Goal: Task Accomplishment & Management: Manage account settings

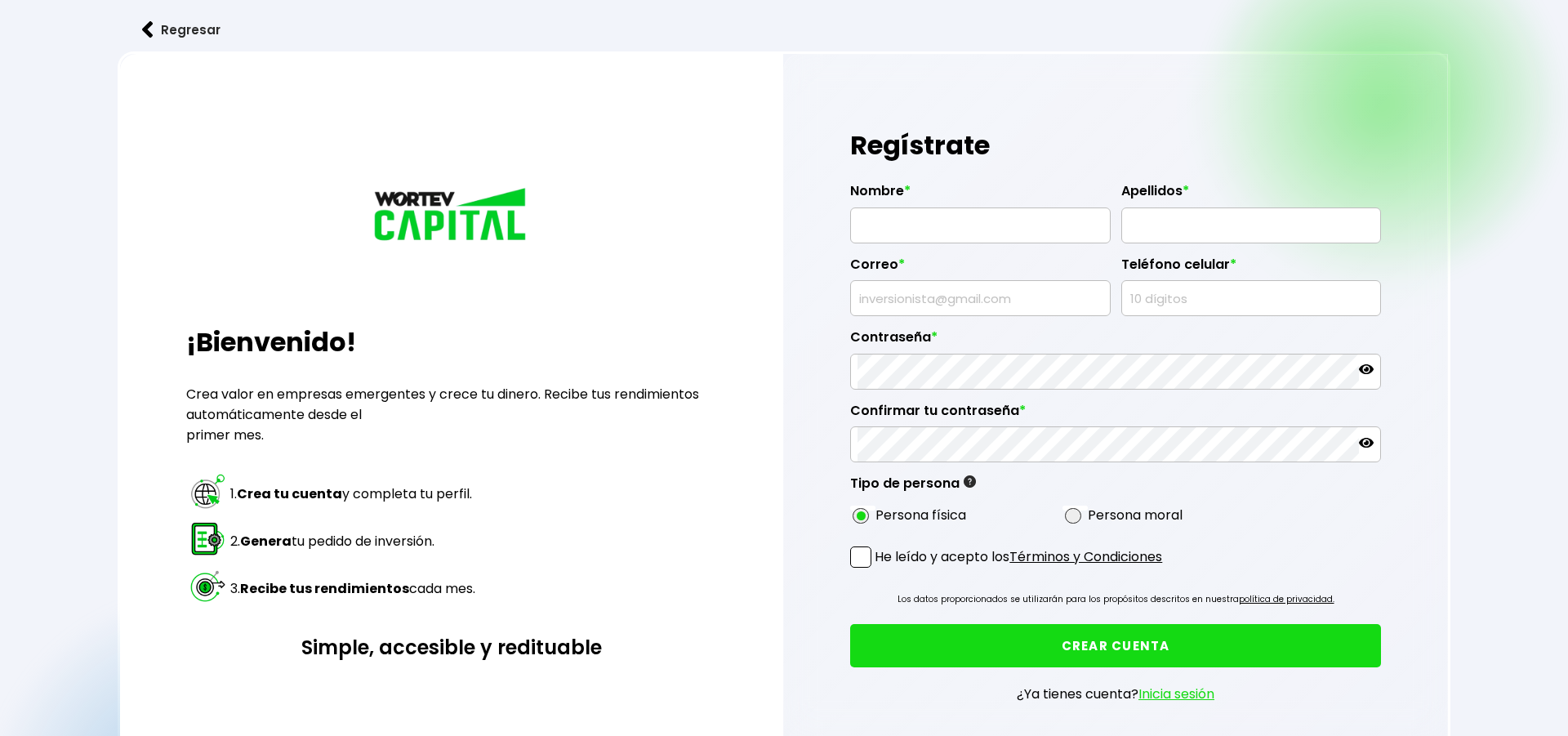
radio input "true"
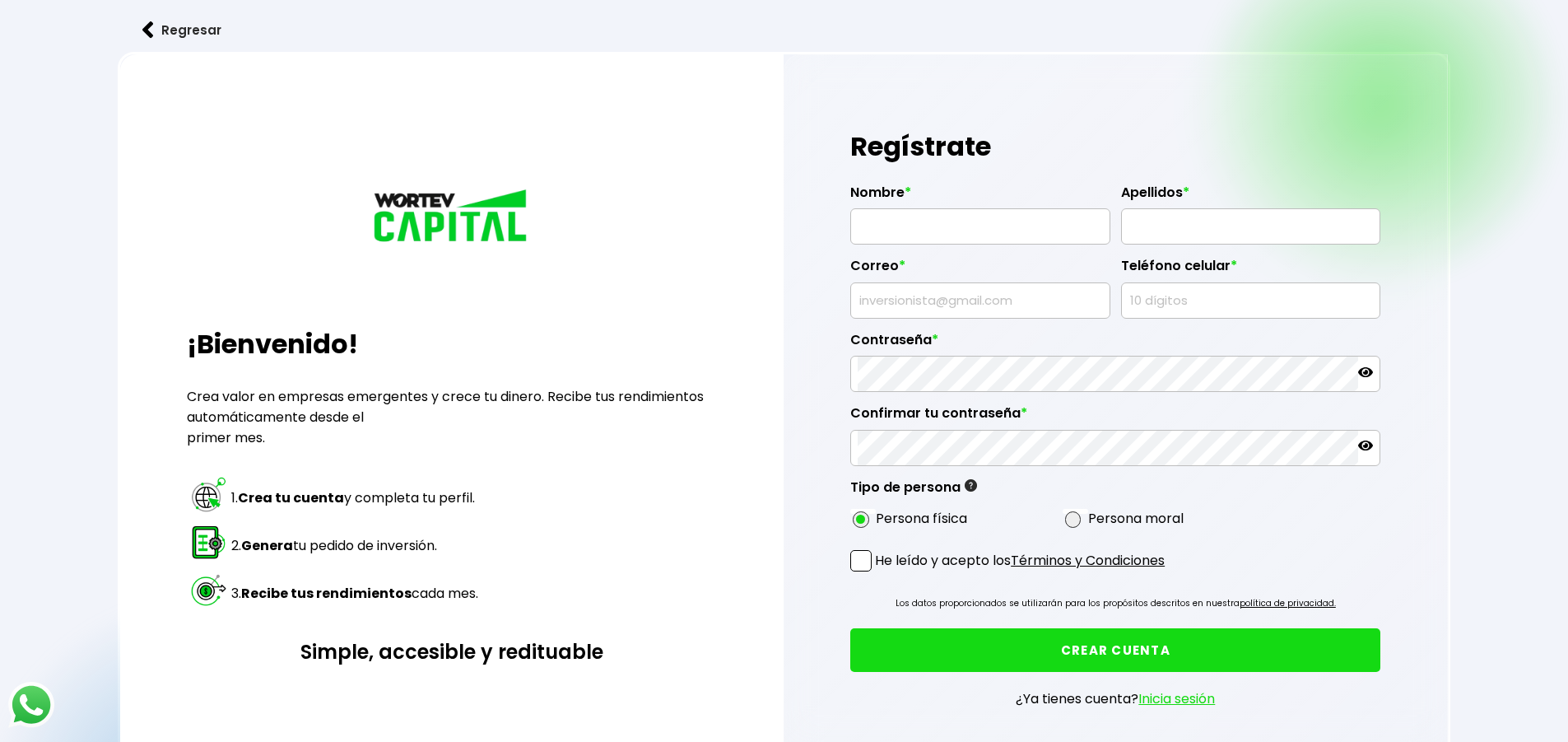
click at [929, 225] on input "text" at bounding box center [980, 226] width 245 height 35
click at [924, 215] on input "text" at bounding box center [980, 226] width 245 height 35
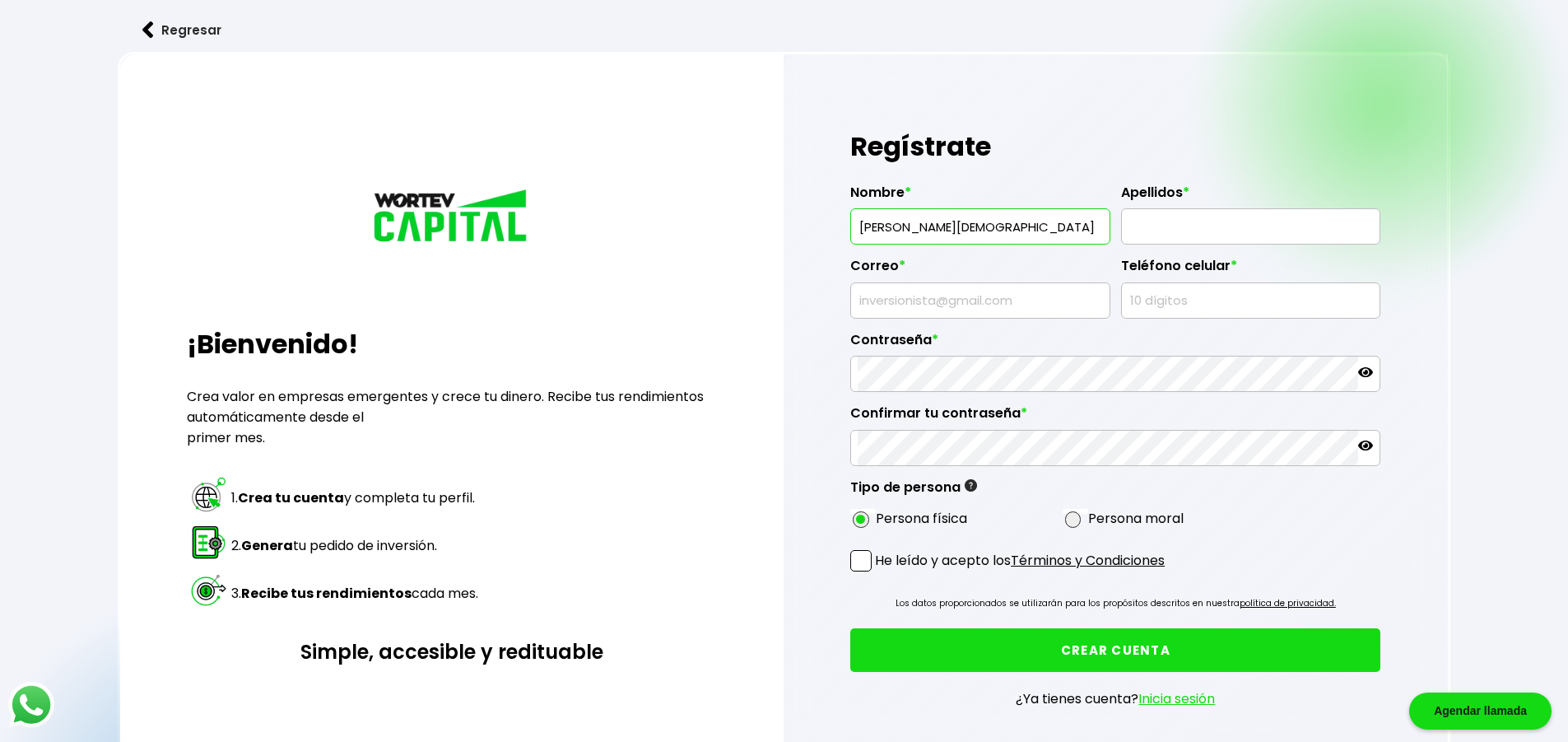
type input "[PERSON_NAME][DEMOGRAPHIC_DATA]"
click at [1150, 229] on input "text" at bounding box center [1251, 226] width 245 height 35
type input "[PERSON_NAME][GEOGRAPHIC_DATA]"
click at [959, 308] on input "text" at bounding box center [980, 300] width 245 height 35
type input "[EMAIL_ADDRESS][DOMAIN_NAME]"
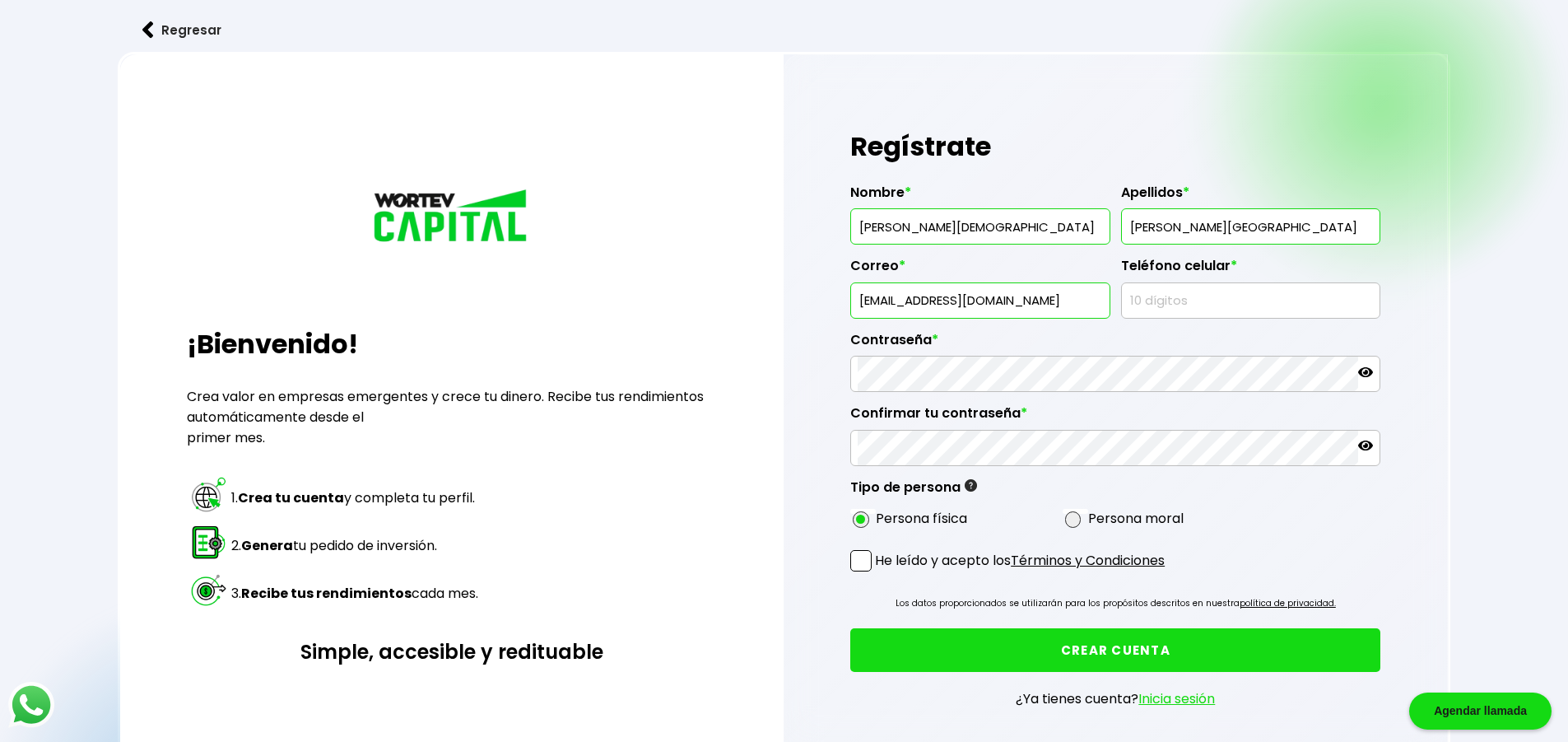
click at [1184, 308] on input "text" at bounding box center [1251, 300] width 245 height 35
type input "5654335069"
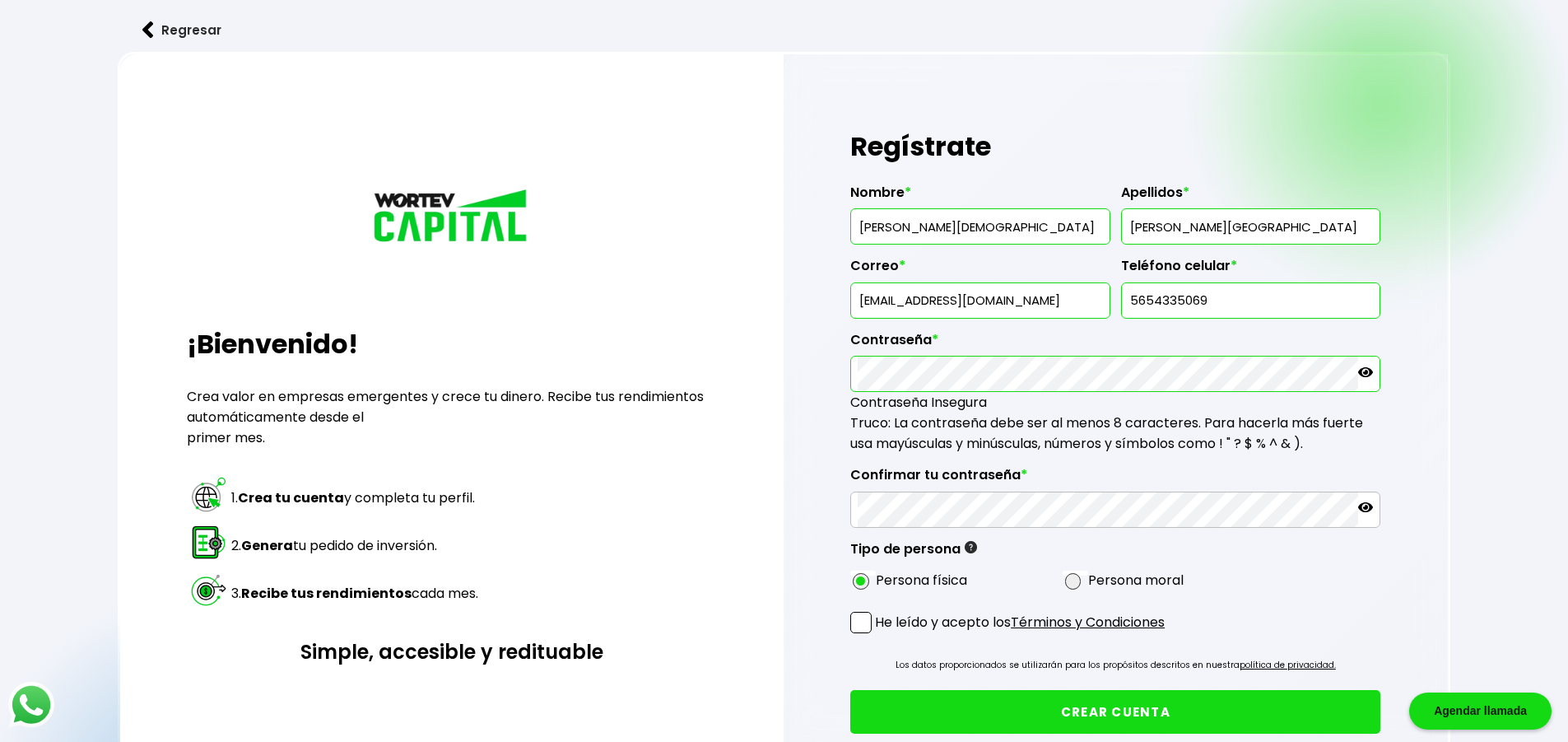
click at [1368, 376] on icon at bounding box center [1365, 372] width 15 height 10
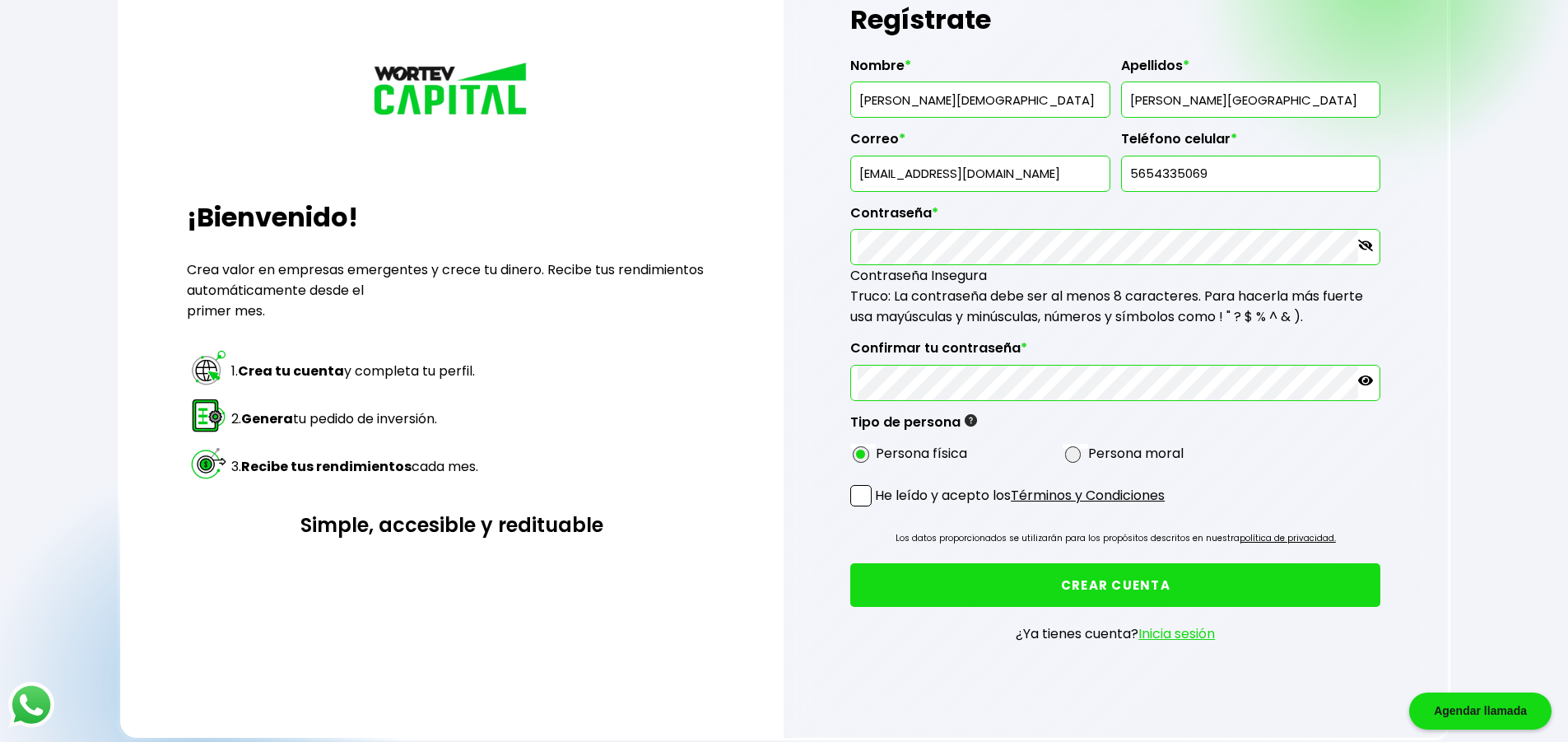
scroll to position [164, 0]
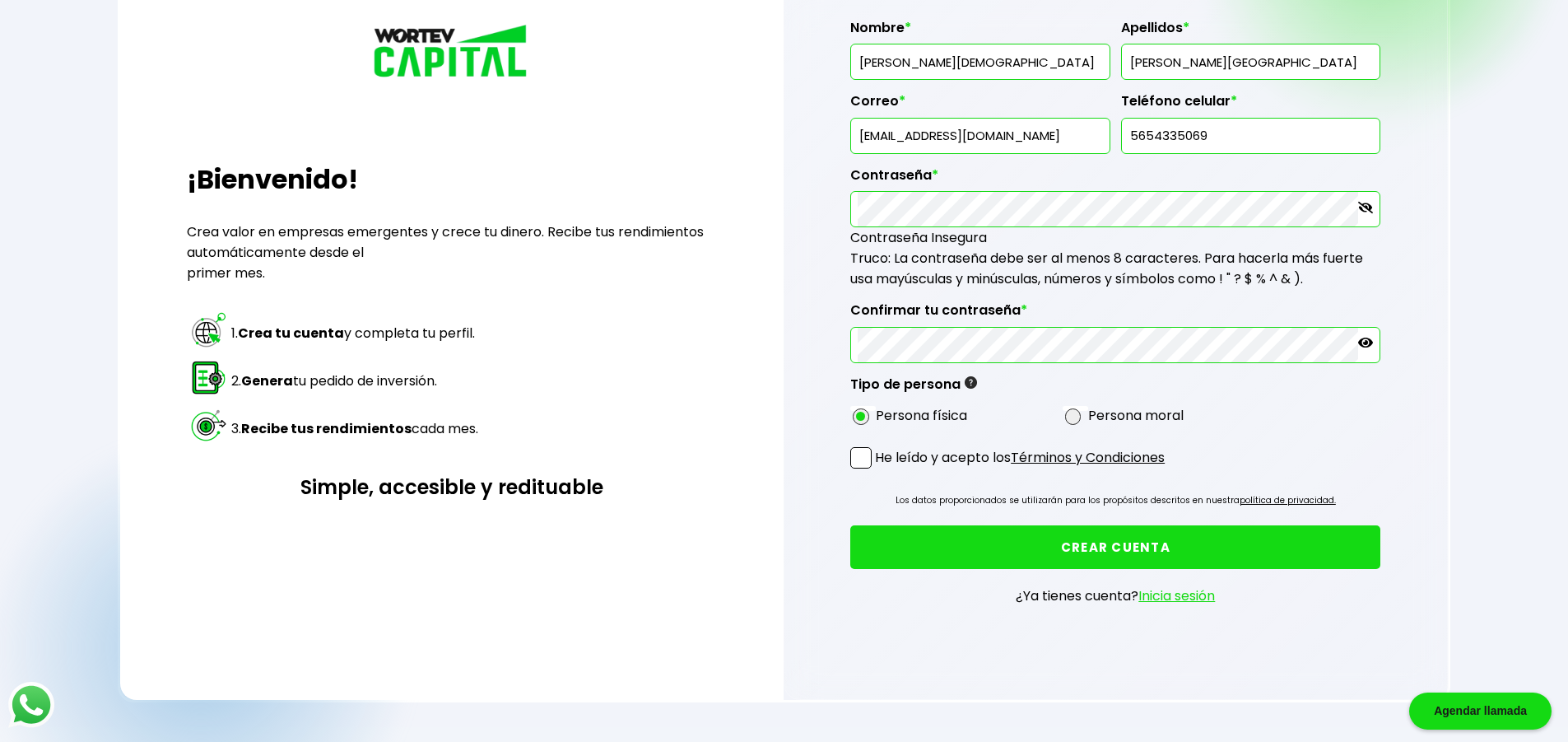
click at [859, 465] on span at bounding box center [862, 458] width 22 height 22
click at [878, 470] on input "He leído y acepto los Términos y Condiciones" at bounding box center [878, 470] width 0 height 0
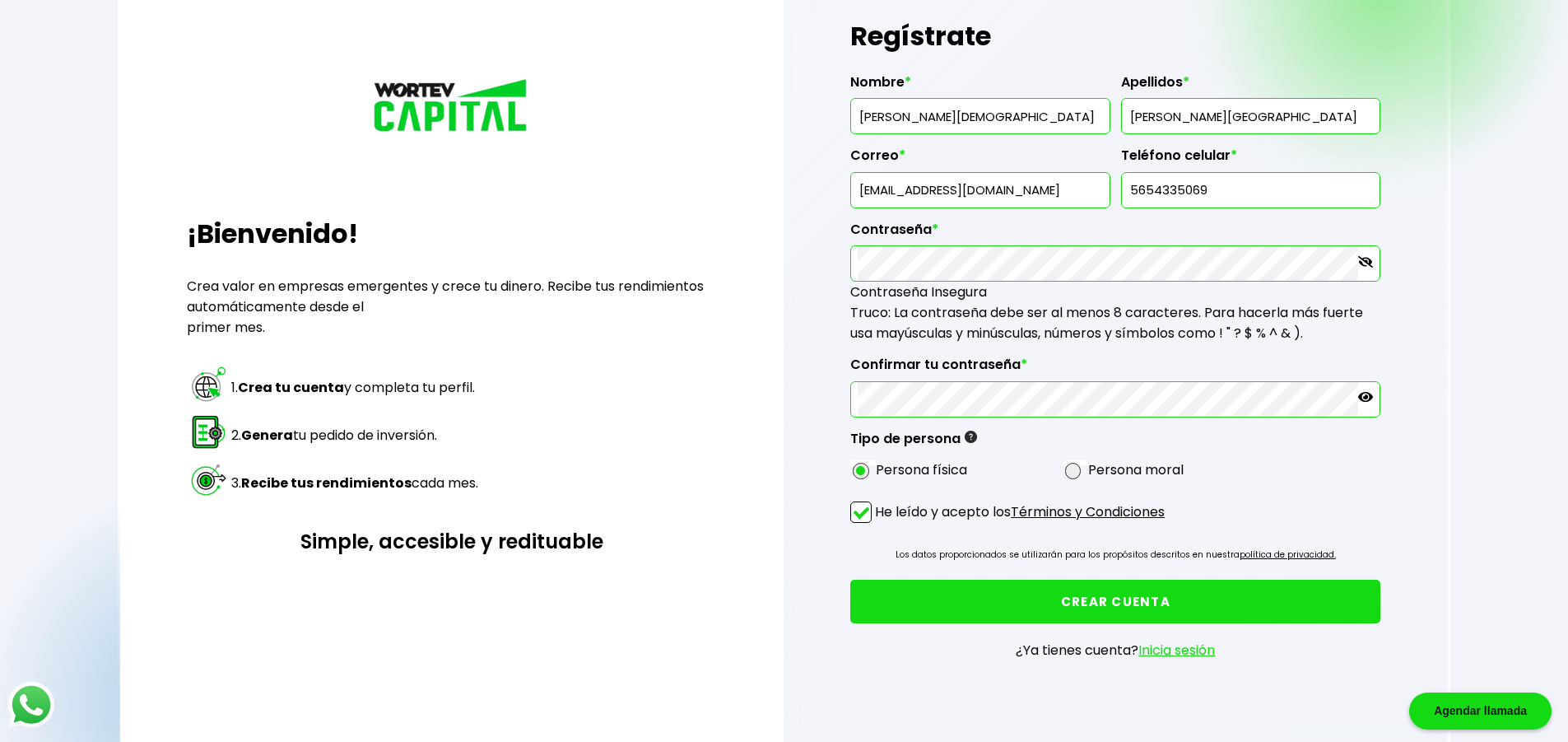
scroll to position [82, 0]
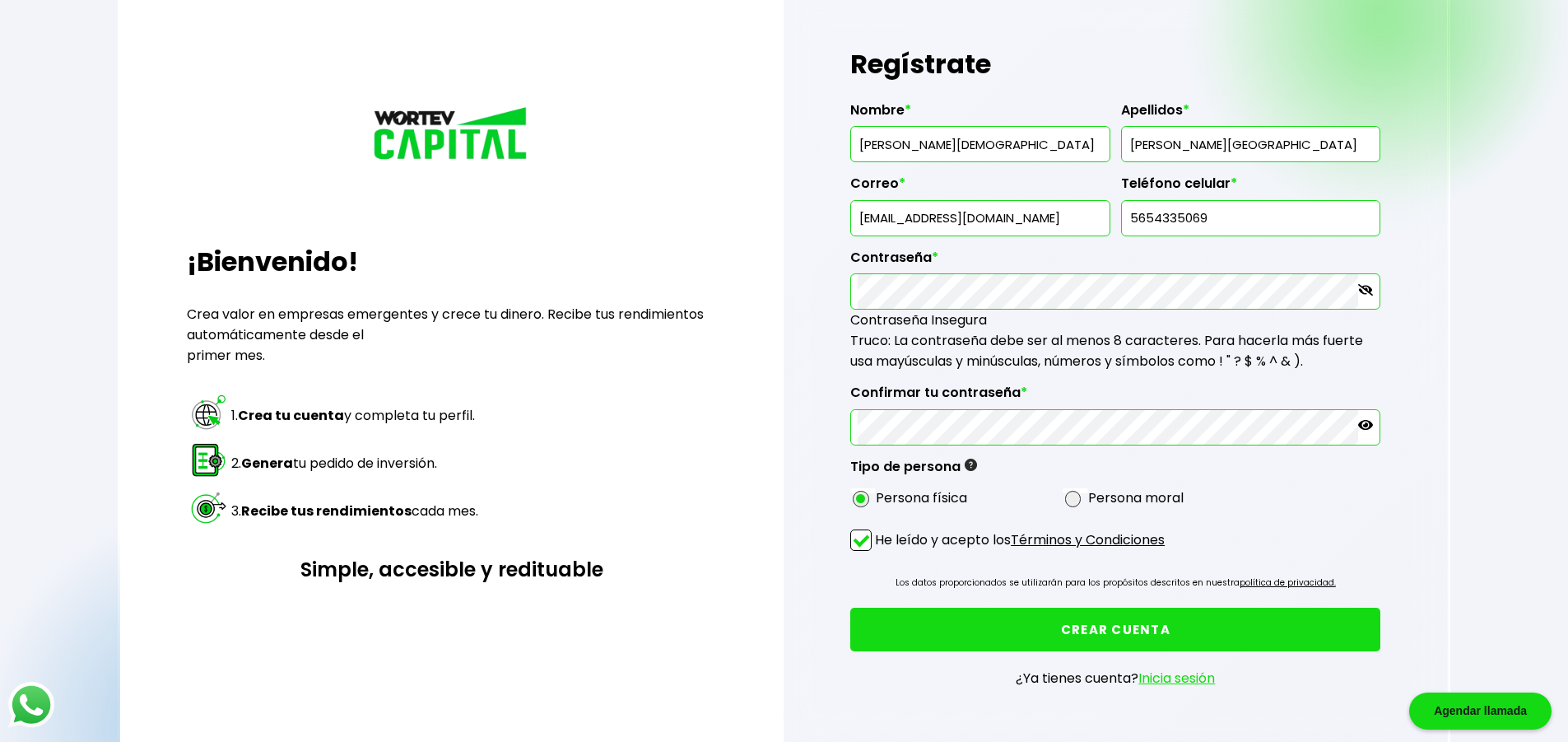
click at [808, 448] on div "Regístrate Nombre * [PERSON_NAME] * [PERSON_NAME] Correo * [EMAIL_ADDRESS][DOMA…" at bounding box center [1116, 377] width 665 height 810
click at [1107, 632] on button "CREAR CUENTA" at bounding box center [1116, 629] width 530 height 44
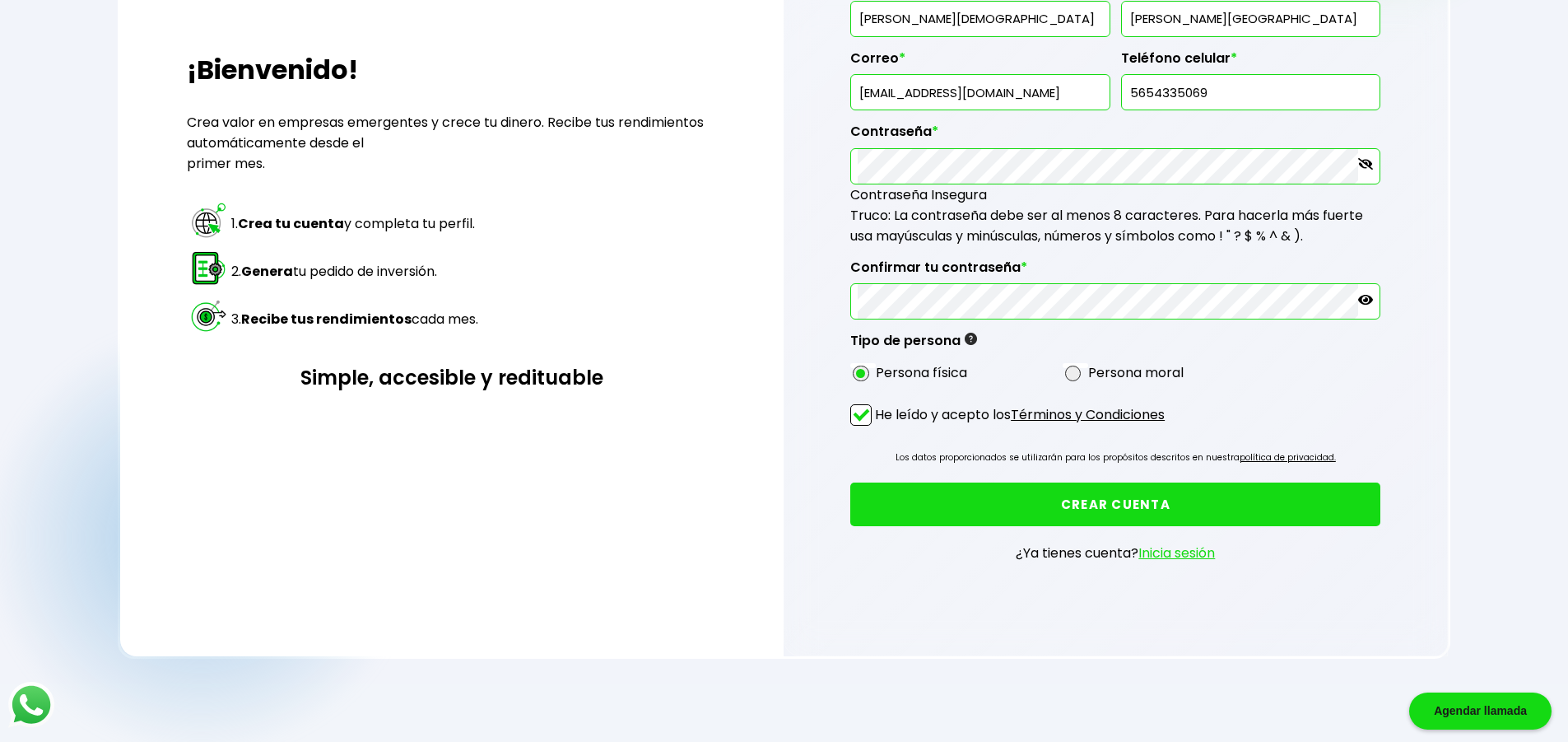
scroll to position [288, 0]
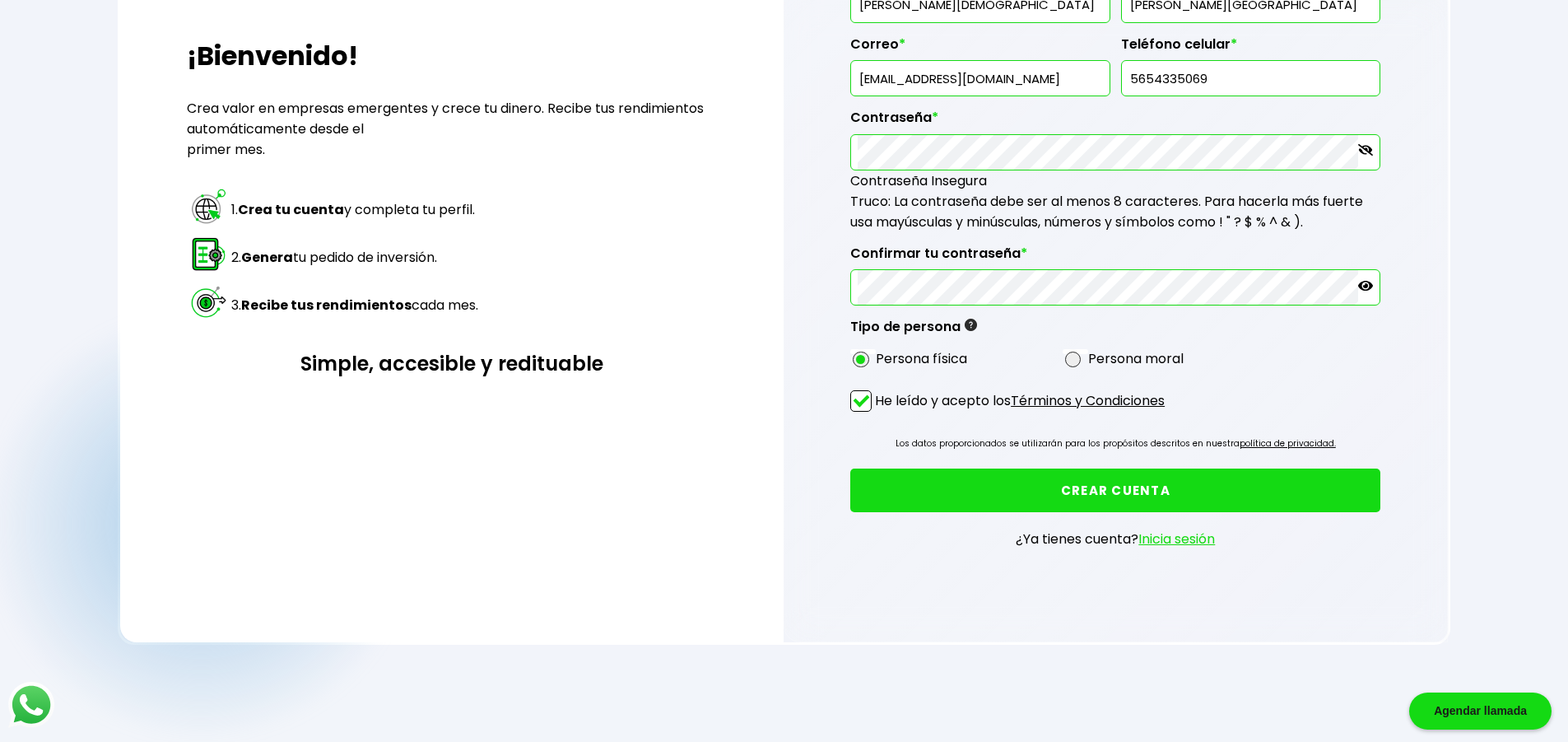
click at [1174, 543] on link "Inicia sesión" at bounding box center [1176, 538] width 76 height 19
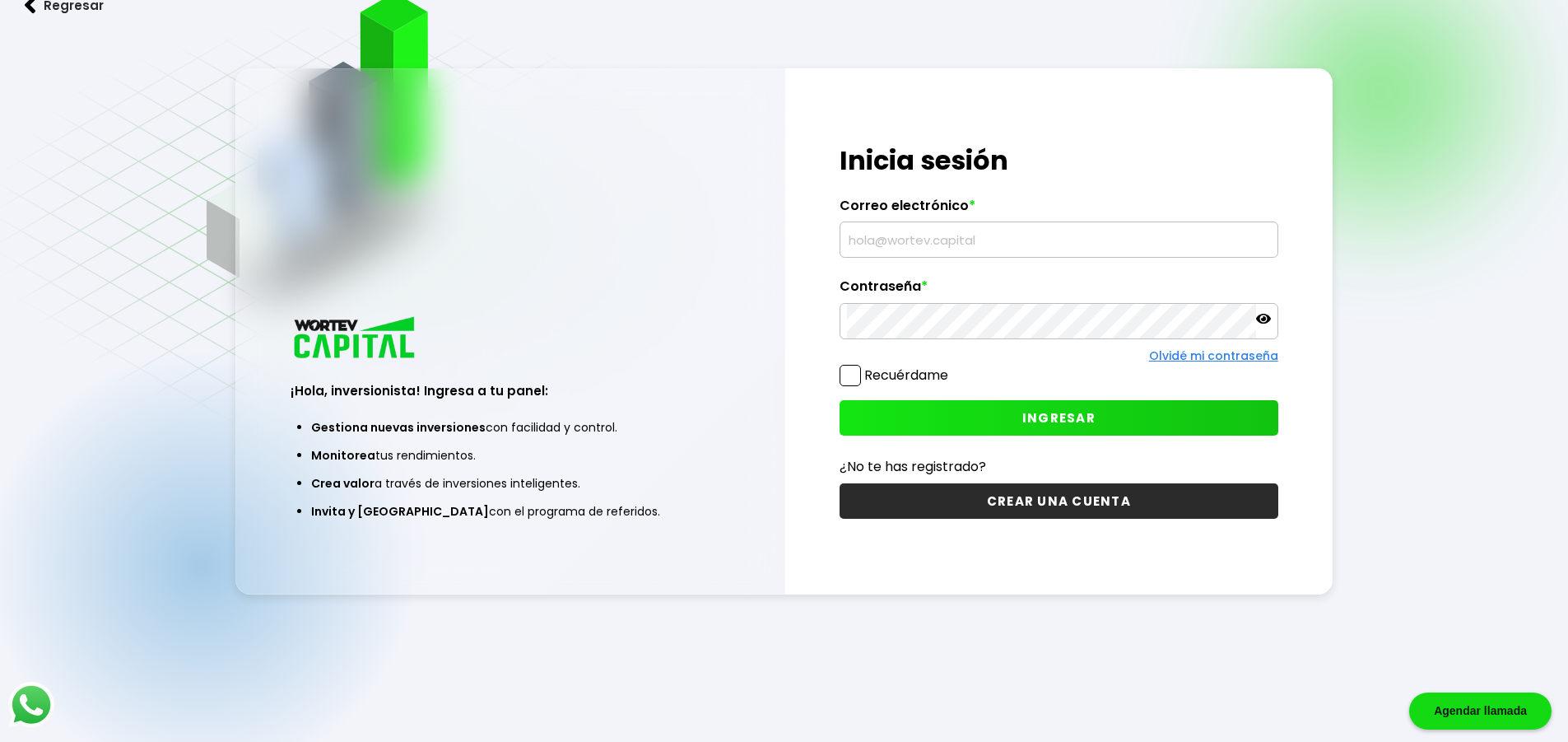
click at [910, 233] on input "text" at bounding box center [1059, 239] width 424 height 35
type input "C"
type input "[EMAIL_ADDRESS][DOMAIN_NAME]"
click at [1115, 413] on button "INGRESAR" at bounding box center [1059, 417] width 438 height 36
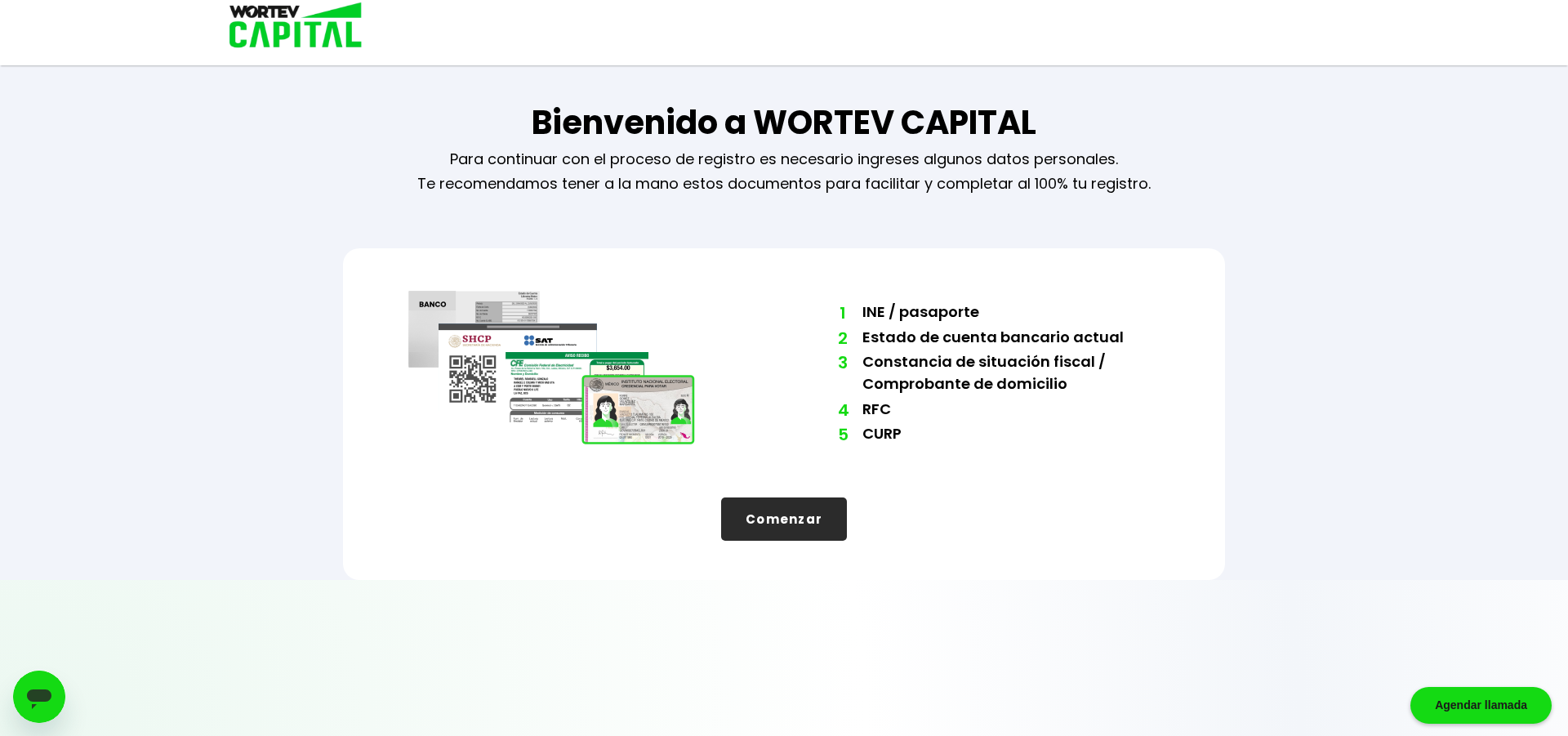
click at [795, 523] on button "Comenzar" at bounding box center [784, 519] width 126 height 43
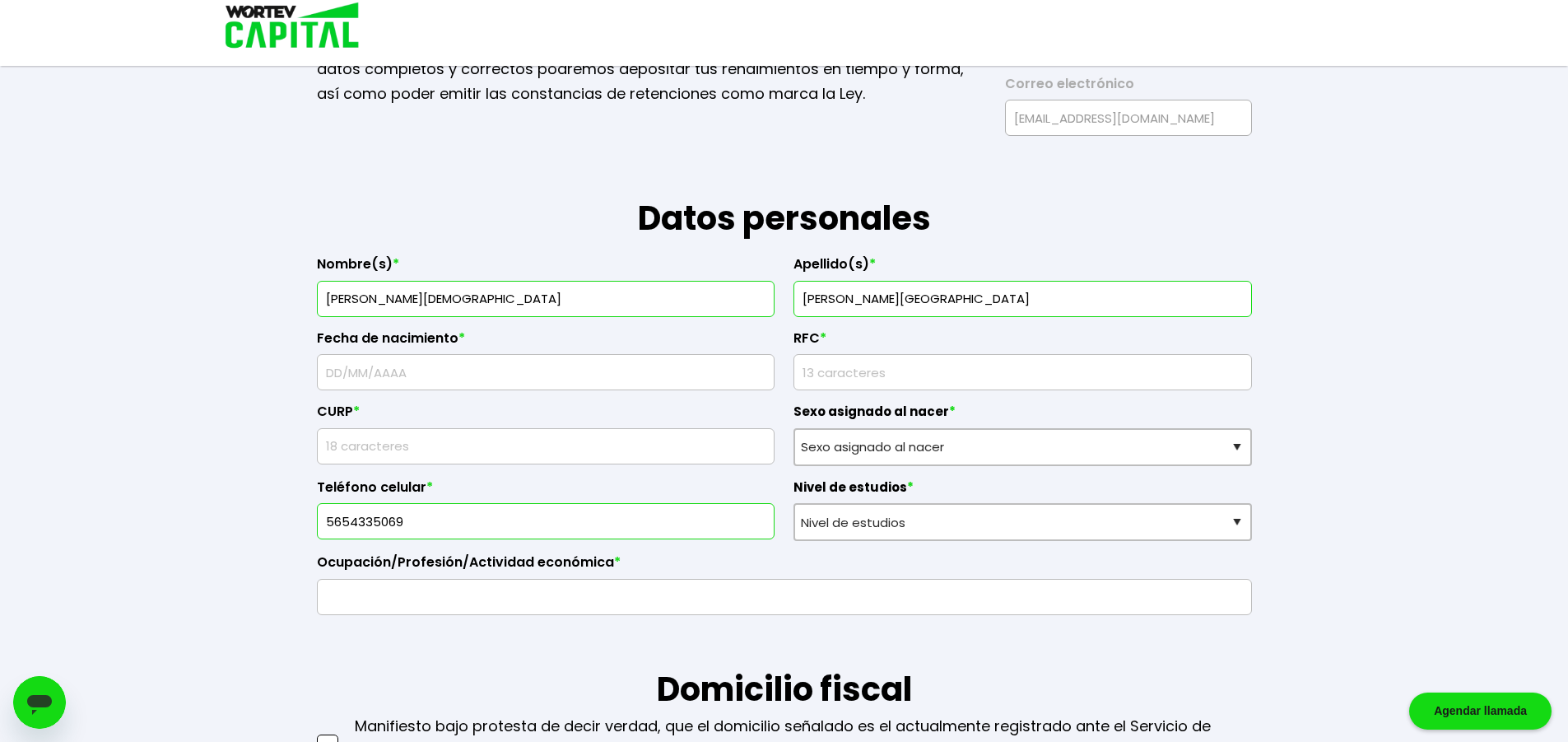
scroll to position [164, 0]
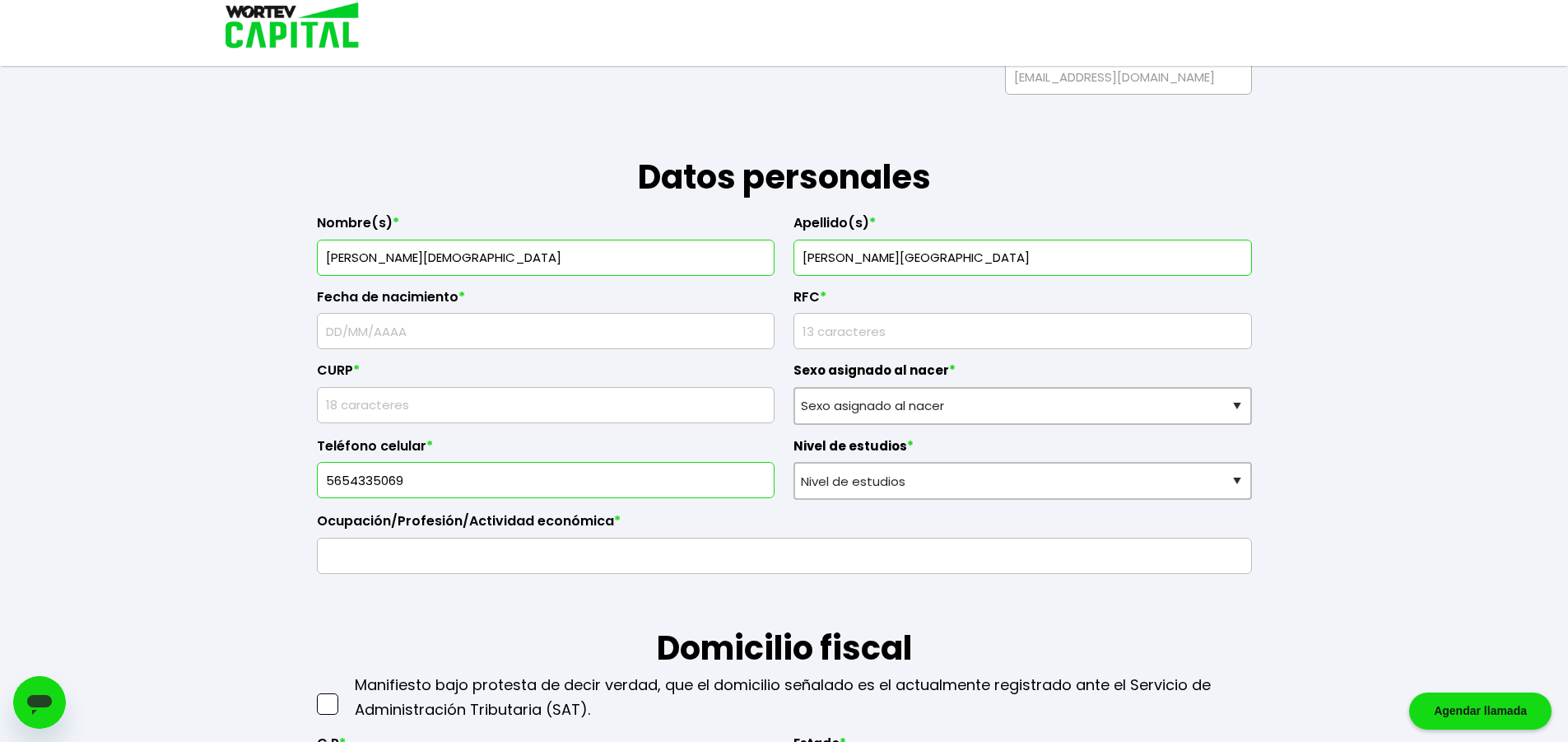
click at [395, 327] on input "text" at bounding box center [546, 330] width 443 height 35
type input "[DATE]"
click at [840, 326] on input "rfc" at bounding box center [1023, 330] width 443 height 35
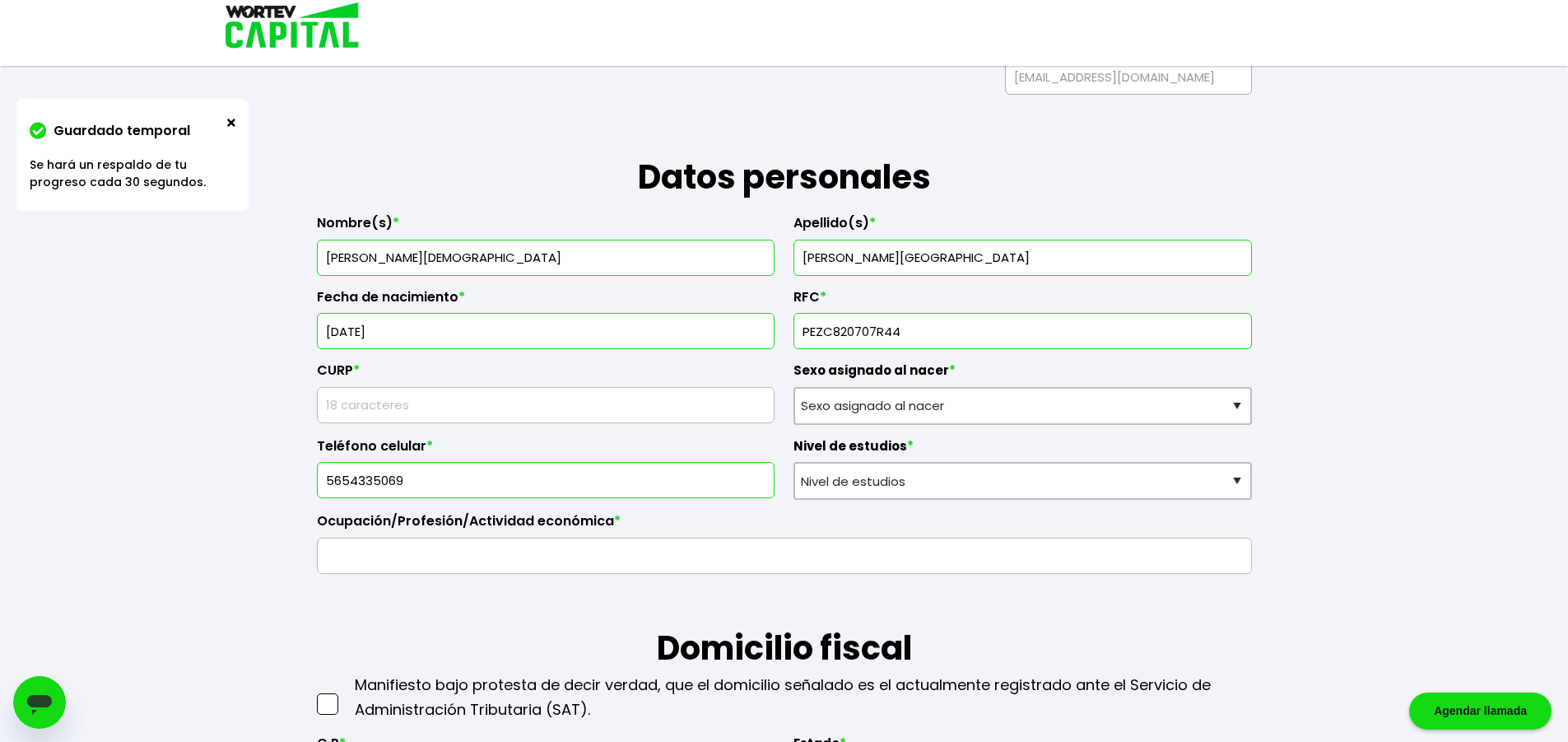
type input "PEZC820707R44"
click at [373, 414] on input "text" at bounding box center [546, 405] width 443 height 35
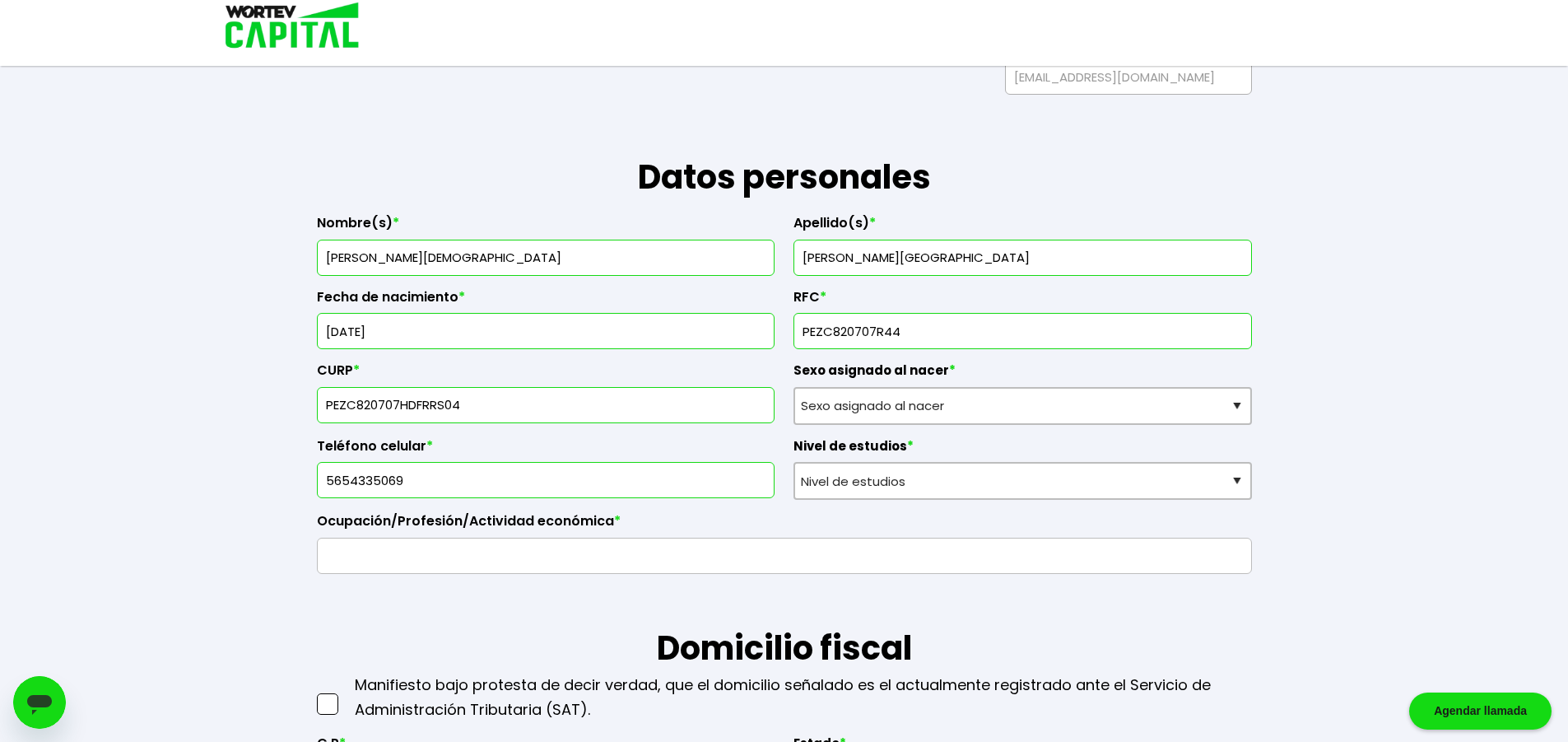
type input "PEZC820707HDFRRS04"
click at [874, 413] on select "Sexo asignado al nacer Hombre Mujer Prefiero no contestar" at bounding box center [1022, 406] width 458 height 38
select select "Hombre"
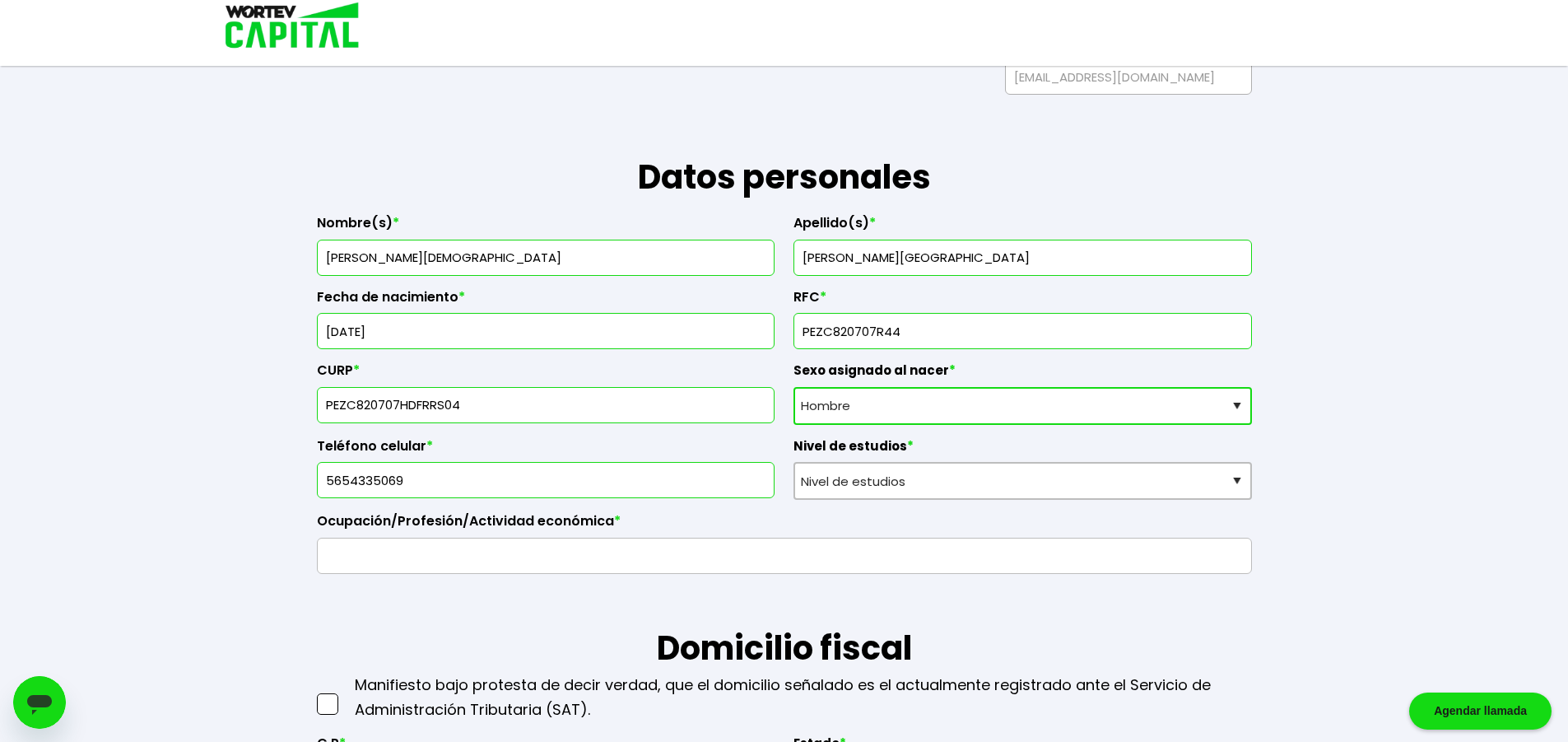
click at [793, 387] on select "Sexo asignado al nacer Hombre Mujer Prefiero no contestar" at bounding box center [1022, 406] width 458 height 38
click at [881, 405] on select "Sexo asignado al nacer Hombre Mujer Prefiero no contestar" at bounding box center [1022, 406] width 458 height 38
click at [793, 387] on select "Sexo asignado al nacer Hombre Mujer Prefiero no contestar" at bounding box center [1022, 406] width 458 height 38
click at [895, 486] on select "Nivel de estudios Primaria Secundaria Bachillerato Licenciatura Posgrado" at bounding box center [1022, 481] width 458 height 38
select select "Bachillerato"
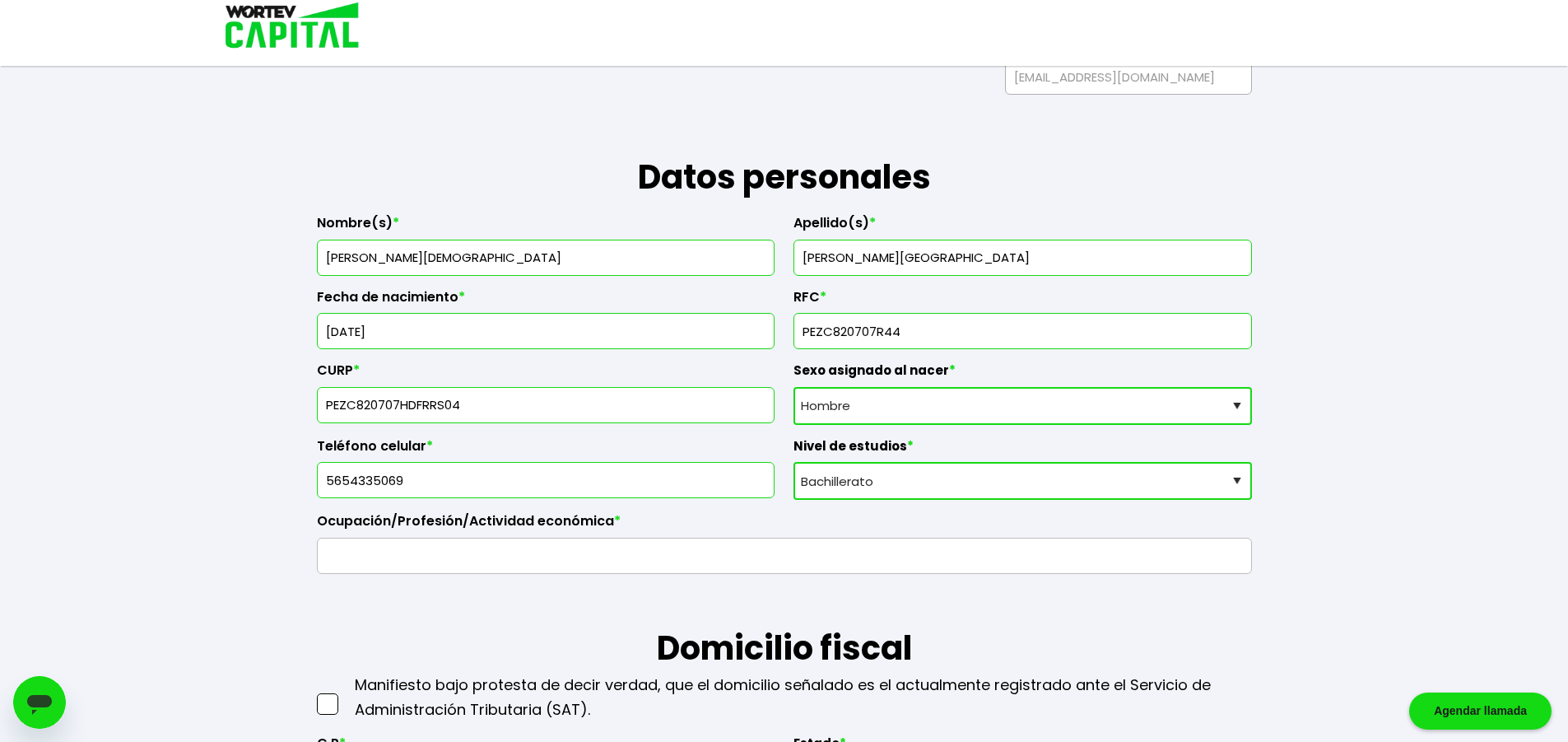
click at [793, 462] on select "Nivel de estudios Primaria Secundaria Bachillerato Licenciatura Posgrado" at bounding box center [1022, 481] width 458 height 38
click at [468, 567] on input "text" at bounding box center [784, 555] width 920 height 35
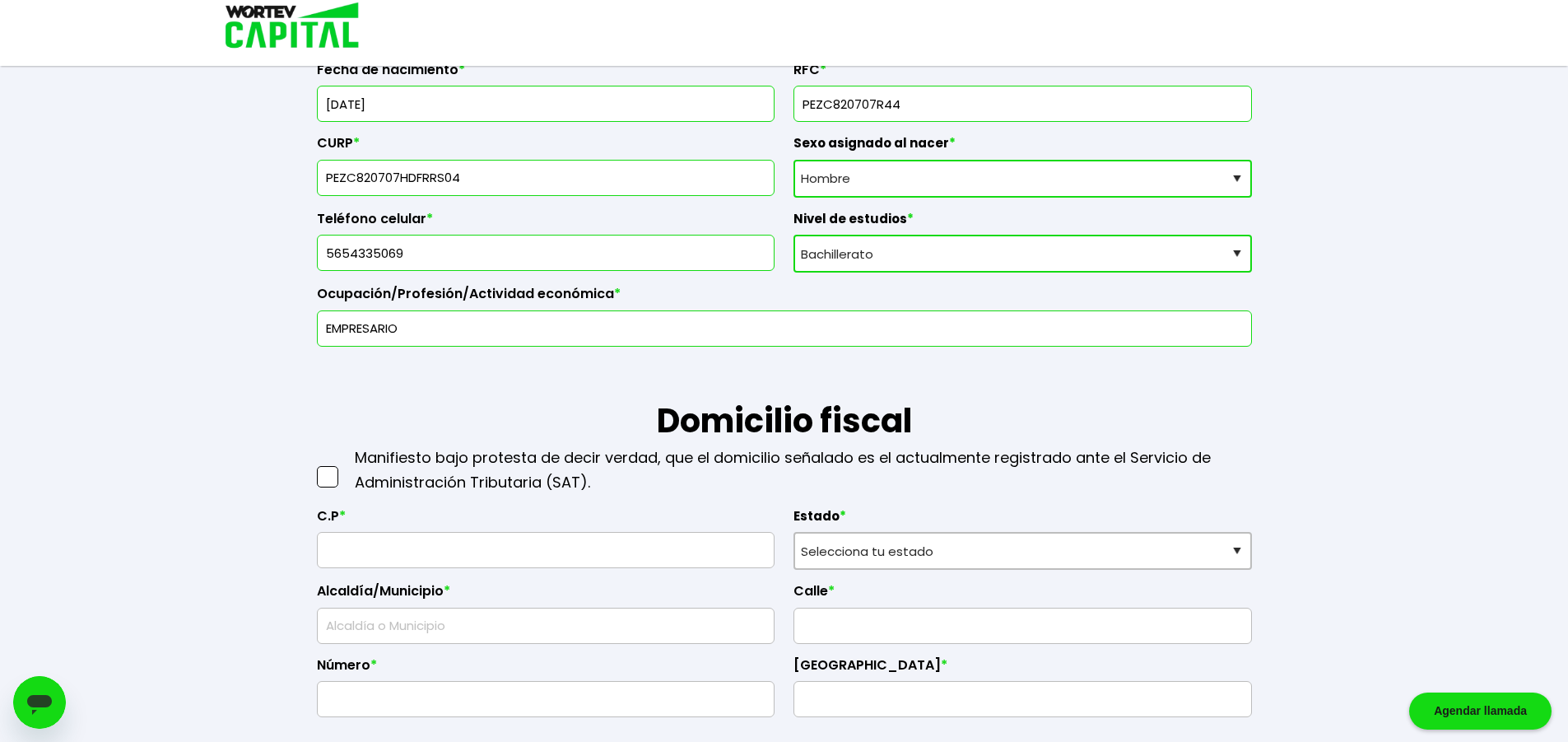
scroll to position [576, 0]
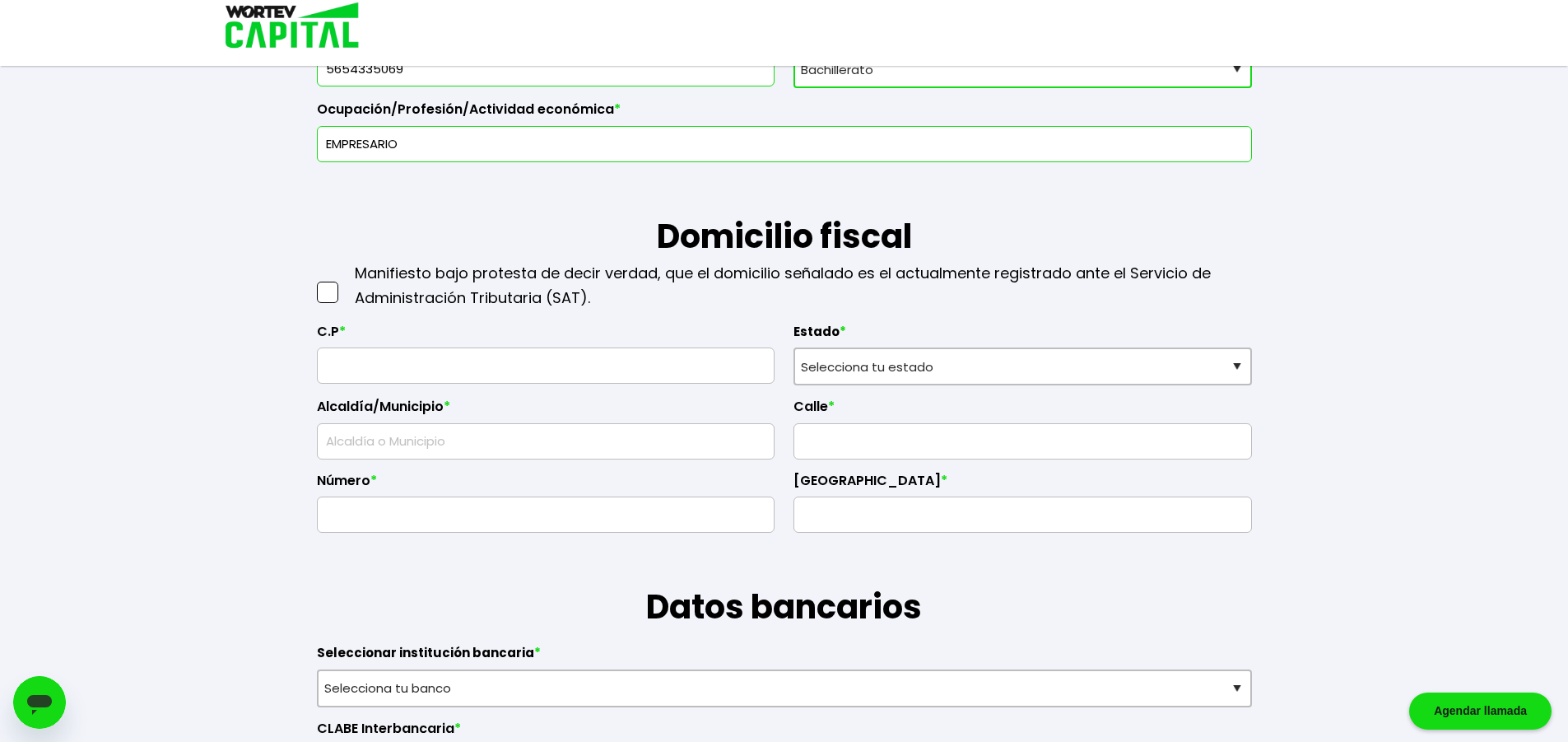
type input "EMPRESARIO"
click at [325, 298] on span at bounding box center [327, 293] width 22 height 22
click at [345, 284] on input "checkbox" at bounding box center [345, 284] width 0 height 0
click at [379, 374] on input "text" at bounding box center [546, 365] width 443 height 35
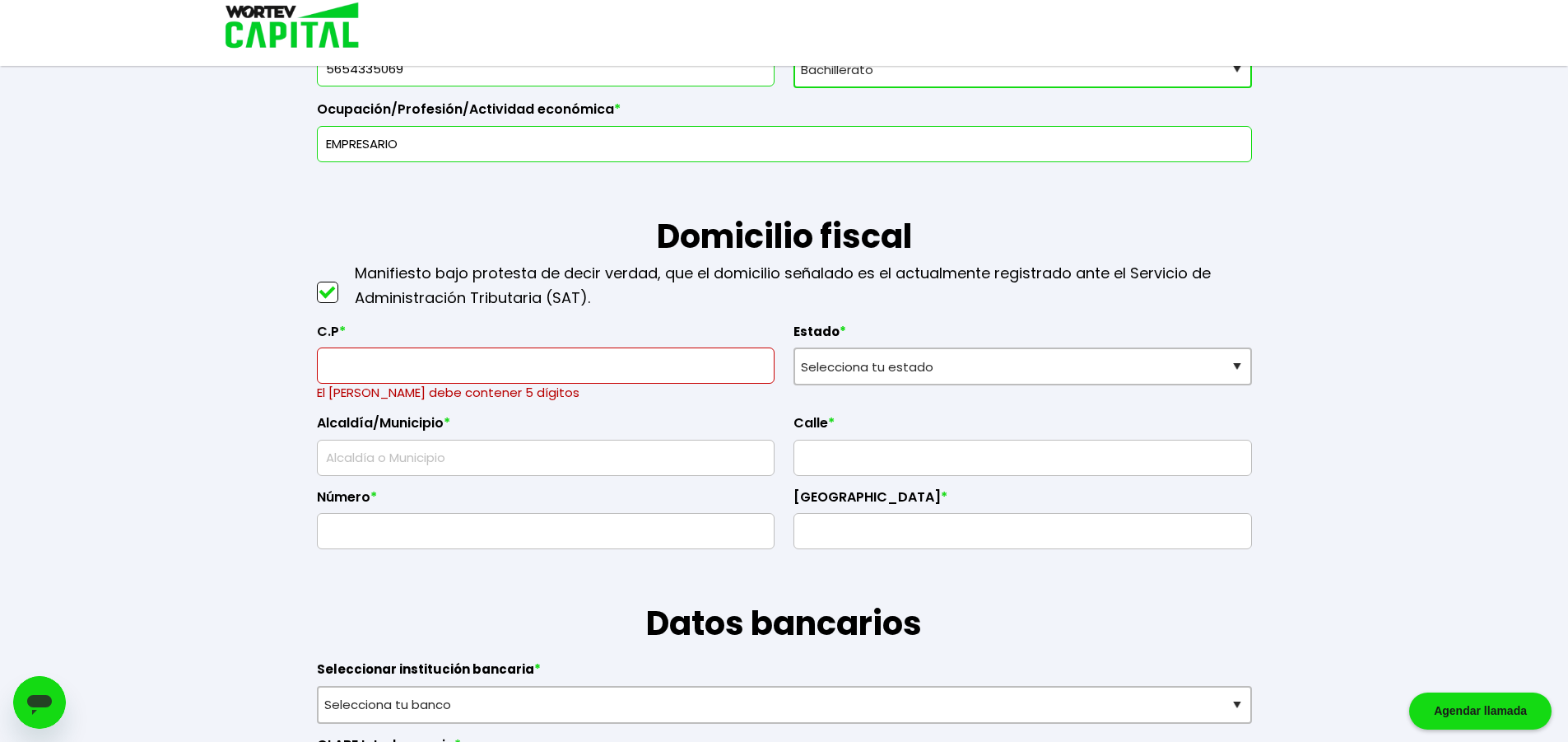
click at [387, 370] on input "text" at bounding box center [546, 365] width 443 height 35
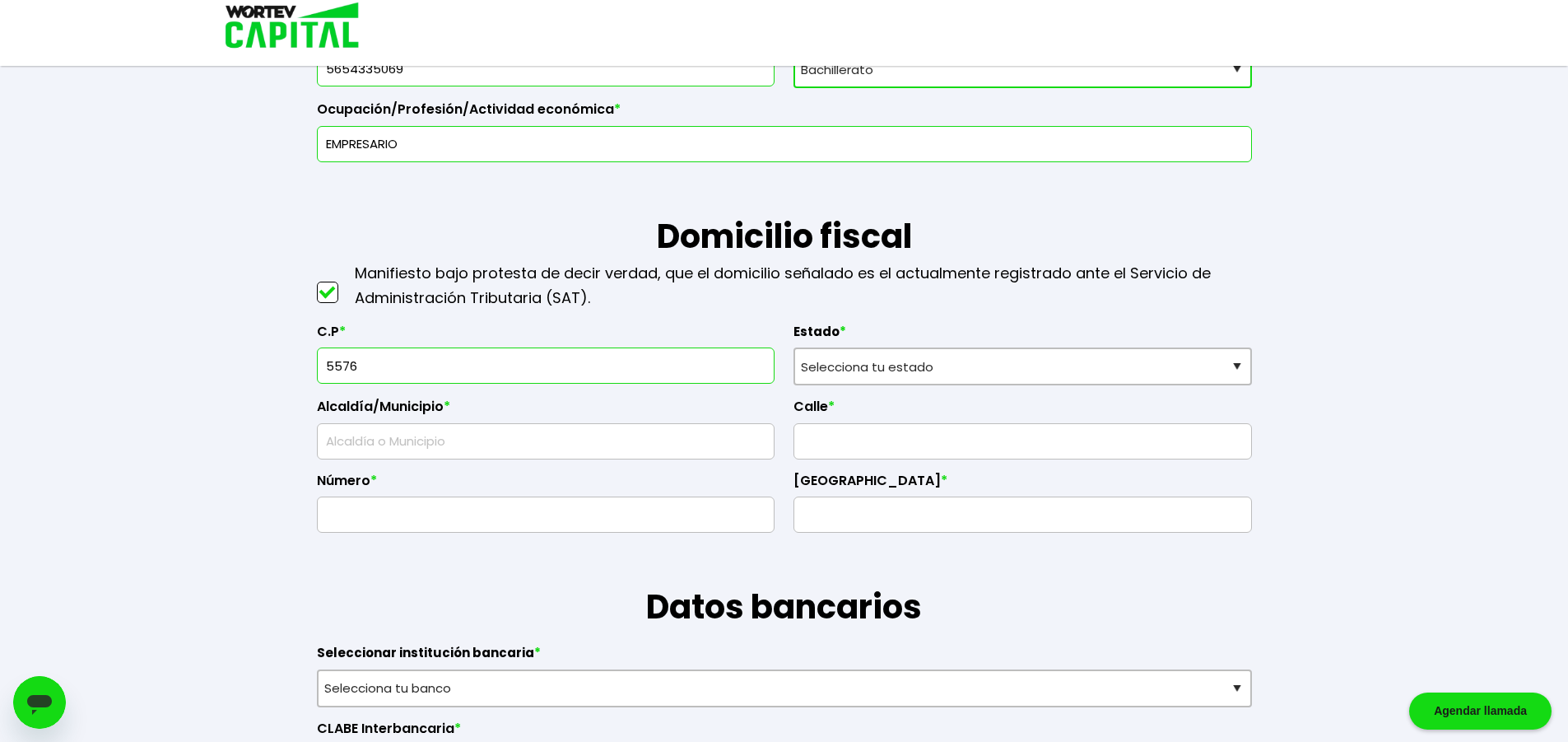
type input "55764"
type input "Tecámac"
type input "[PERSON_NAME]"
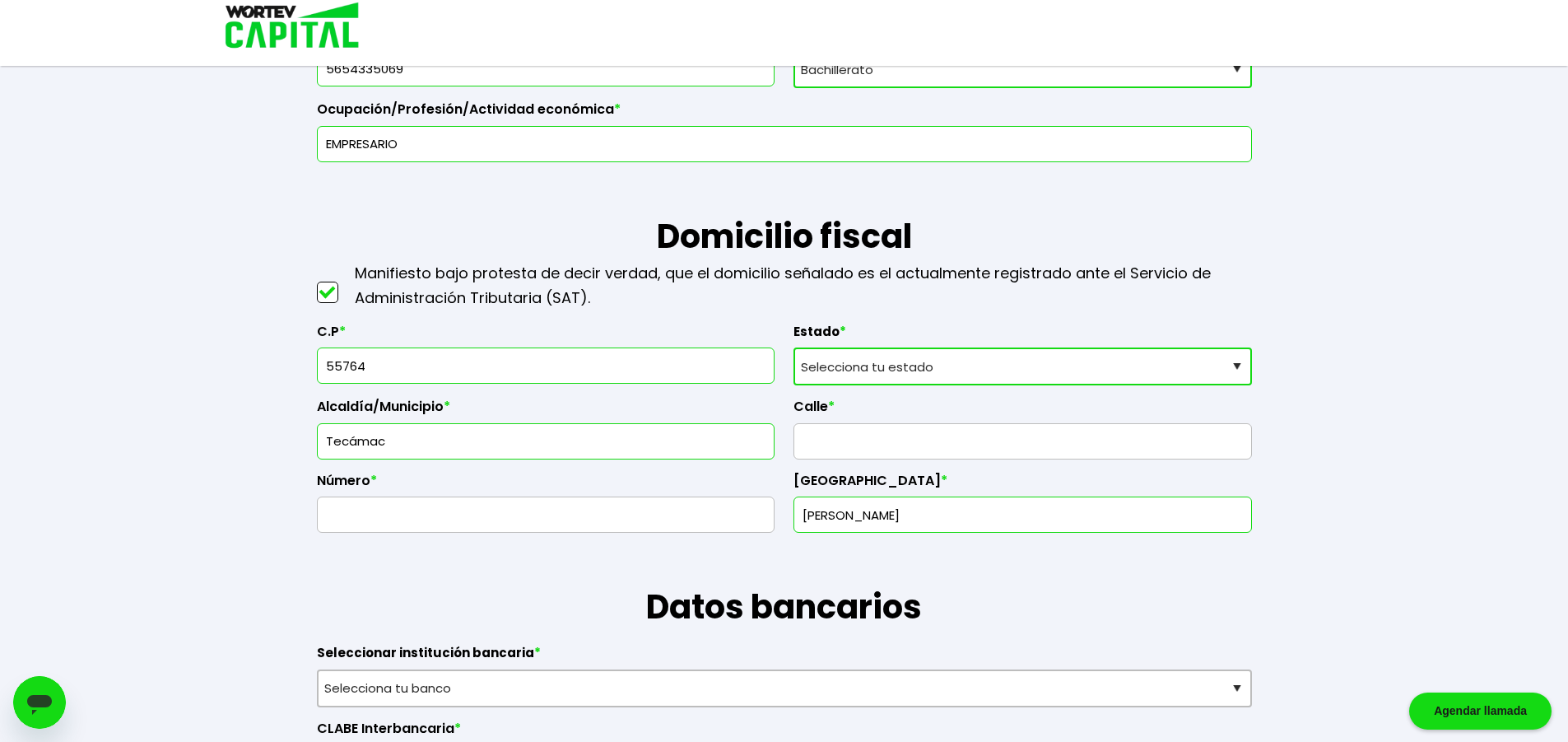
type input "55764"
click at [865, 371] on select "Selecciona tu estado [GEOGRAPHIC_DATA] [GEOGRAPHIC_DATA][US_STATE] [GEOGRAPHIC_…" at bounding box center [1022, 366] width 458 height 38
select select "MX"
click at [793, 347] on select "Selecciona tu estado [GEOGRAPHIC_DATA] [GEOGRAPHIC_DATA][US_STATE] [GEOGRAPHIC_…" at bounding box center [1022, 366] width 458 height 38
click at [865, 438] on input "text" at bounding box center [1023, 441] width 443 height 35
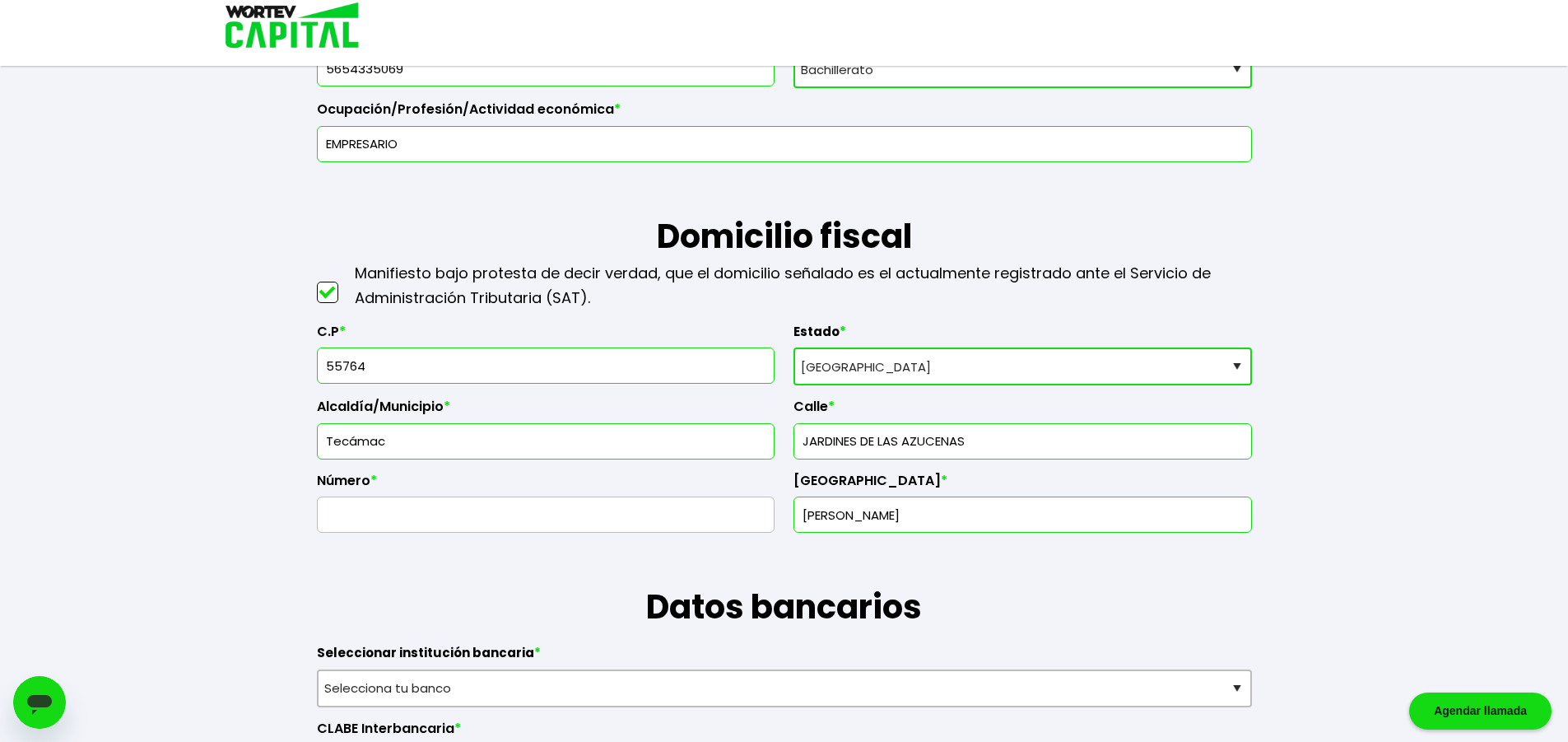
type input "JARDINES DE LAS AZUCENAS"
click at [484, 519] on input "text" at bounding box center [546, 514] width 443 height 35
type input "33 -3"
click at [931, 518] on input "[PERSON_NAME]" at bounding box center [1023, 514] width 443 height 35
click at [959, 517] on input "[PERSON_NAME]" at bounding box center [1023, 514] width 443 height 35
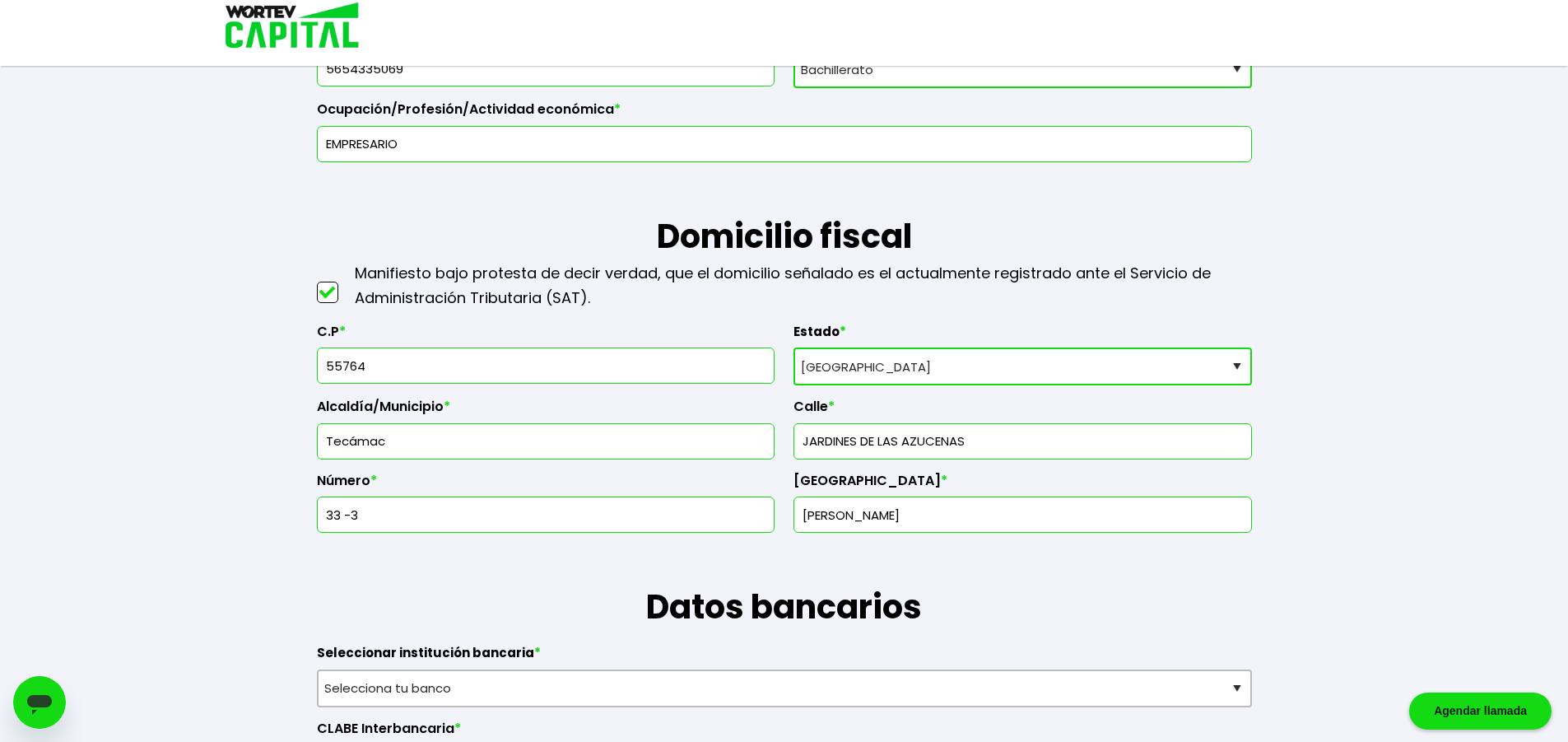
drag, startPoint x: 941, startPoint y: 517, endPoint x: 772, endPoint y: 515, distance: 169.0
click at [772, 515] on div "C.P * 55764 Estado * Selecciona tu estado [GEOGRAPHIC_DATA] [GEOGRAPHIC_DATA][U…" at bounding box center [784, 421] width 935 height 223
type input "l"
click at [909, 518] on input "Los Héroes Técamac Secc. [GEOGRAPHIC_DATA]" at bounding box center [1023, 514] width 443 height 35
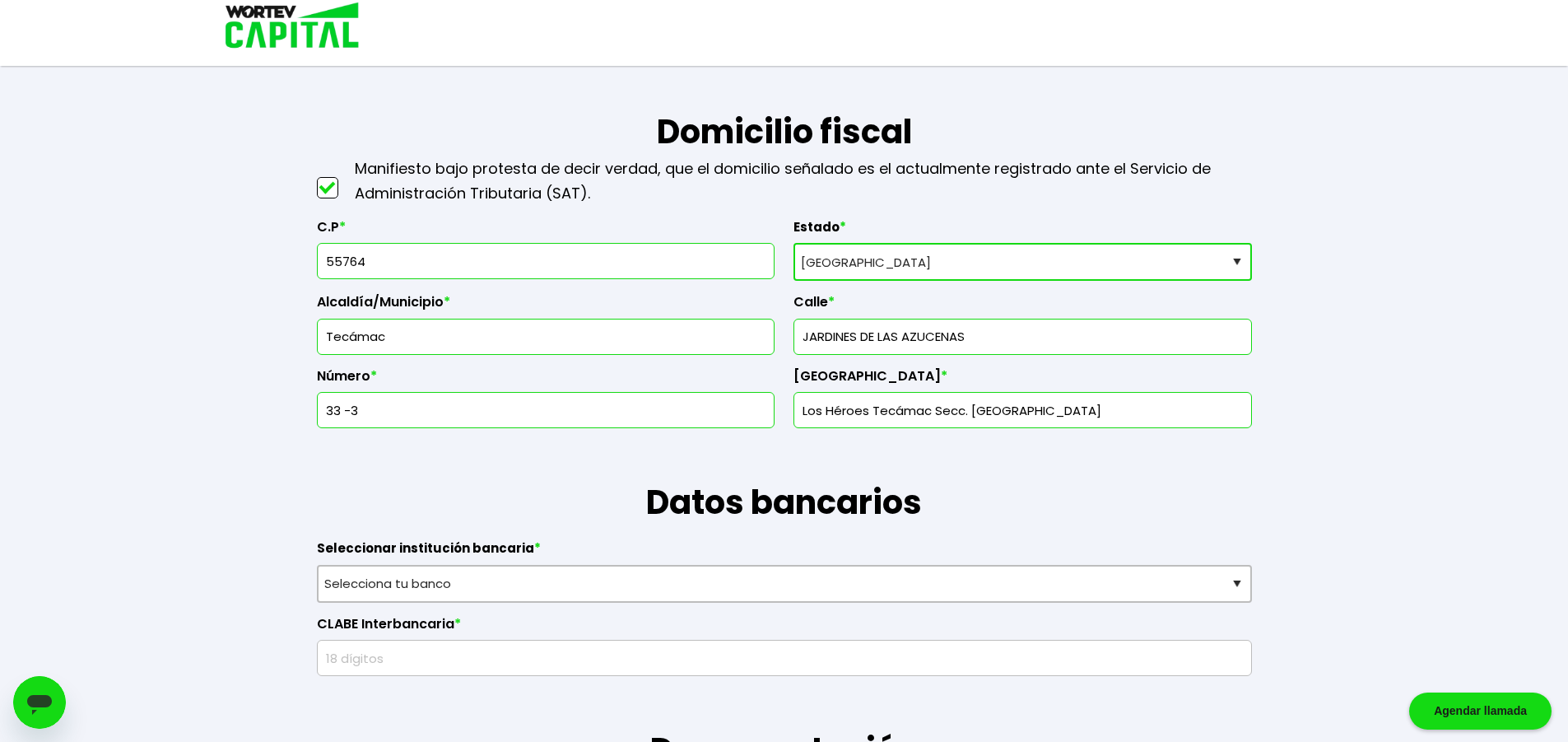
scroll to position [823, 0]
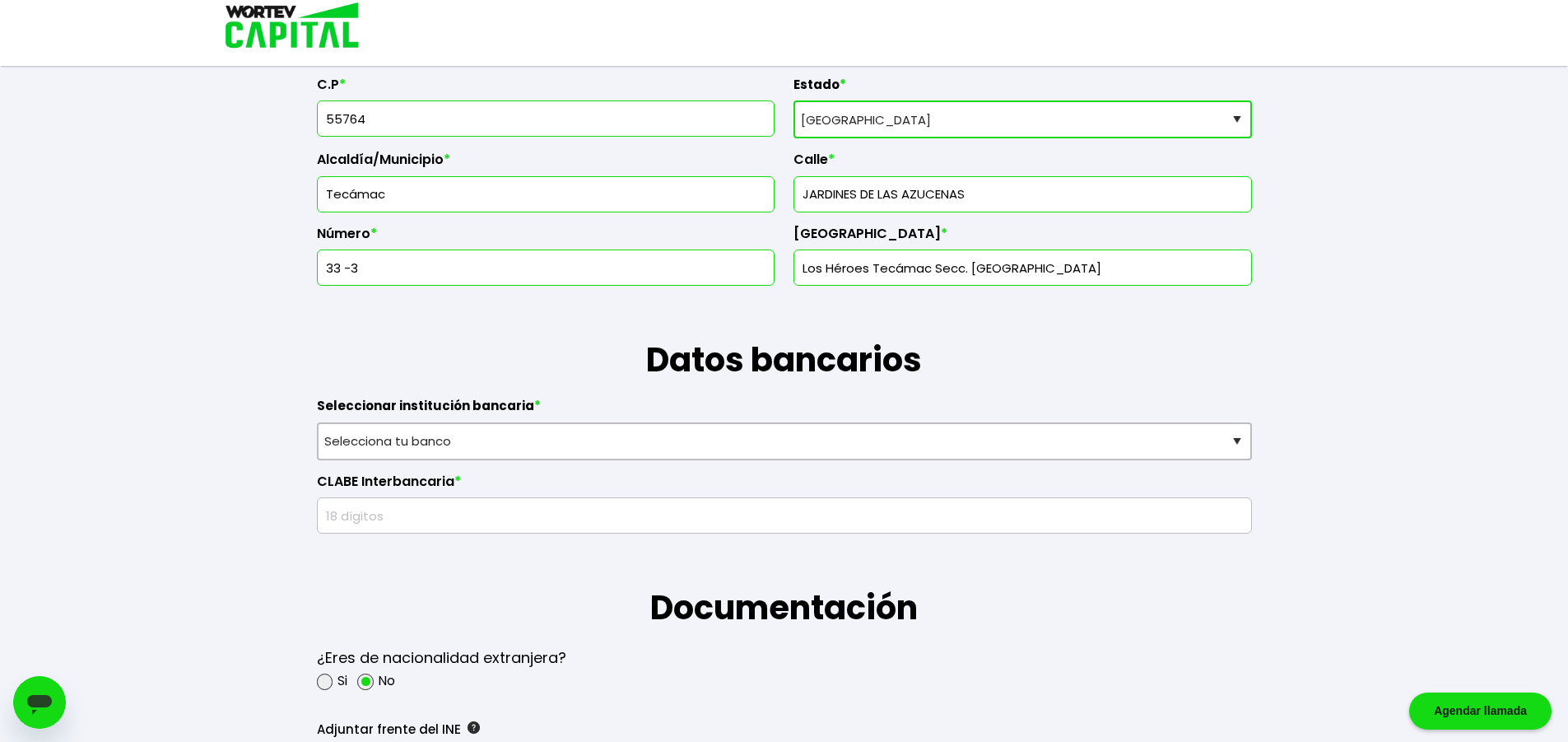
type input "Los Héroes Tecámac Secc. [GEOGRAPHIC_DATA]"
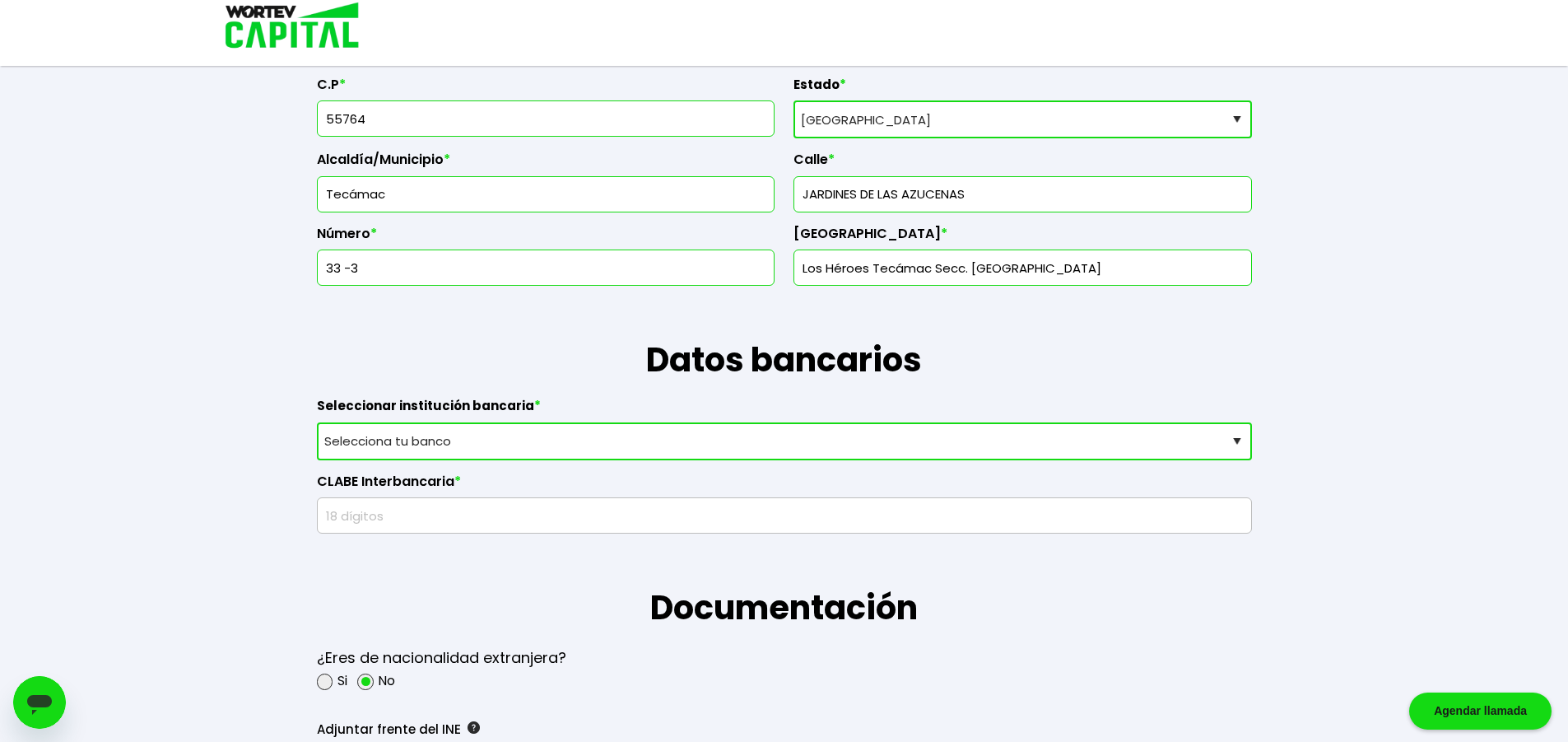
click at [508, 445] on select "Selecciona tu banco ABC Capital Actinver Afirme Albo ASP Banamex Banbajio Banco…" at bounding box center [784, 441] width 935 height 38
select select "Banamex"
click at [317, 422] on select "Selecciona tu banco ABC Capital Actinver Afirme Albo ASP Banamex Banbajio Banco…" at bounding box center [784, 441] width 935 height 38
click at [403, 512] on input "text" at bounding box center [784, 514] width 920 height 35
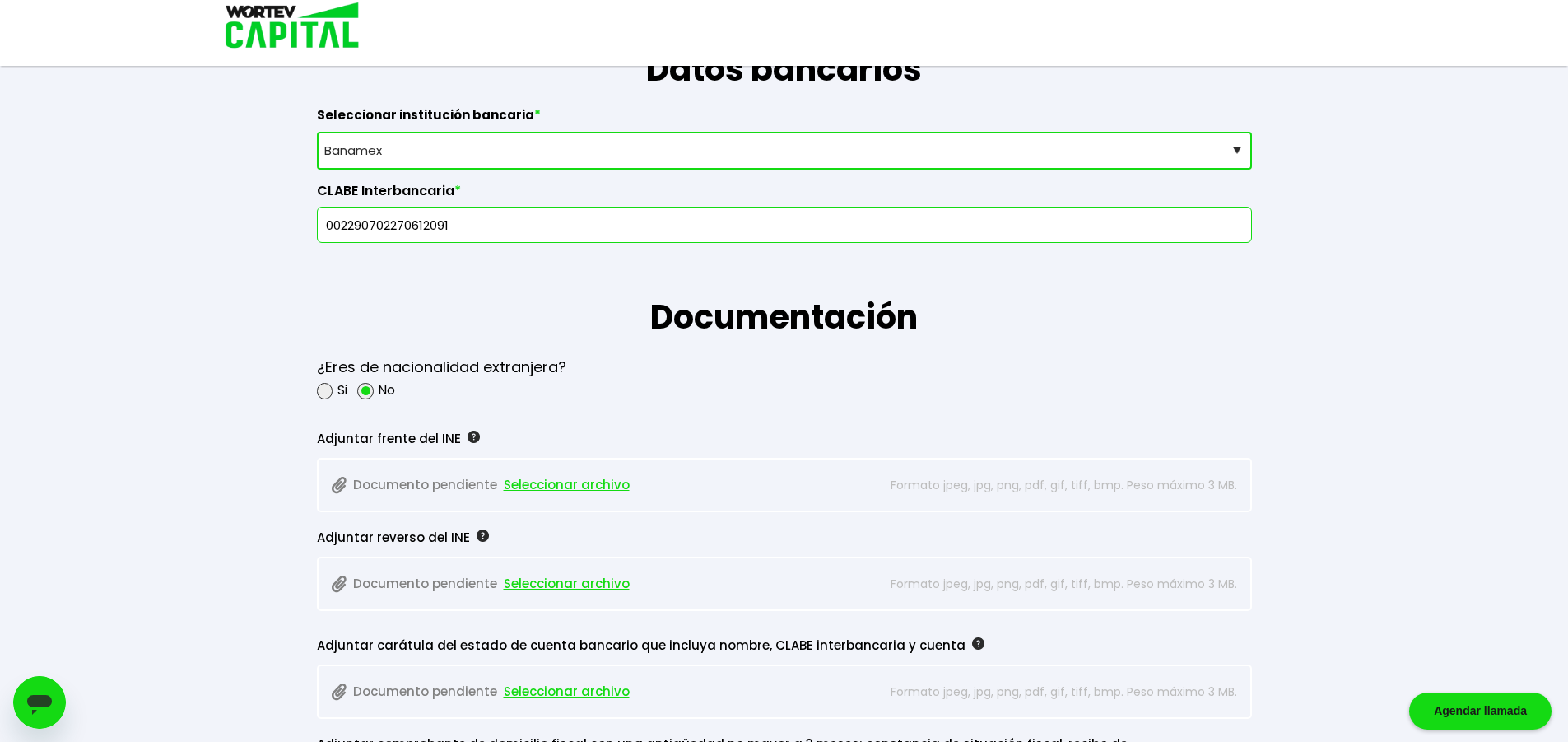
scroll to position [1153, 0]
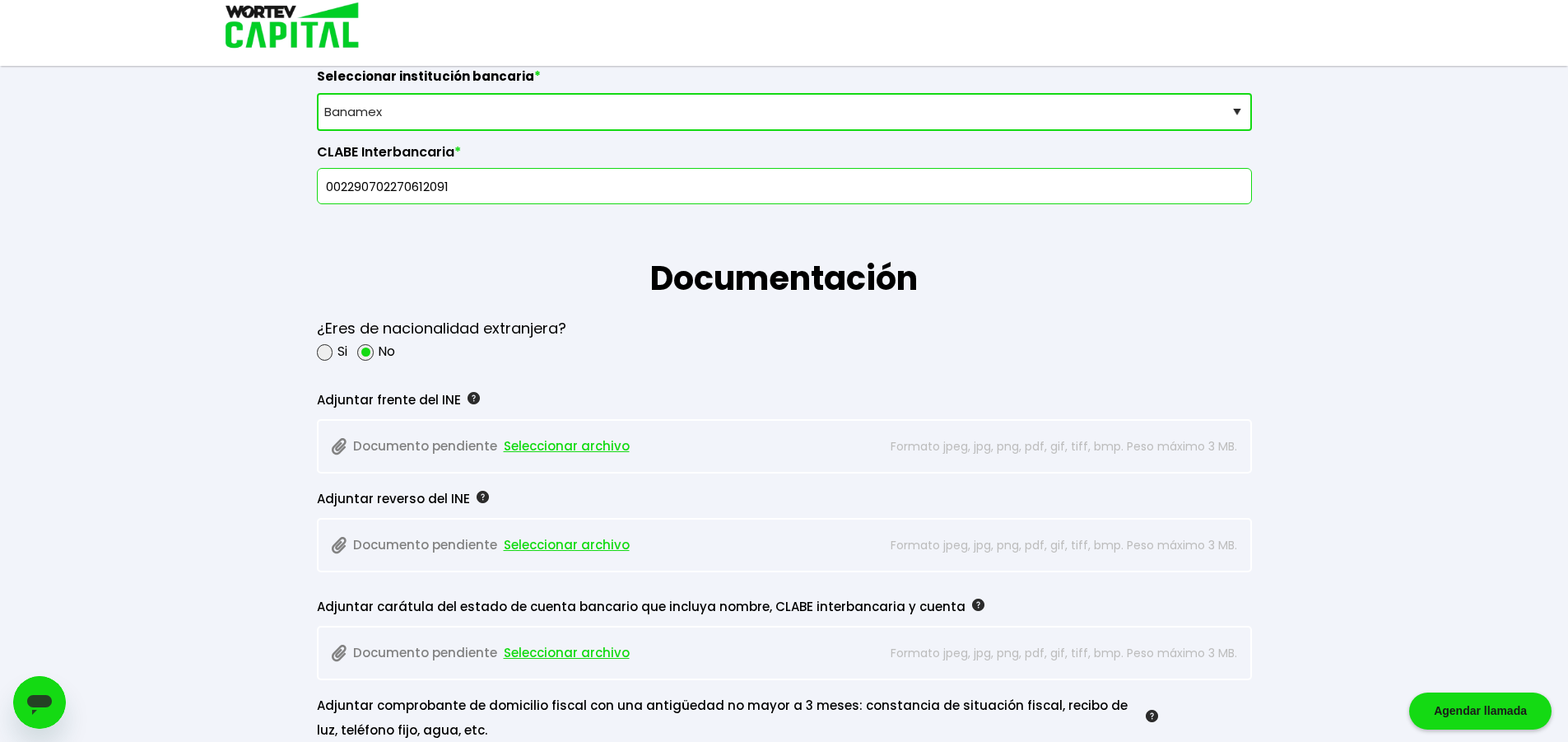
type input "002290702270612091"
click at [795, 213] on h1 "Documentación" at bounding box center [784, 253] width 935 height 99
click at [144, 432] on div "[PERSON_NAME] temporal Se hará un respaldo de tu progreso cada 30 segundos. La …" at bounding box center [784, 237] width 1568 height 2781
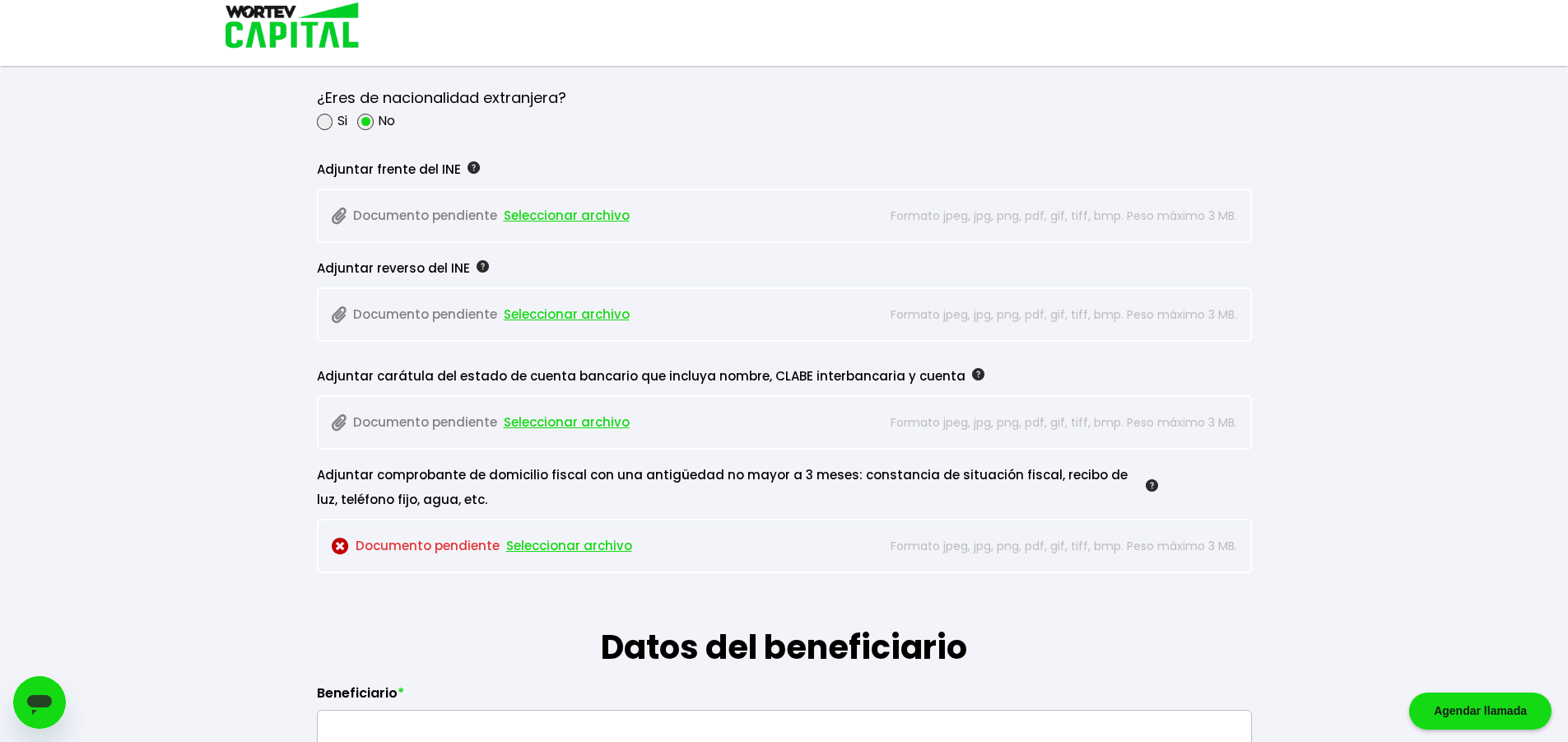
scroll to position [1400, 0]
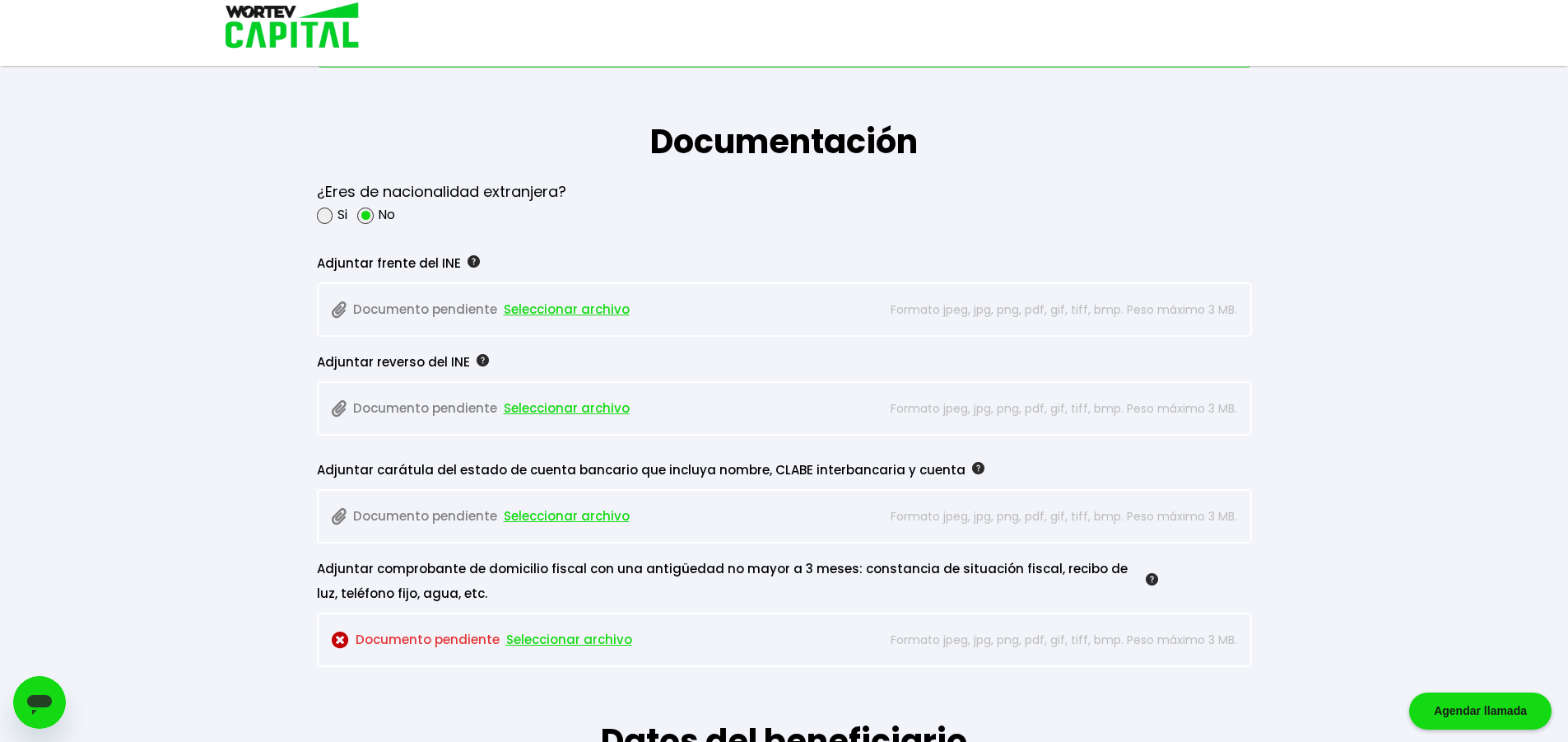
scroll to position [1317, 0]
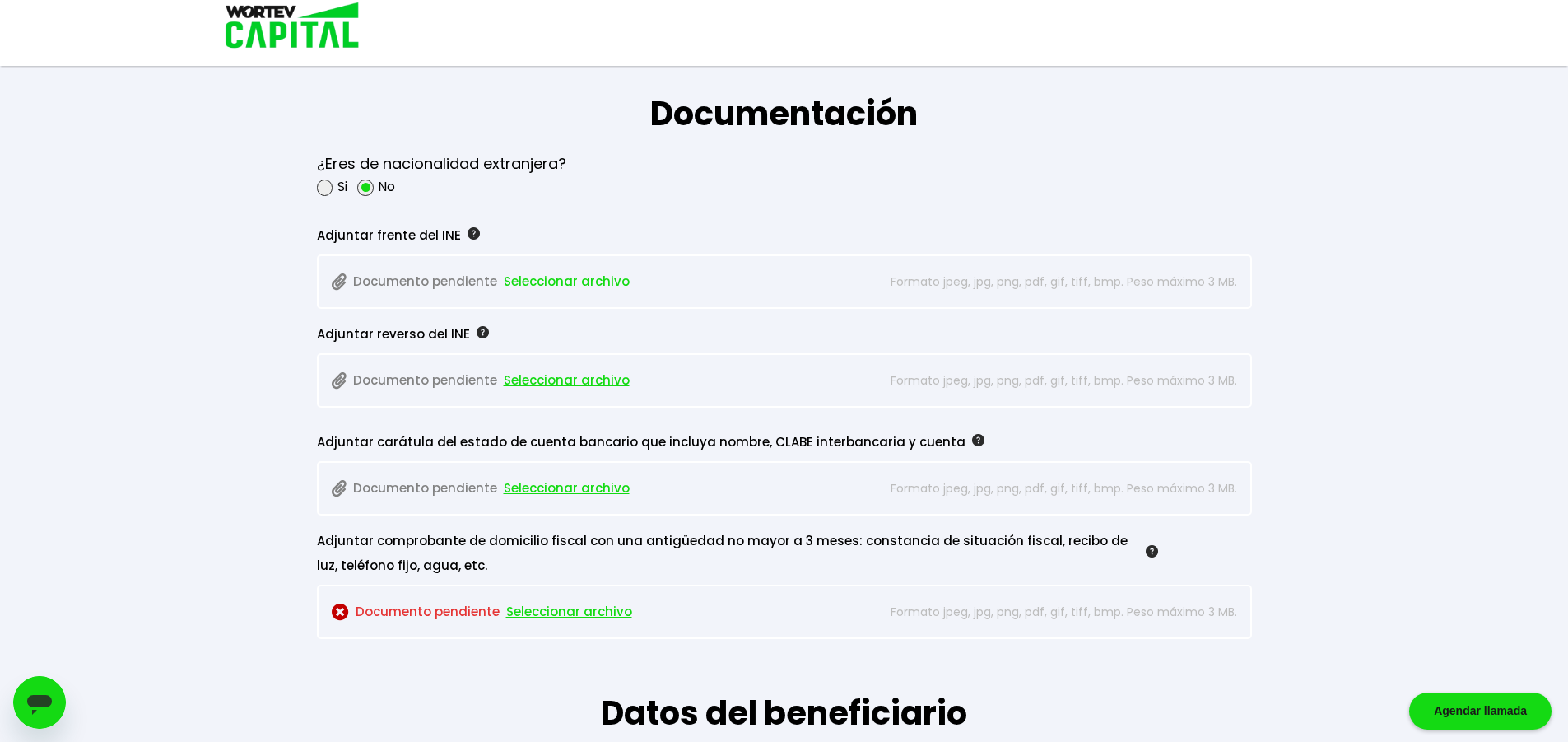
click at [576, 283] on span "Seleccionar archivo" at bounding box center [566, 281] width 126 height 25
click at [548, 383] on span "Seleccionar archivo" at bounding box center [566, 380] width 126 height 25
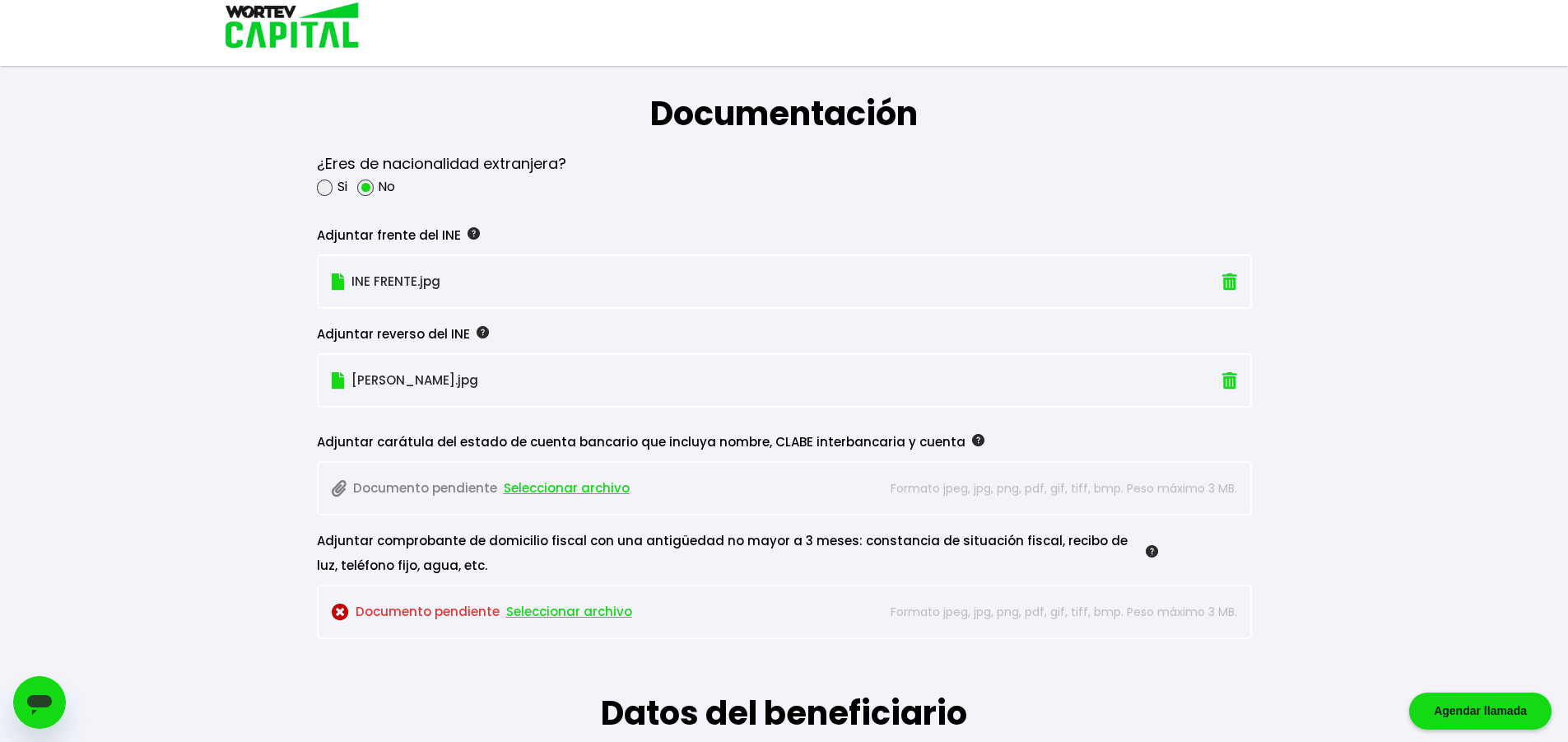
click at [566, 486] on span "Seleccionar archivo" at bounding box center [566, 488] width 126 height 25
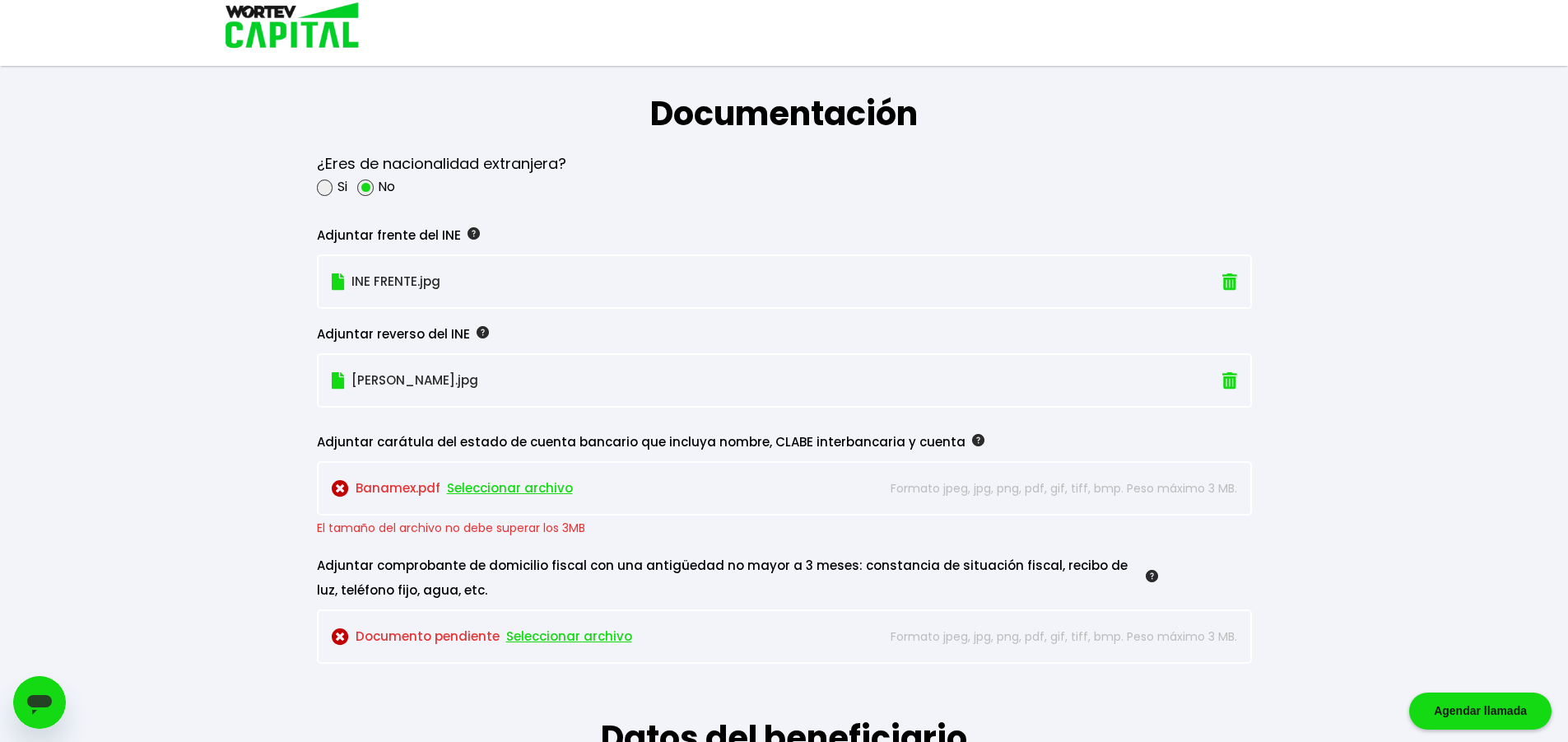
click at [344, 489] on img at bounding box center [339, 488] width 17 height 17
click at [234, 374] on div "[PERSON_NAME] temporal Se hará un respaldo de tu progreso cada 30 segundos. La …" at bounding box center [784, 86] width 1568 height 2806
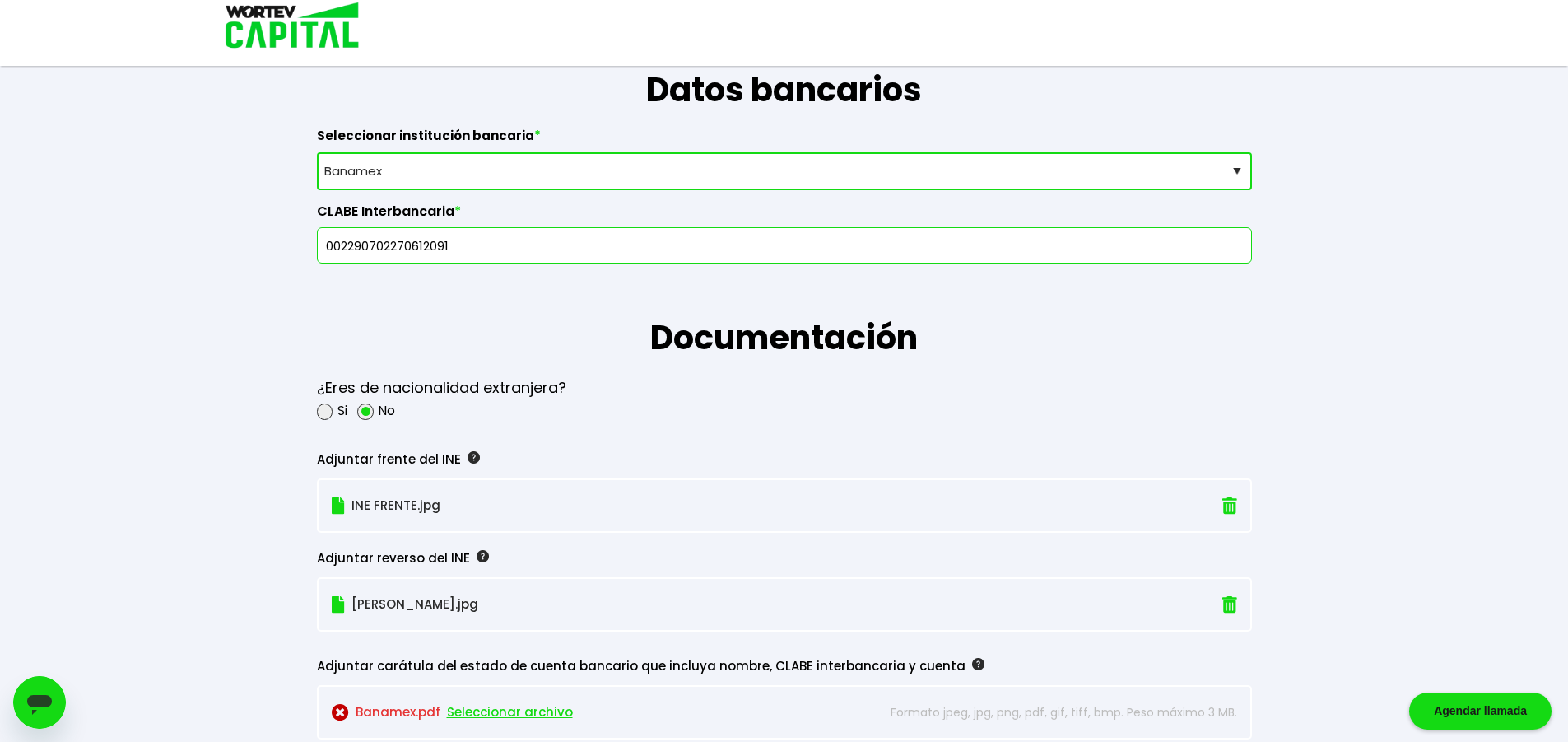
scroll to position [1076, 0]
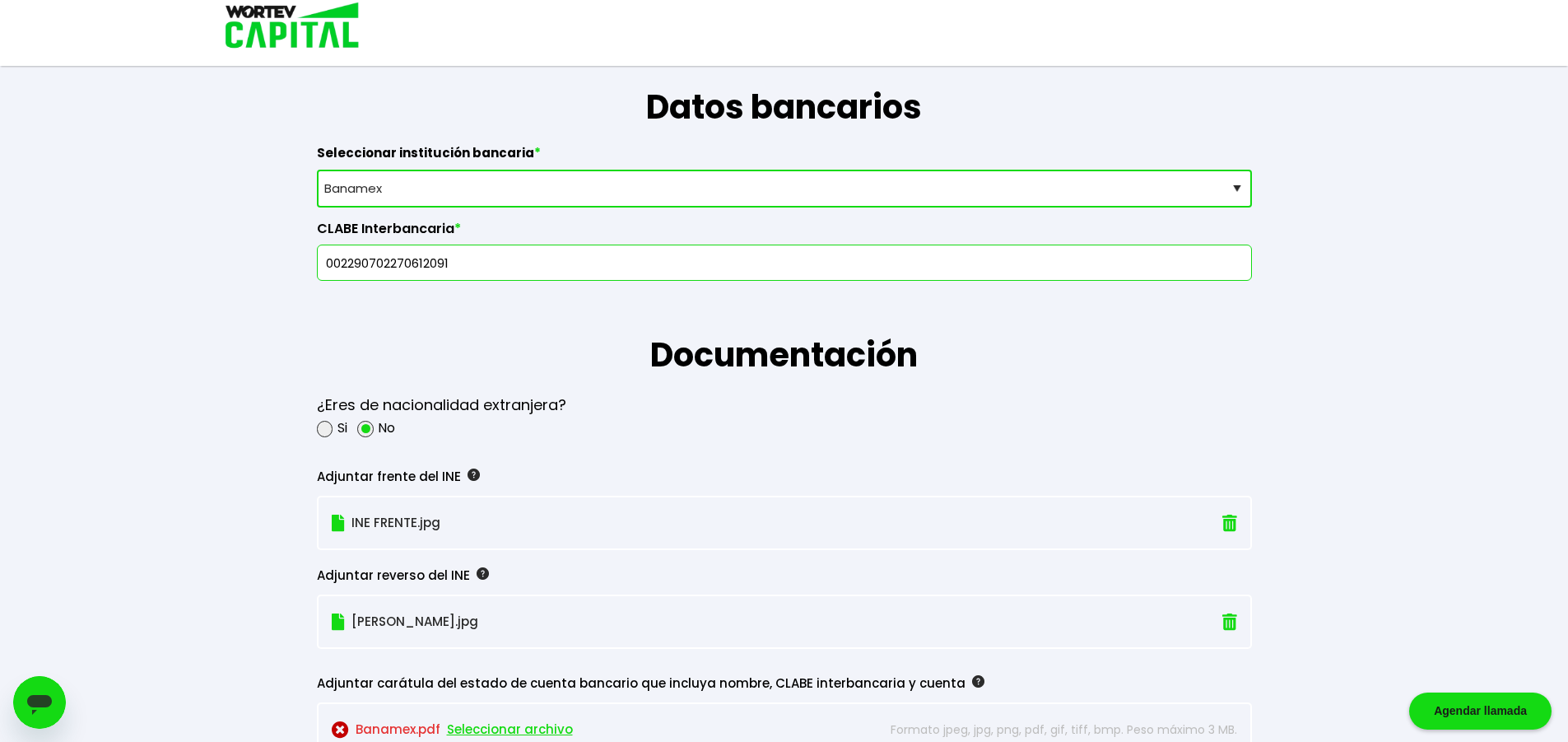
click at [440, 195] on select "Selecciona tu banco ABC Capital Actinver Afirme Albo ASP Banamex Banbajio Banco…" at bounding box center [784, 188] width 935 height 38
click at [244, 325] on div "[PERSON_NAME] temporal Se hará un respaldo de tu progreso cada 30 segundos. La …" at bounding box center [784, 326] width 1568 height 2806
drag, startPoint x: 393, startPoint y: 199, endPoint x: 410, endPoint y: 191, distance: 18.8
click at [393, 199] on select "Selecciona tu banco ABC Capital Actinver Afirme Albo ASP Banamex Banbajio Banco…" at bounding box center [784, 188] width 935 height 38
select select "BBVA Bancomer"
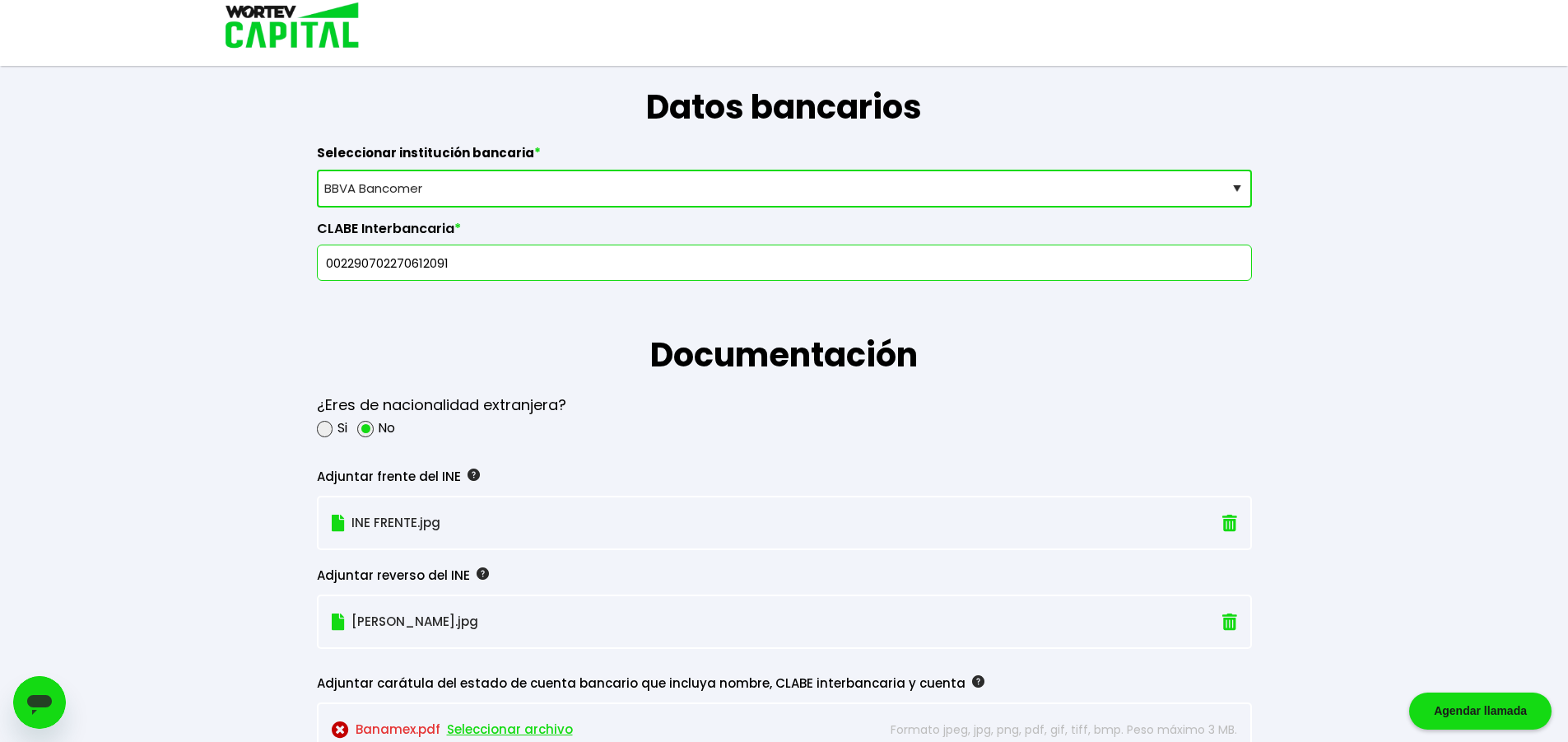
click at [317, 169] on select "Selecciona tu banco ABC Capital Actinver Afirme Albo ASP Banamex Banbajio Banco…" at bounding box center [784, 188] width 935 height 38
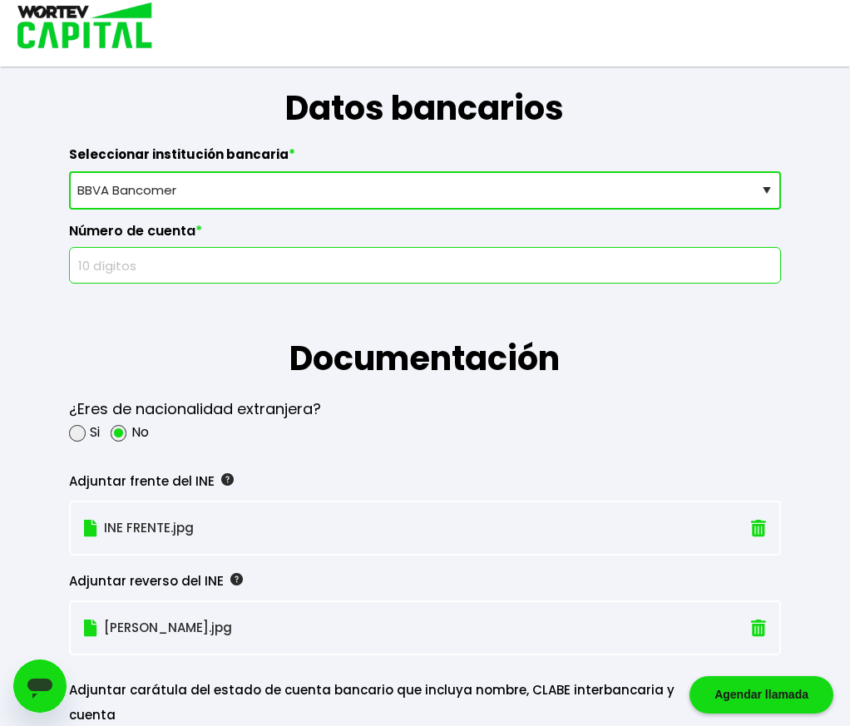
click at [176, 273] on input "text" at bounding box center [425, 265] width 697 height 35
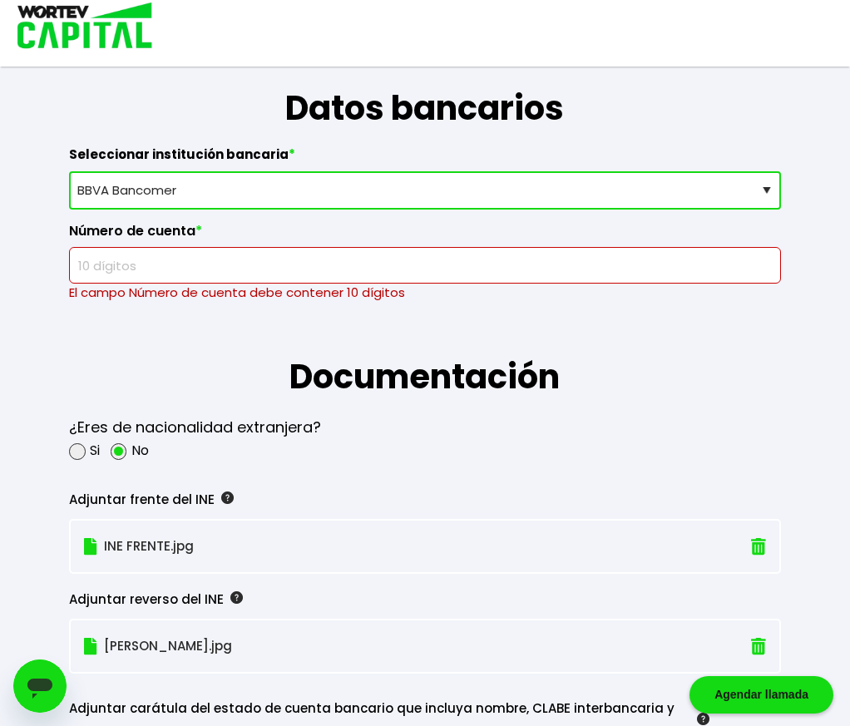
click at [273, 254] on input "text" at bounding box center [425, 265] width 697 height 35
click at [270, 265] on input "text" at bounding box center [425, 265] width 697 height 35
click at [232, 270] on input "text" at bounding box center [425, 265] width 697 height 35
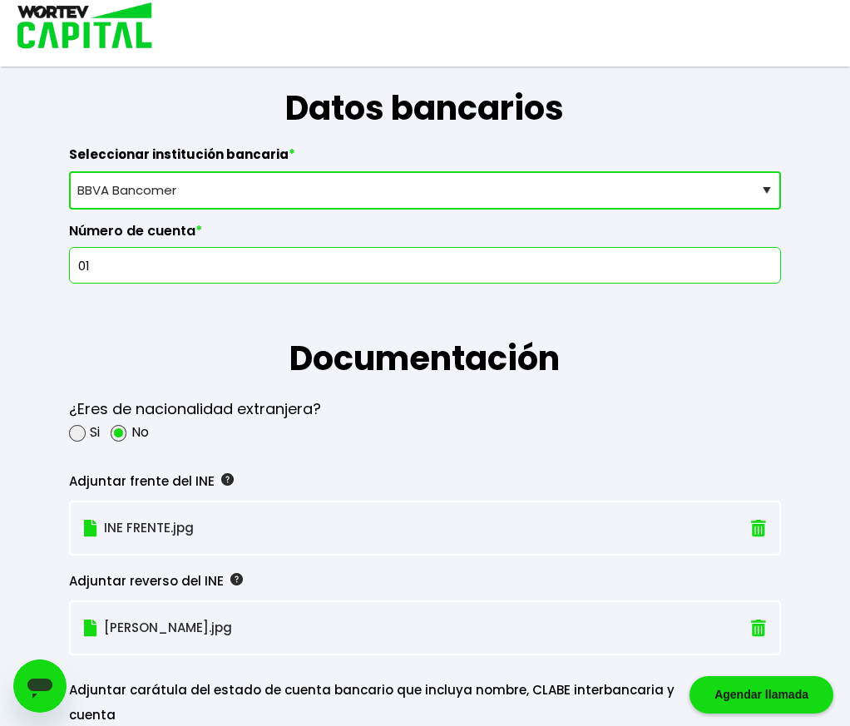
type input "0"
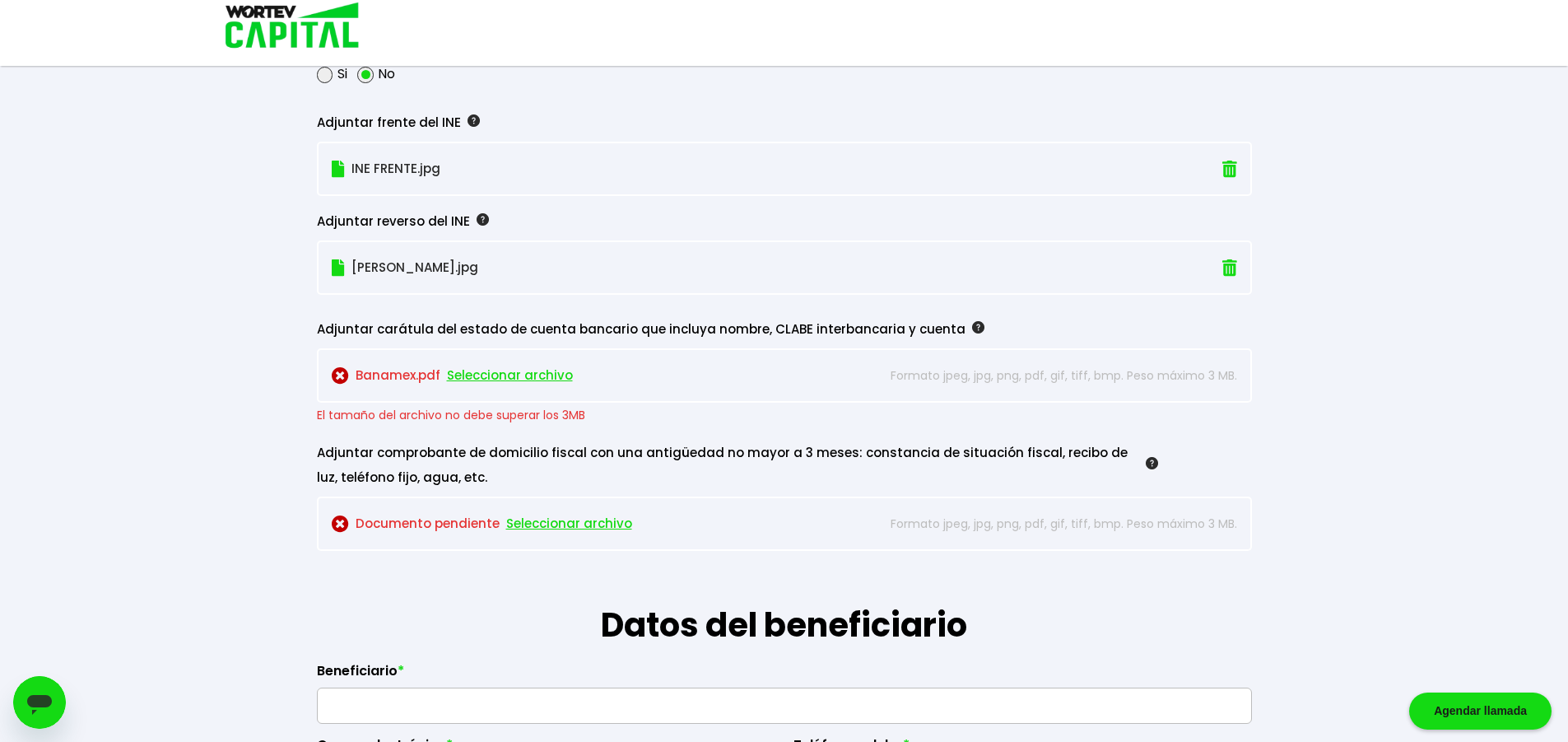
scroll to position [1570, 0]
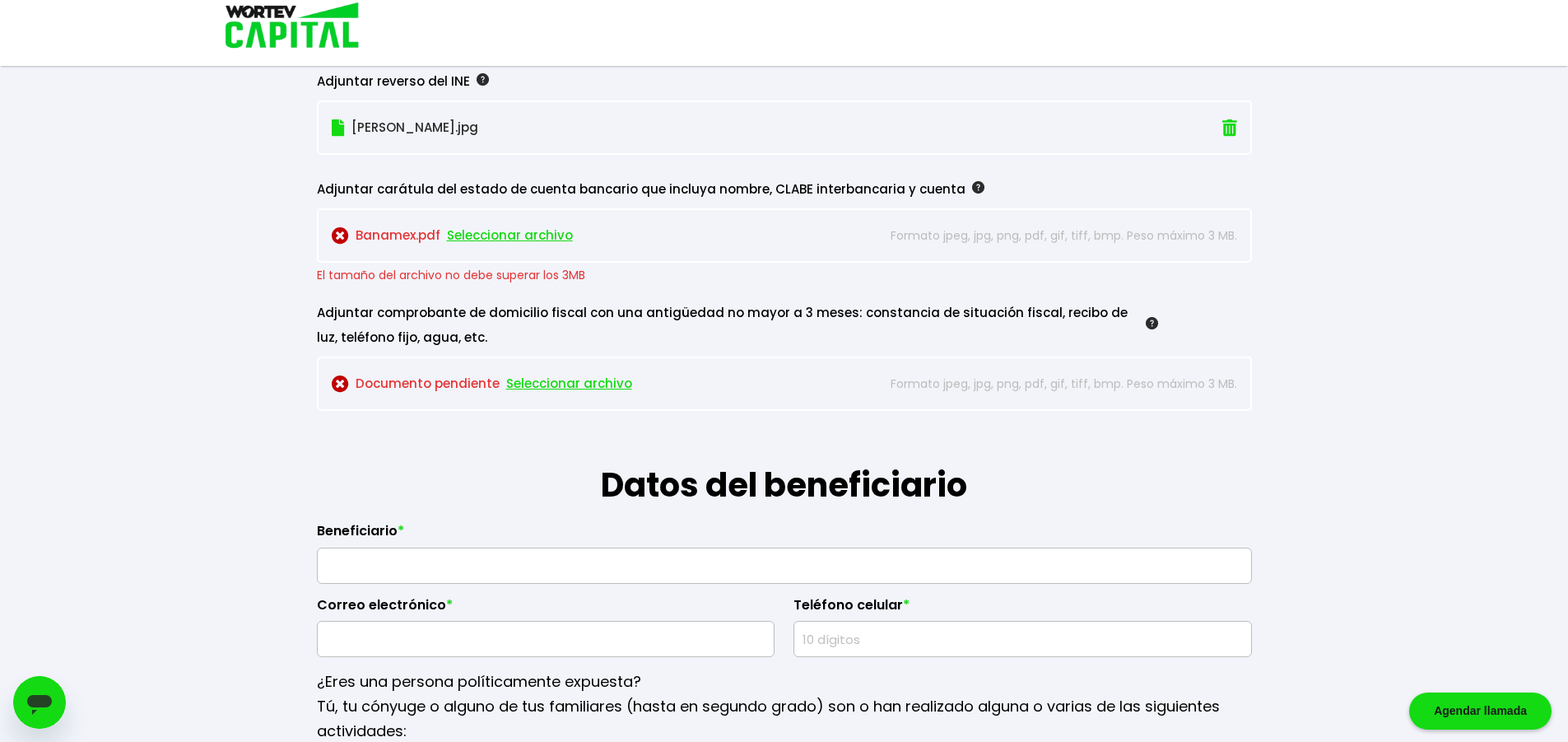
type input "0474695925"
click at [344, 237] on img at bounding box center [339, 235] width 17 height 17
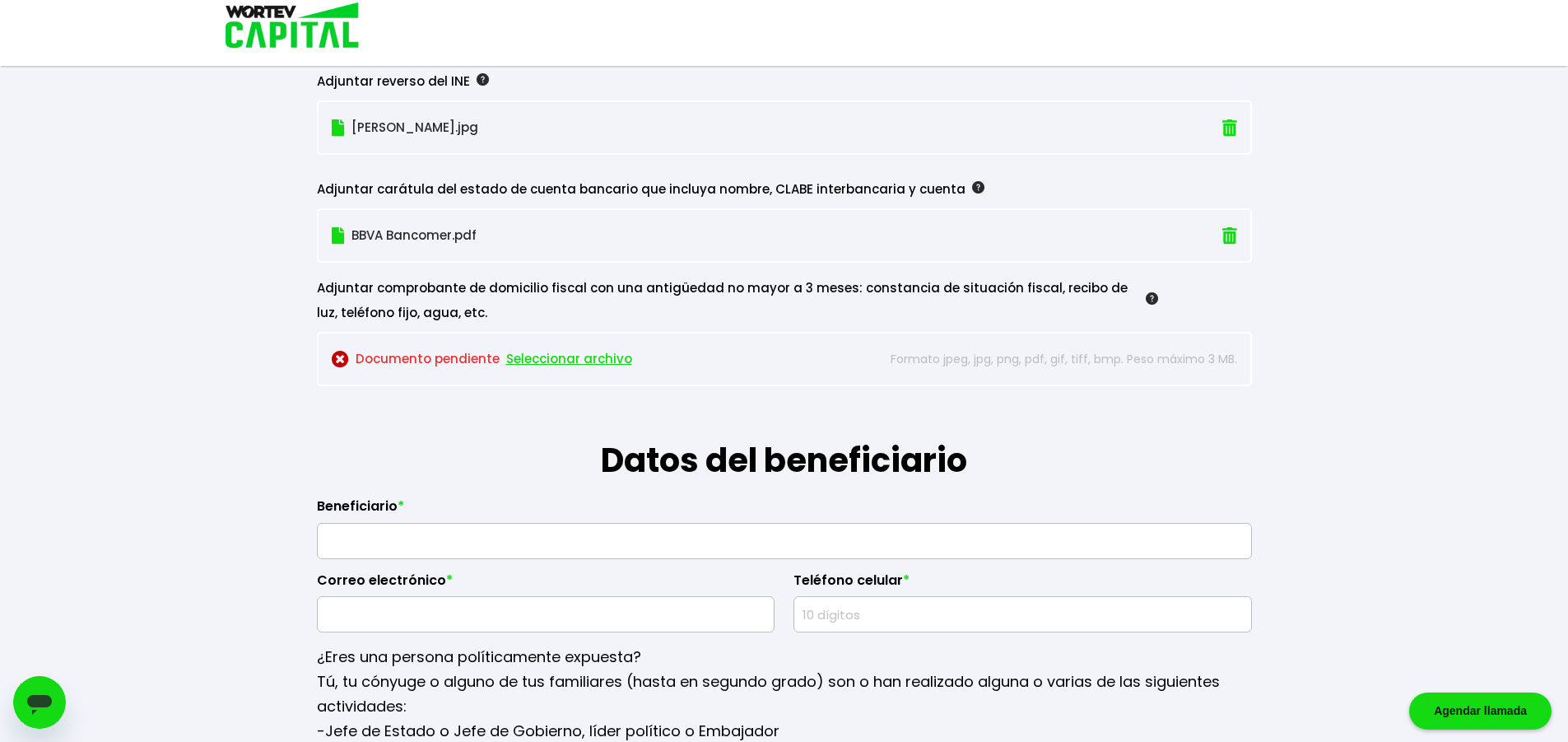
click at [556, 360] on span "Seleccionar archivo" at bounding box center [569, 358] width 126 height 25
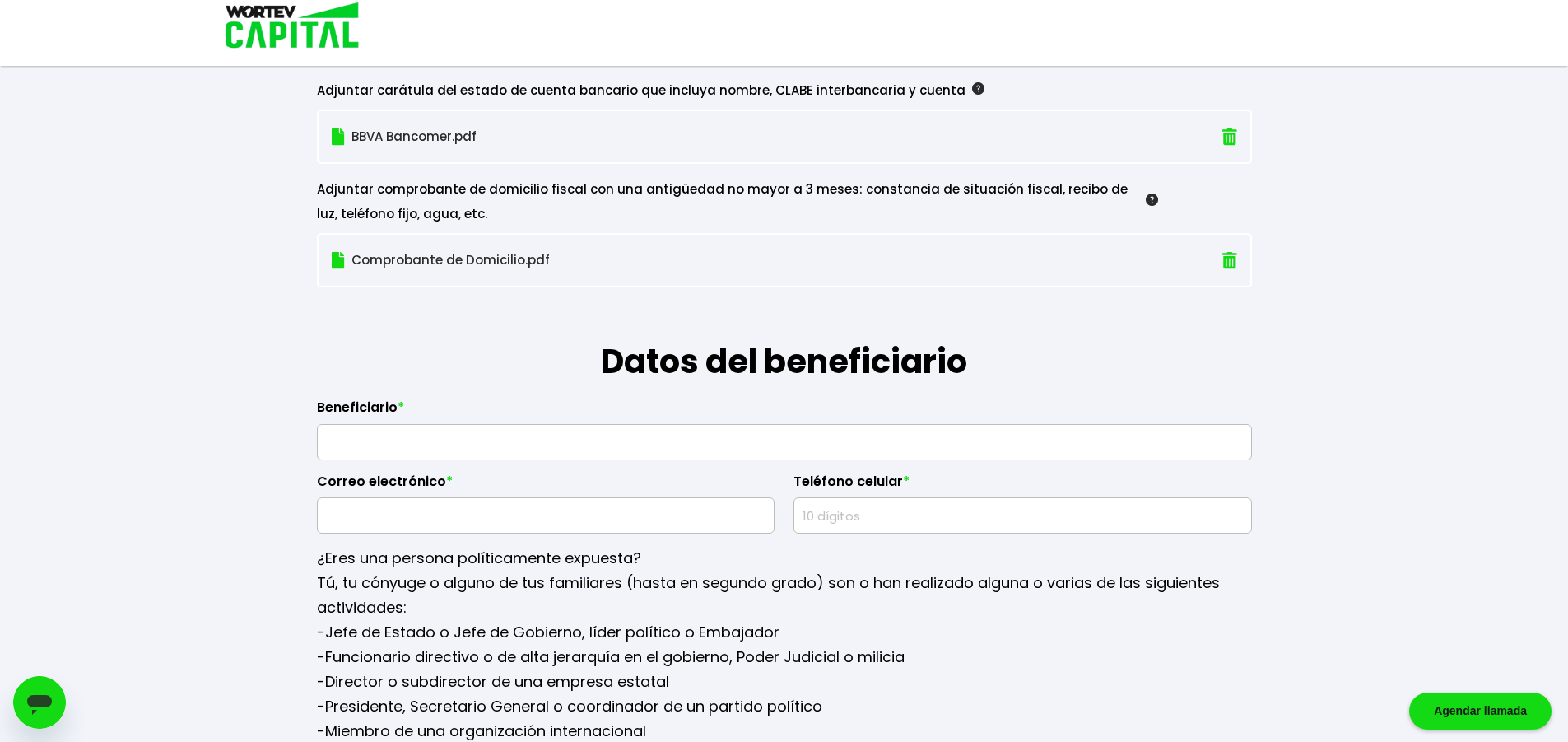
scroll to position [1652, 0]
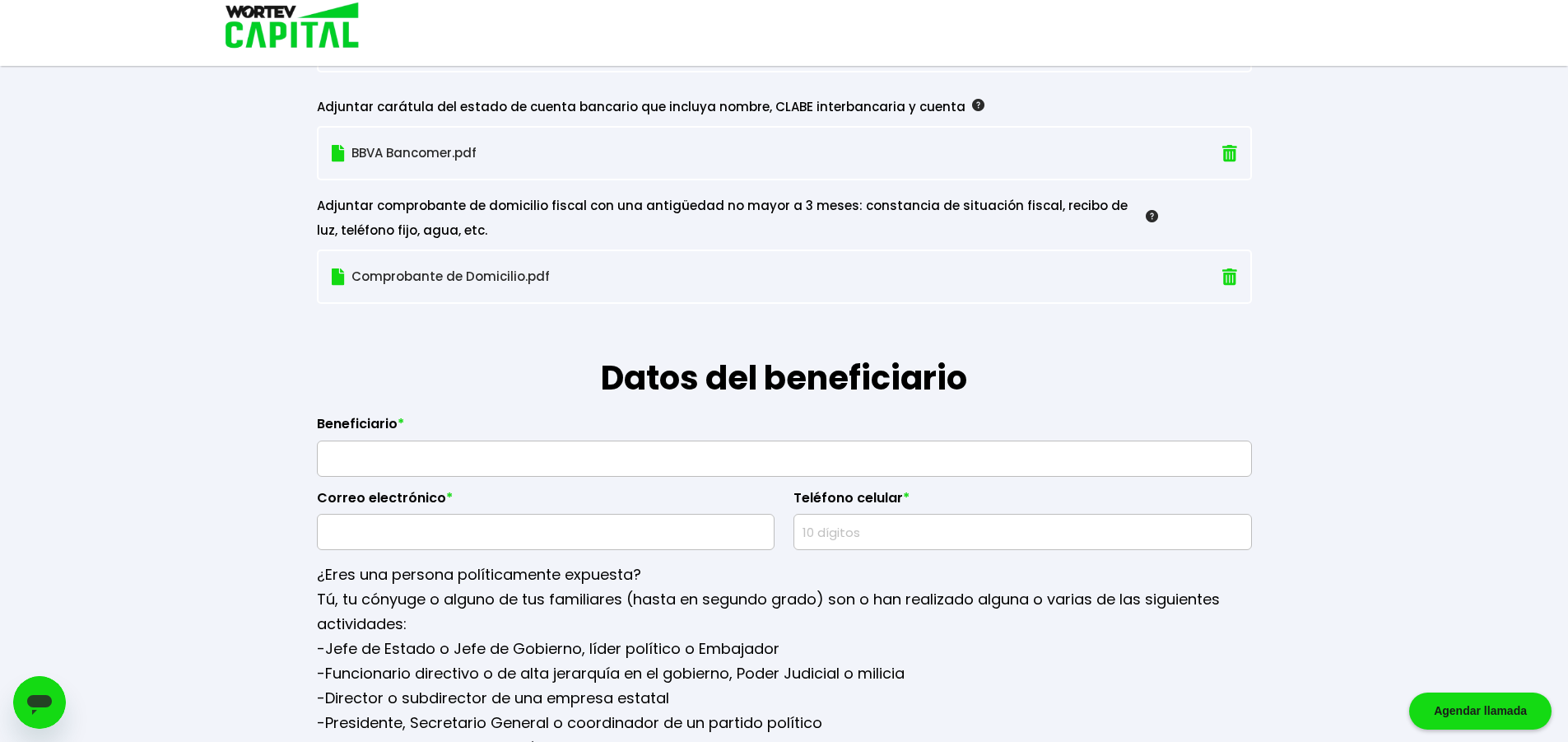
click at [1146, 215] on img at bounding box center [1152, 216] width 12 height 12
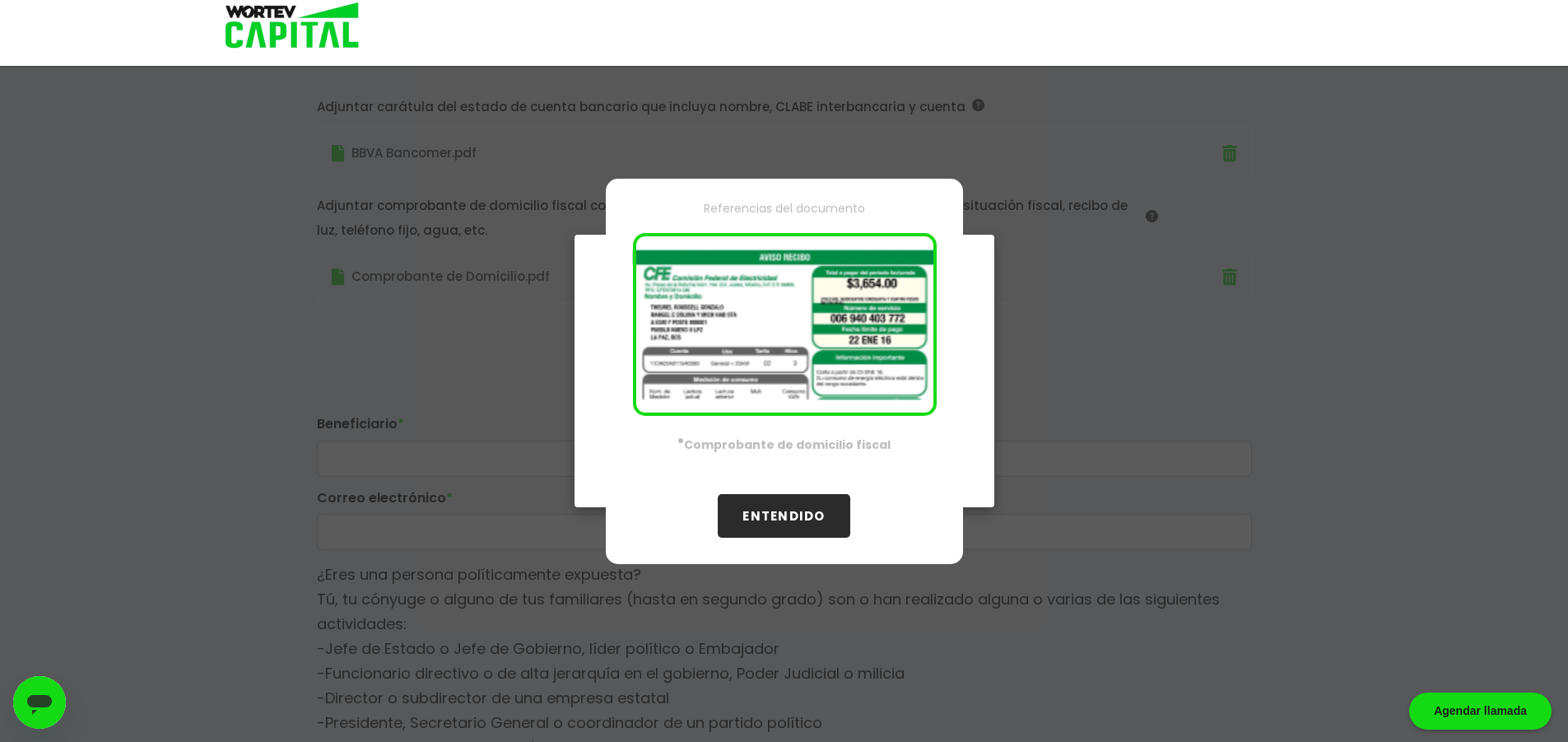
click at [793, 494] on button "ENTENDIDO" at bounding box center [784, 515] width 132 height 44
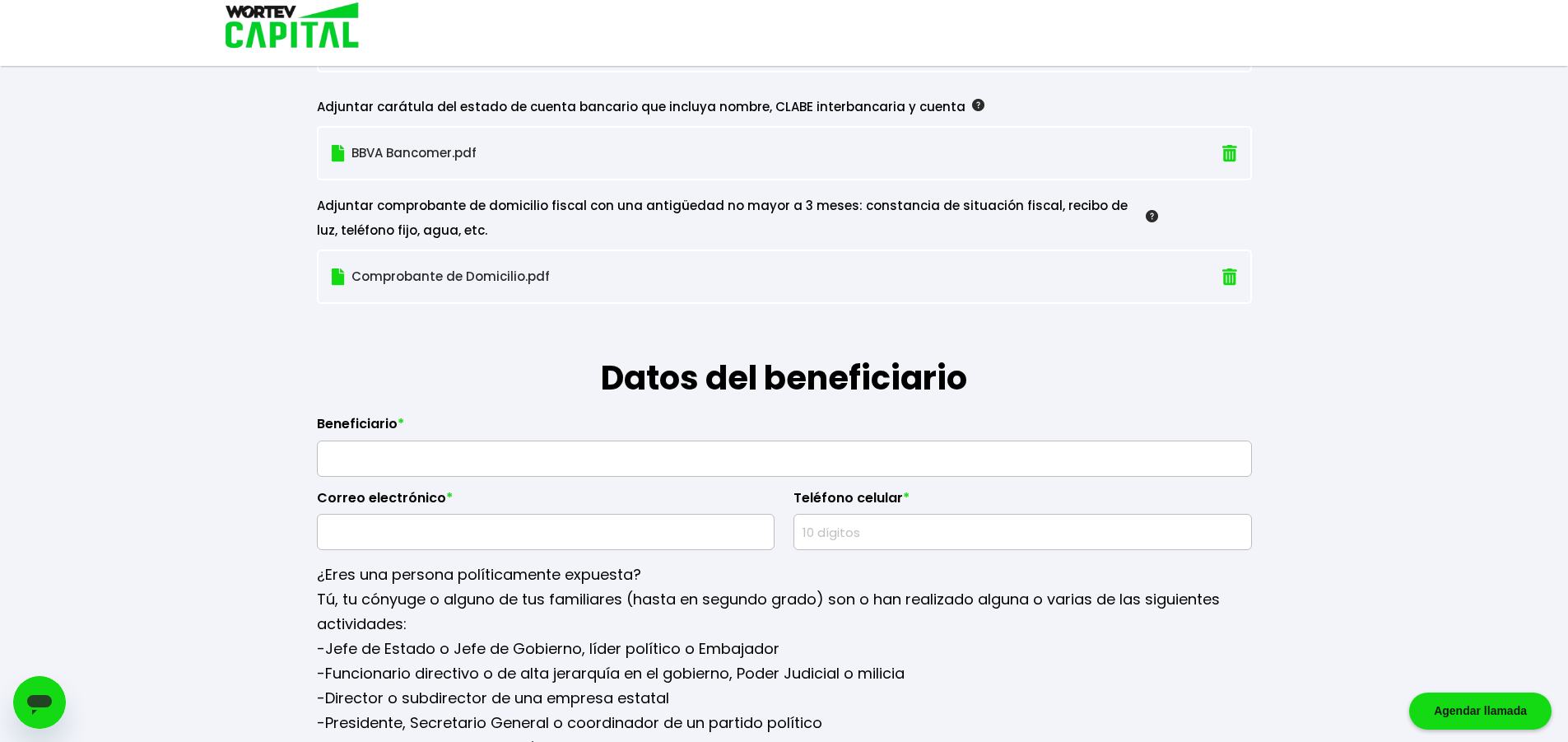
scroll to position [1734, 0]
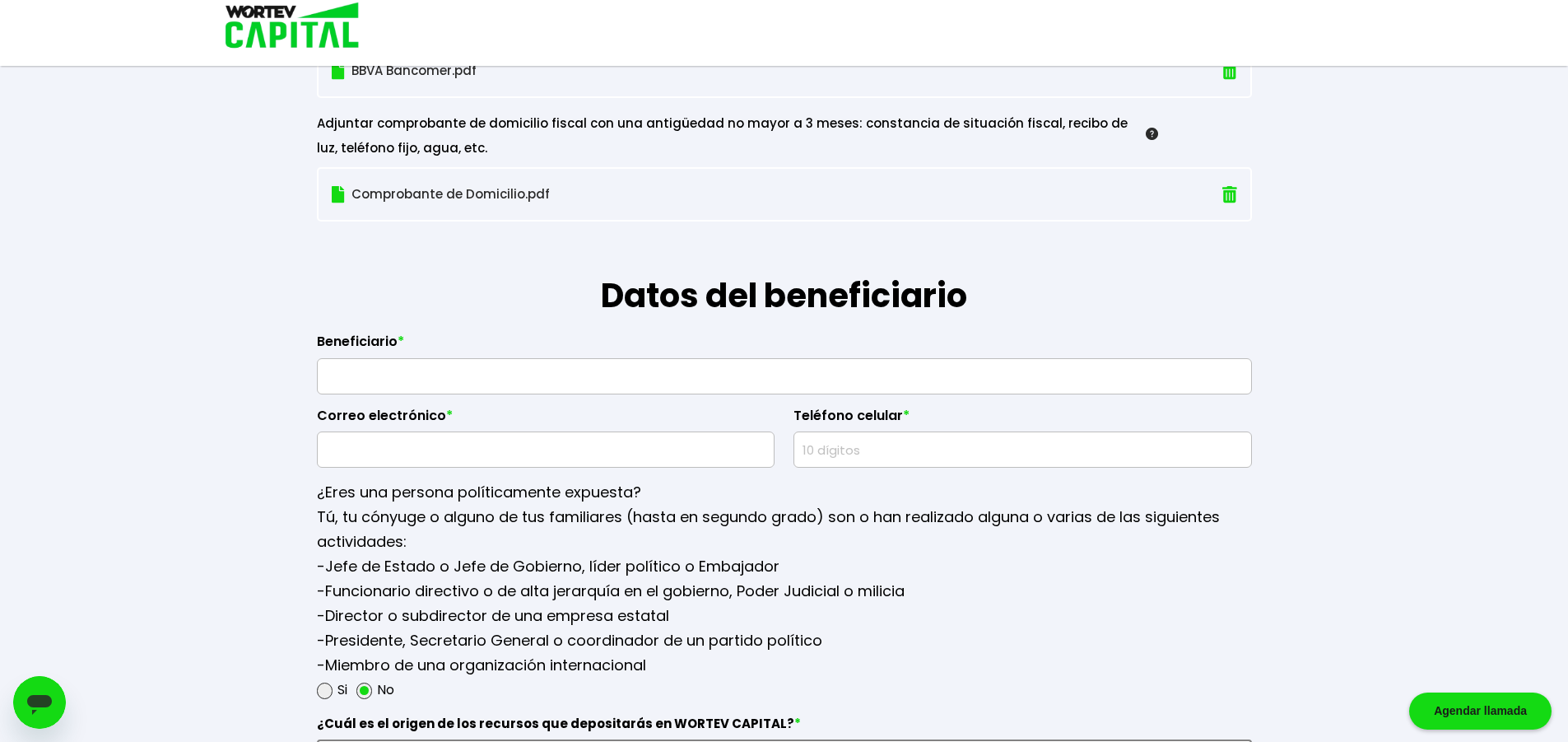
click at [385, 390] on input "text" at bounding box center [784, 376] width 920 height 35
type input "f"
type input "[PERSON_NAME]"
click at [398, 460] on input "text" at bounding box center [546, 449] width 443 height 35
type input "[EMAIL_ADDRESS][DOMAIN_NAME]"
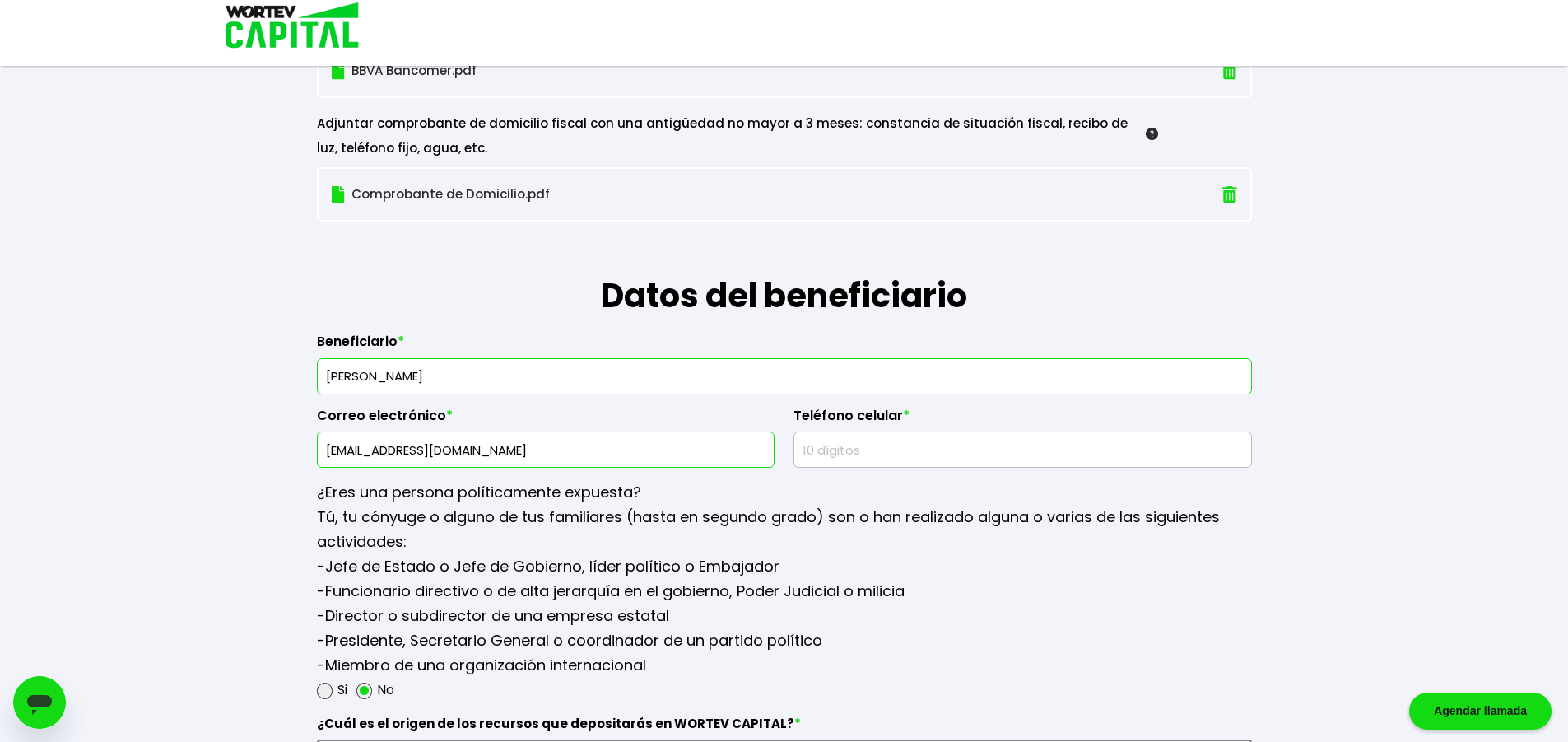
click at [873, 452] on input "text" at bounding box center [1023, 449] width 443 height 35
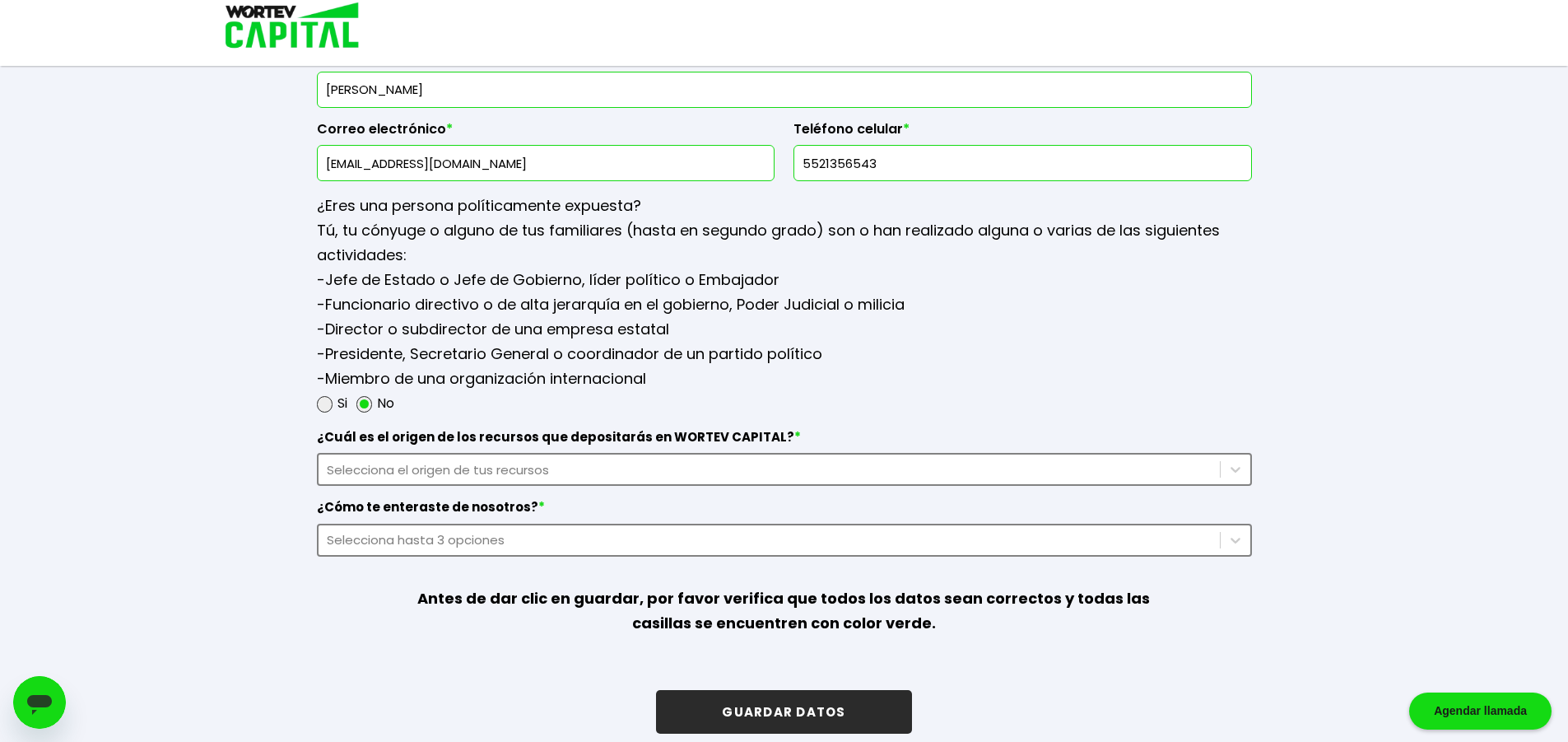
scroll to position [2039, 0]
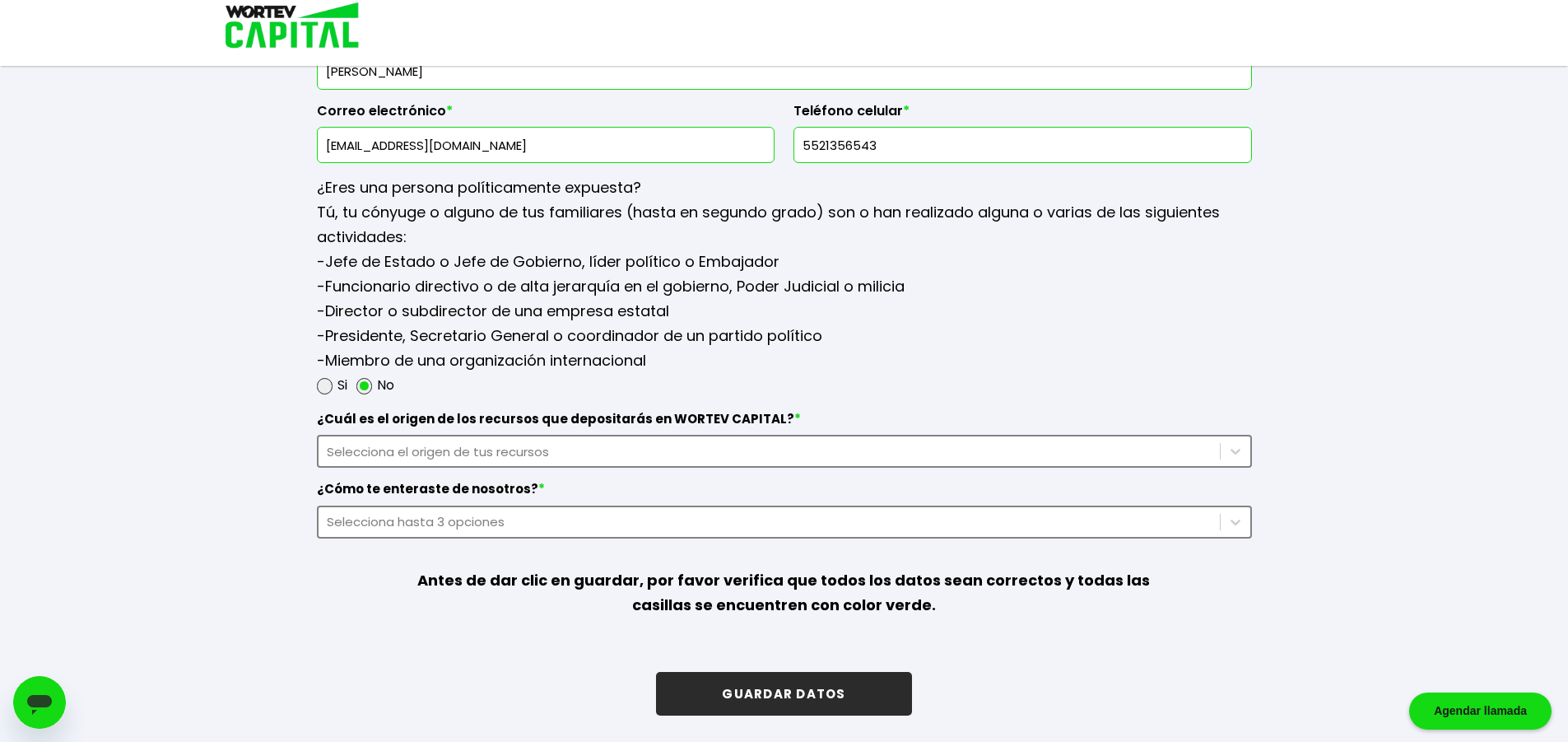
type input "5521356543"
click at [500, 452] on div "Selecciona el origen de tus recursos" at bounding box center [769, 451] width 884 height 19
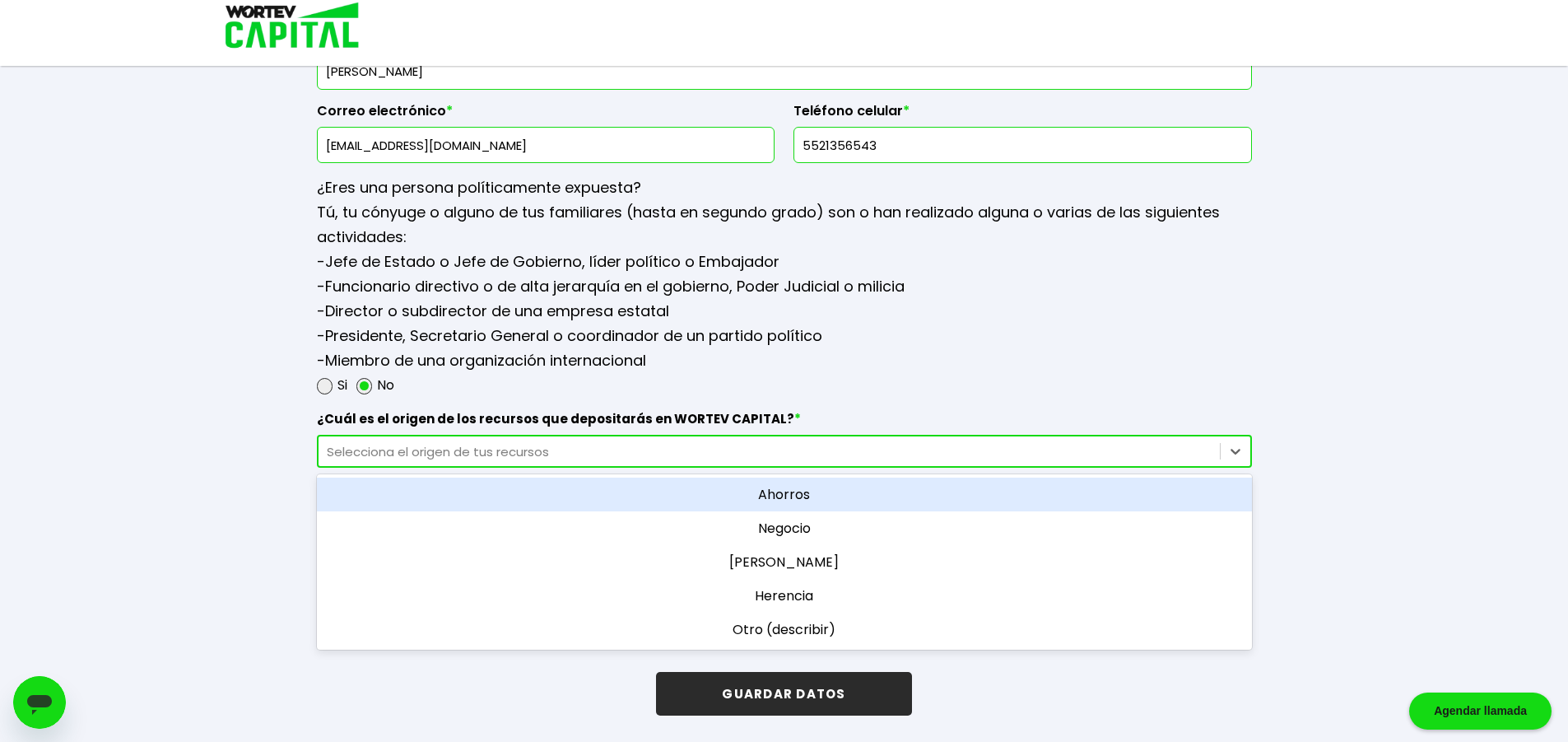
click at [512, 452] on div "Selecciona el origen de tus recursos" at bounding box center [769, 451] width 884 height 19
click at [573, 508] on div "Ahorros" at bounding box center [784, 495] width 935 height 34
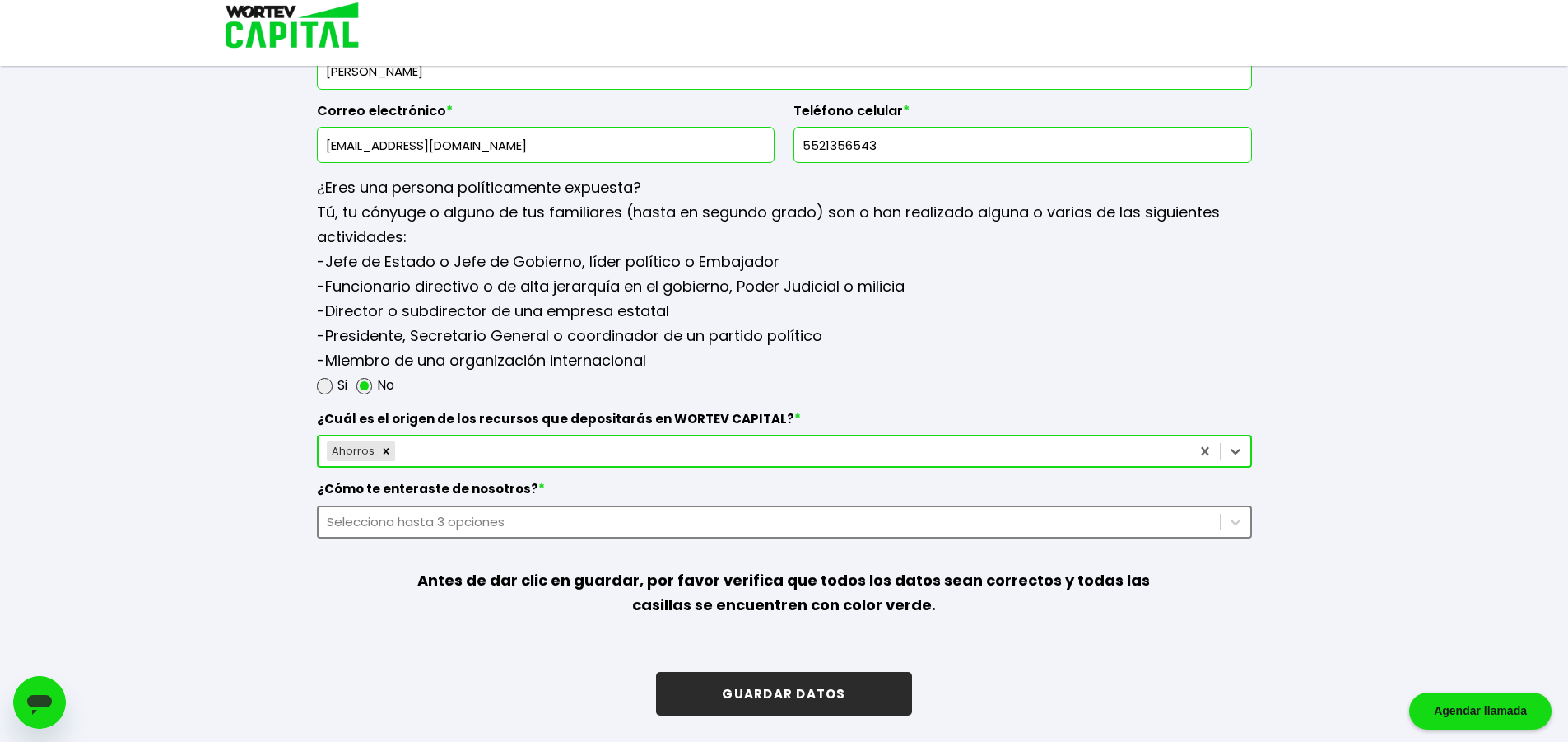
click at [455, 526] on div "Selecciona hasta 3 opciones" at bounding box center [769, 521] width 884 height 19
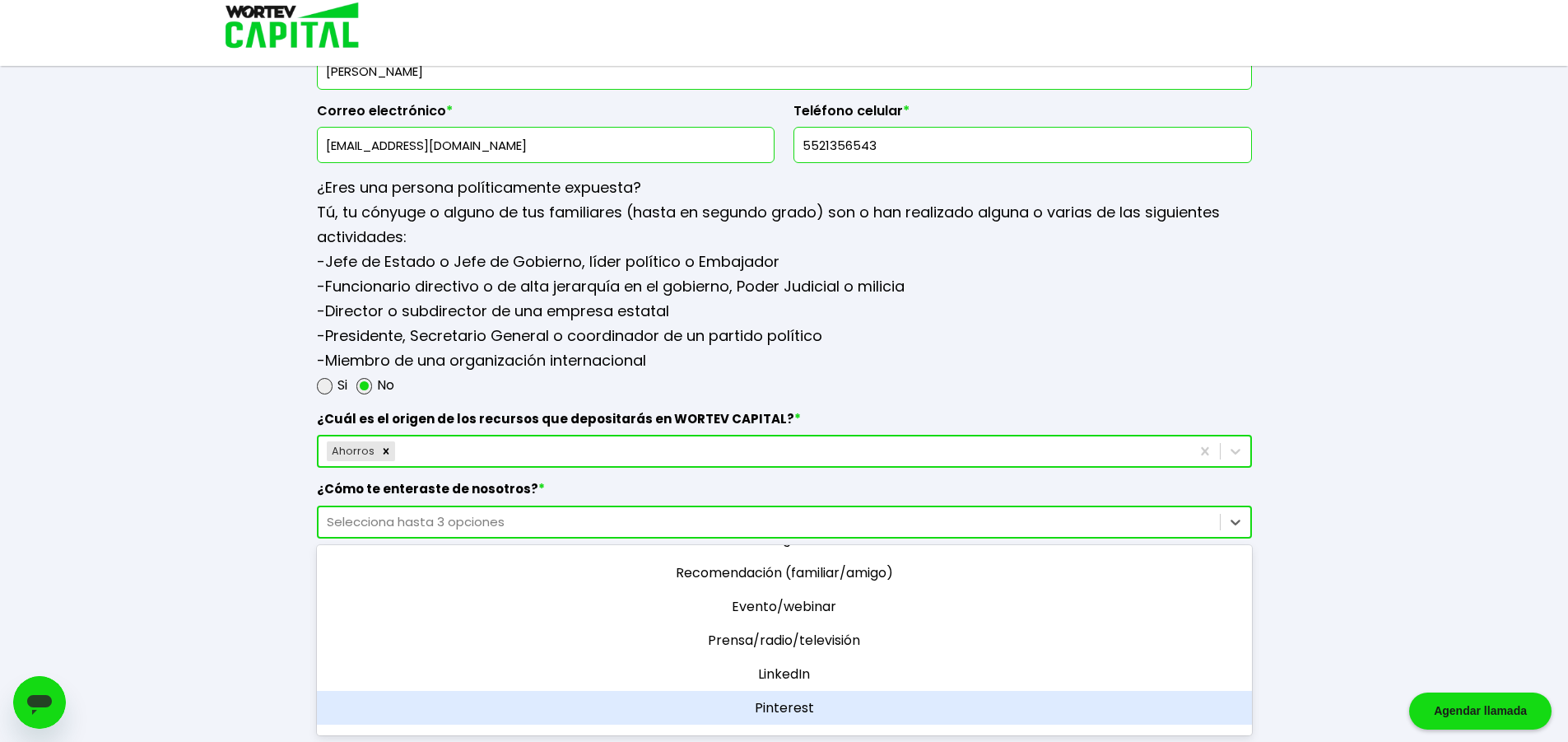
scroll to position [106, 0]
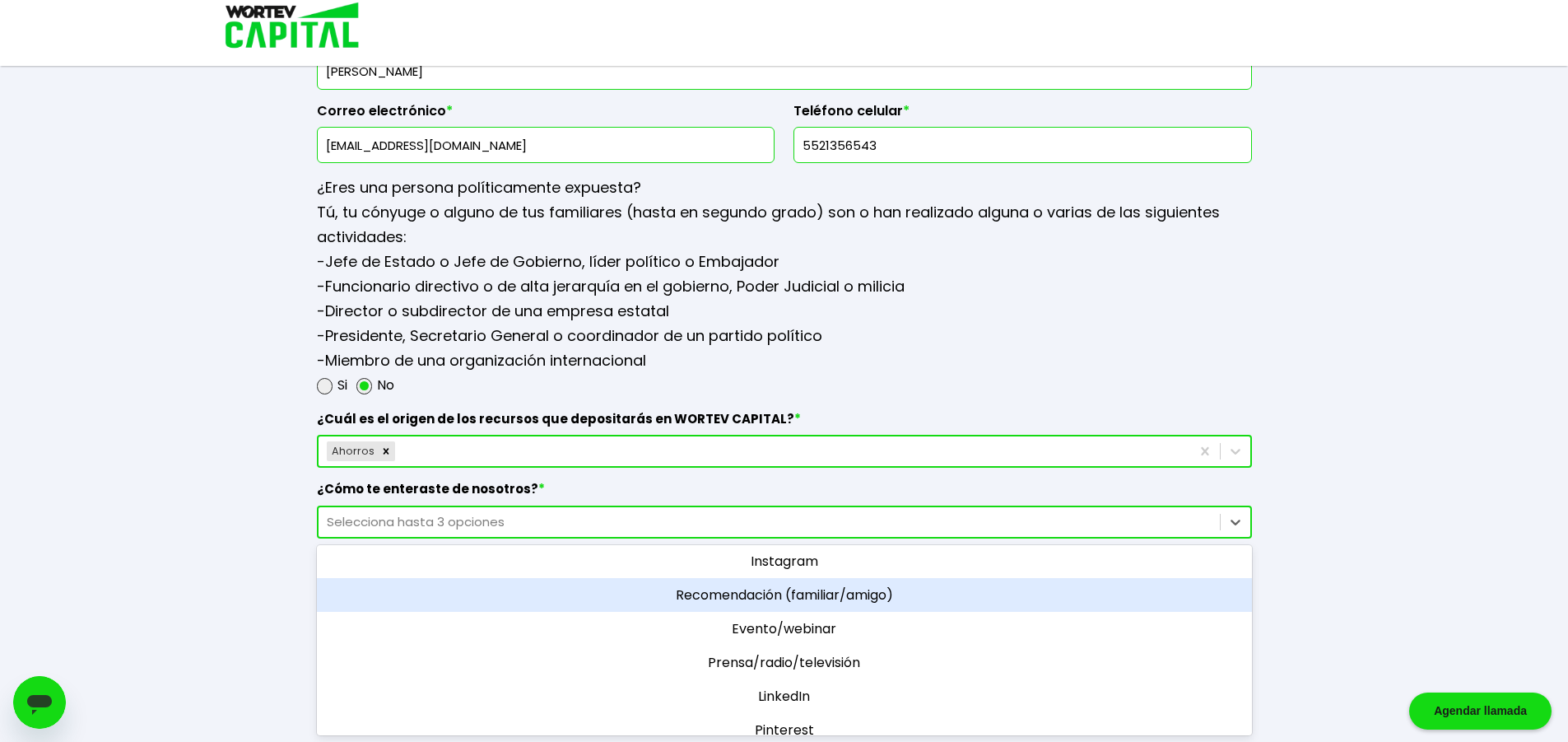
click at [784, 600] on div "Recomendación (familiar/amigo)" at bounding box center [784, 595] width 935 height 34
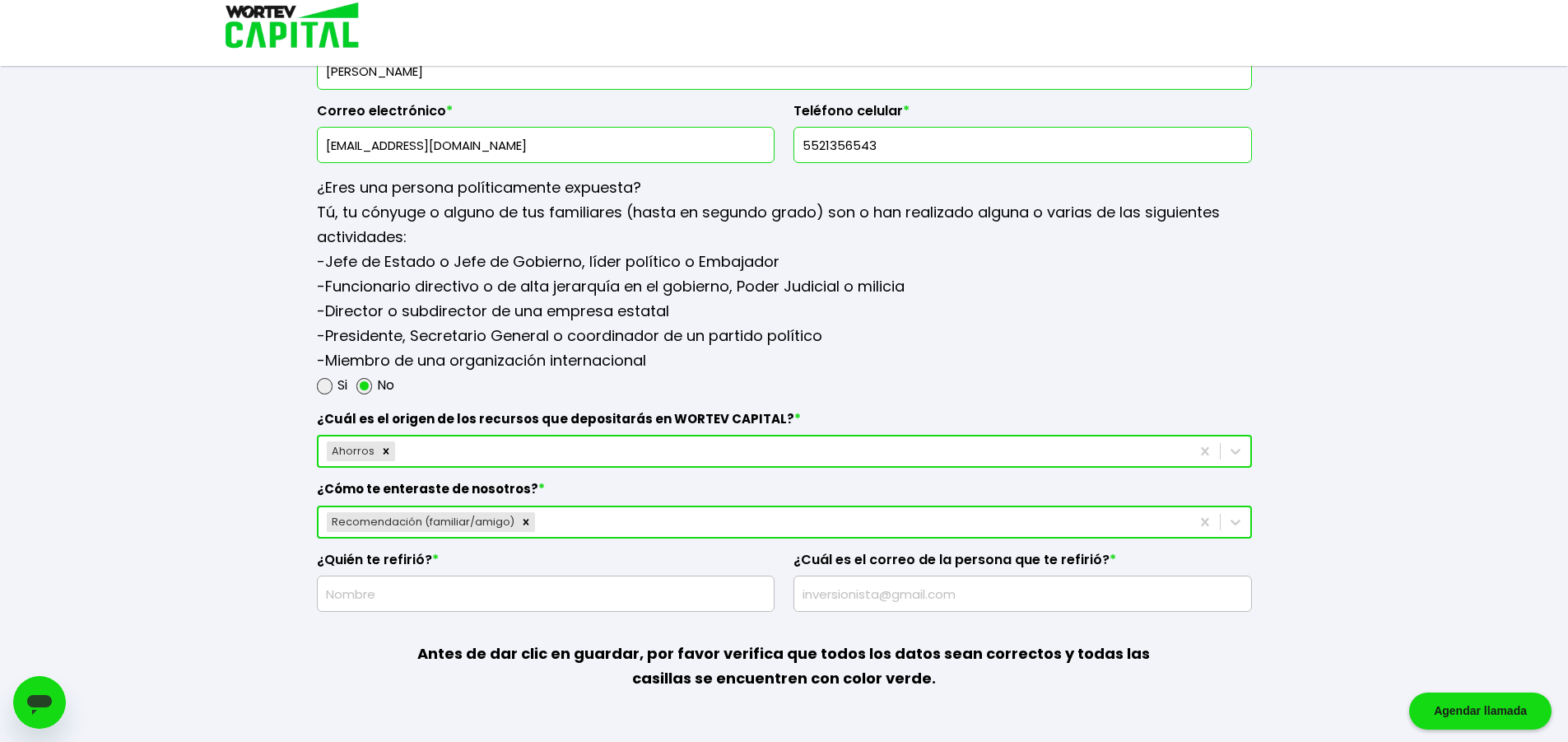
click at [924, 586] on input "text" at bounding box center [1023, 593] width 443 height 35
paste input "[EMAIL_ADDRESS][DOMAIN_NAME]"
type input "[EMAIL_ADDRESS][DOMAIN_NAME]"
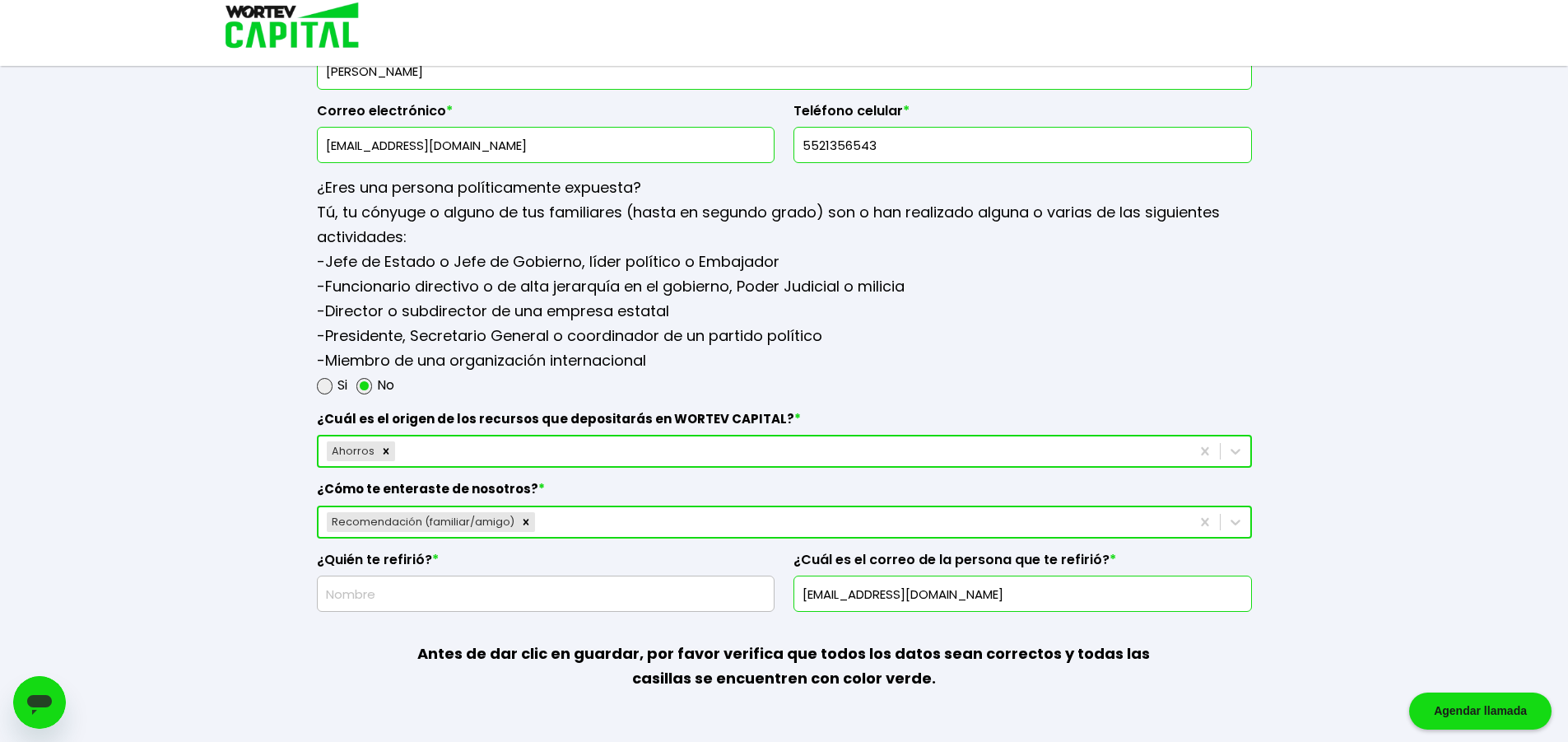
click at [519, 600] on input "text" at bounding box center [546, 593] width 443 height 35
type input "[DEMOGRAPHIC_DATA][PERSON_NAME]"
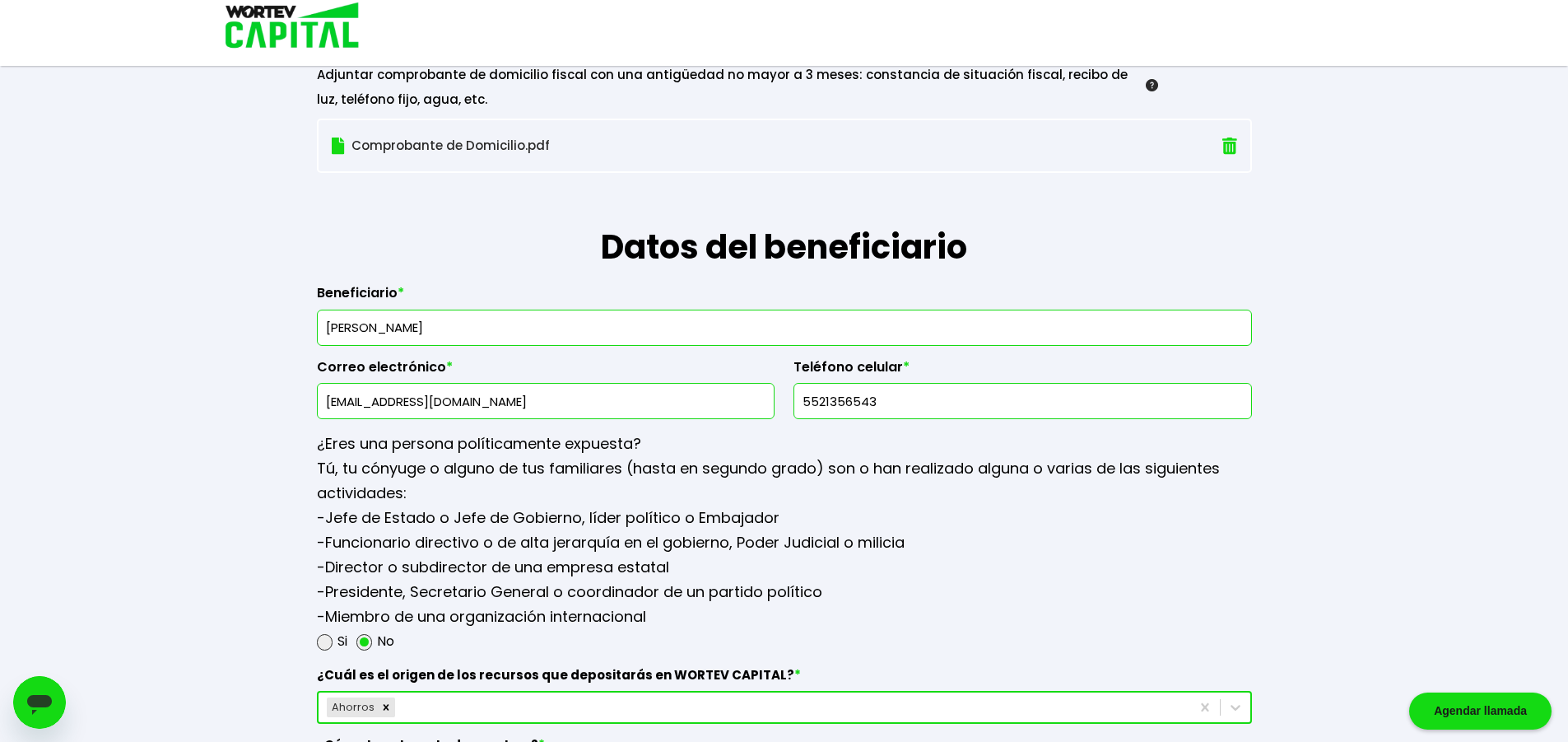
scroll to position [2112, 0]
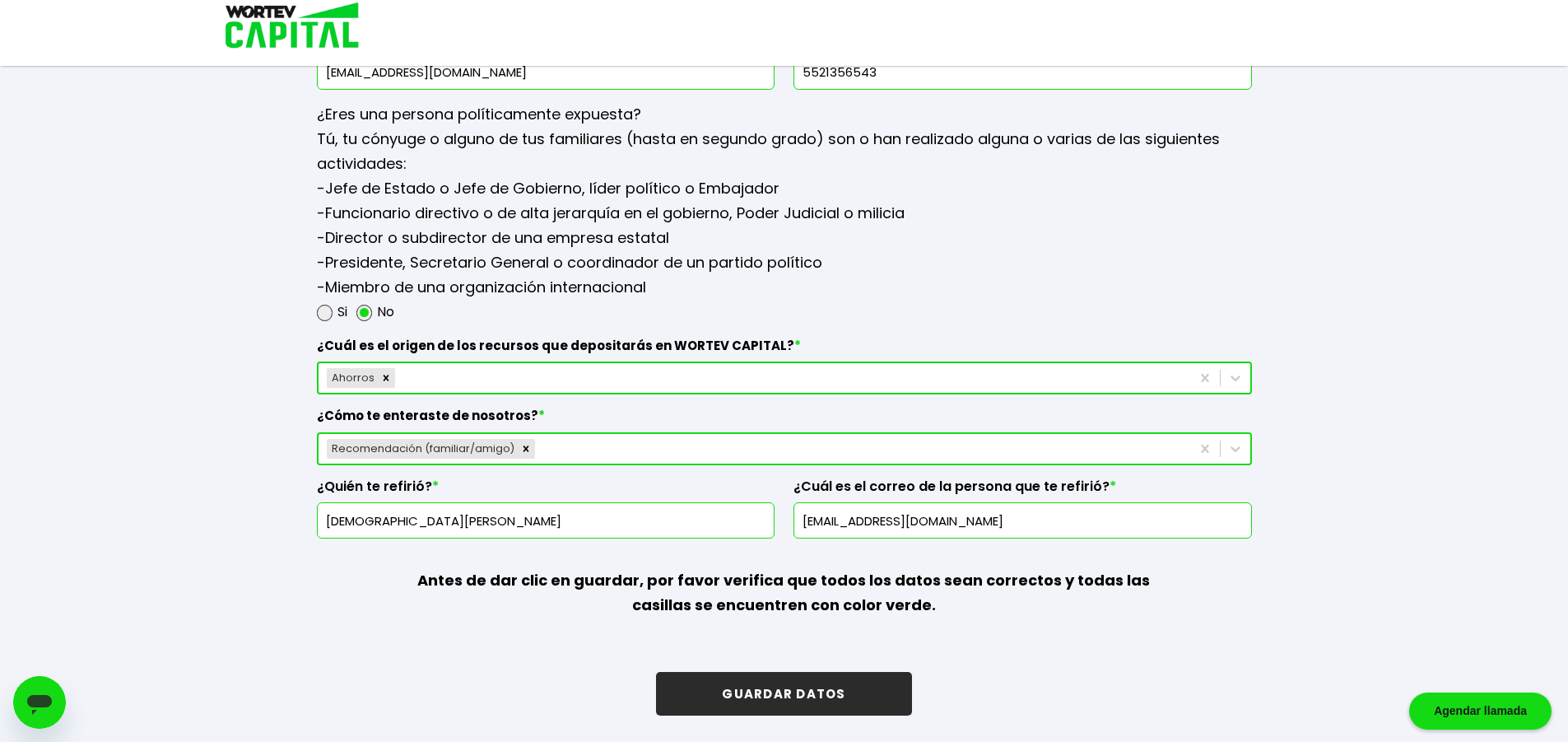
click at [782, 688] on button "GUARDAR DATOS" at bounding box center [784, 694] width 255 height 44
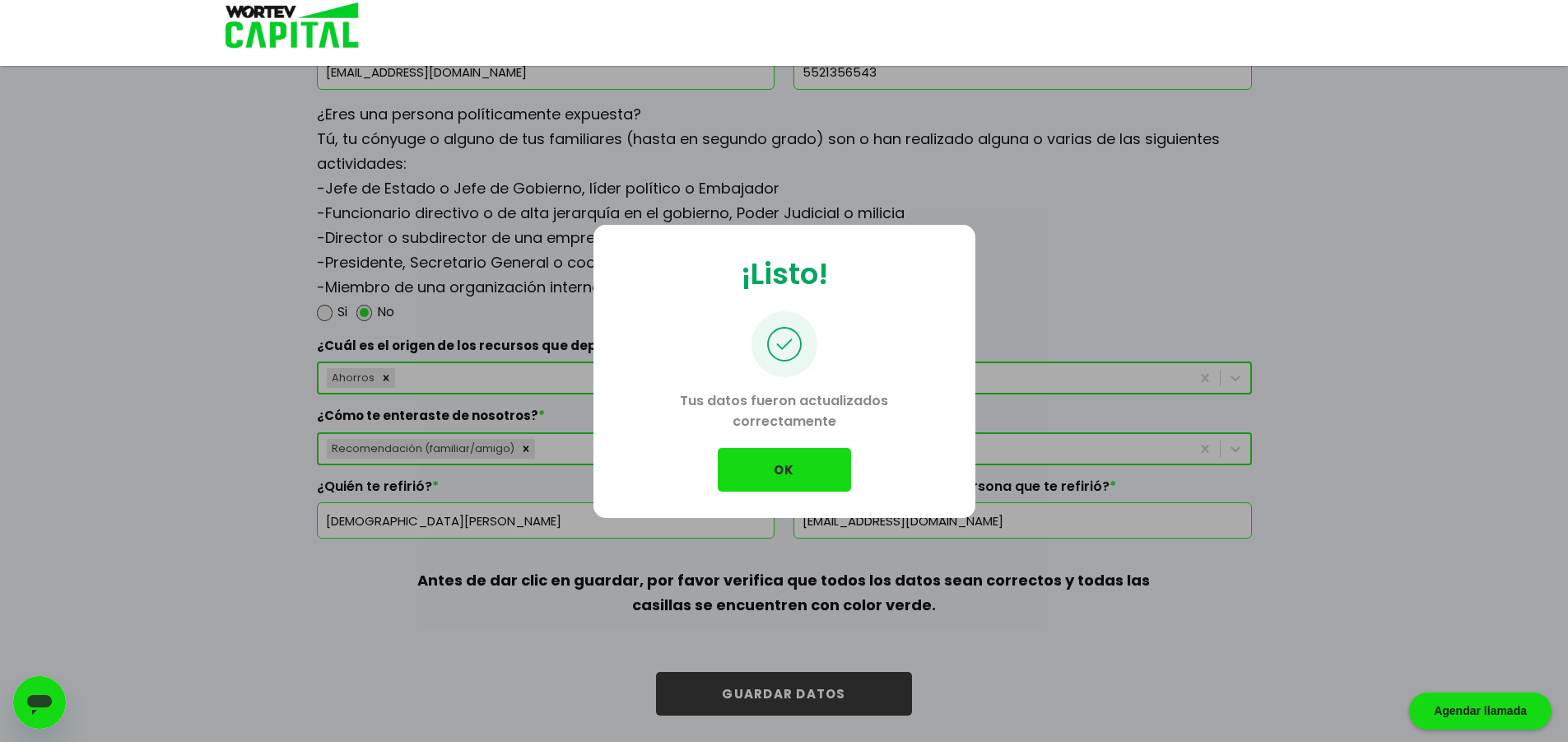
click at [787, 436] on p "Tus datos fueron actualizados correctamente" at bounding box center [784, 413] width 329 height 71
click at [782, 469] on button "OK" at bounding box center [784, 470] width 134 height 44
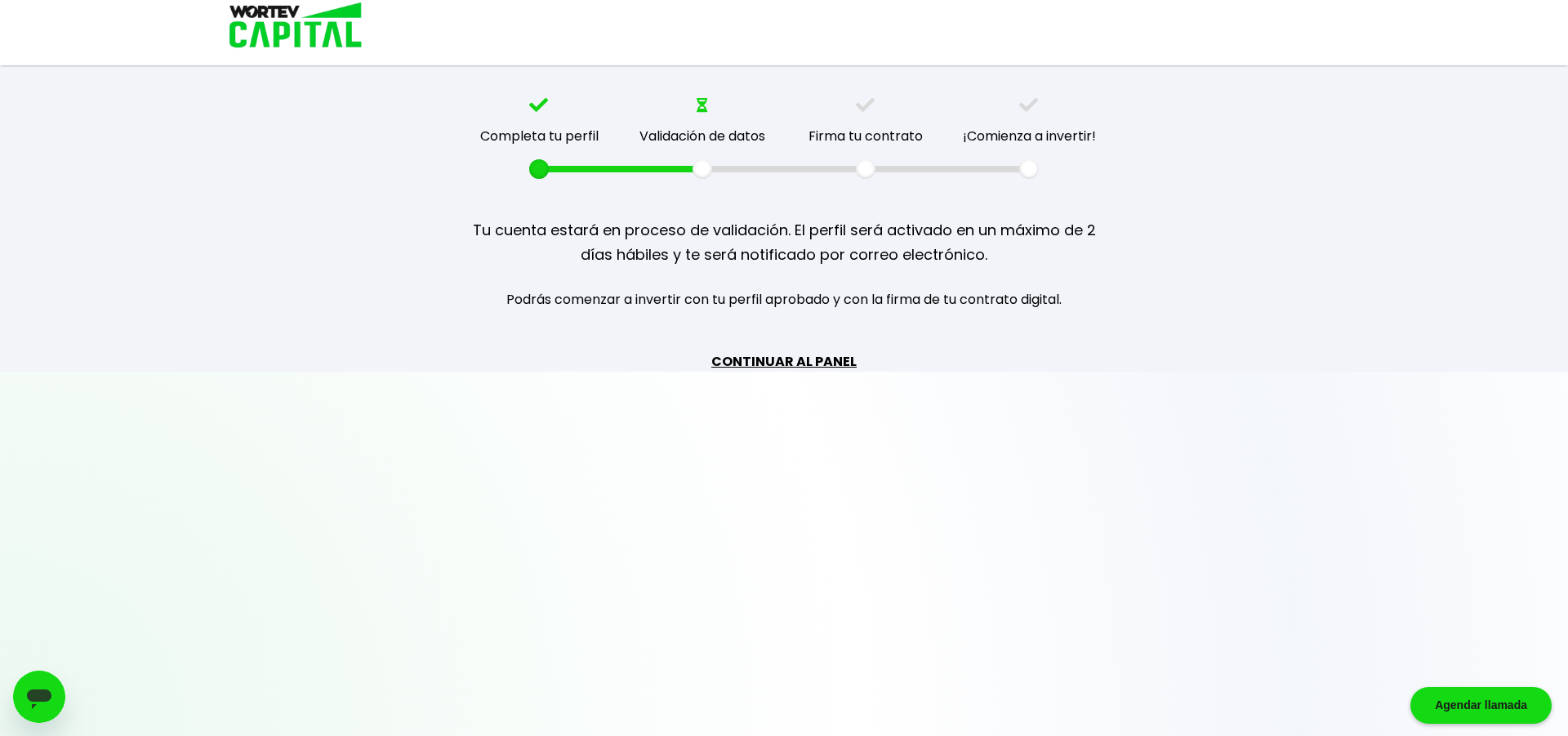
click at [800, 361] on link "CONTINUAR AL PANEL" at bounding box center [784, 361] width 145 height 21
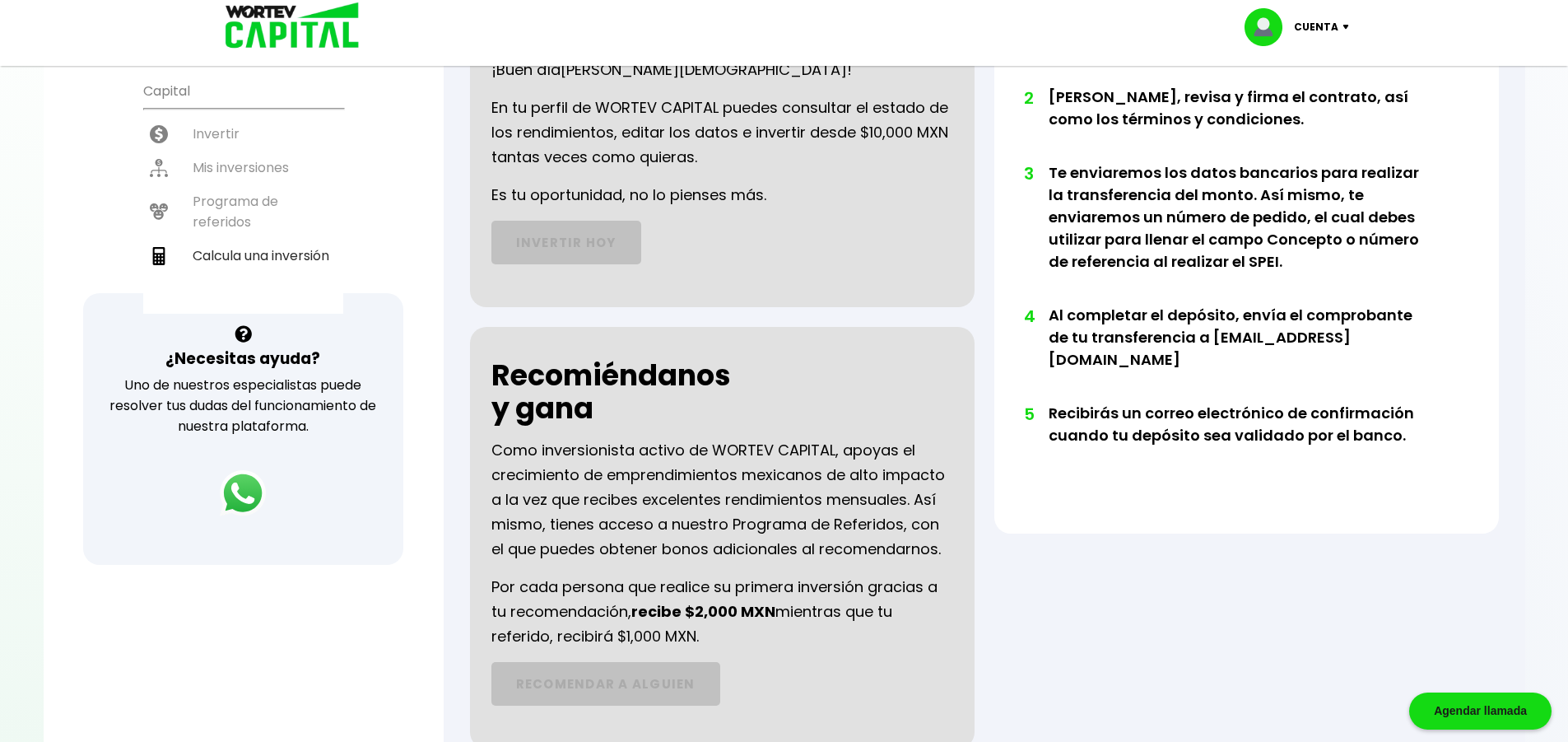
scroll to position [186, 0]
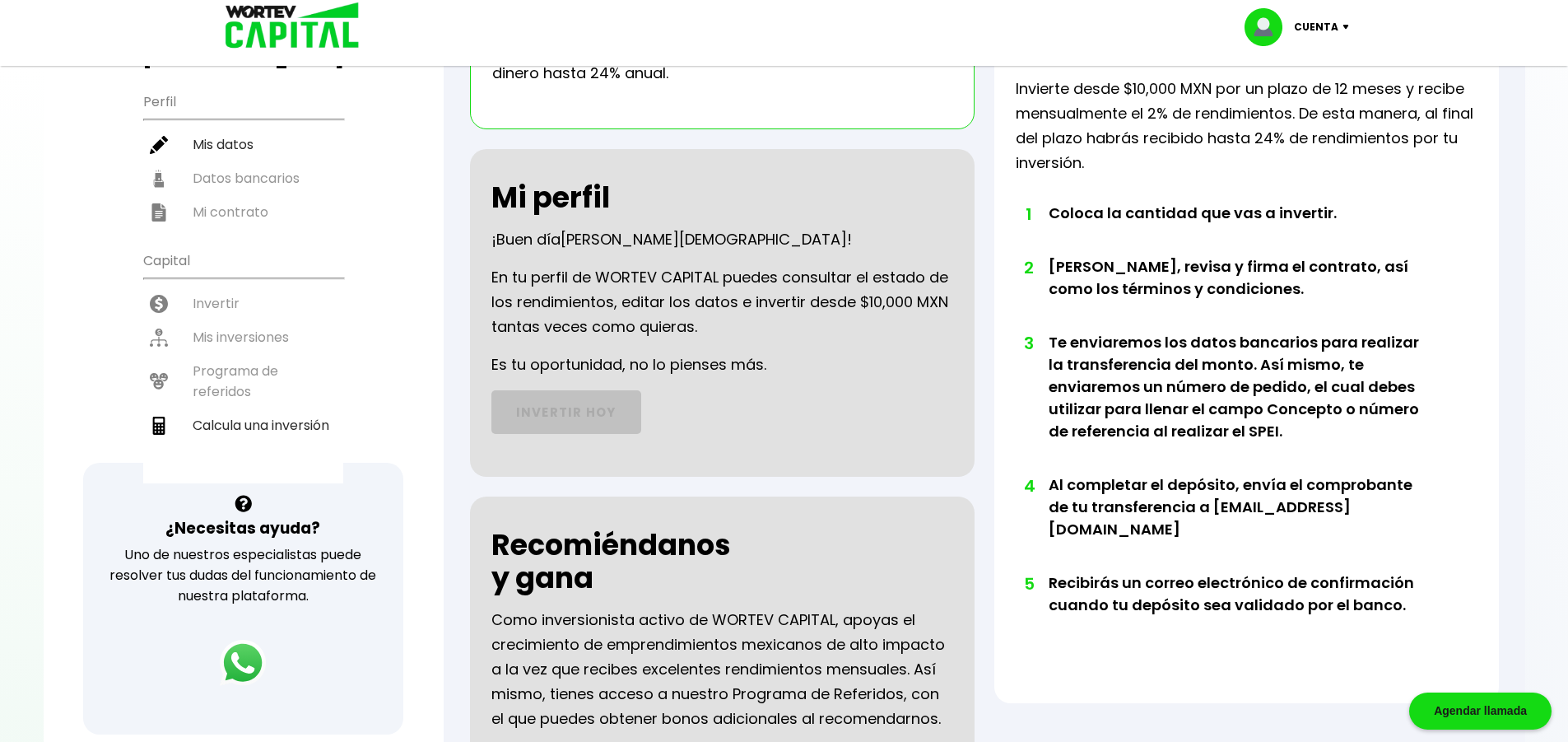
click at [46, 444] on div "¡Ya disponible! DESCARGA LA APP Invierte desde tu celular Buen día, [PERSON_NAM…" at bounding box center [243, 352] width 400 height 1044
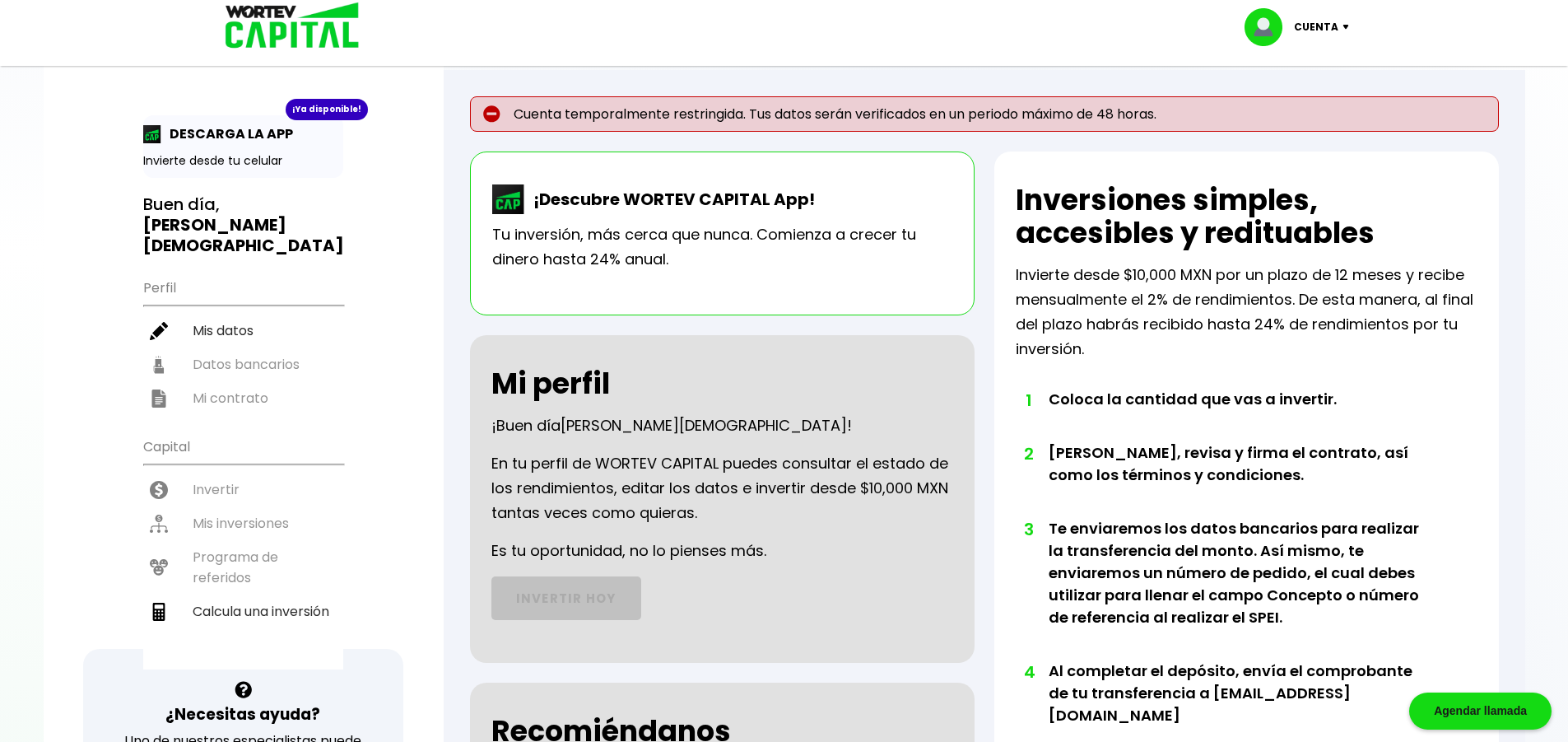
click at [9, 375] on div at bounding box center [784, 371] width 1568 height 742
click at [189, 146] on div "¡Ya disponible! DESCARGA LA APP Invierte desde tu celular" at bounding box center [243, 145] width 200 height 62
click at [149, 133] on img at bounding box center [152, 134] width 18 height 18
click at [222, 135] on p "DESCARGA LA APP" at bounding box center [227, 134] width 132 height 21
click at [220, 137] on p "DESCARGA LA APP" at bounding box center [227, 134] width 132 height 21
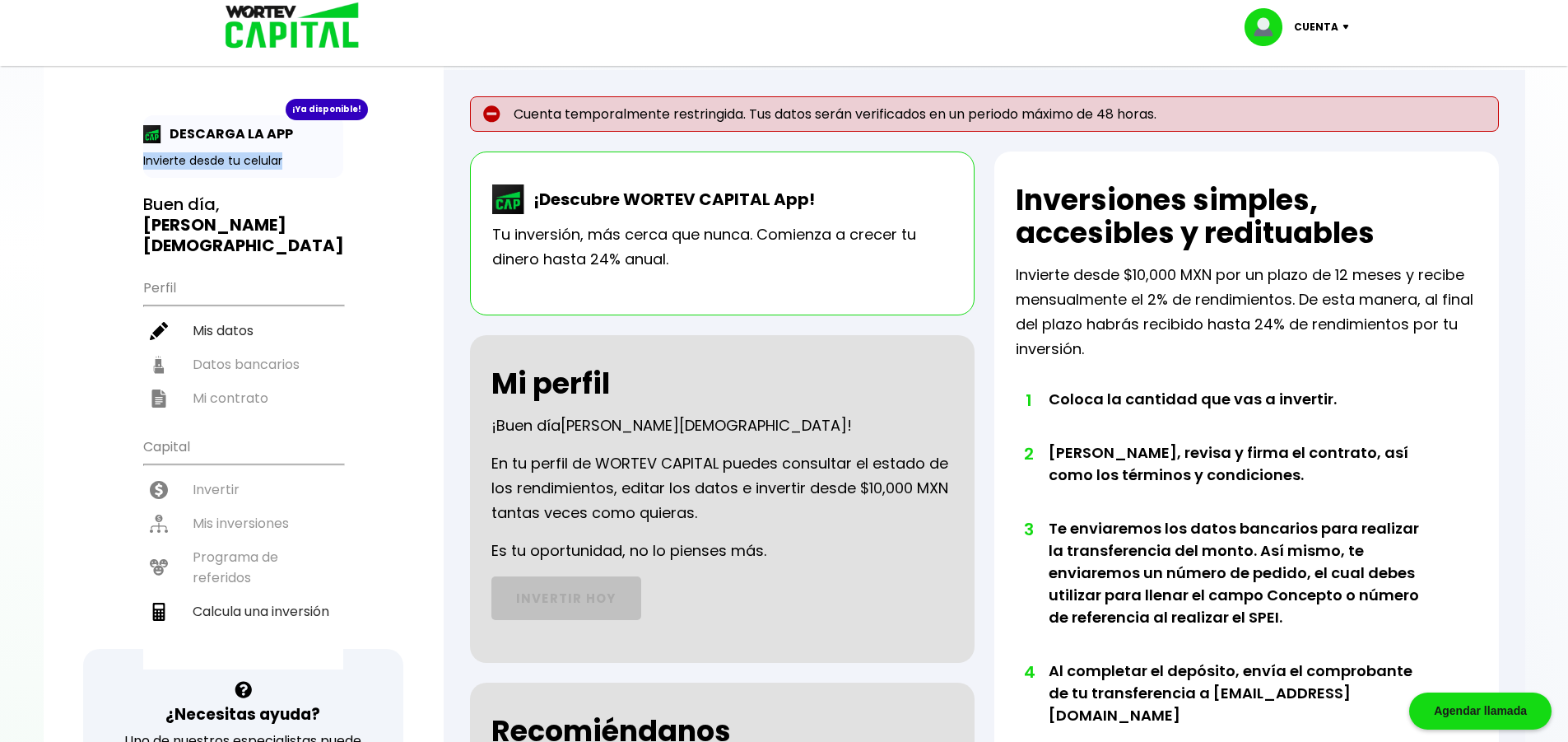
drag, startPoint x: 139, startPoint y: 164, endPoint x: 312, endPoint y: 156, distance: 173.2
click at [312, 156] on div "¡Ya disponible! DESCARGA LA APP Invierte desde tu celular Buen día, [PERSON_NAM…" at bounding box center [243, 538] width 400 height 1044
click at [294, 151] on div "¡Ya disponible! DESCARGA LA APP Invierte desde tu celular" at bounding box center [243, 145] width 200 height 62
click at [110, 488] on div "¡Ya disponible! DESCARGA LA APP Invierte desde tu celular Buen día, [PERSON_NAM…" at bounding box center [243, 538] width 400 height 1044
drag, startPoint x: 241, startPoint y: 594, endPoint x: 232, endPoint y: 578, distance: 18.4
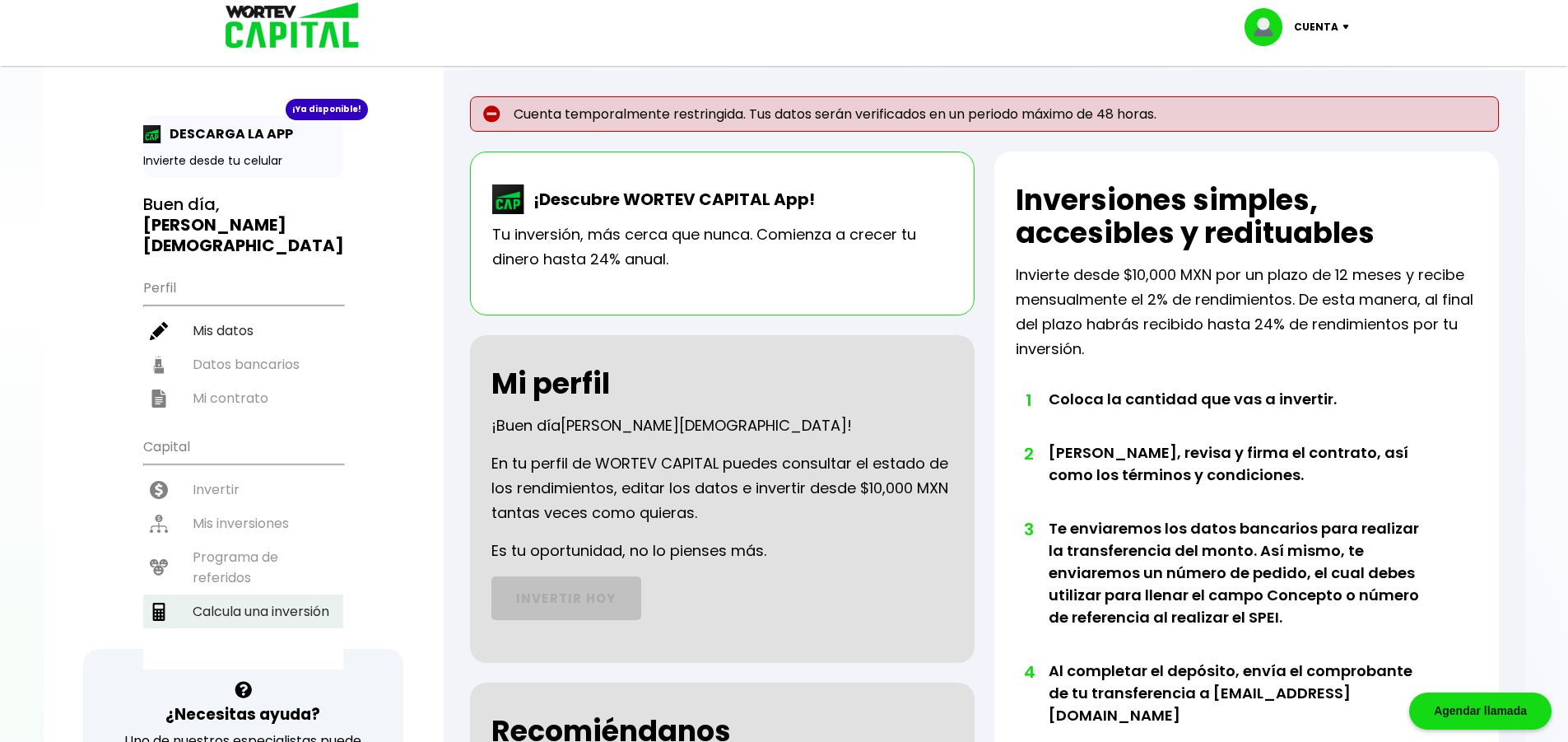
click at [241, 595] on li "Calcula una inversión" at bounding box center [243, 611] width 200 height 34
select select "1"
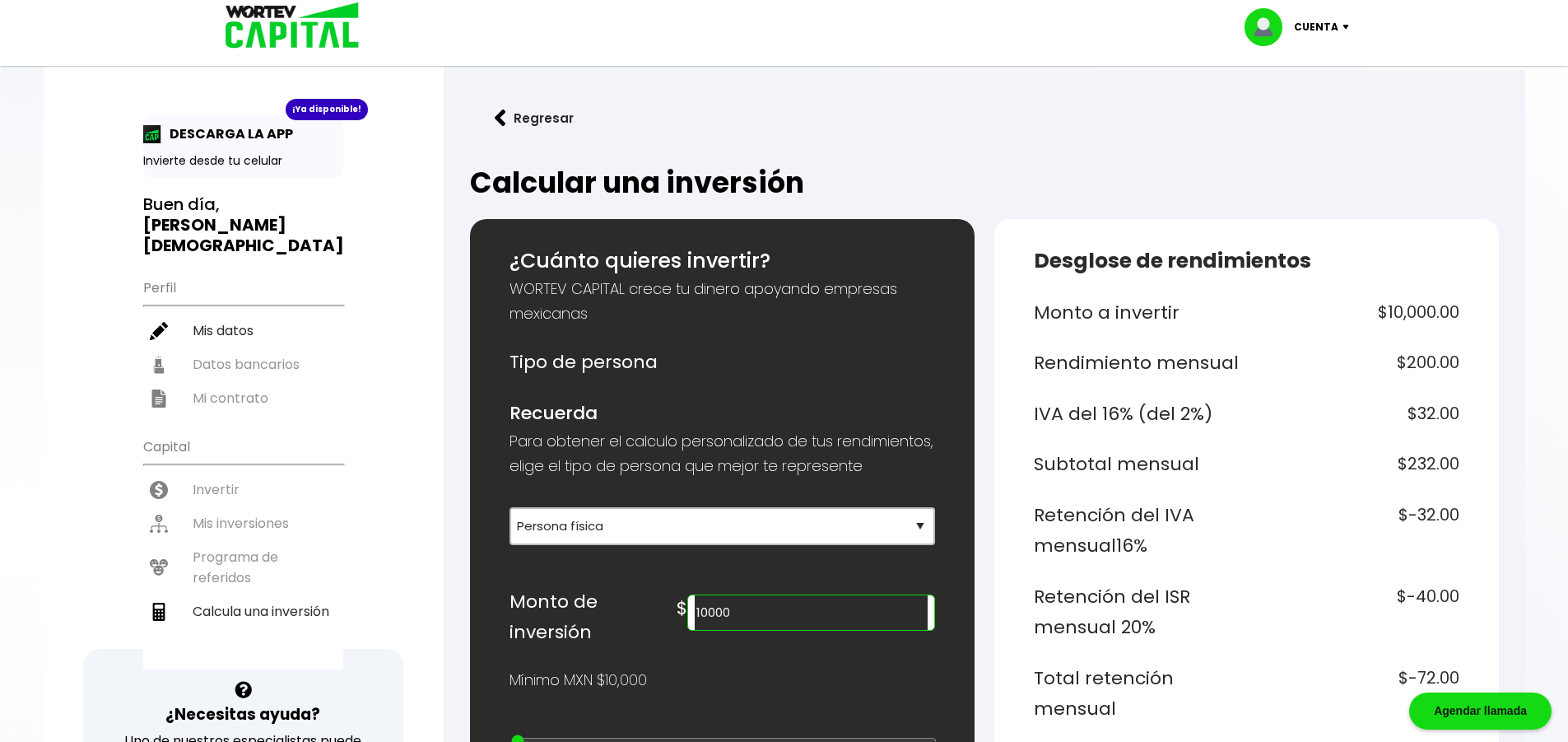
scroll to position [164, 0]
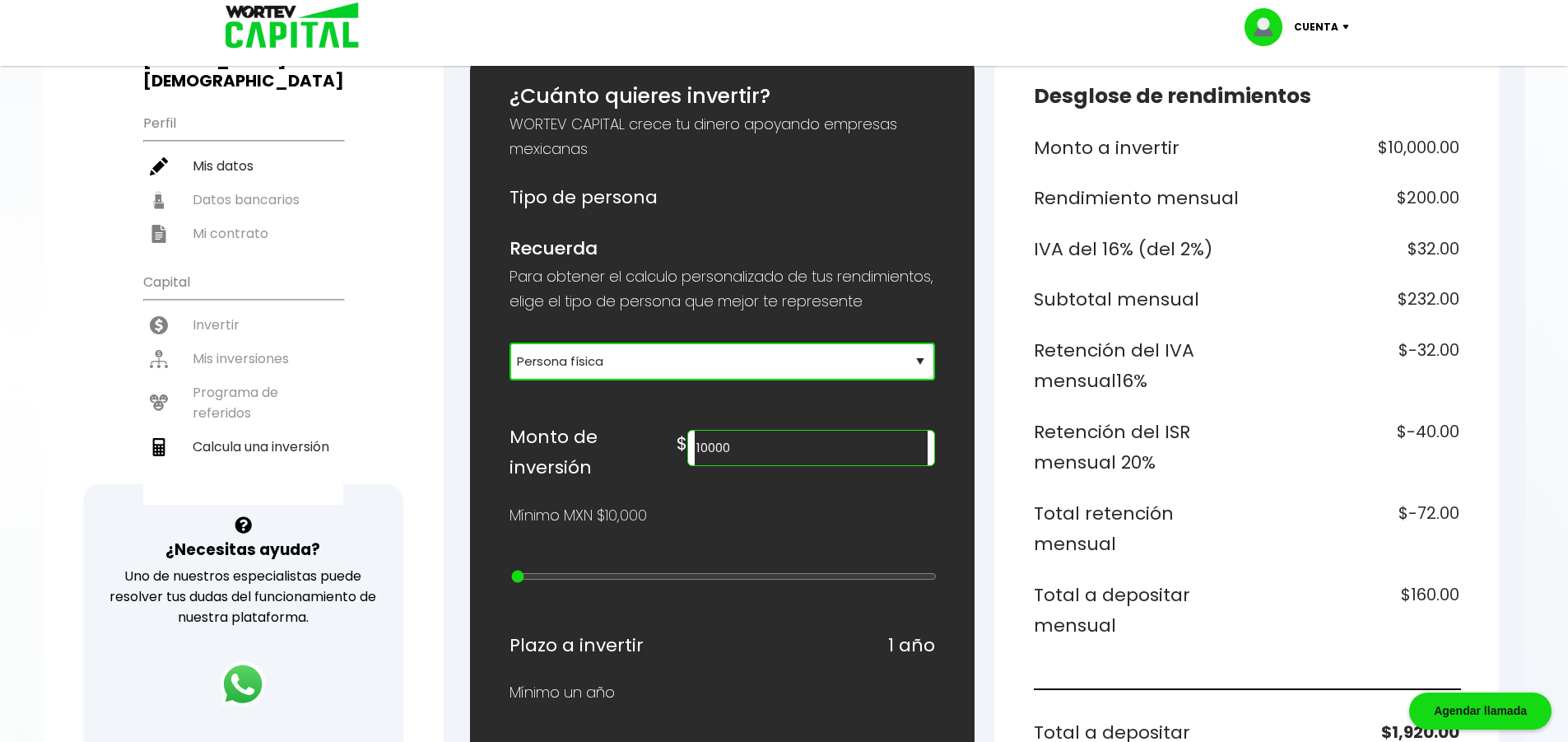
click at [605, 380] on select "Selecciona tu tipo de persona Persona Física que emite factura Persona física P…" at bounding box center [722, 361] width 425 height 38
click at [509, 366] on select "Selecciona tu tipo de persona Persona Física que emite factura Persona física P…" at bounding box center [722, 361] width 425 height 38
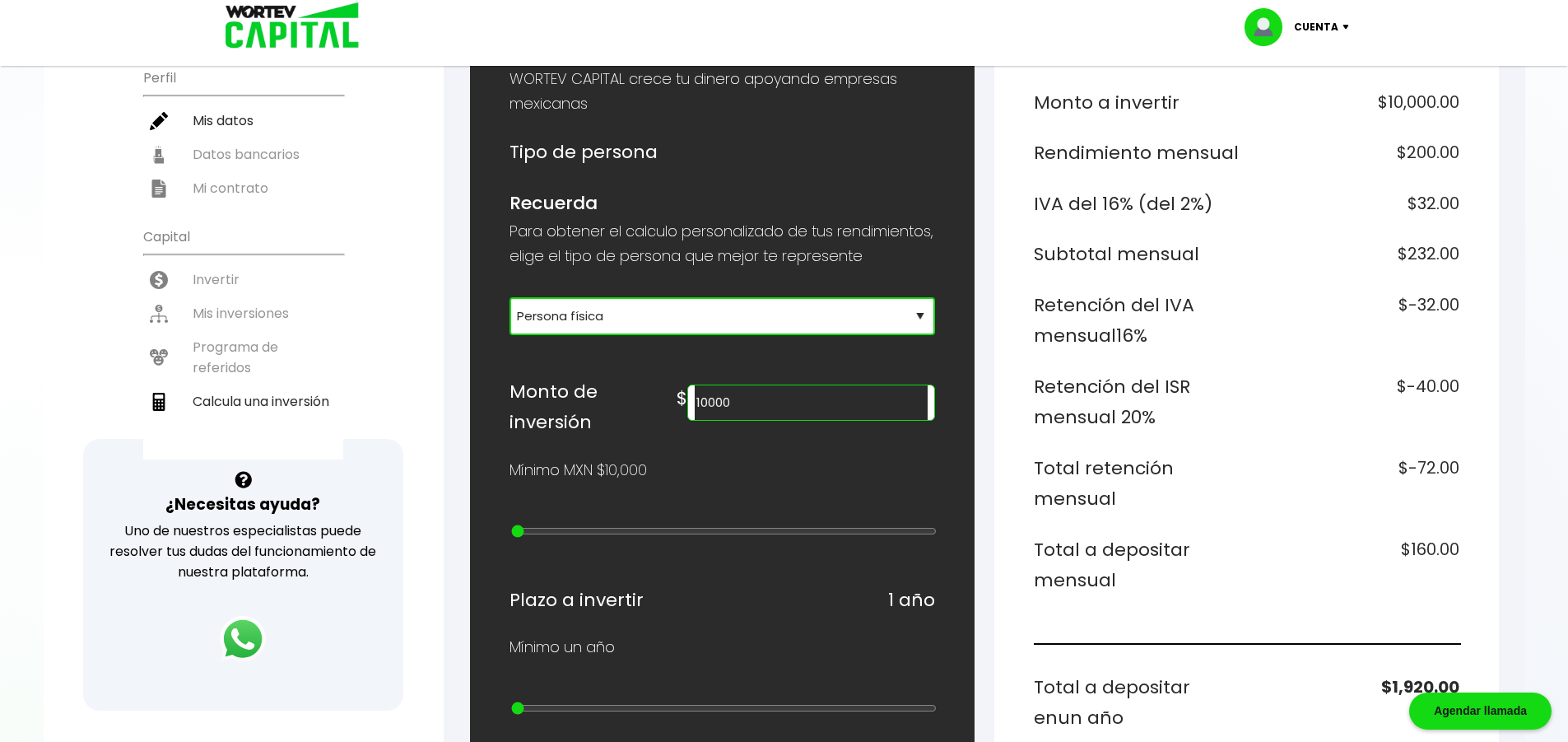
scroll to position [247, 0]
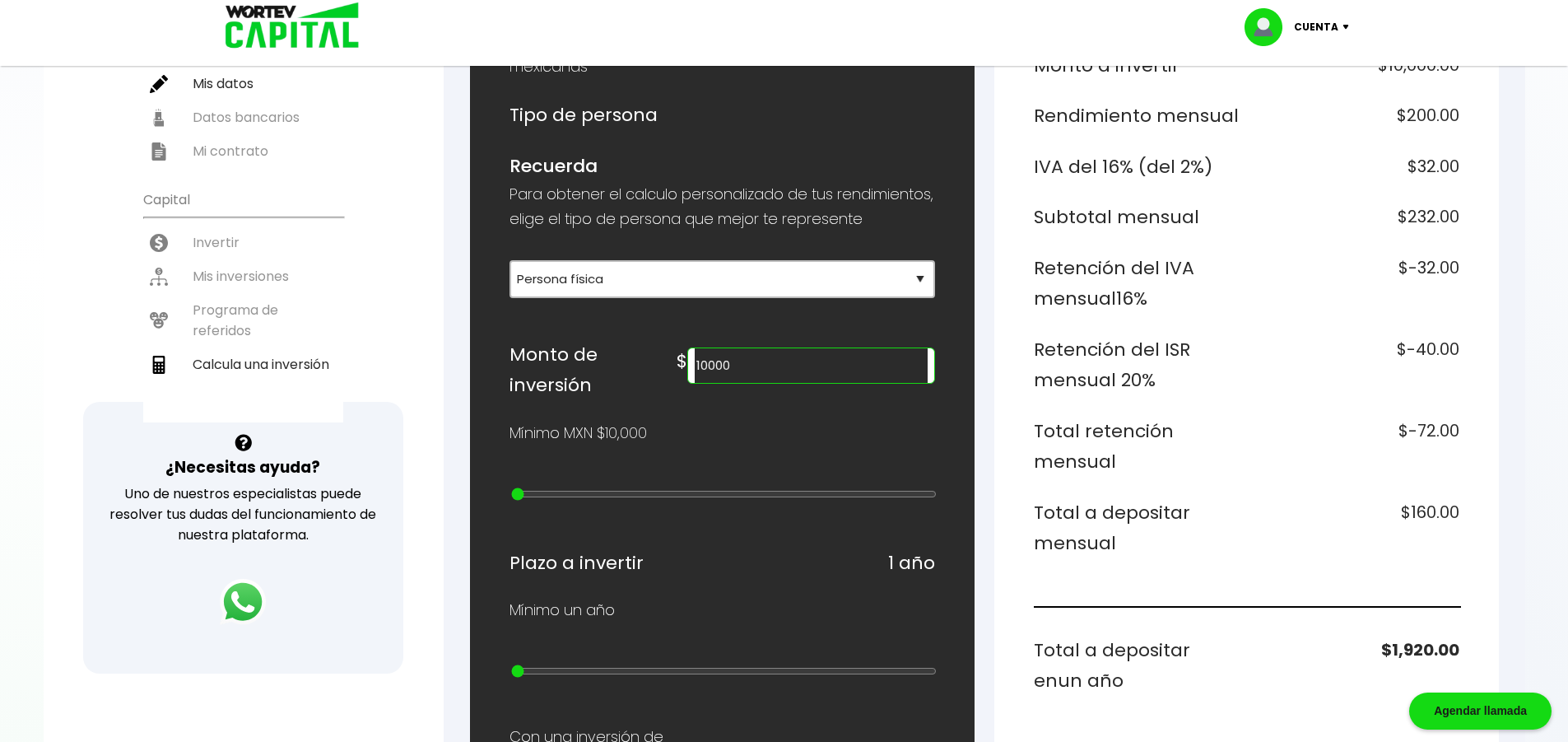
drag, startPoint x: 841, startPoint y: 384, endPoint x: 743, endPoint y: 384, distance: 98.0
click at [743, 384] on div "Monto de inversión $ 10000" at bounding box center [722, 370] width 425 height 61
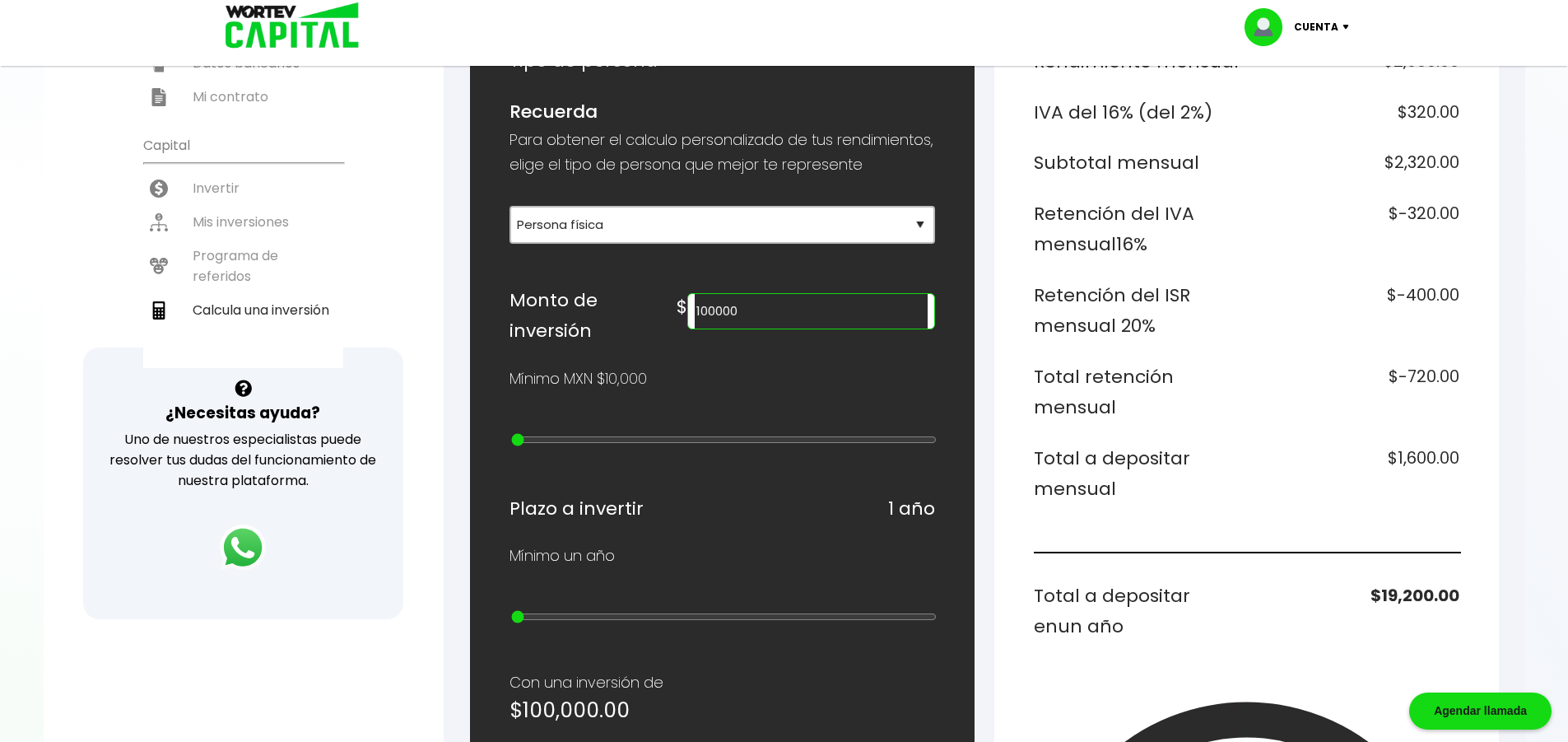
scroll to position [412, 0]
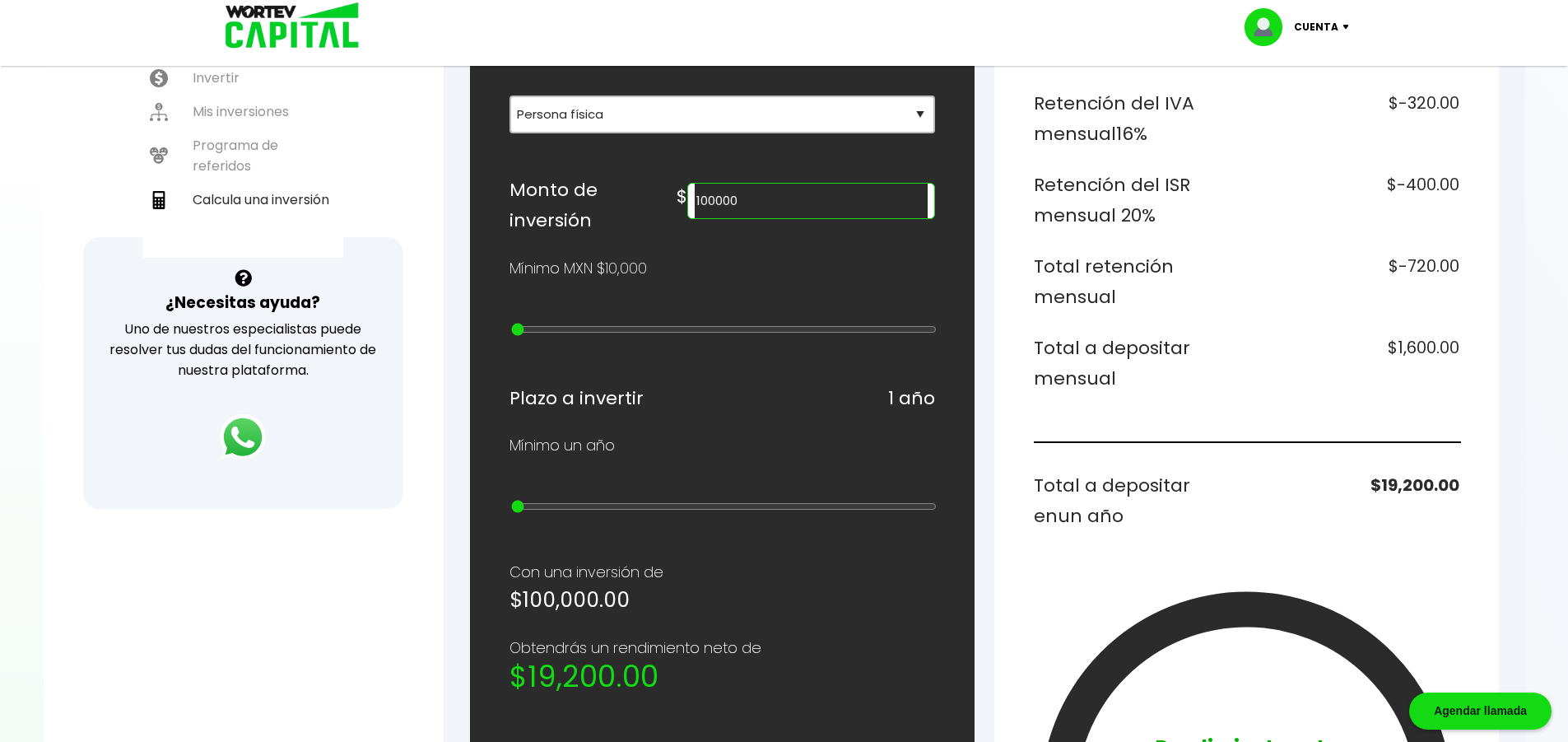
click at [1374, 527] on h6 "$19,200.00" at bounding box center [1355, 501] width 207 height 61
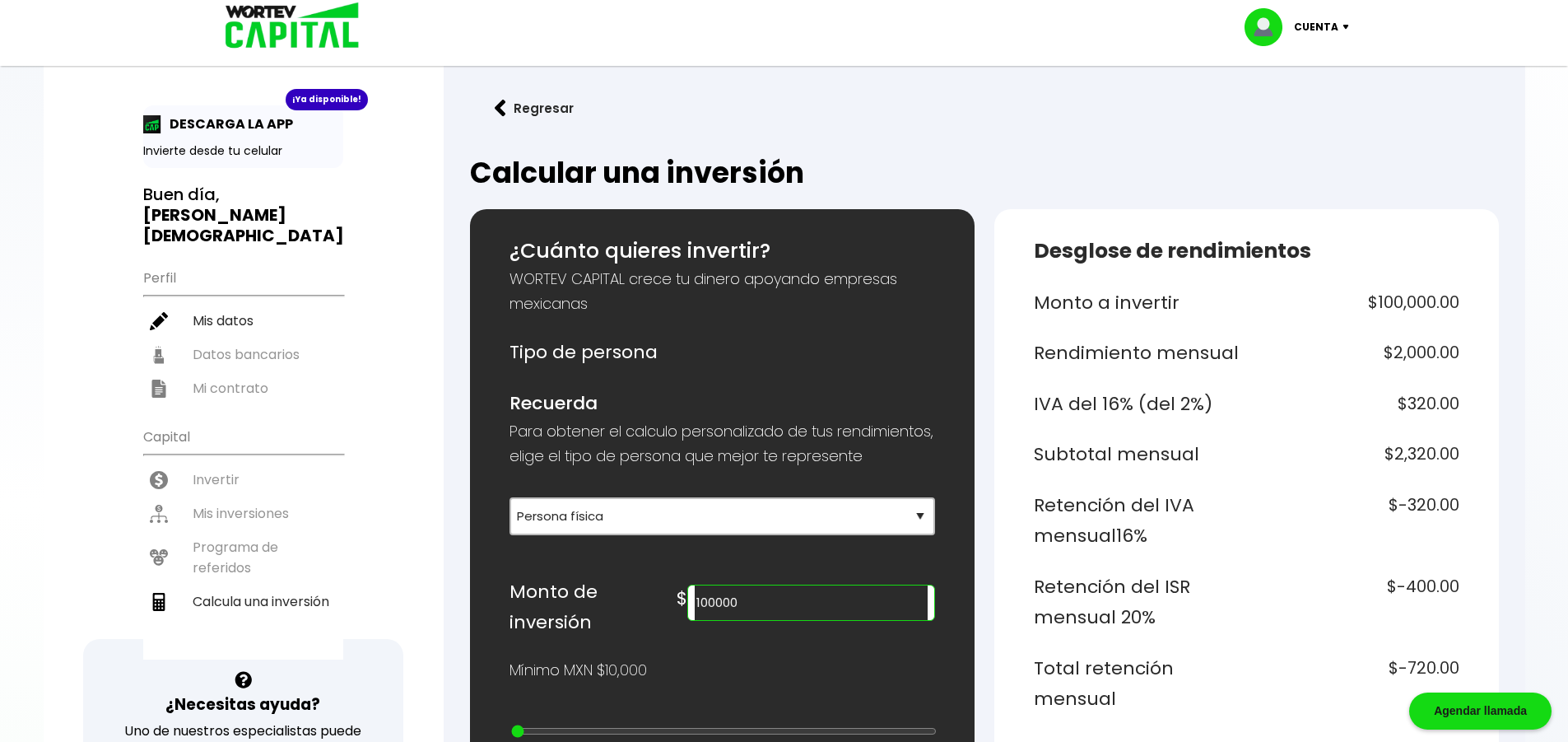
scroll to position [0, 0]
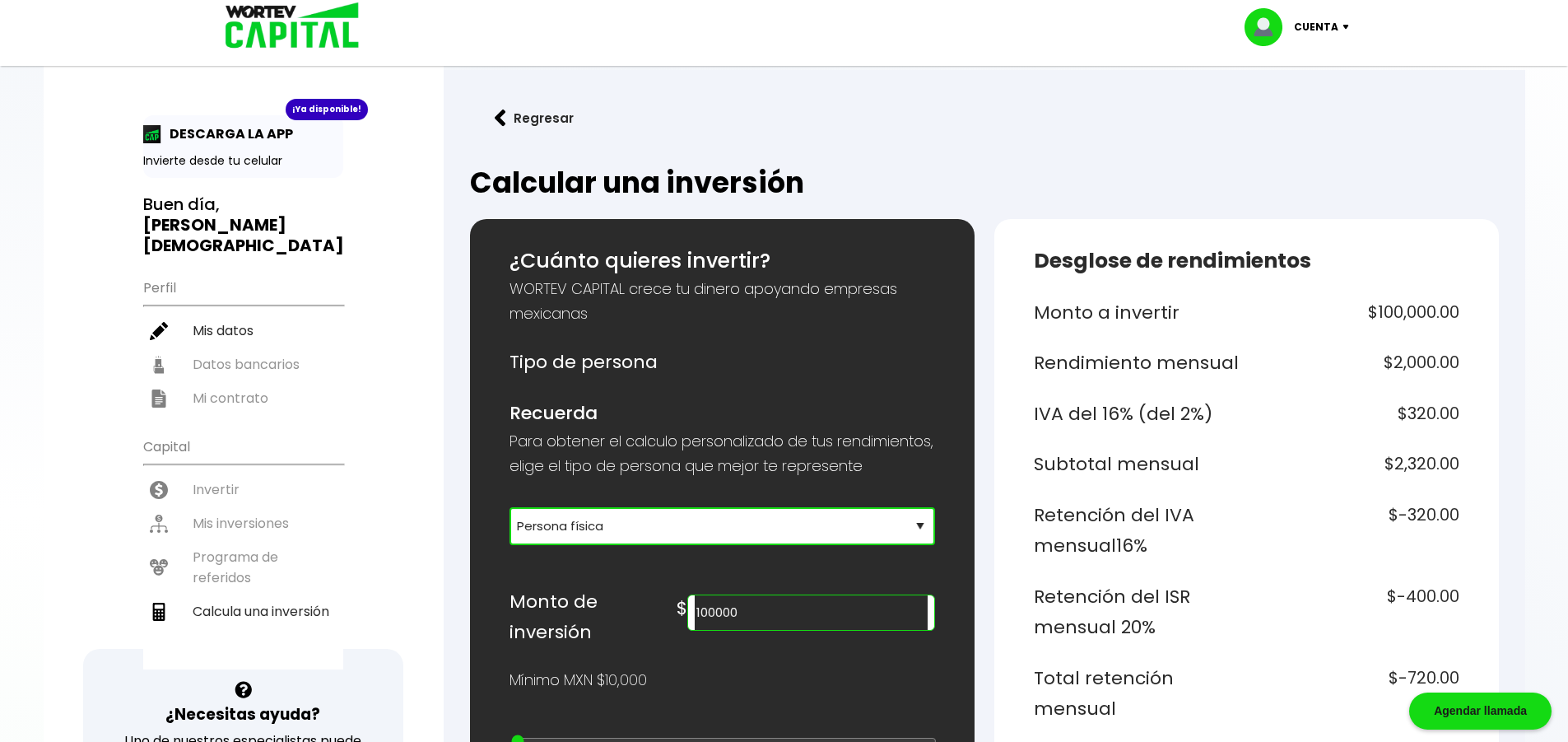
click at [611, 545] on select "Selecciona tu tipo de persona Persona Física que emite factura Persona física P…" at bounding box center [722, 526] width 425 height 38
click at [509, 531] on select "Selecciona tu tipo de persona Persona Física que emite factura Persona física P…" at bounding box center [722, 526] width 425 height 38
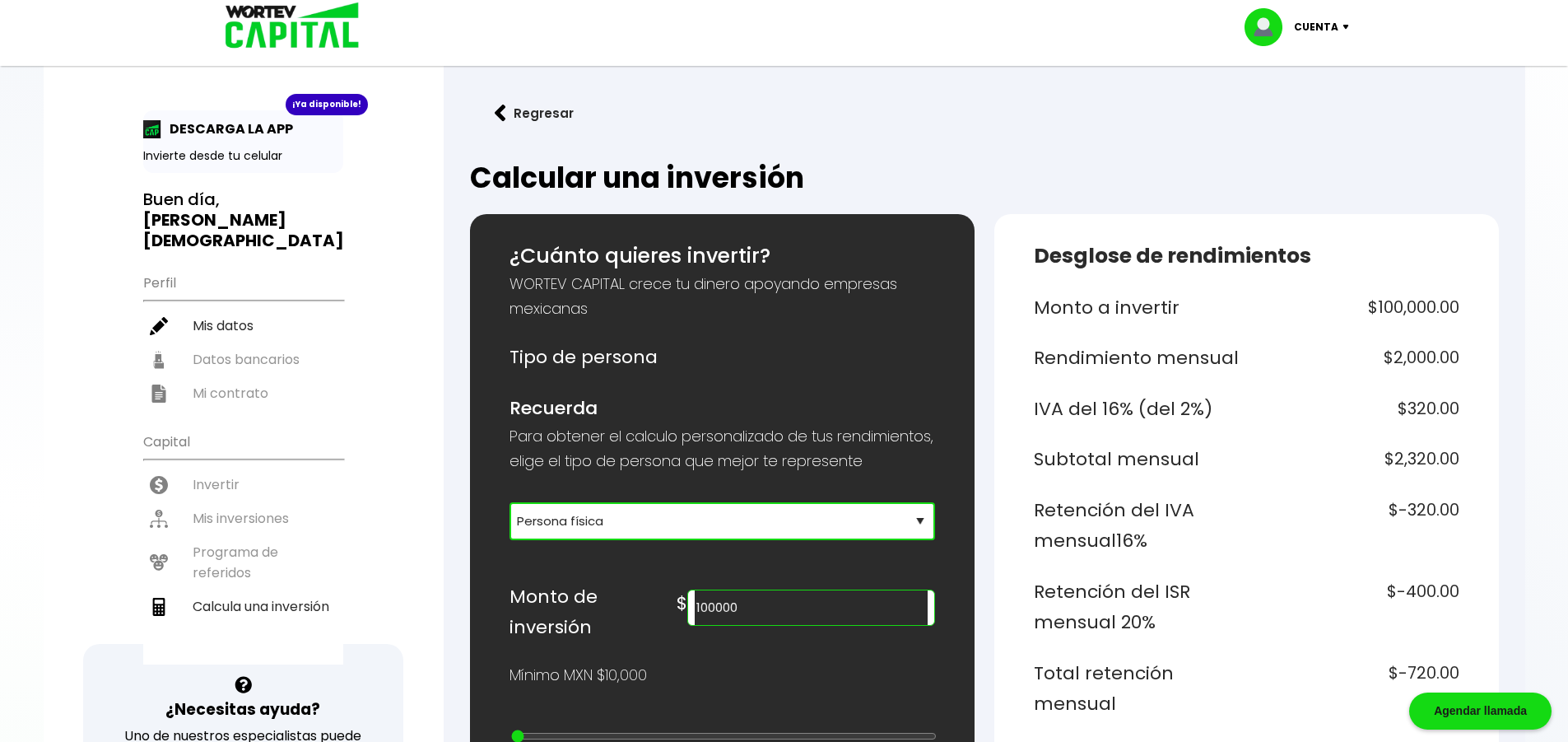
scroll to position [164, 0]
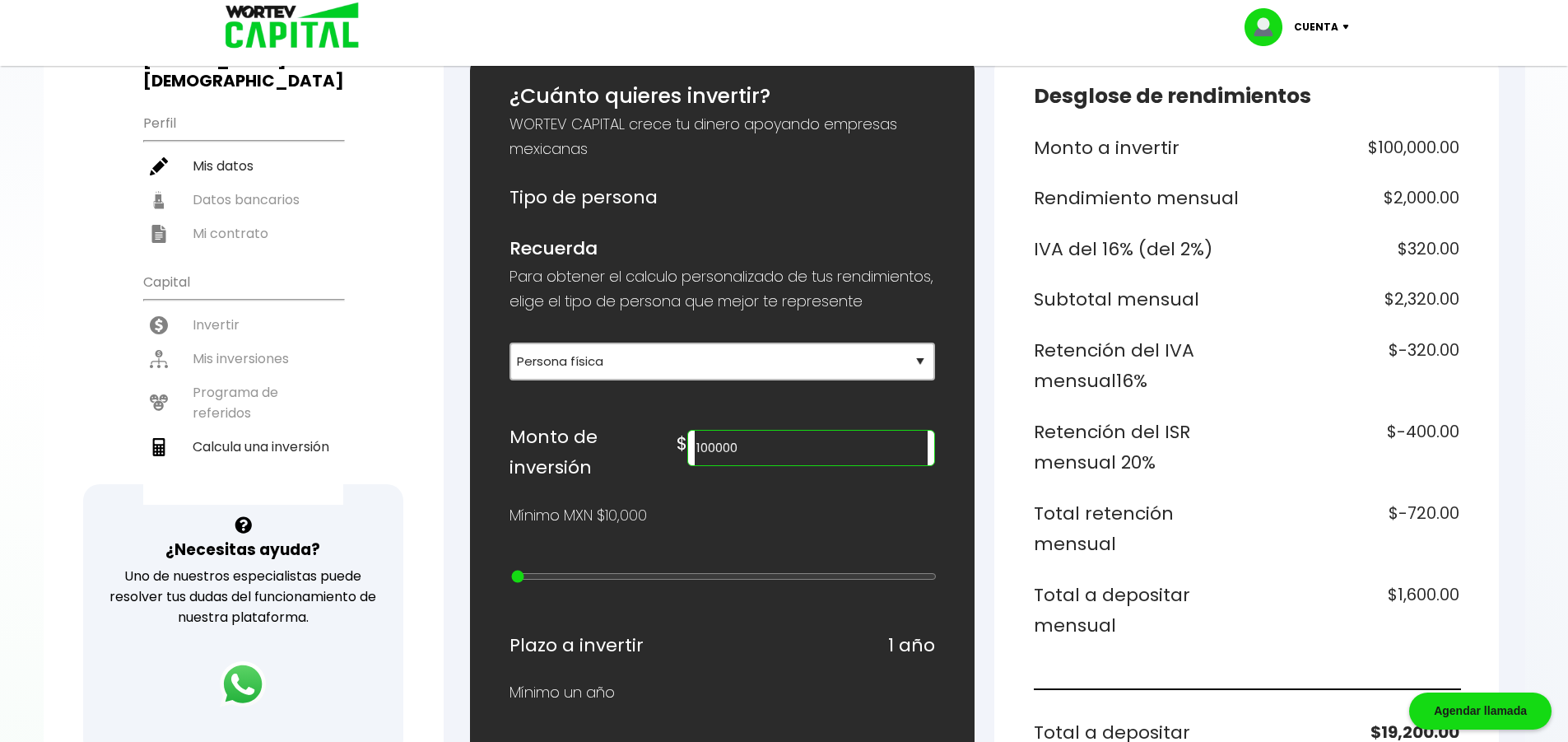
drag, startPoint x: 857, startPoint y: 477, endPoint x: 759, endPoint y: 489, distance: 98.7
click at [767, 466] on div "100000" at bounding box center [811, 447] width 247 height 37
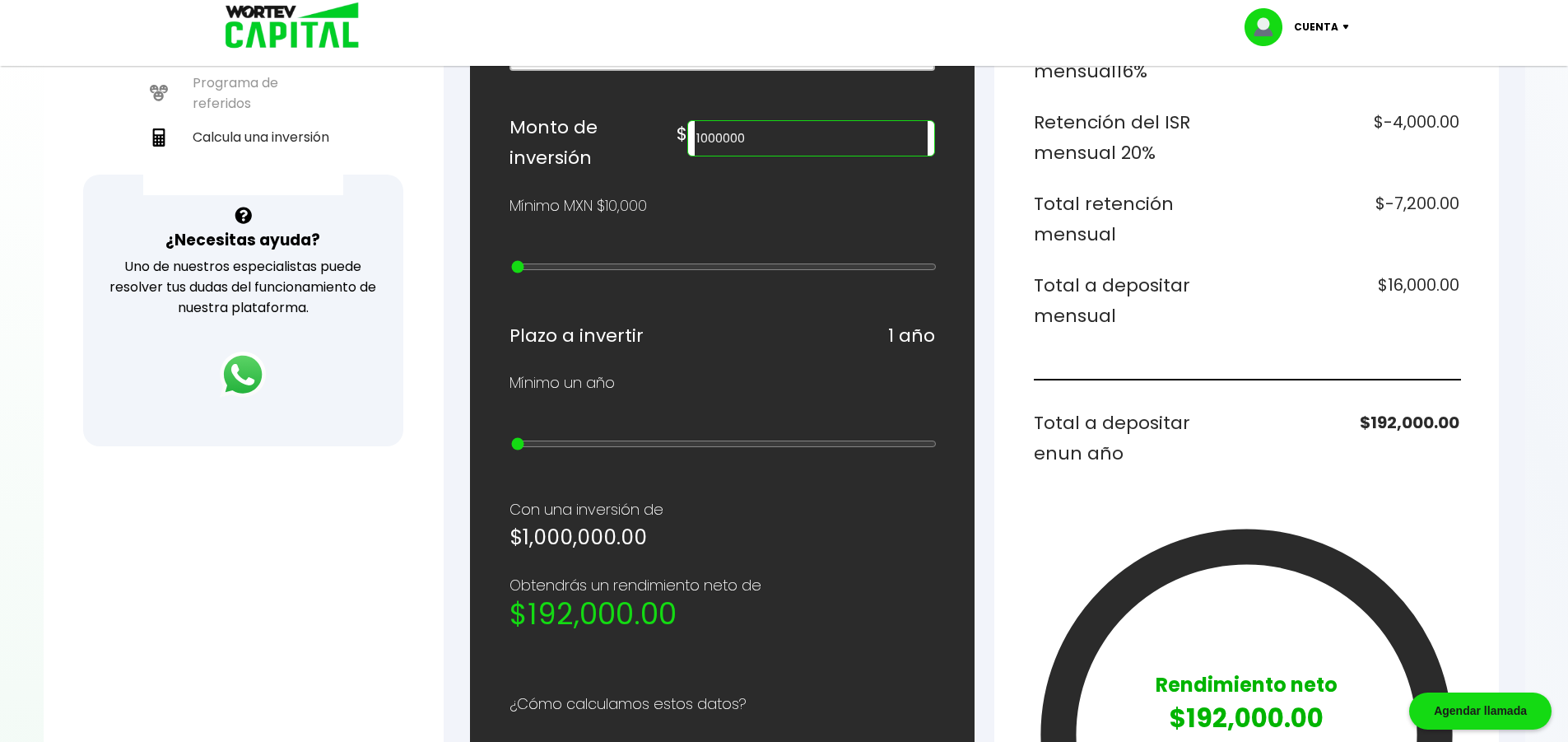
scroll to position [257, 0]
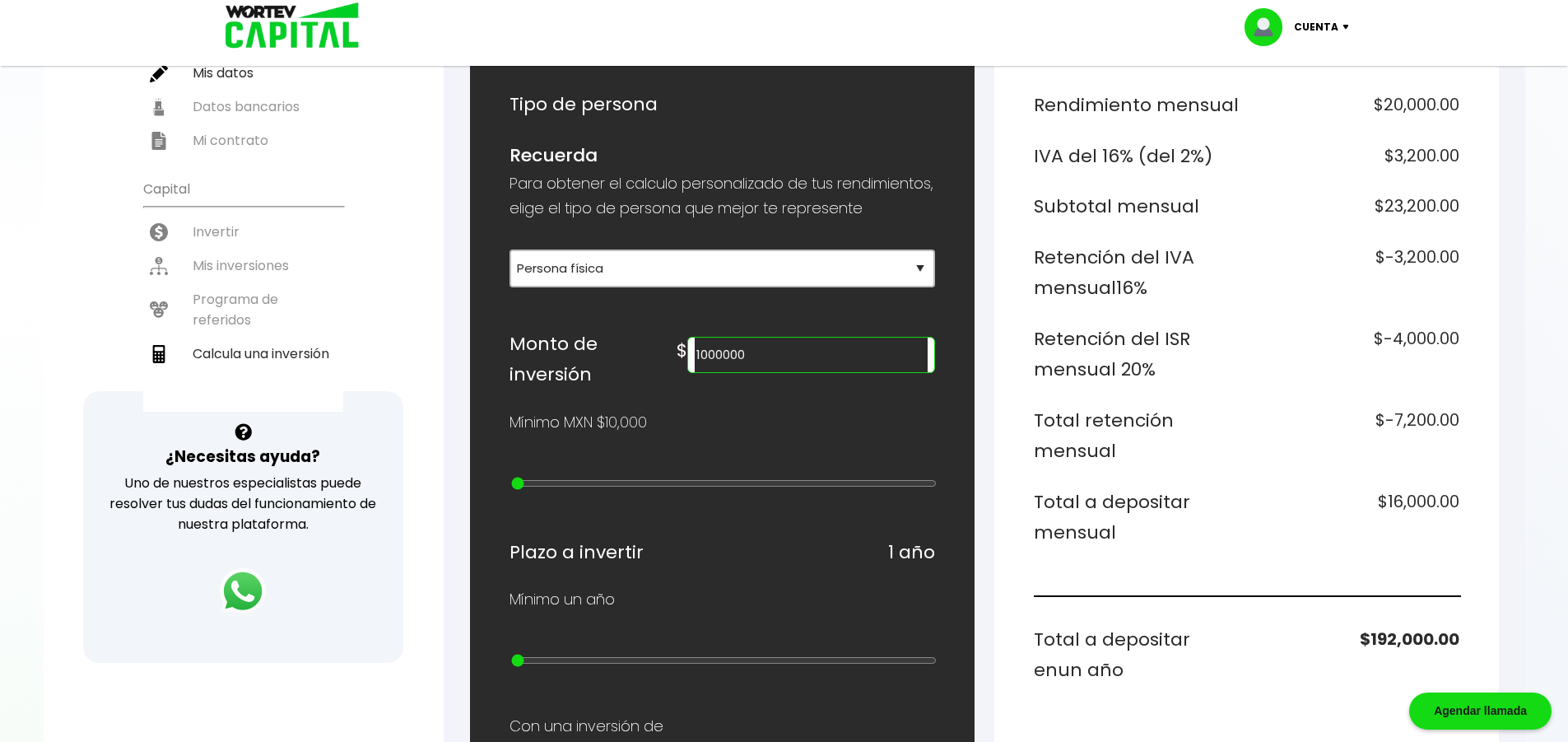
click at [825, 373] on div "1000000" at bounding box center [811, 354] width 247 height 37
drag, startPoint x: 845, startPoint y: 381, endPoint x: 767, endPoint y: 378, distance: 78.1
click at [762, 373] on div "$ 1000000" at bounding box center [805, 350] width 257 height 45
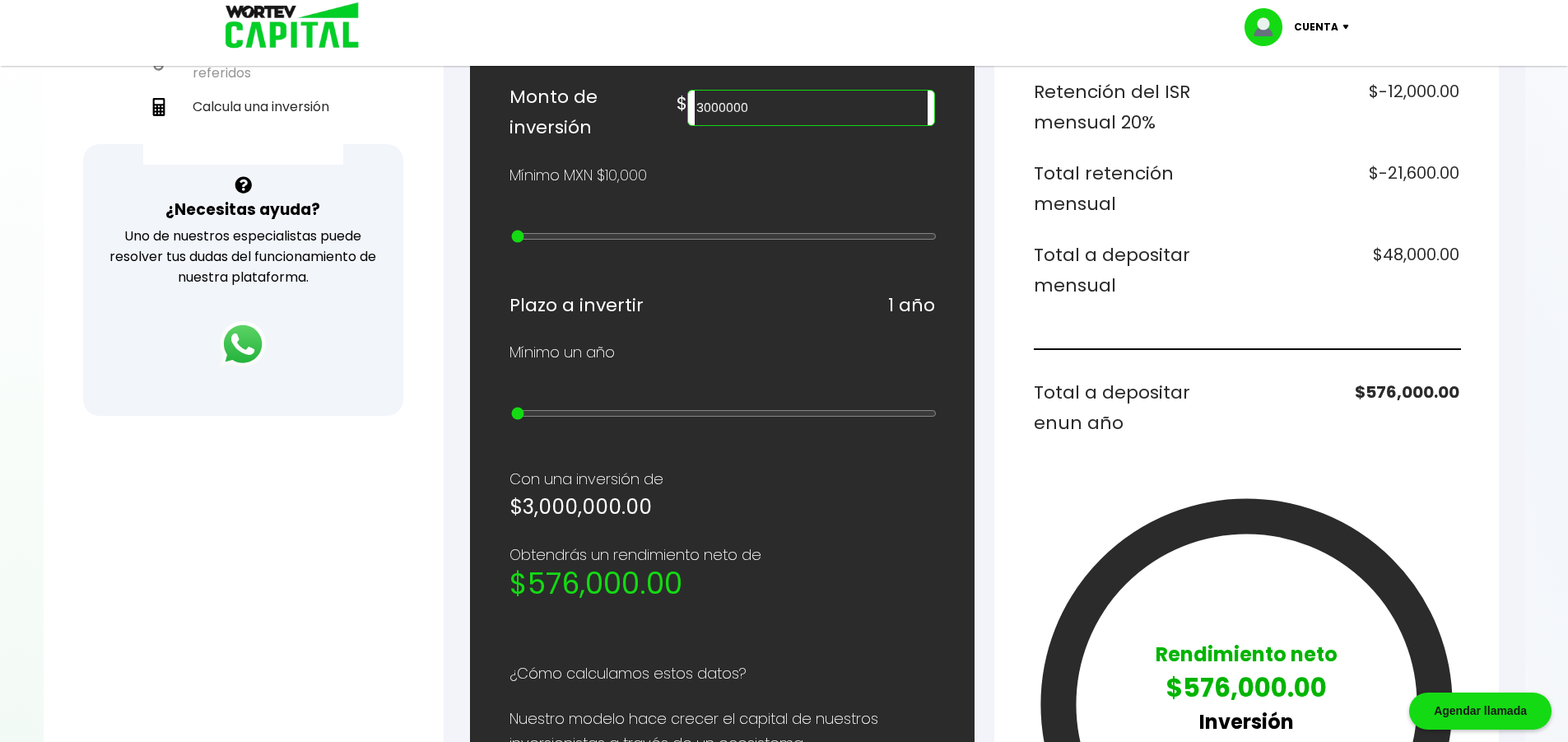
scroll to position [422, 0]
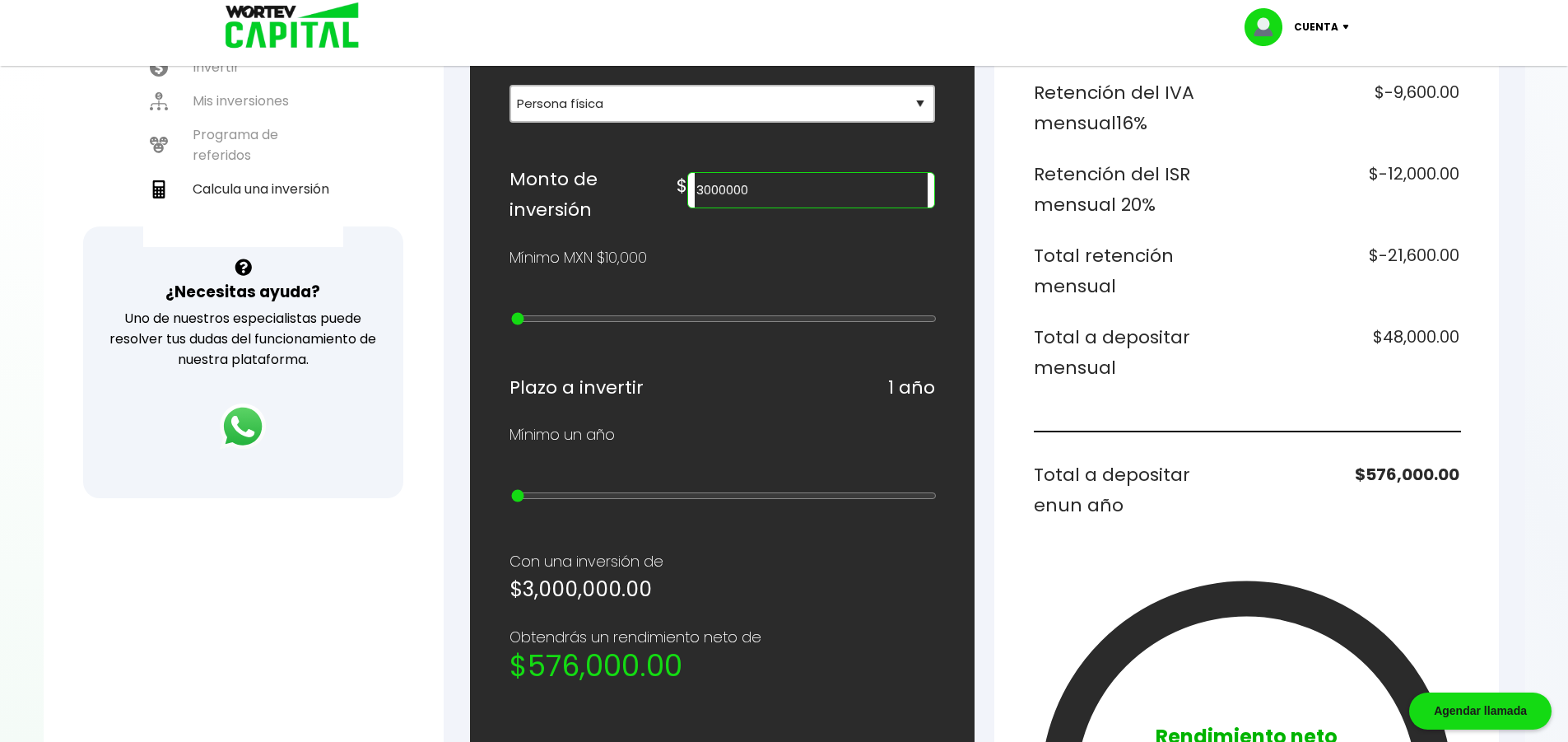
type input "20000"
type input "1"
type input "40000"
type input "3"
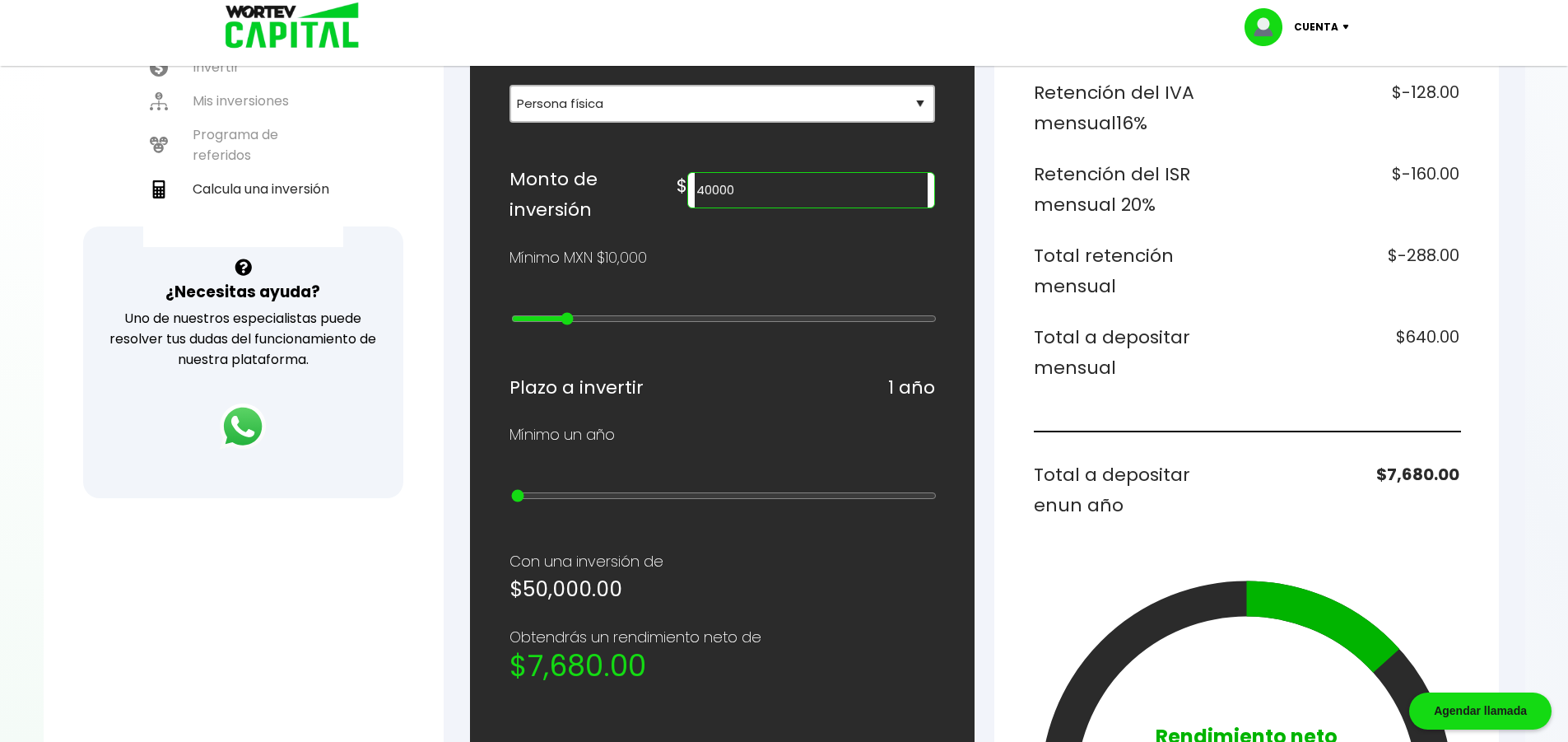
type input "50000"
type input "4"
type input "60000"
type input "5"
type input "100000"
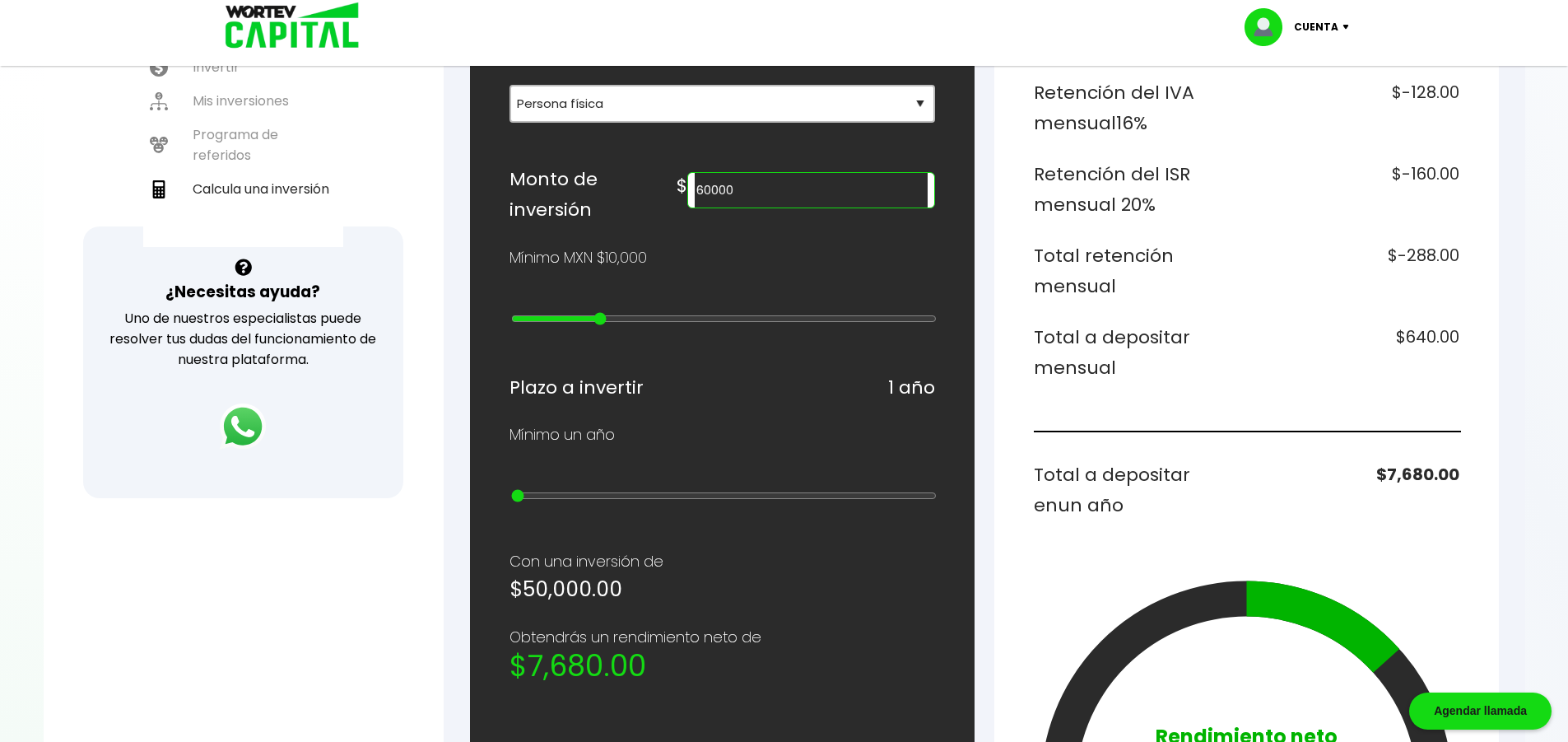
type input "9"
type input "300000"
type input "11"
type input "400000"
type input "12"
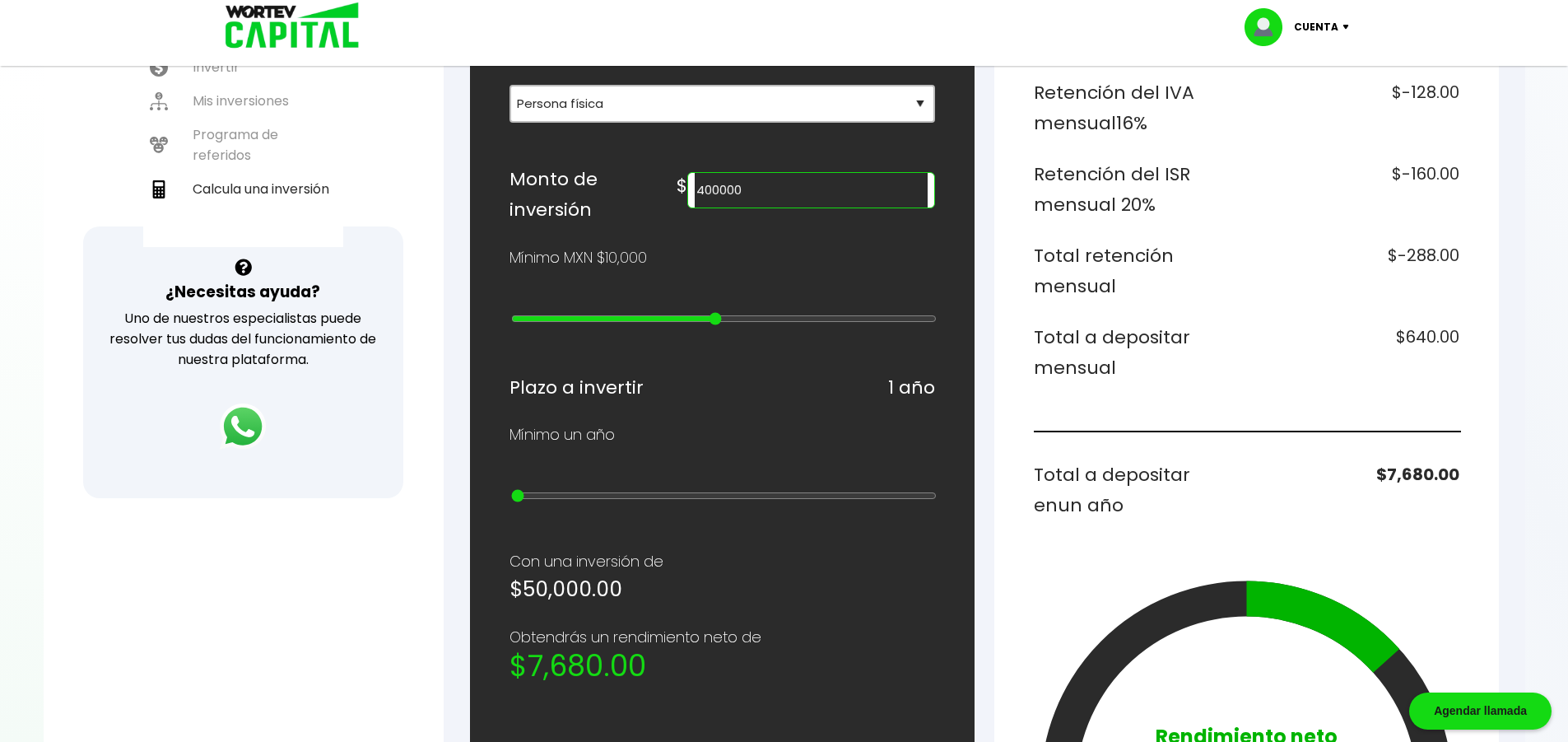
type input "500000"
type input "13"
type input "600000"
type input "14"
type input "900000"
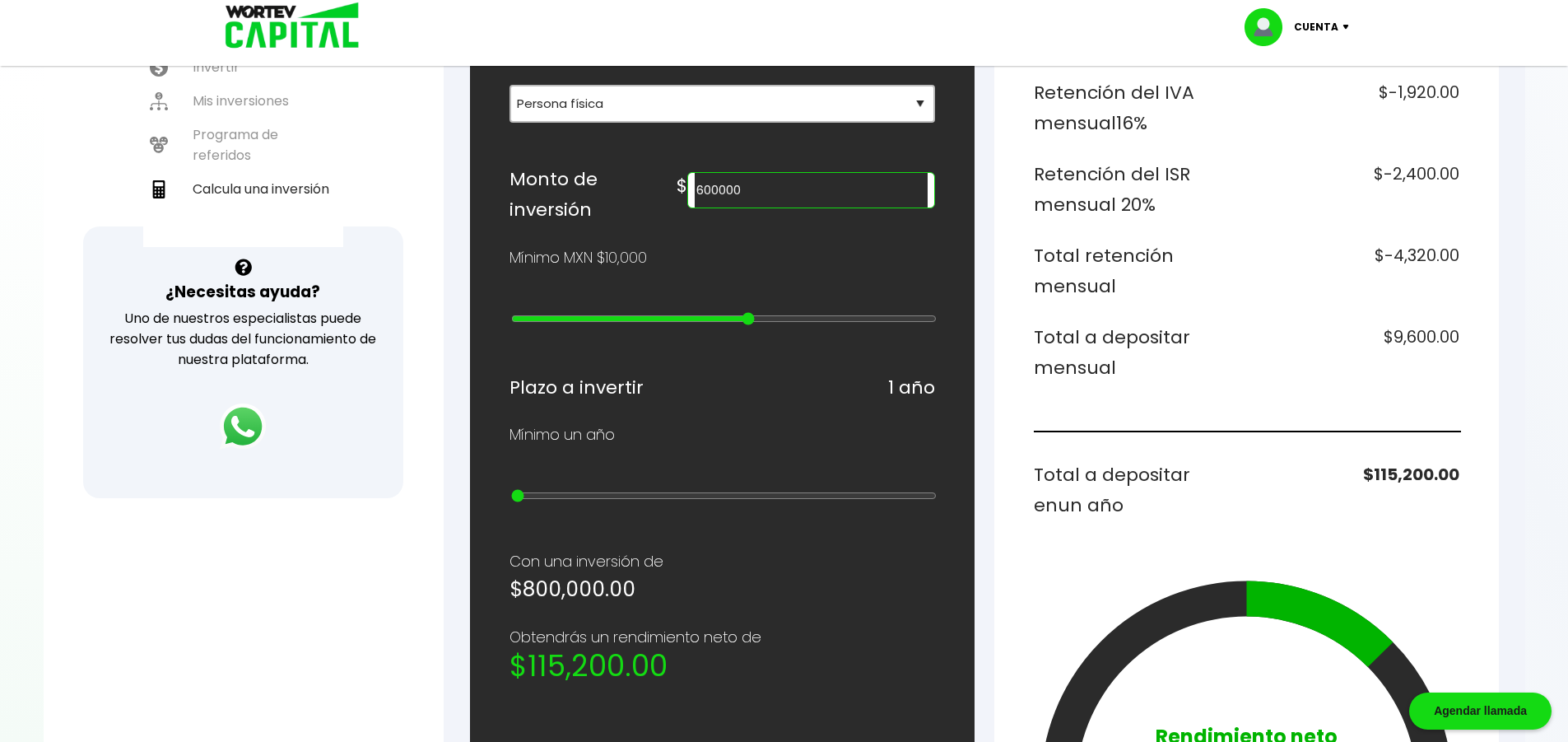
type input "17"
type input "1000000"
type input "18"
type input "2000000"
type input "19"
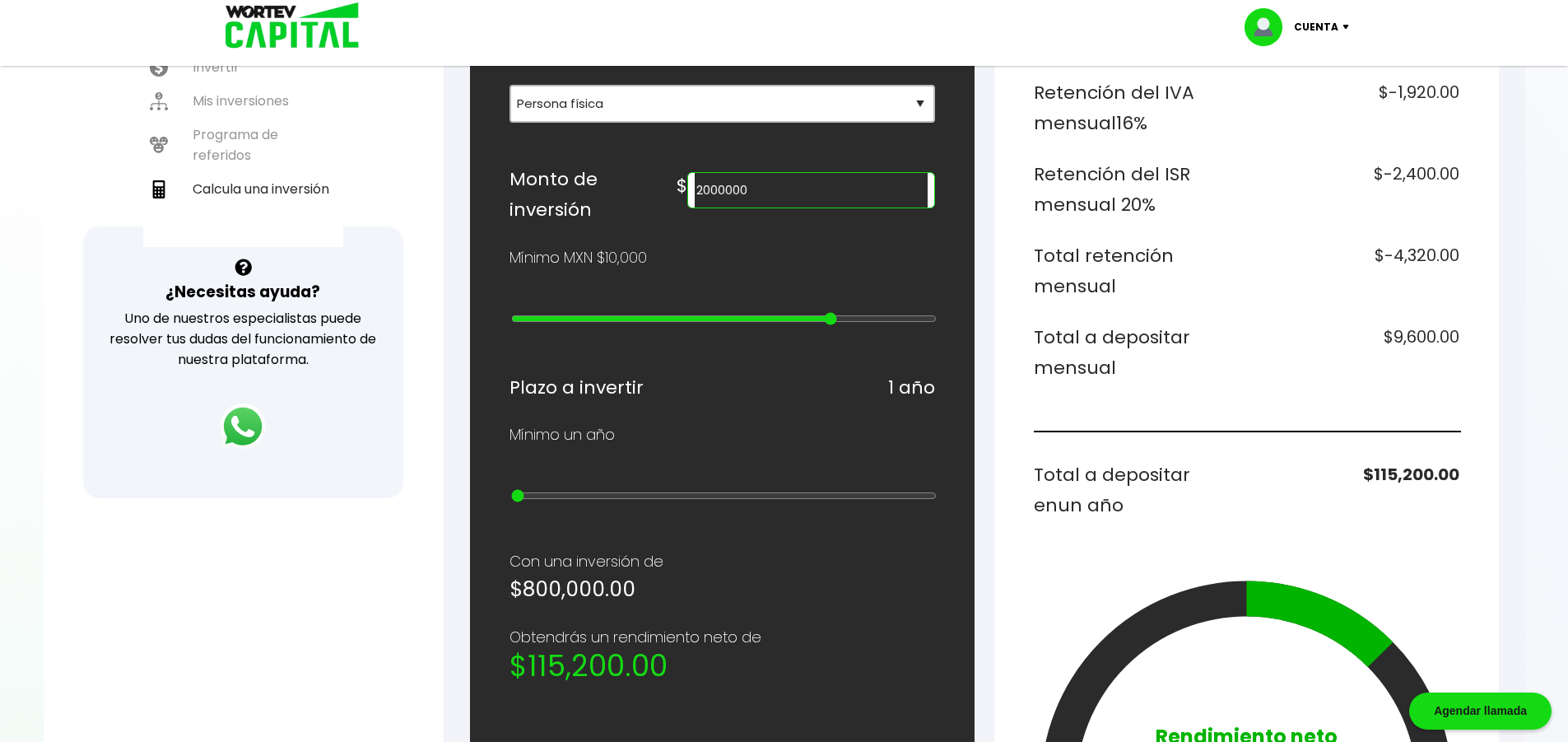
type input "3000000"
type input "20"
type input "4000000"
type input "21"
type input "15000000"
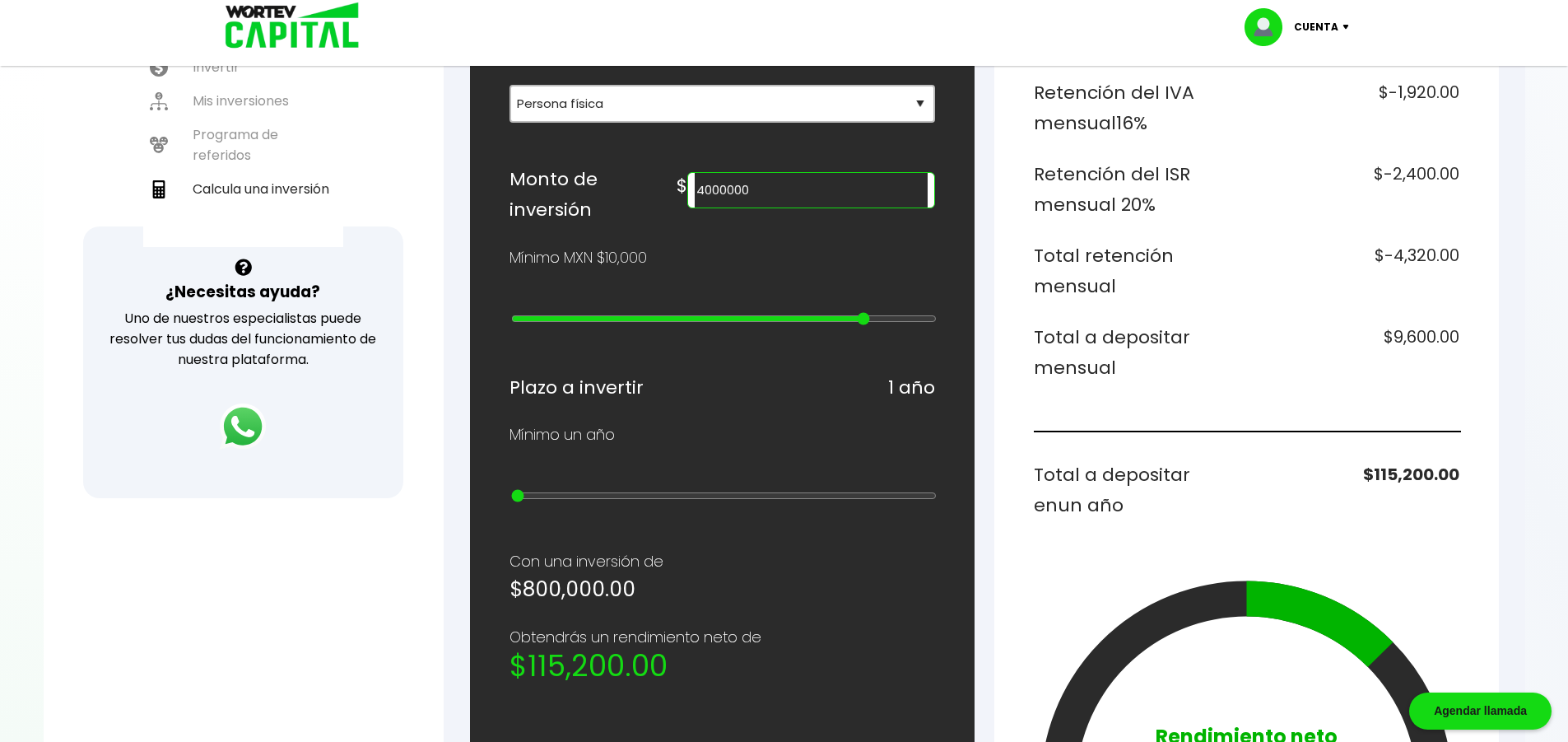
type input "24"
type input "20000000"
type input "25"
type input "10000000"
type input "23"
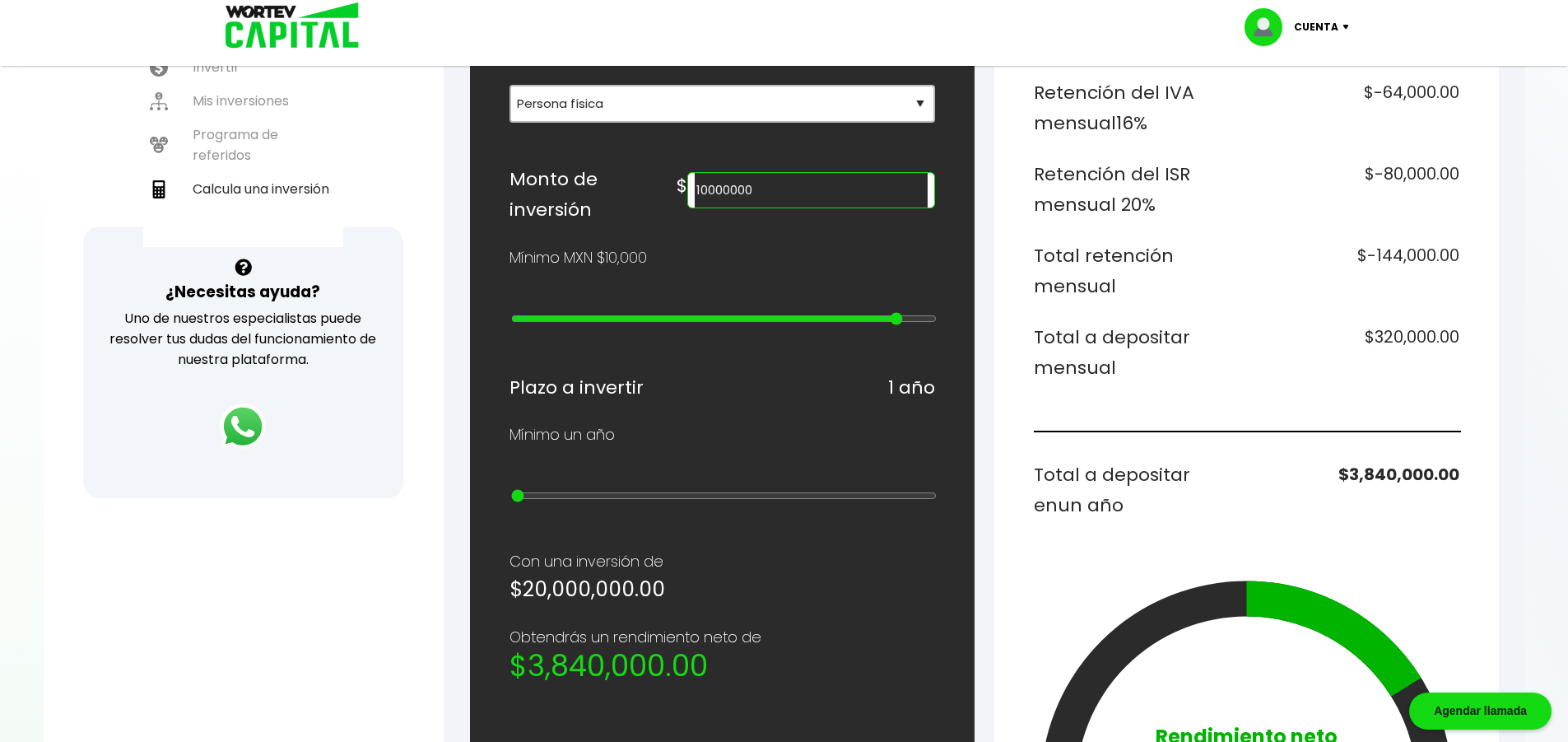
type input "2000000"
type input "19"
type input "600000"
type input "14"
type input "500000"
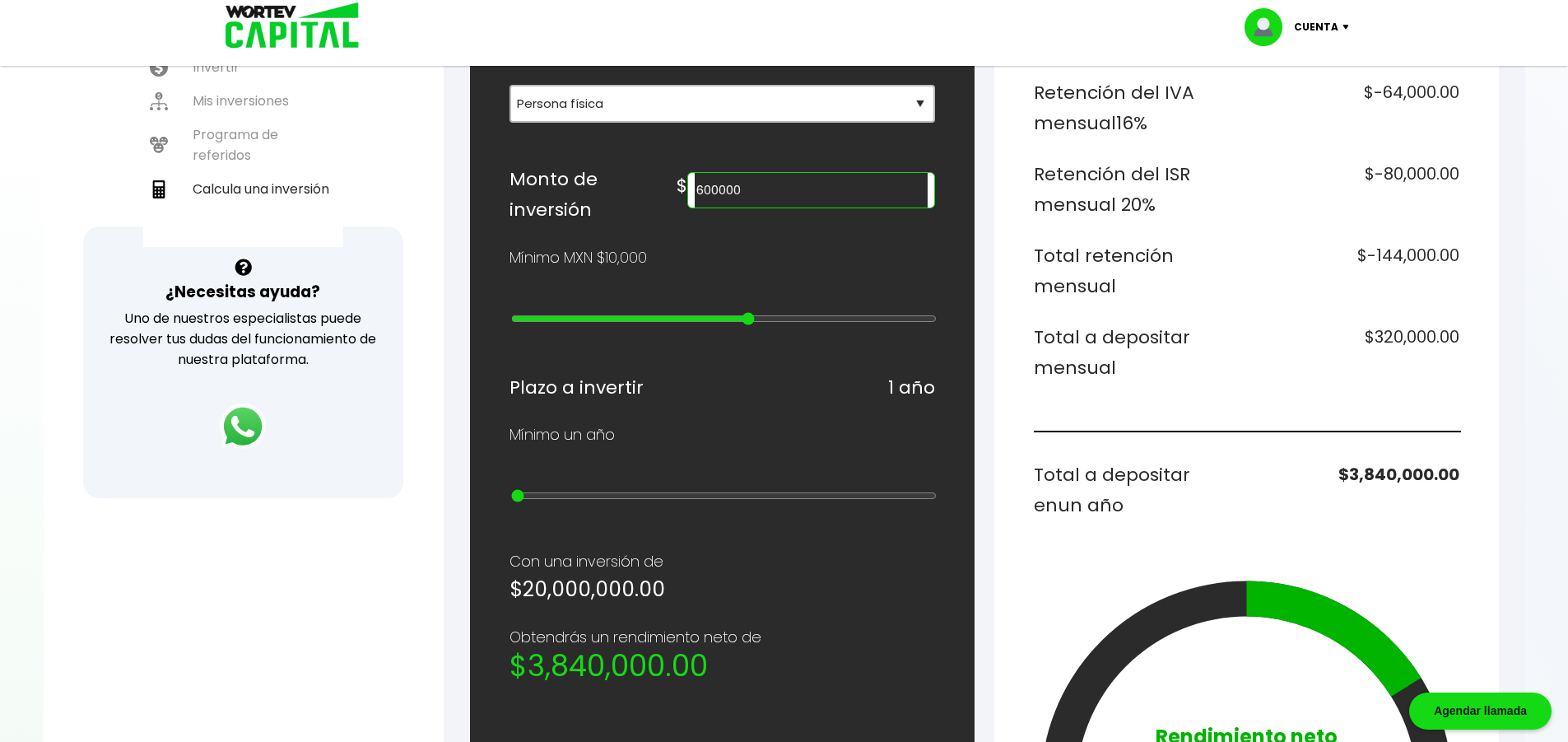
type input "13"
type input "600000"
type input "14"
type input "700000"
type input "15"
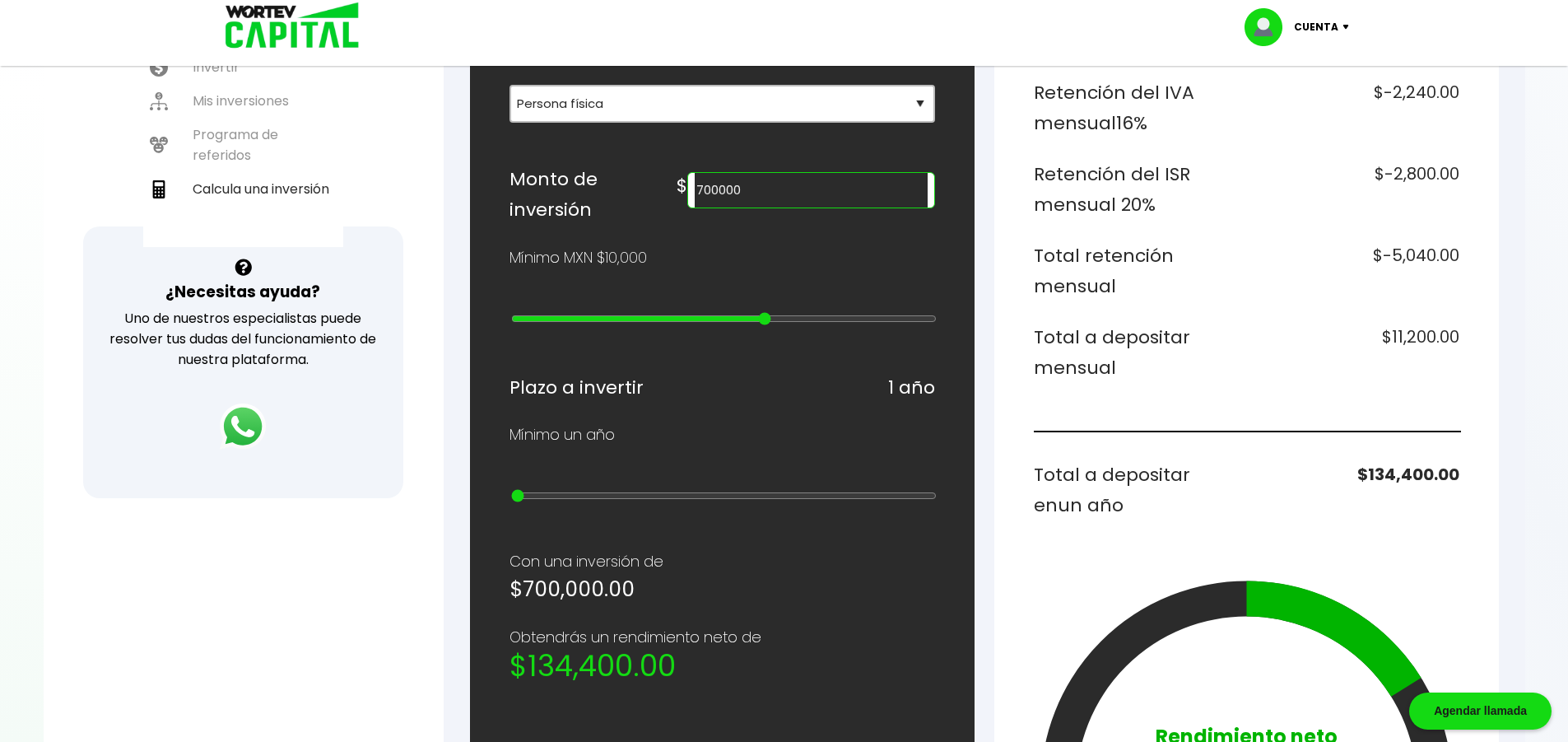
type input "600000"
type input "14"
type input "100000"
type input "9"
type input "60000"
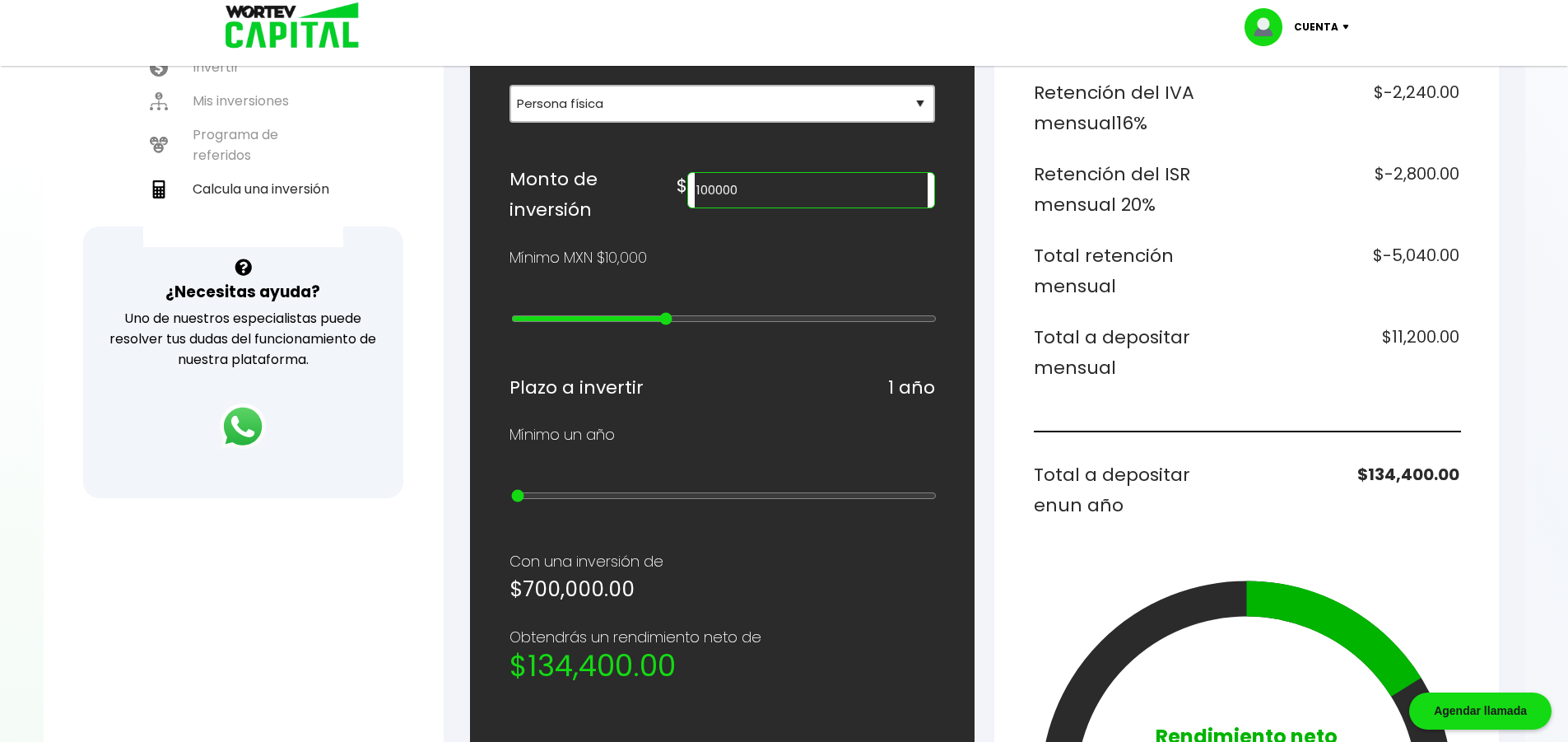
type input "5"
type input "50000"
type input "4"
type input "60000"
type input "5"
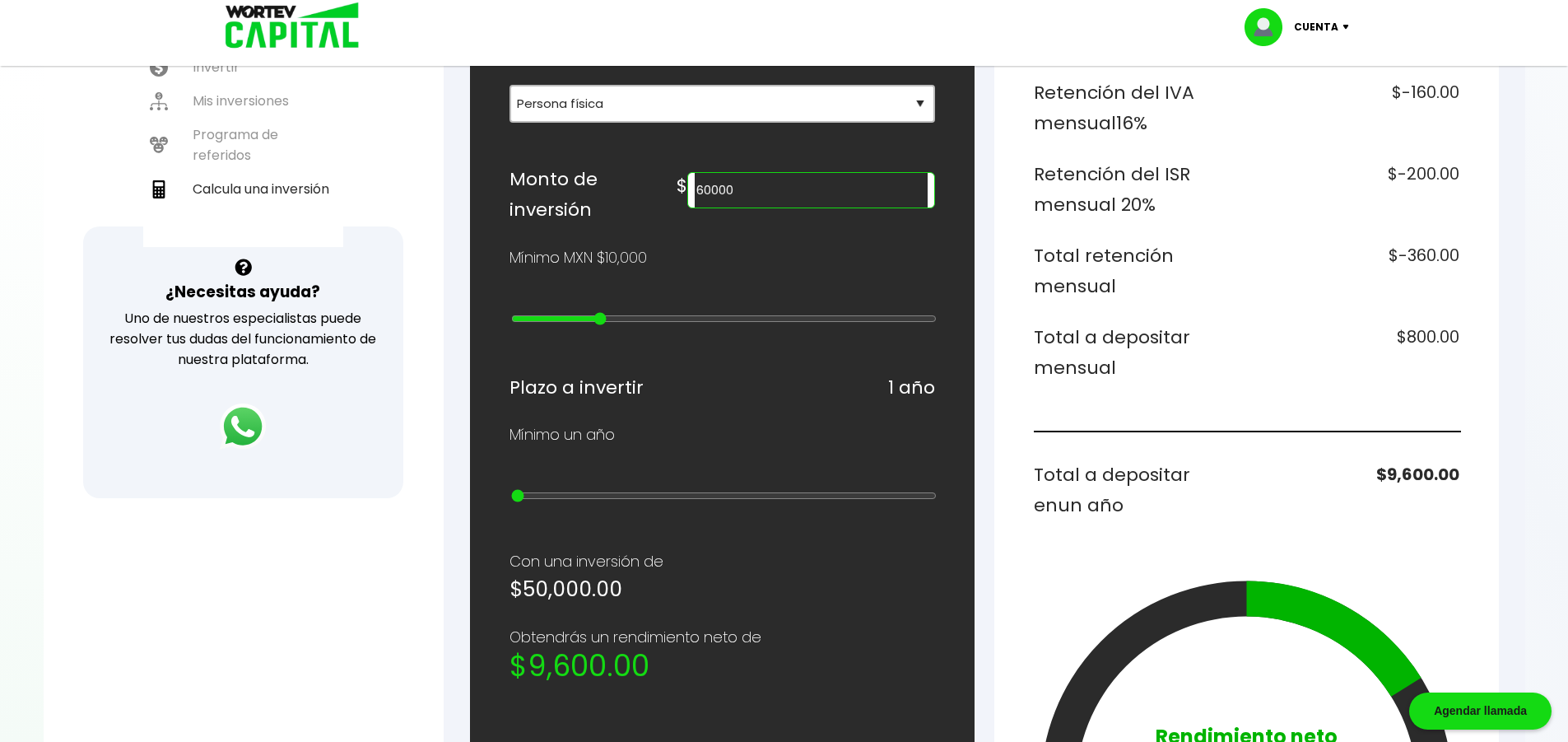
type input "80000"
type input "7"
type input "90000"
type input "8"
type input "100000"
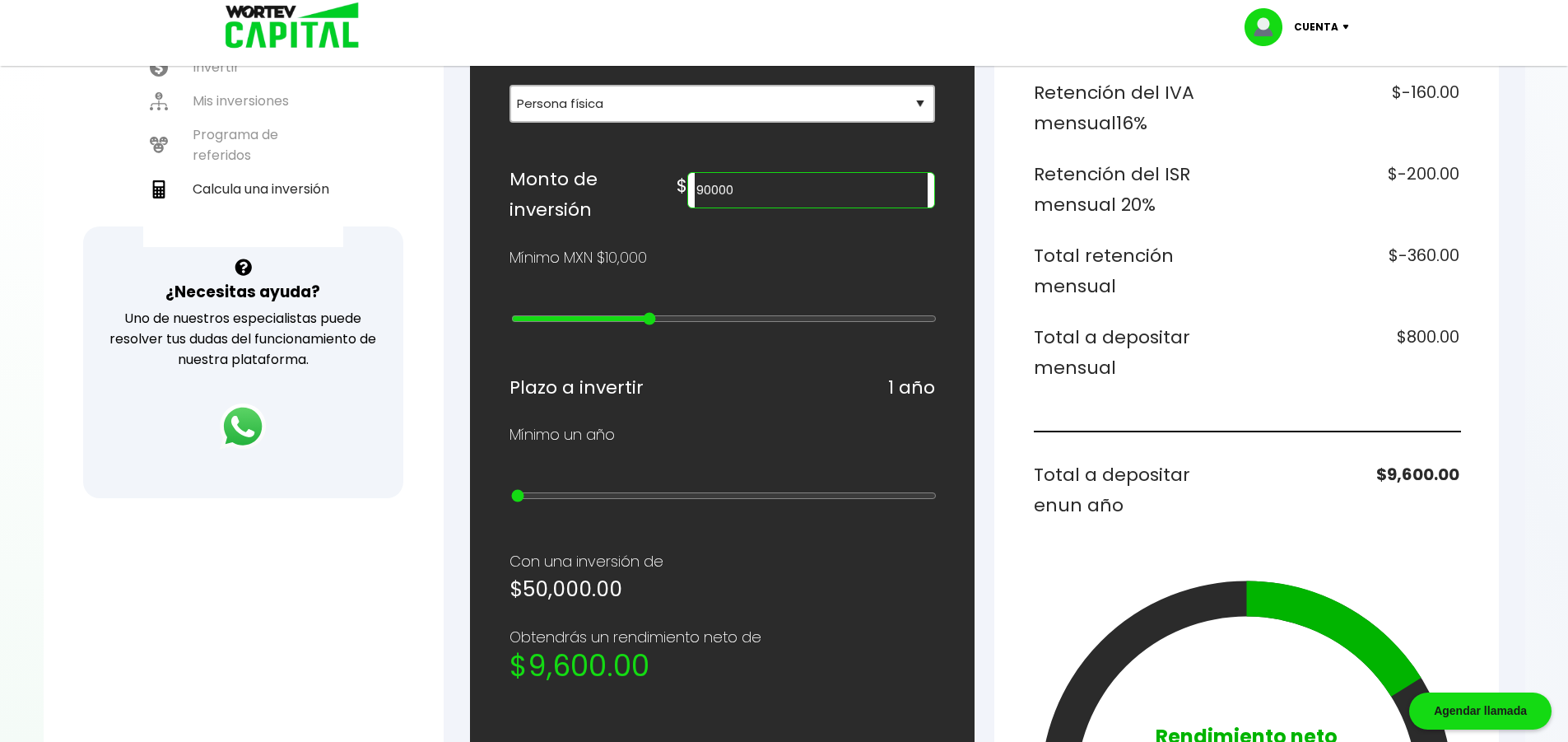
type input "9"
type input "200000"
type input "10"
type input "300000"
type input "11"
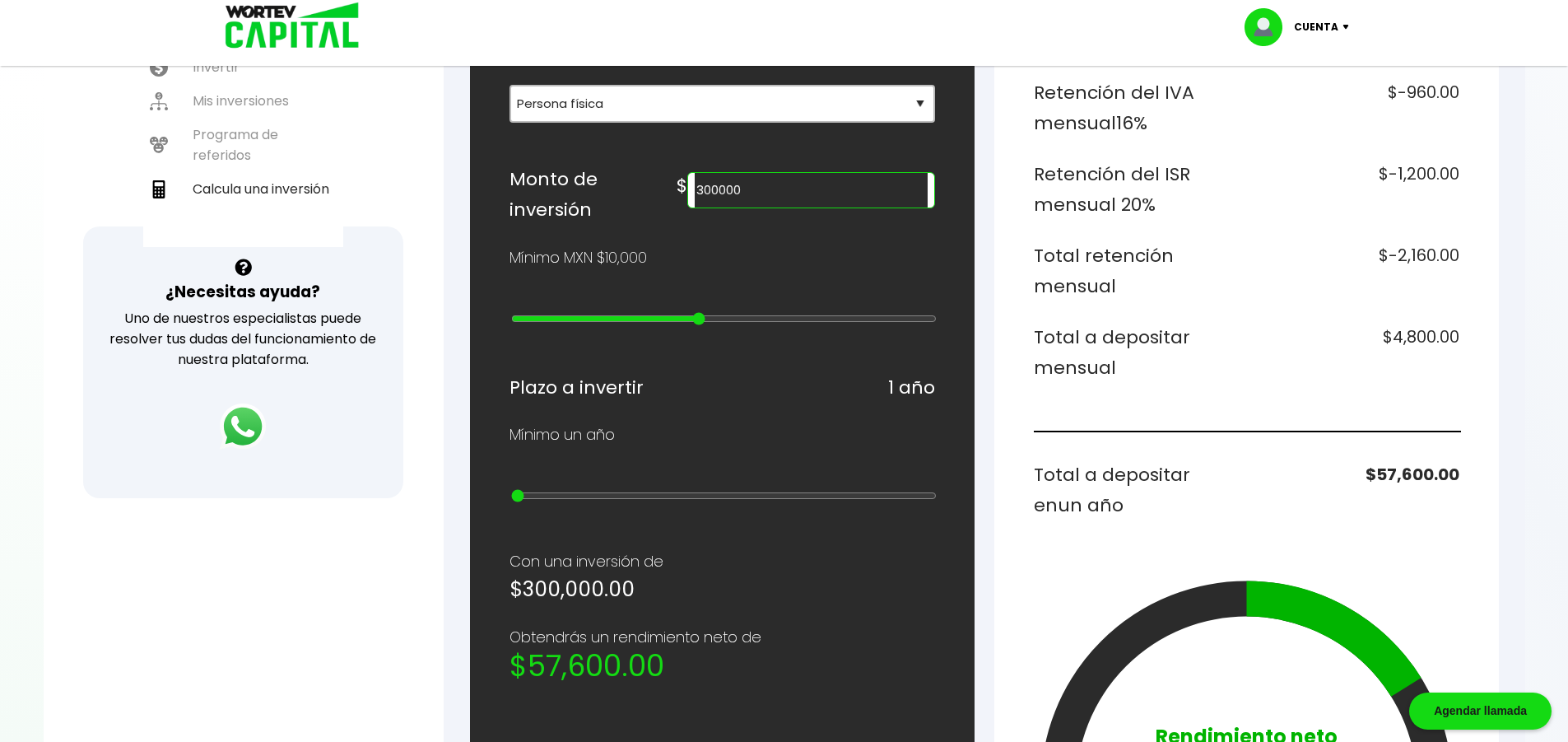
type input "400000"
type input "12"
type input "500000"
type input "13"
type input "700000"
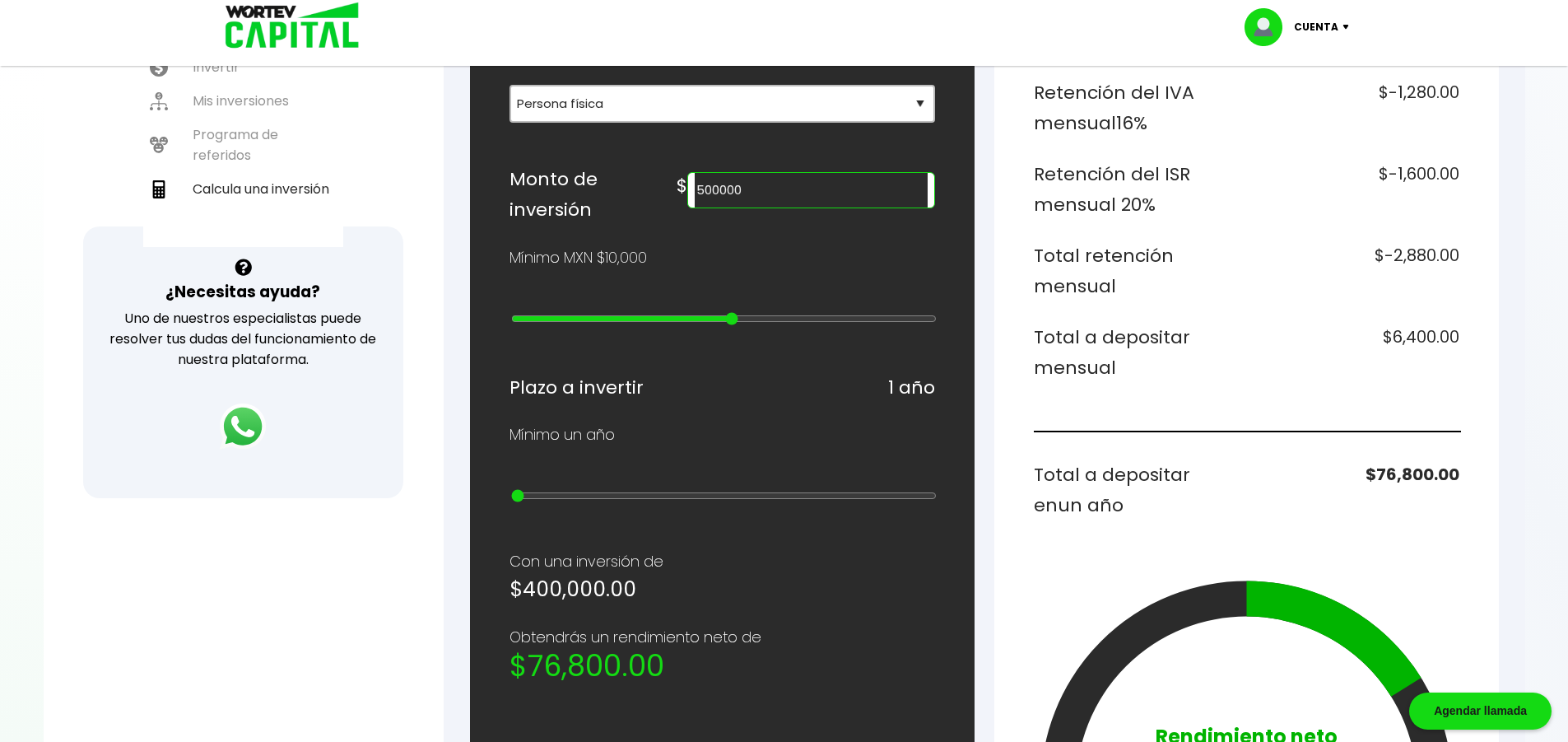
type input "15"
type input "1000000"
type input "18"
type input "10000000"
type input "23"
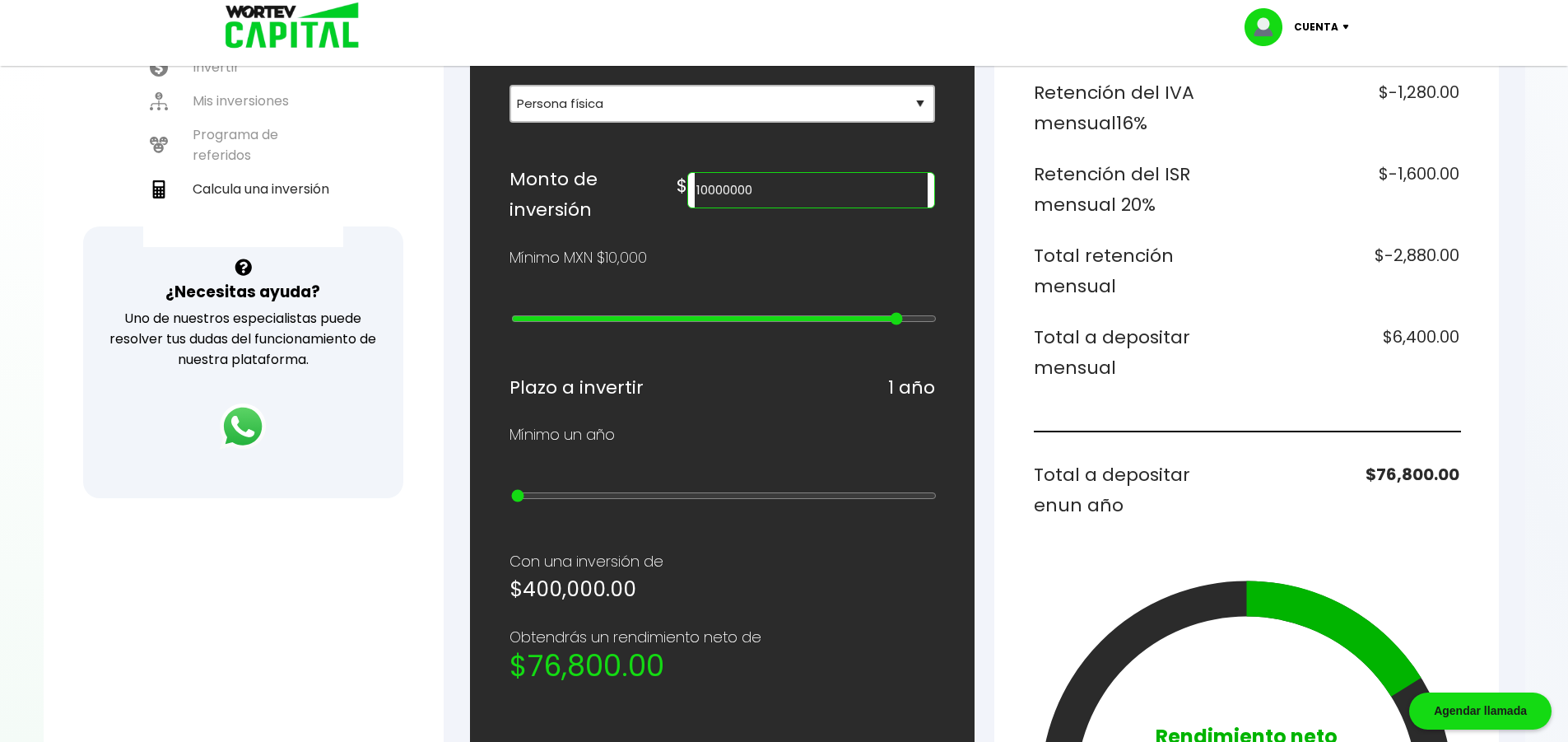
type input "20000000"
type input "25"
type input "15000000"
type input "24"
type input "10000000"
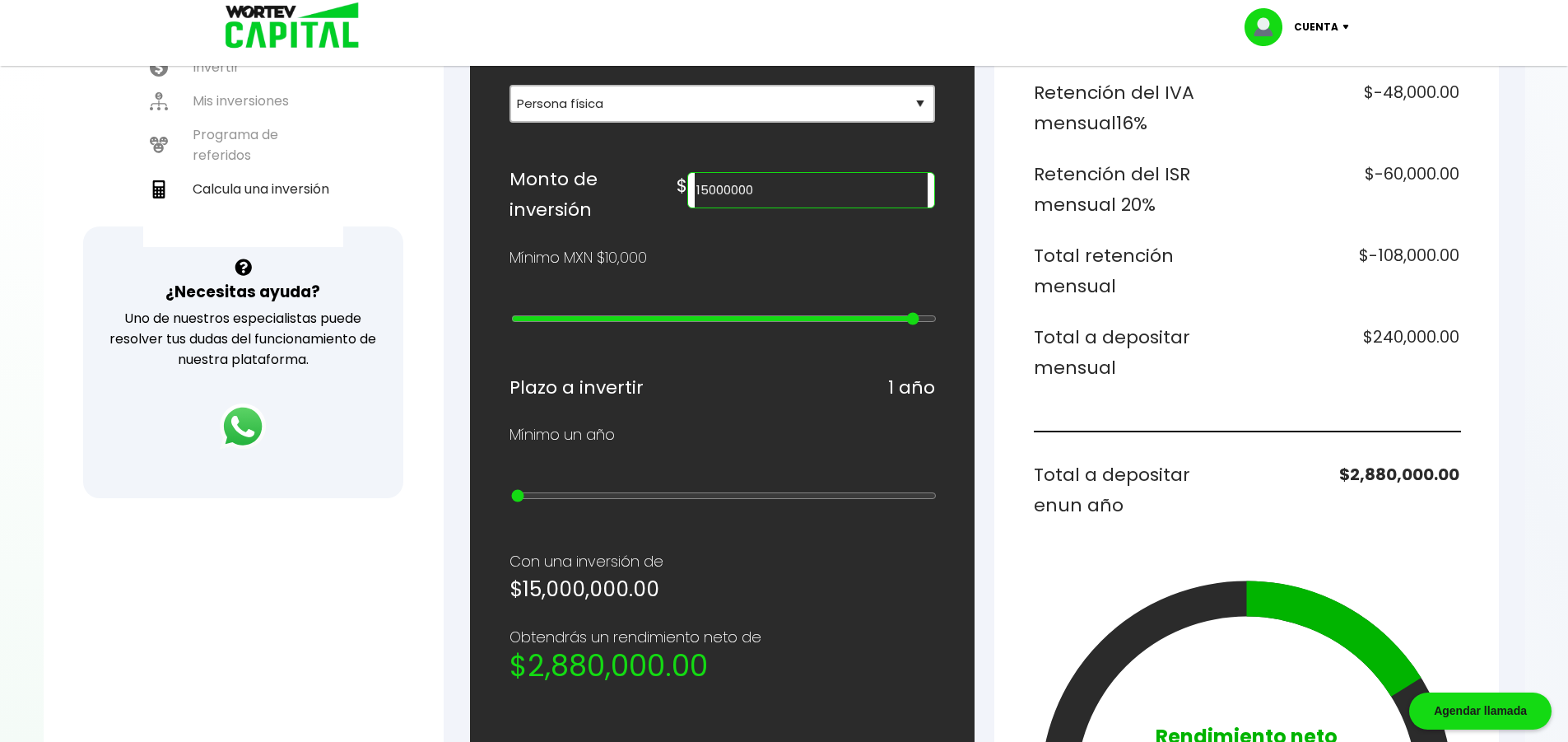
type input "23"
type input "1000000"
type input "18"
type input "600000"
type input "14"
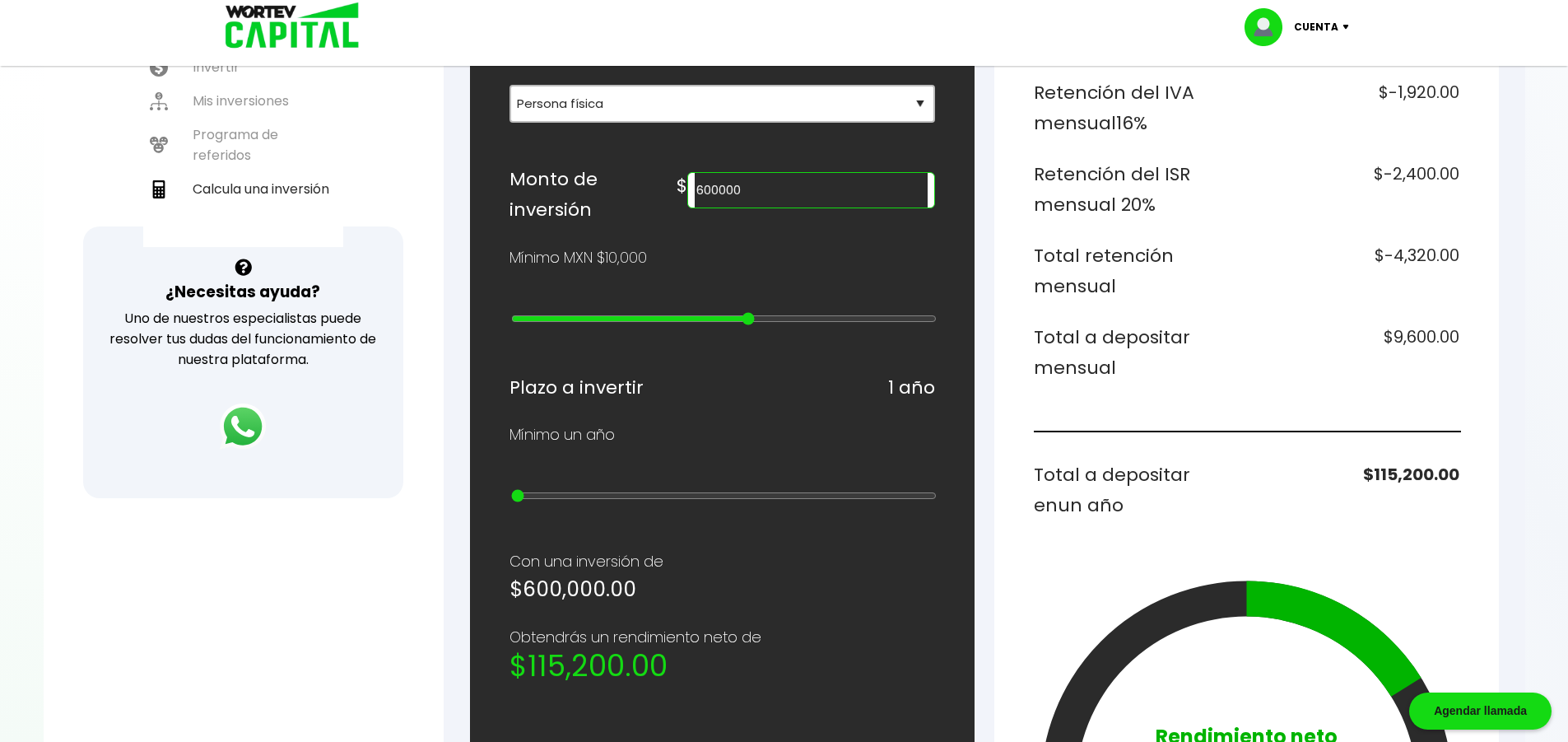
type input "500000"
type input "13"
type input "400000"
type input "12"
type input "300000"
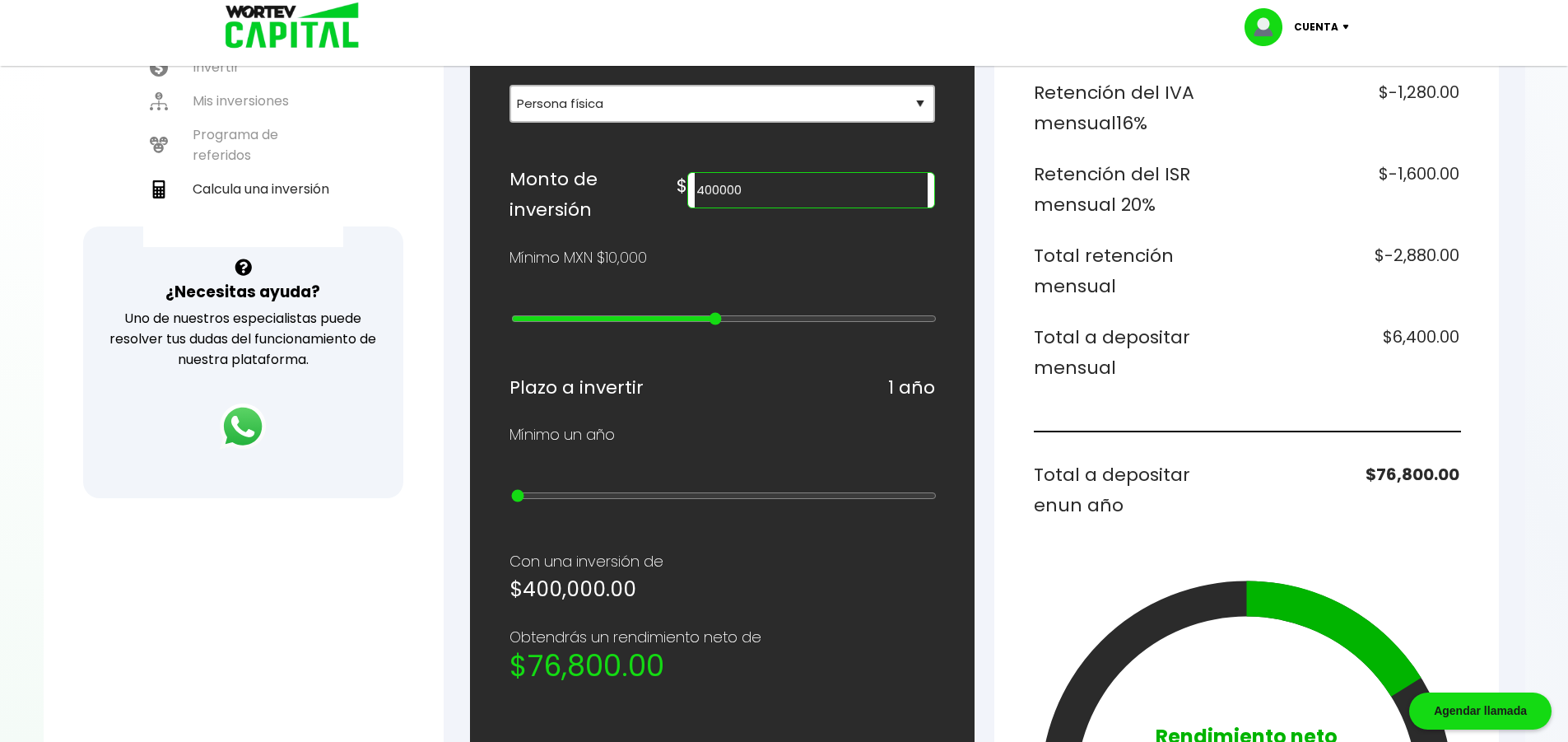
type input "11"
type input "200000"
type input "10"
type input "100000"
type input "9"
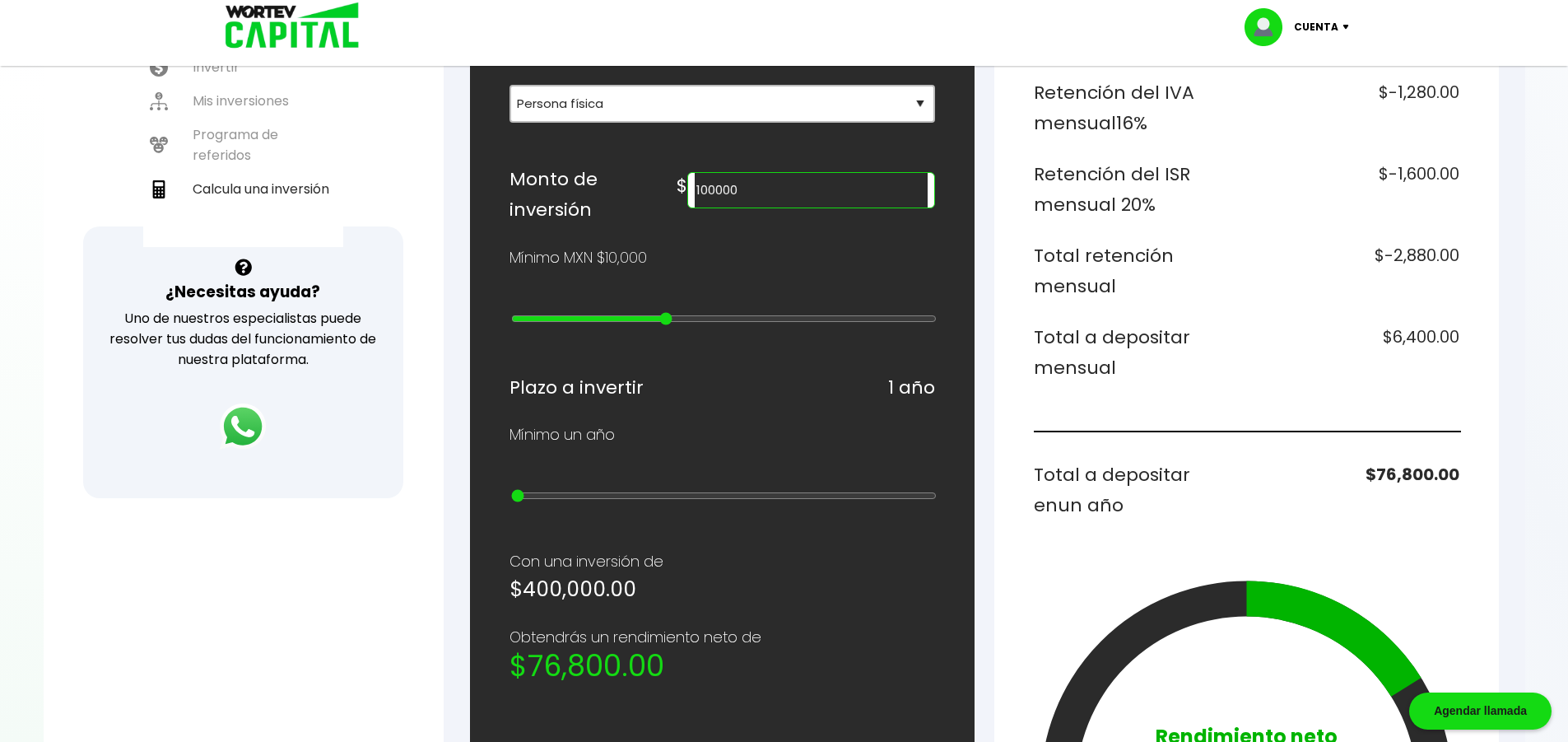
type input "90000"
type input "8"
type input "80000"
type input "7"
type input "70000"
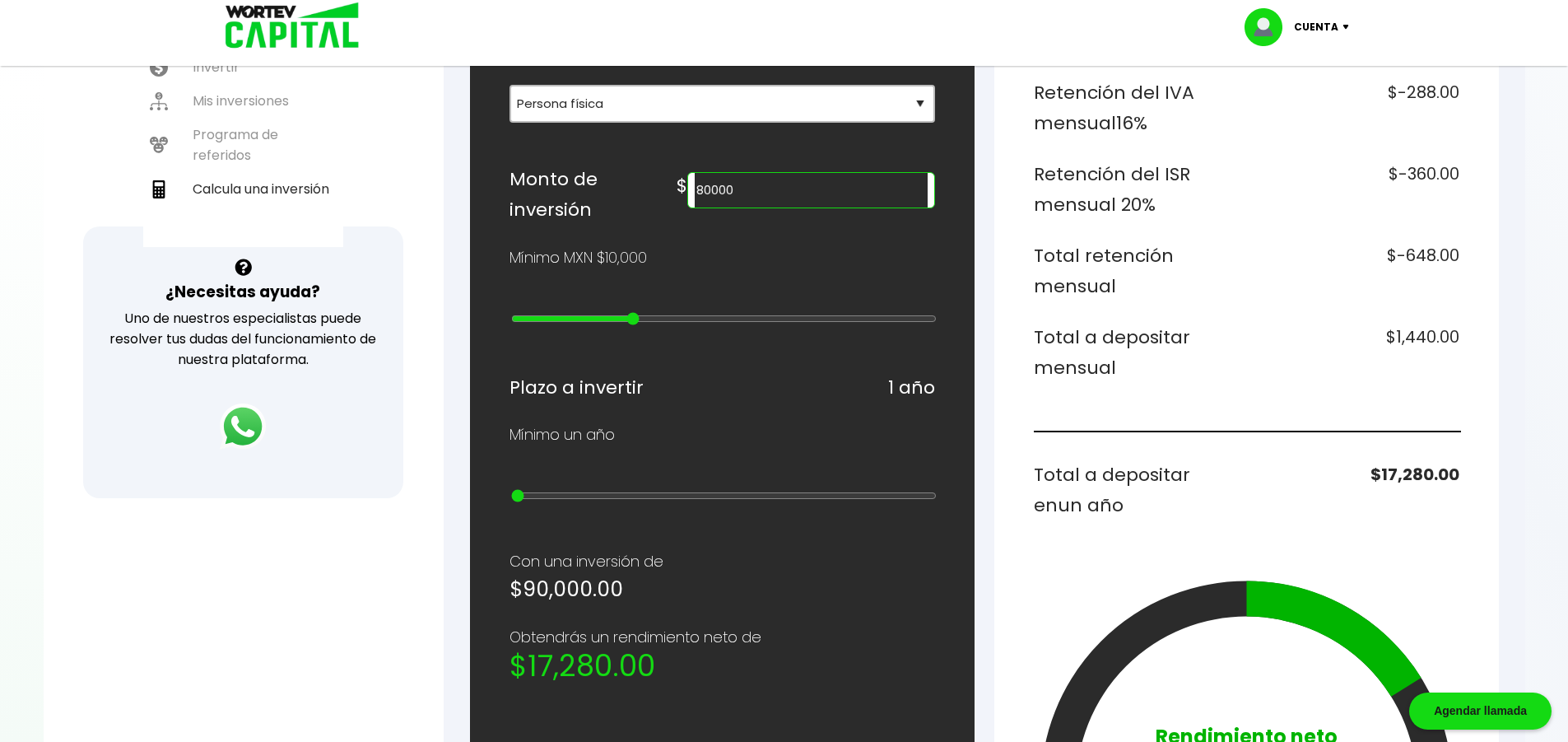
type input "6"
type input "60000"
type input "5"
type input "50000"
type input "4"
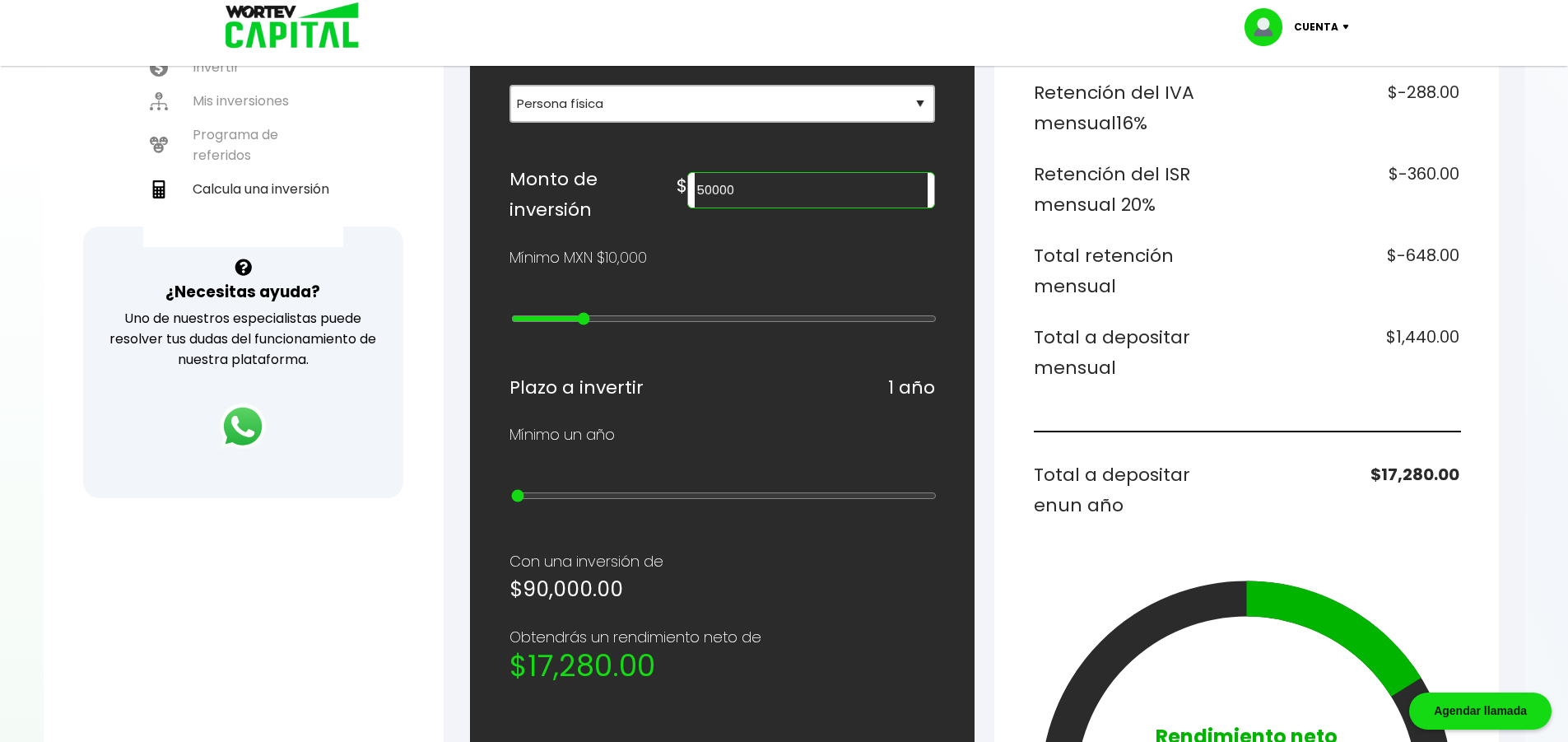
type input "40000"
type input "3"
type input "30000"
type input "2"
type input "20000"
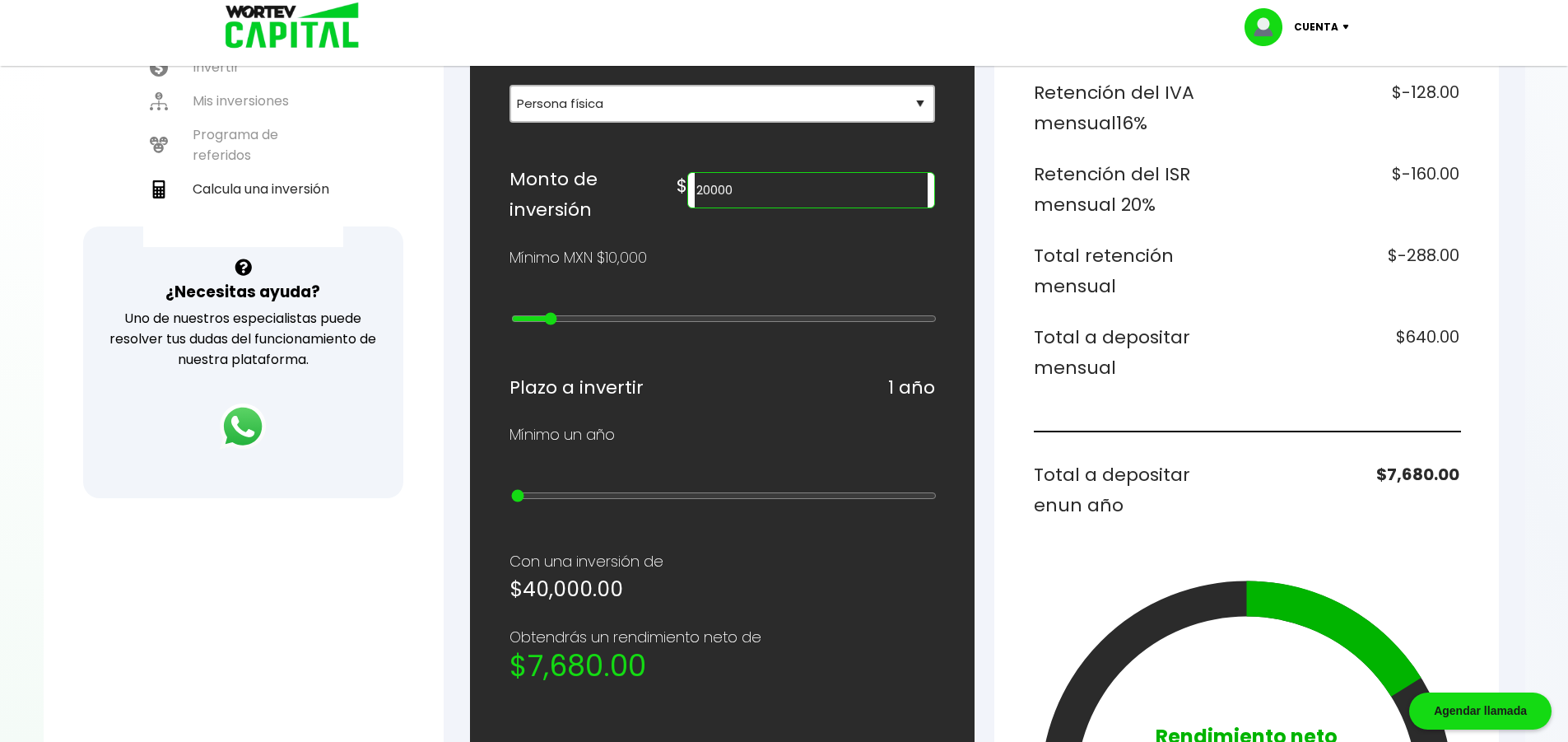
type input "1"
type input "10000"
type input "0"
drag, startPoint x: 512, startPoint y: 326, endPoint x: 495, endPoint y: 339, distance: 21.4
click at [511, 325] on input "range" at bounding box center [724, 318] width 425 height 13
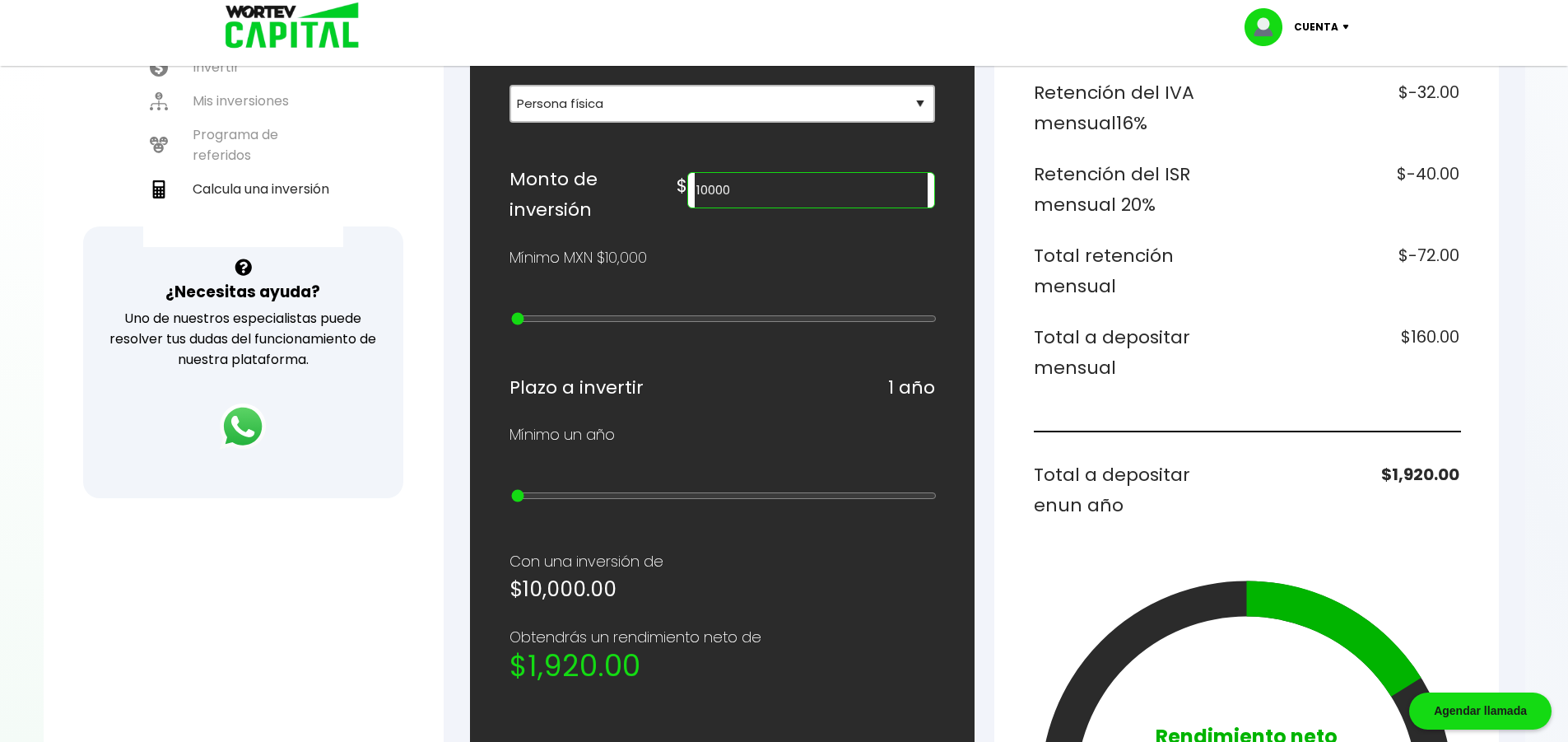
type input "20000"
type input "1"
type input "30000"
type input "2"
type input "40000"
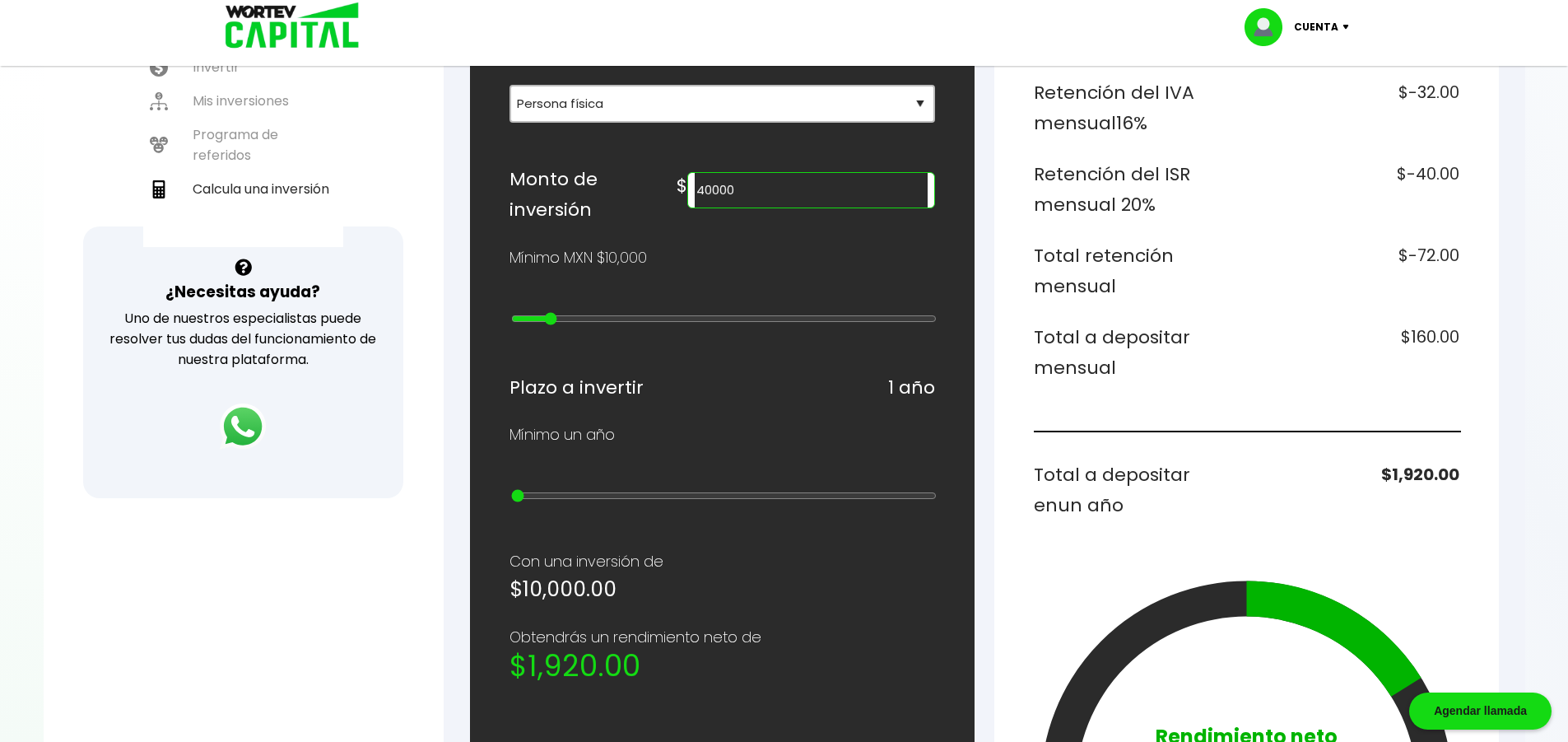
type input "3"
type input "50000"
type input "4"
type input "60000"
type input "5"
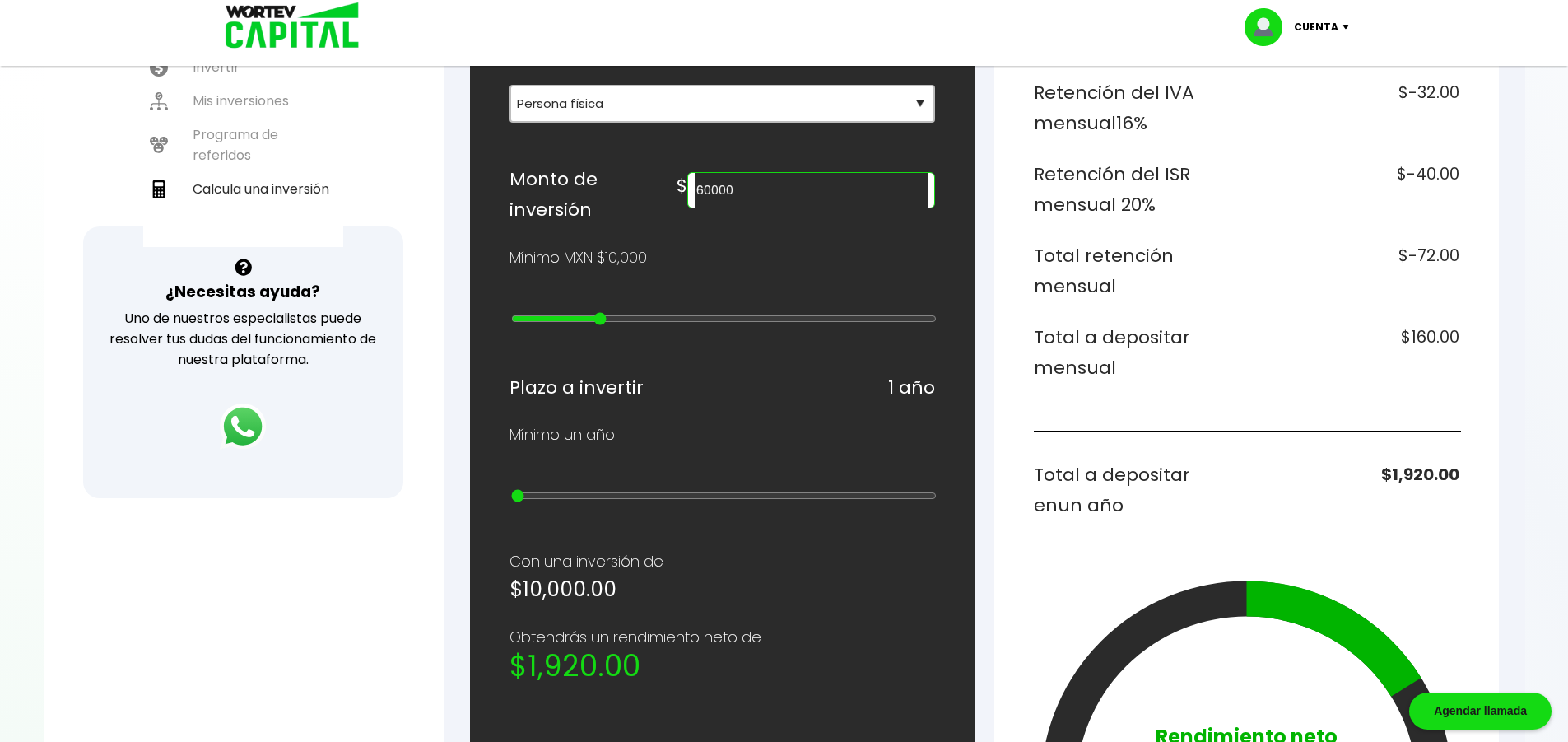
type input "70000"
drag, startPoint x: 522, startPoint y: 322, endPoint x: 612, endPoint y: 330, distance: 90.4
type input "6"
click at [612, 325] on input "range" at bounding box center [724, 318] width 425 height 13
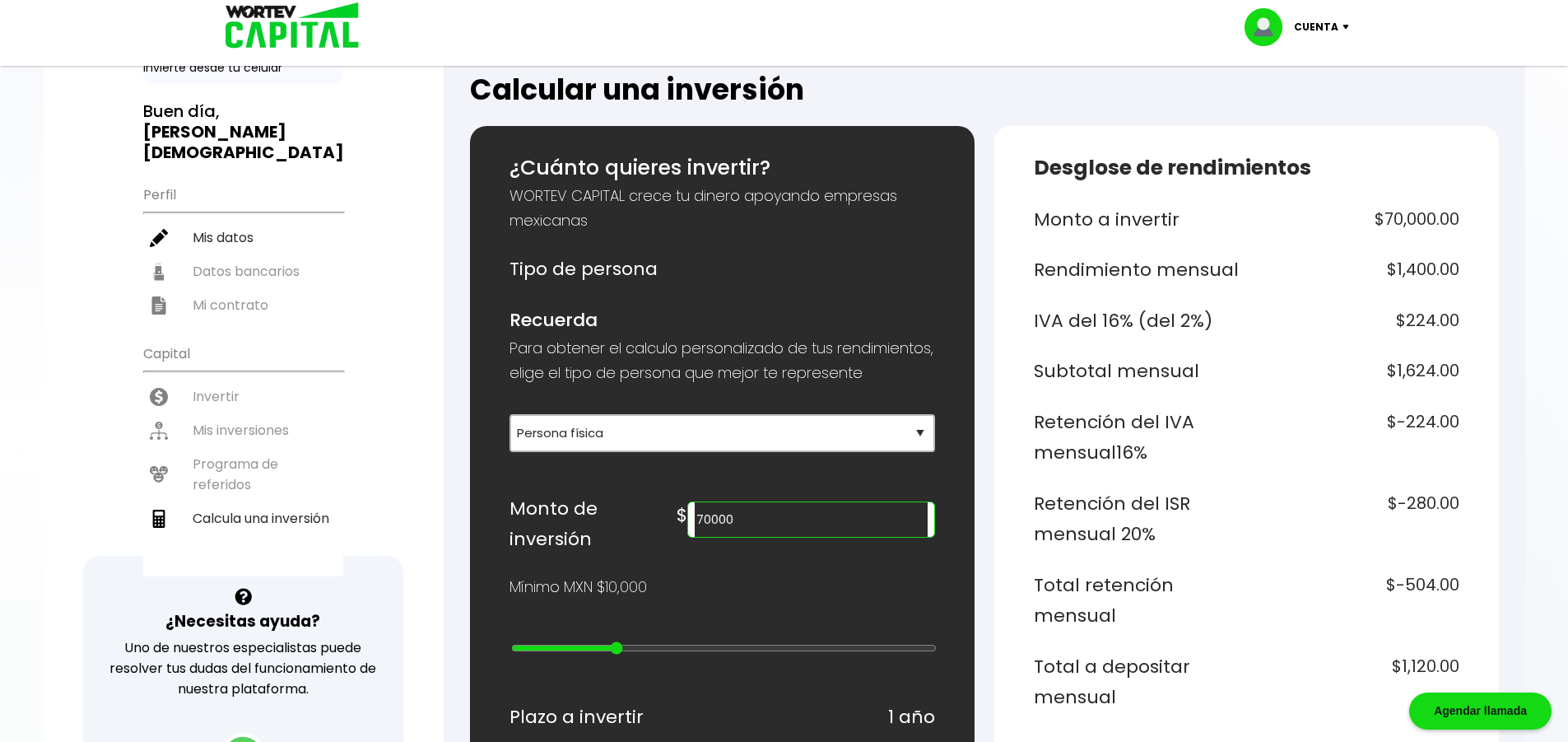
scroll to position [175, 0]
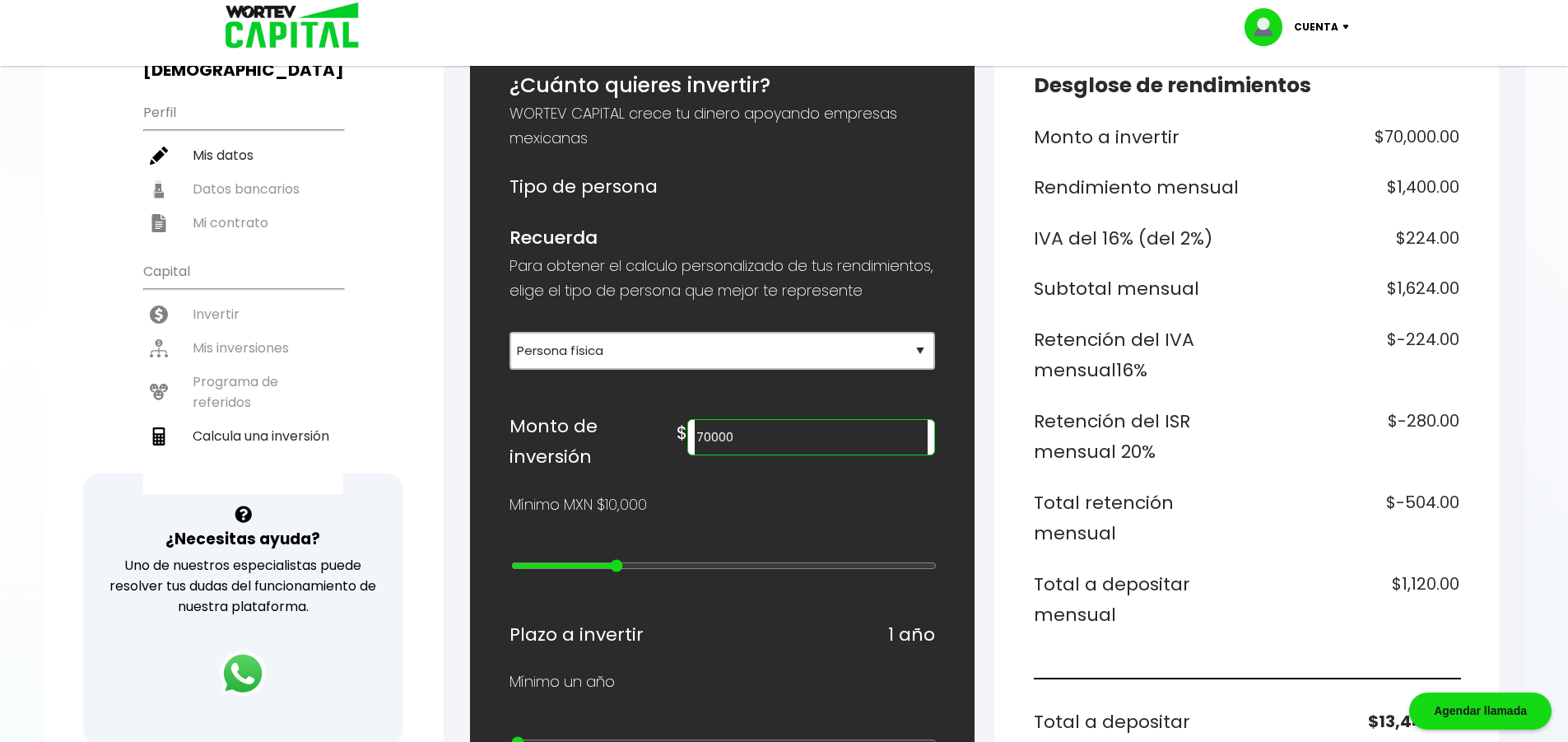
type input "80000"
type input "7"
type input "90000"
drag, startPoint x: 616, startPoint y: 577, endPoint x: 647, endPoint y: 576, distance: 31.0
type input "8"
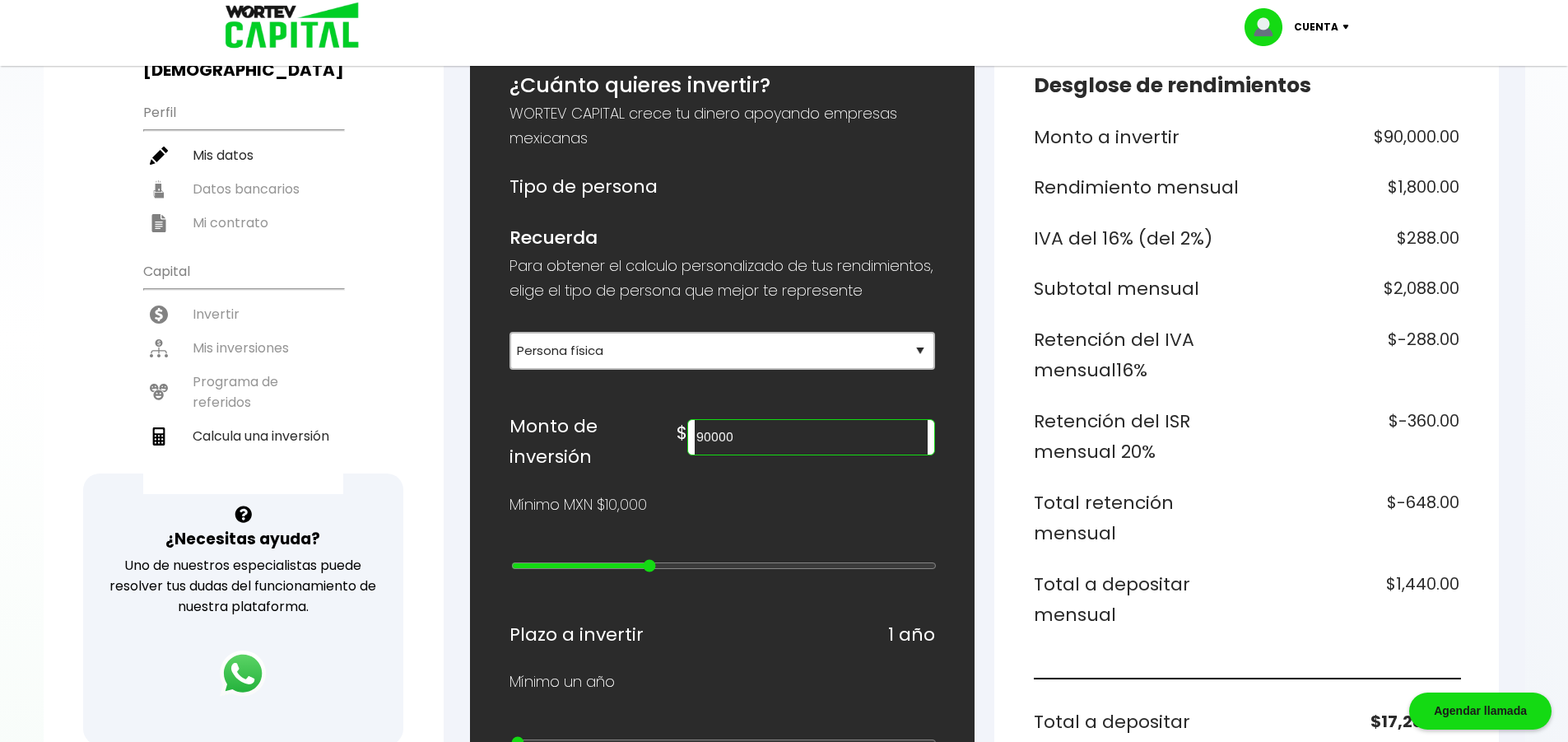
click at [647, 572] on input "range" at bounding box center [724, 565] width 425 height 13
type input "100000"
type input "9"
type input "200000"
drag, startPoint x: 647, startPoint y: 576, endPoint x: 677, endPoint y: 576, distance: 30.0
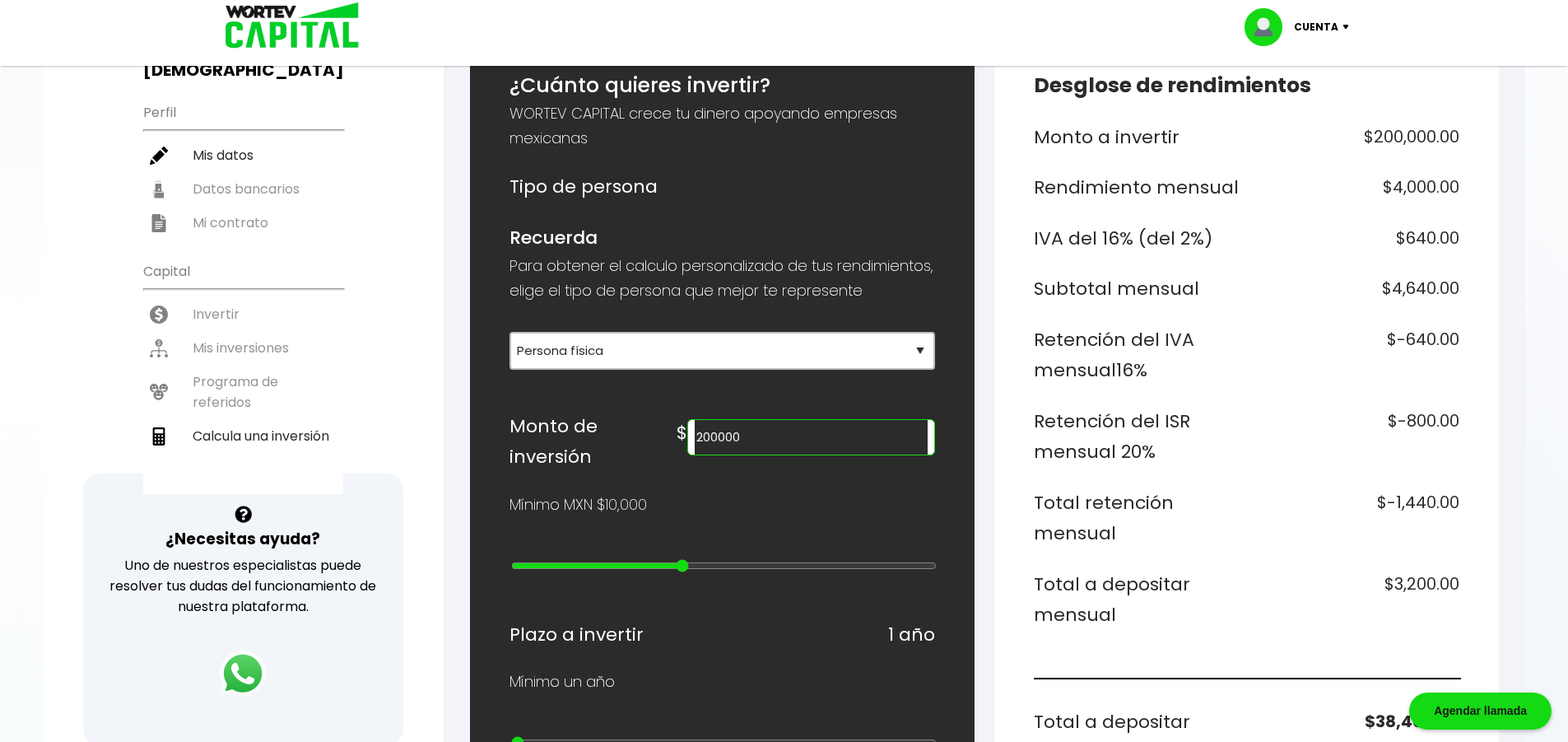
type input "10"
click at [677, 572] on input "range" at bounding box center [724, 565] width 425 height 13
click at [678, 572] on input "range" at bounding box center [724, 565] width 425 height 13
type input "300000"
type input "11"
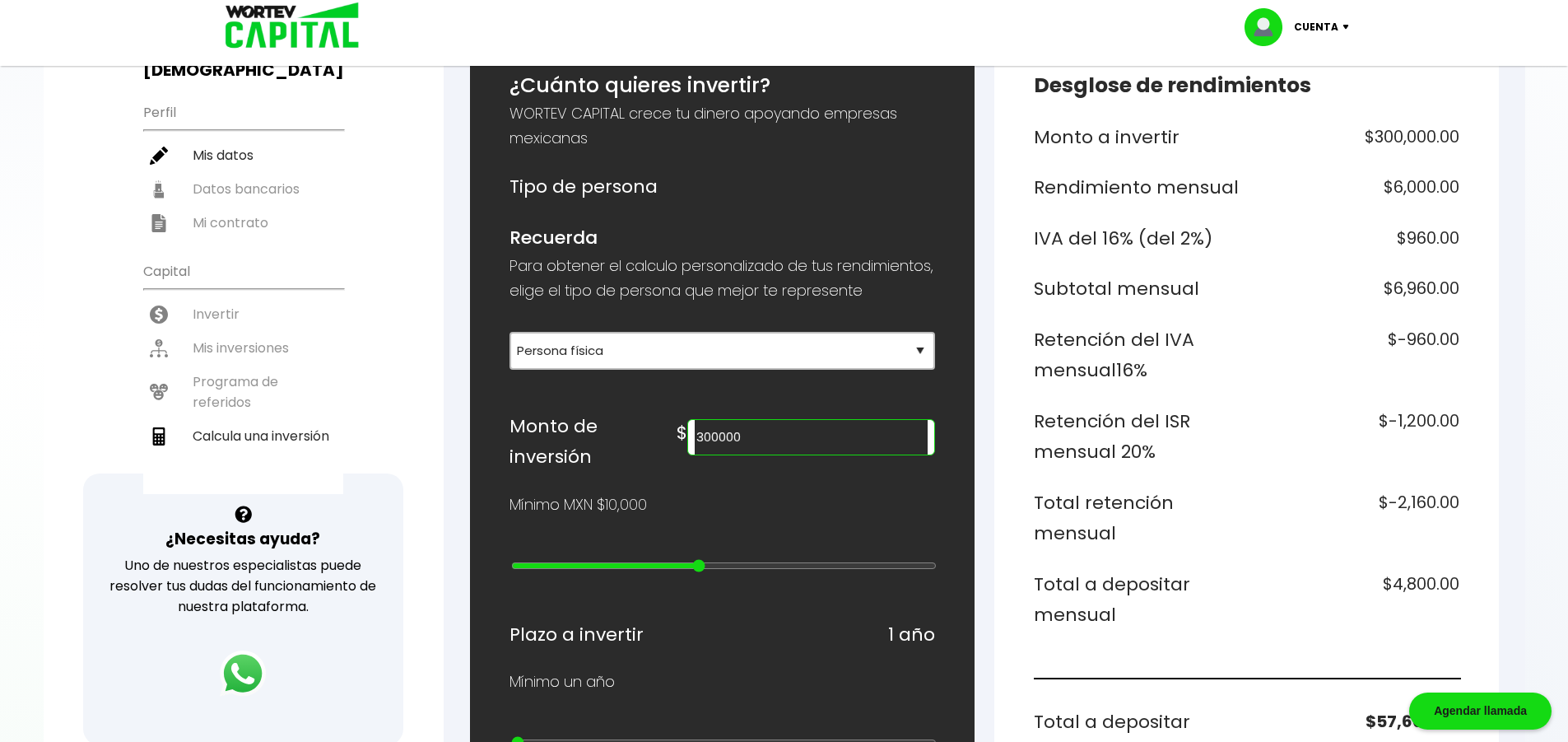
type input "400000"
drag, startPoint x: 684, startPoint y: 575, endPoint x: 722, endPoint y: 575, distance: 38.0
type input "12"
click at [722, 572] on input "range" at bounding box center [724, 565] width 425 height 13
type input "500000"
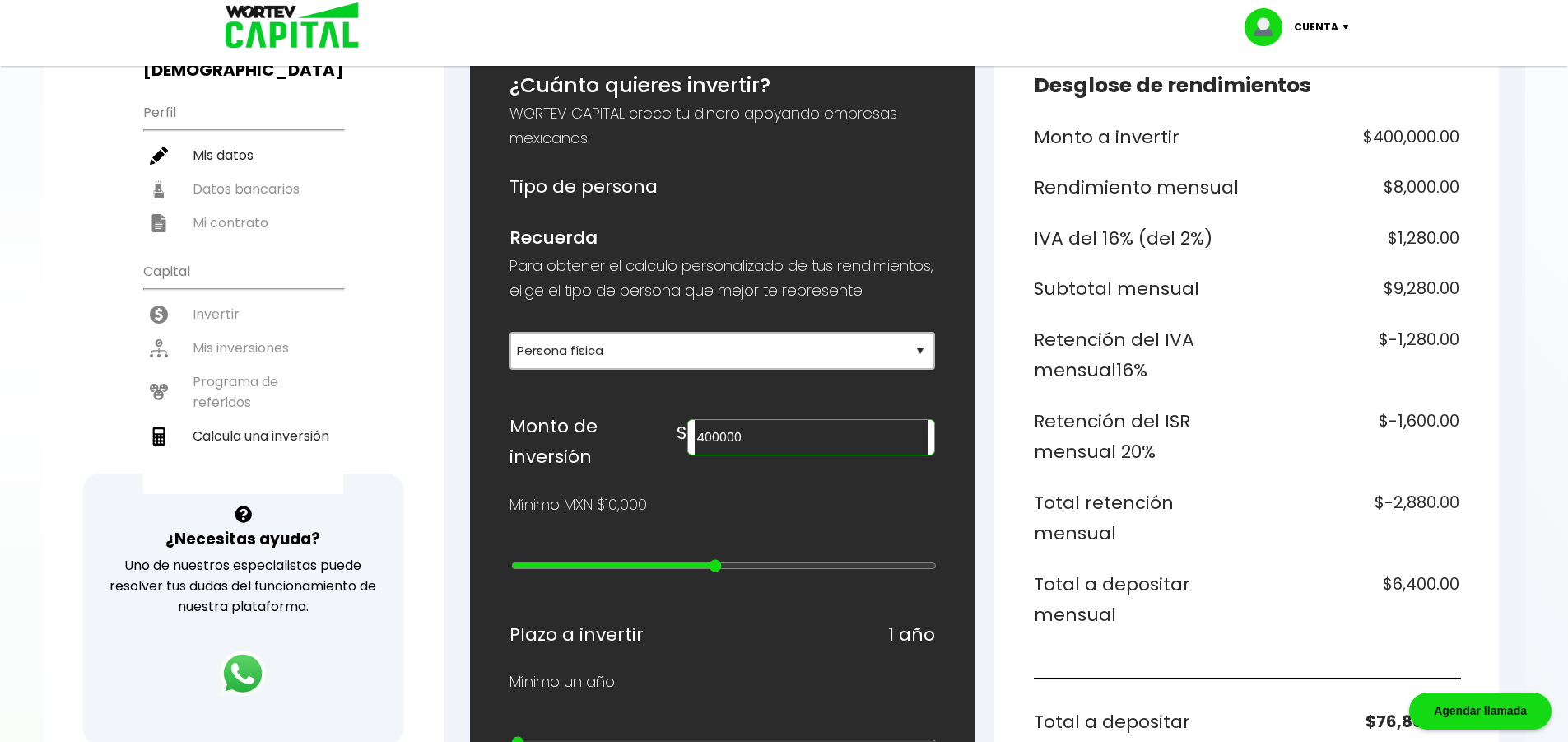
type input "13"
type input "600000"
type input "14"
type input "700000"
type input "15"
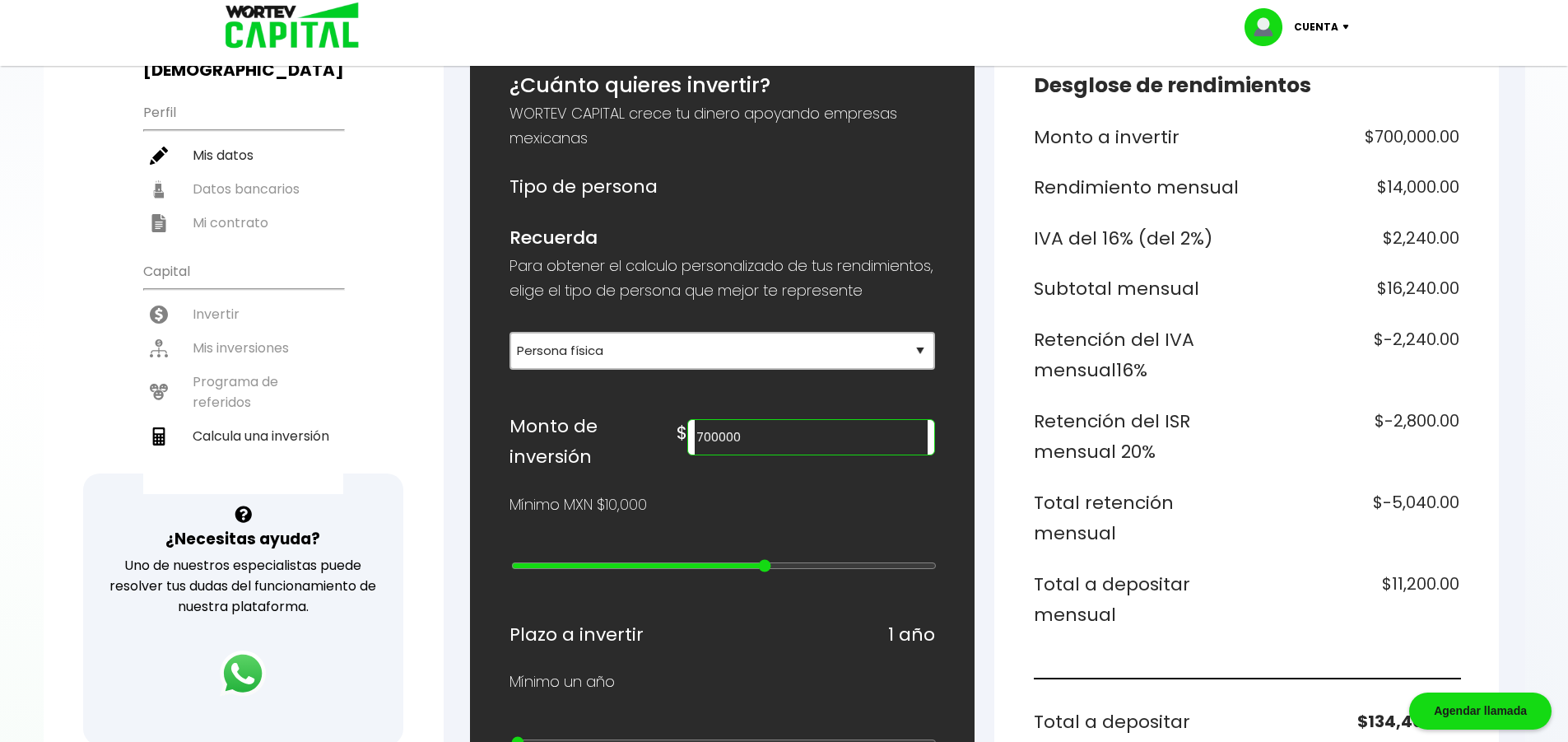
type input "800000"
type input "16"
type input "900000"
type input "17"
type input "1000000"
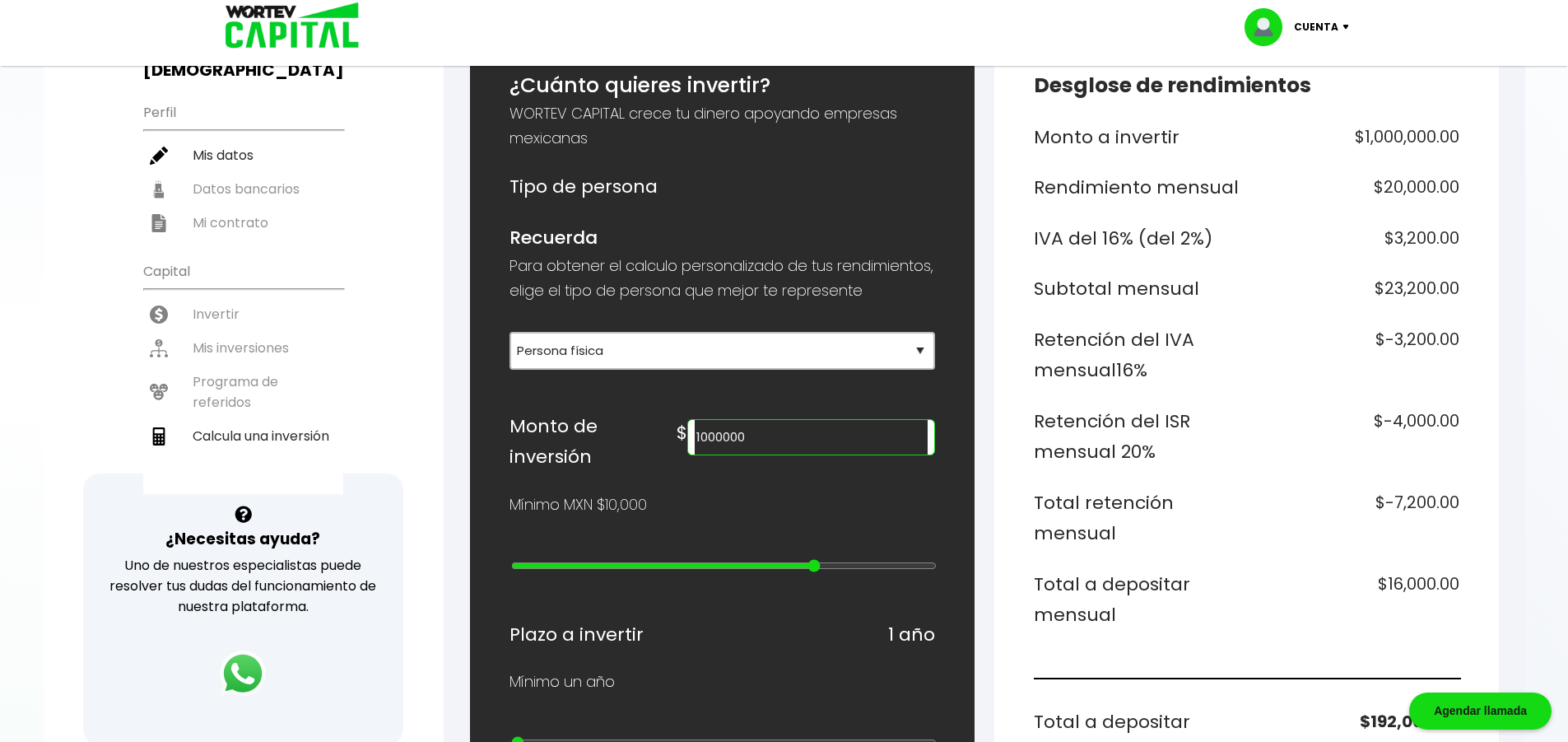
drag, startPoint x: 716, startPoint y: 572, endPoint x: 813, endPoint y: 570, distance: 97.0
type input "18"
click at [813, 570] on input "range" at bounding box center [724, 565] width 425 height 13
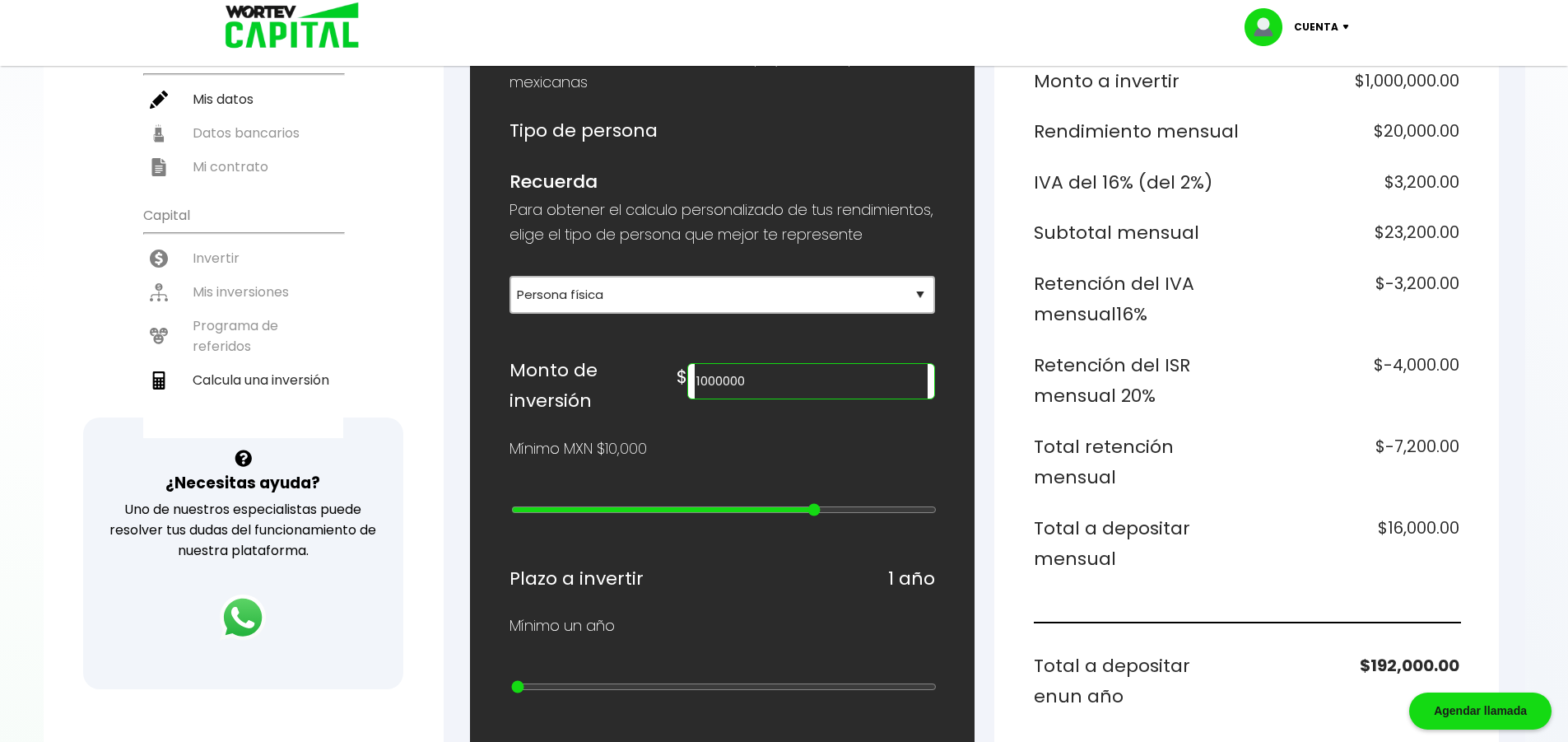
scroll to position [257, 0]
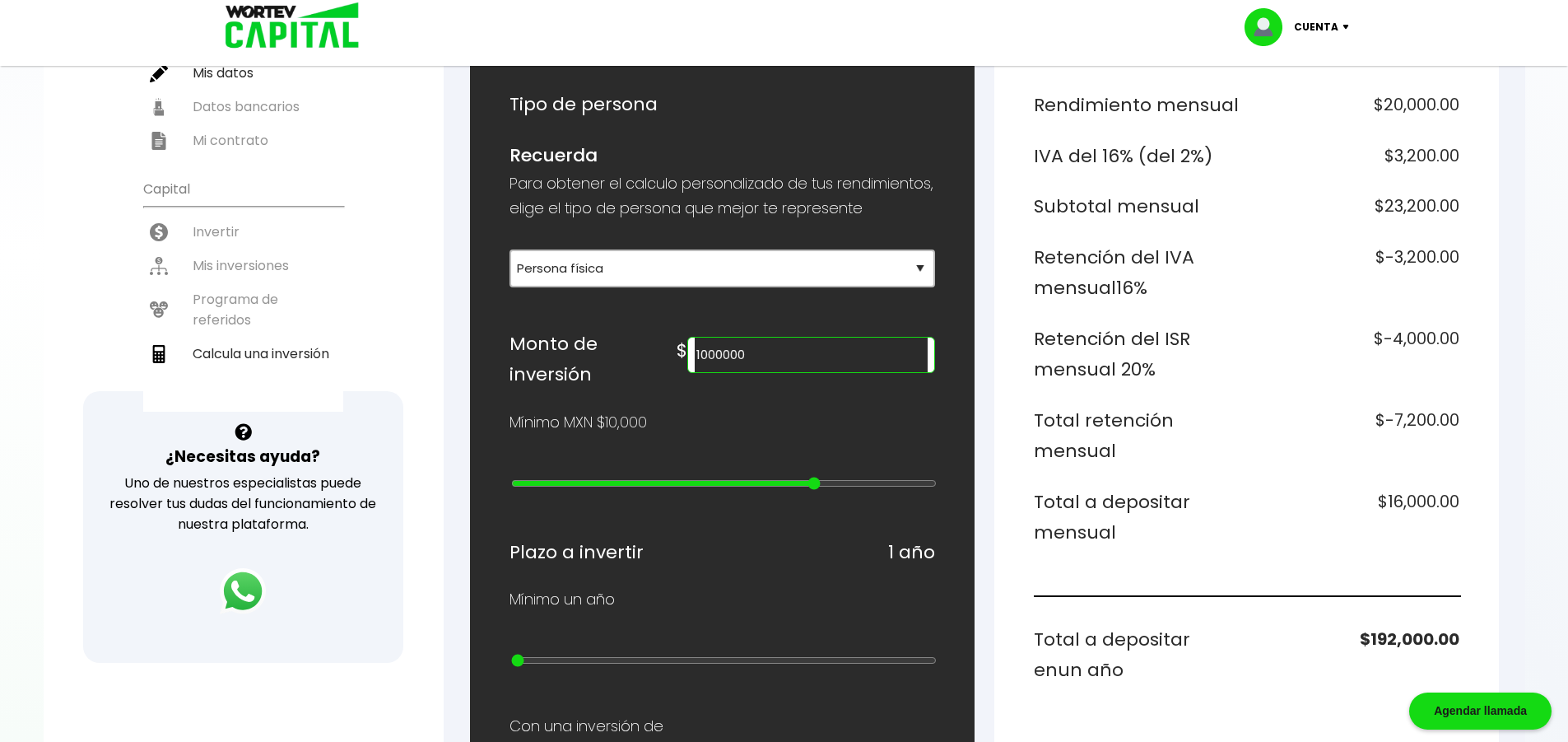
type input "2000000"
type input "19"
type input "3000000"
type input "20"
type input "4000000"
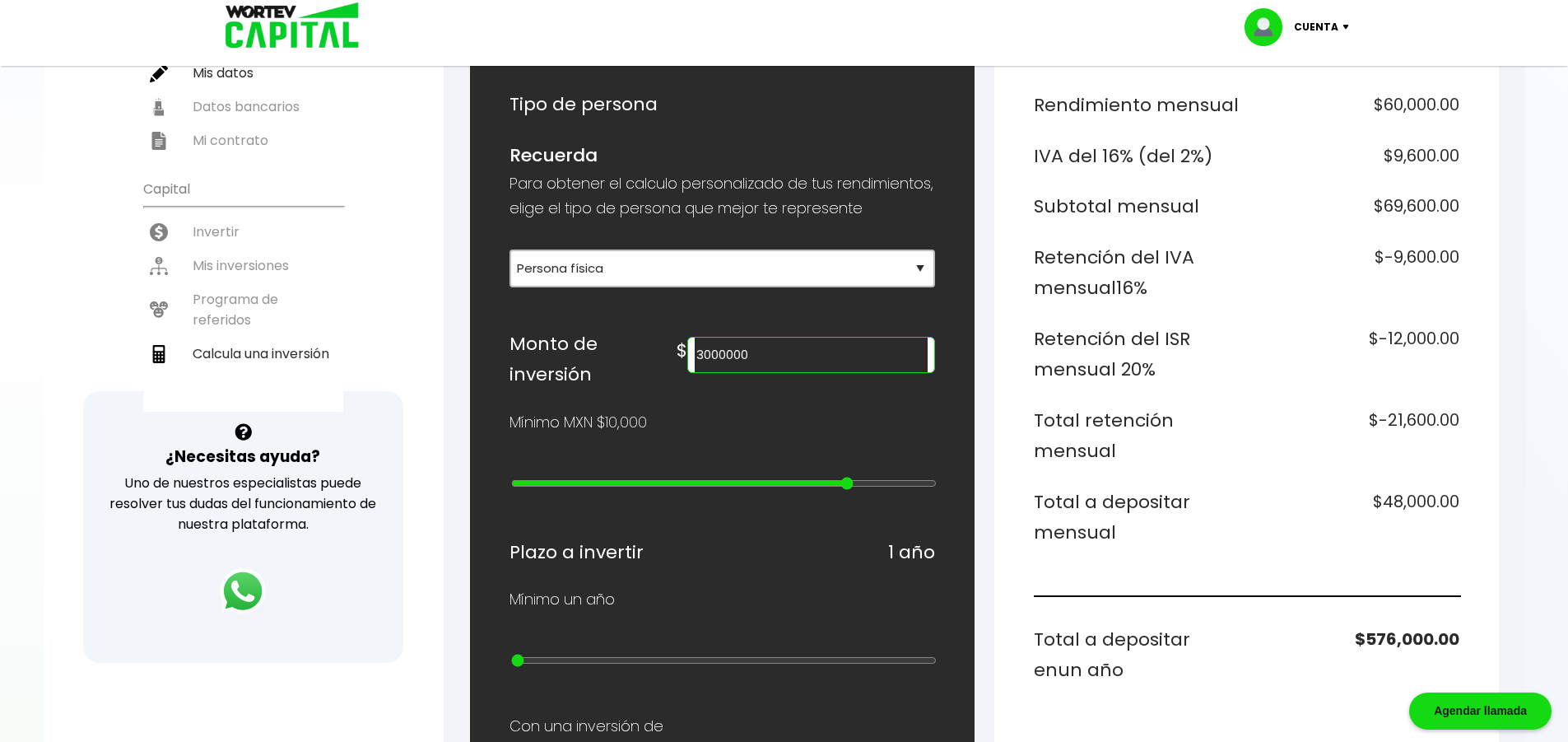
type input "21"
type input "5000000"
type input "22"
type input "4000000"
type input "21"
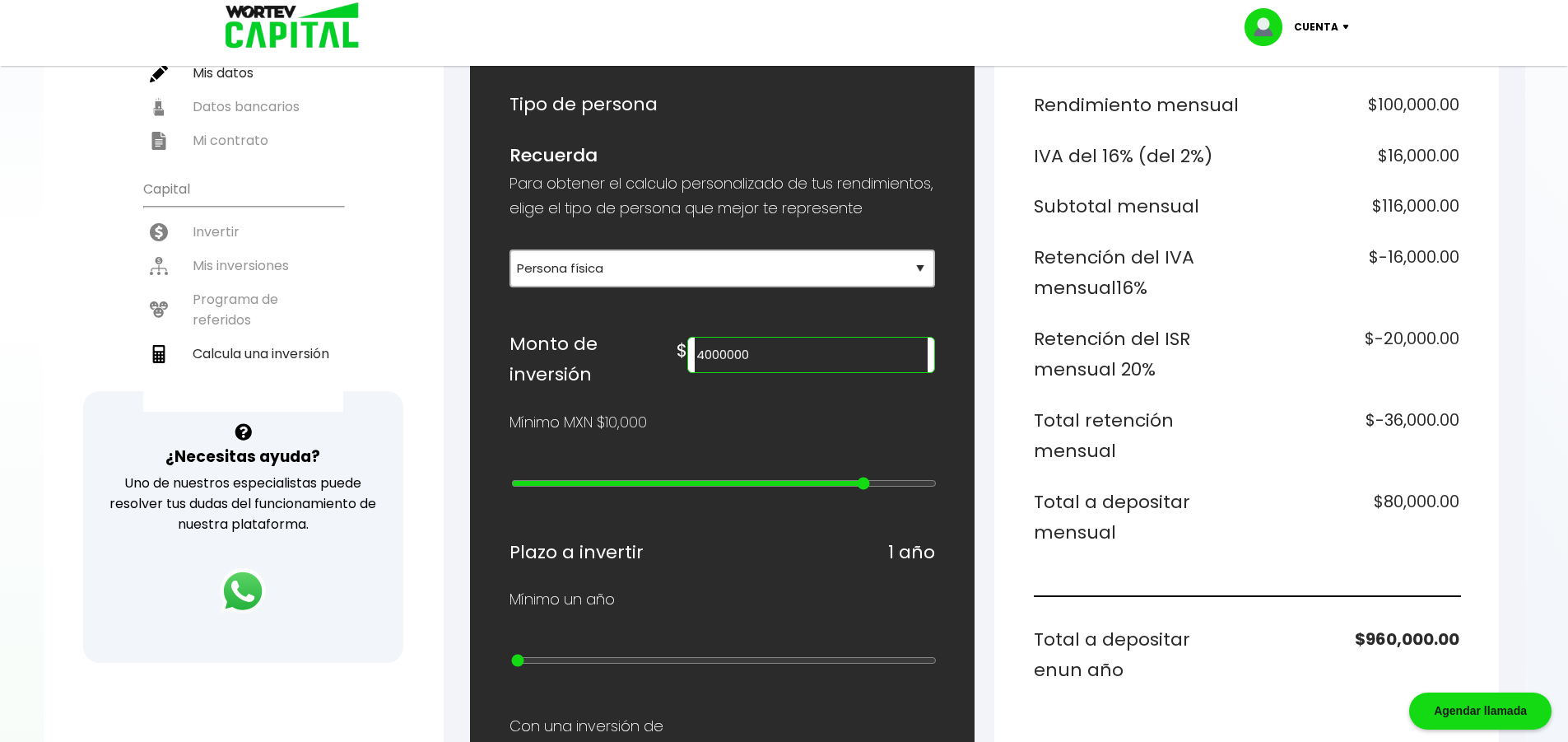
type input "2000000"
type input "19"
type input "1000000"
type input "18"
type input "900000"
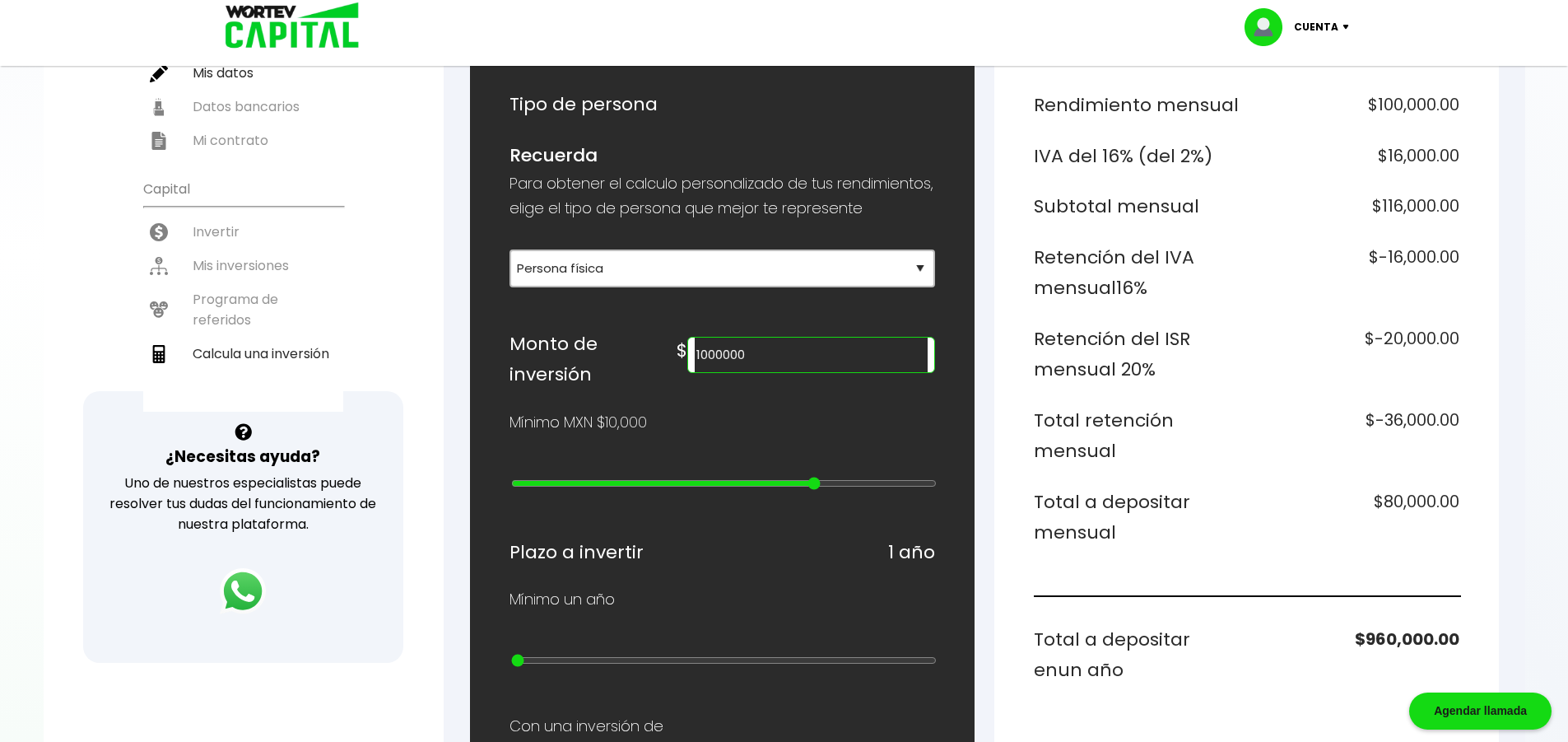
type input "17"
type input "700000"
drag, startPoint x: 816, startPoint y: 493, endPoint x: 619, endPoint y: 515, distance: 198.2
click at [619, 490] on input "range" at bounding box center [724, 483] width 425 height 13
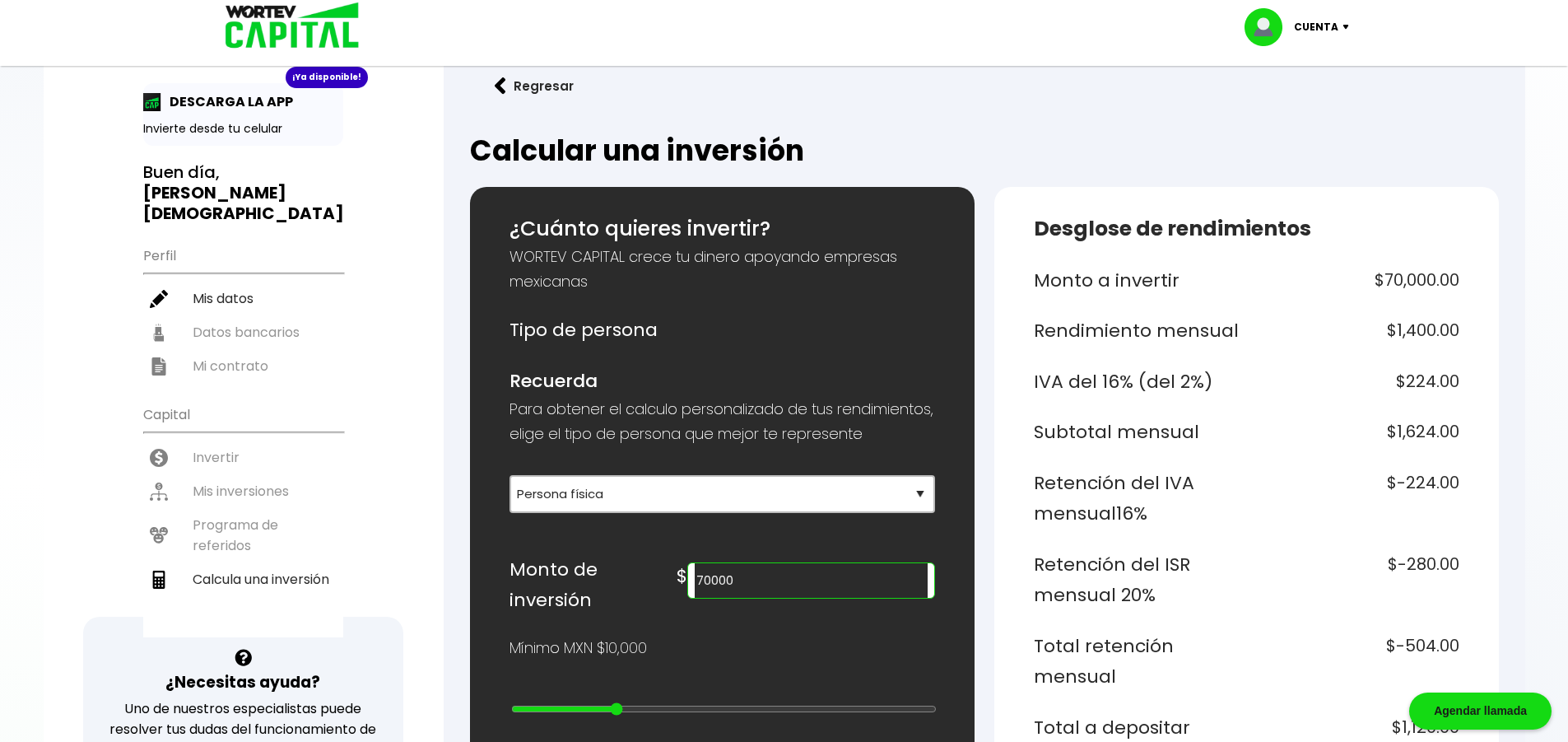
scroll to position [0, 0]
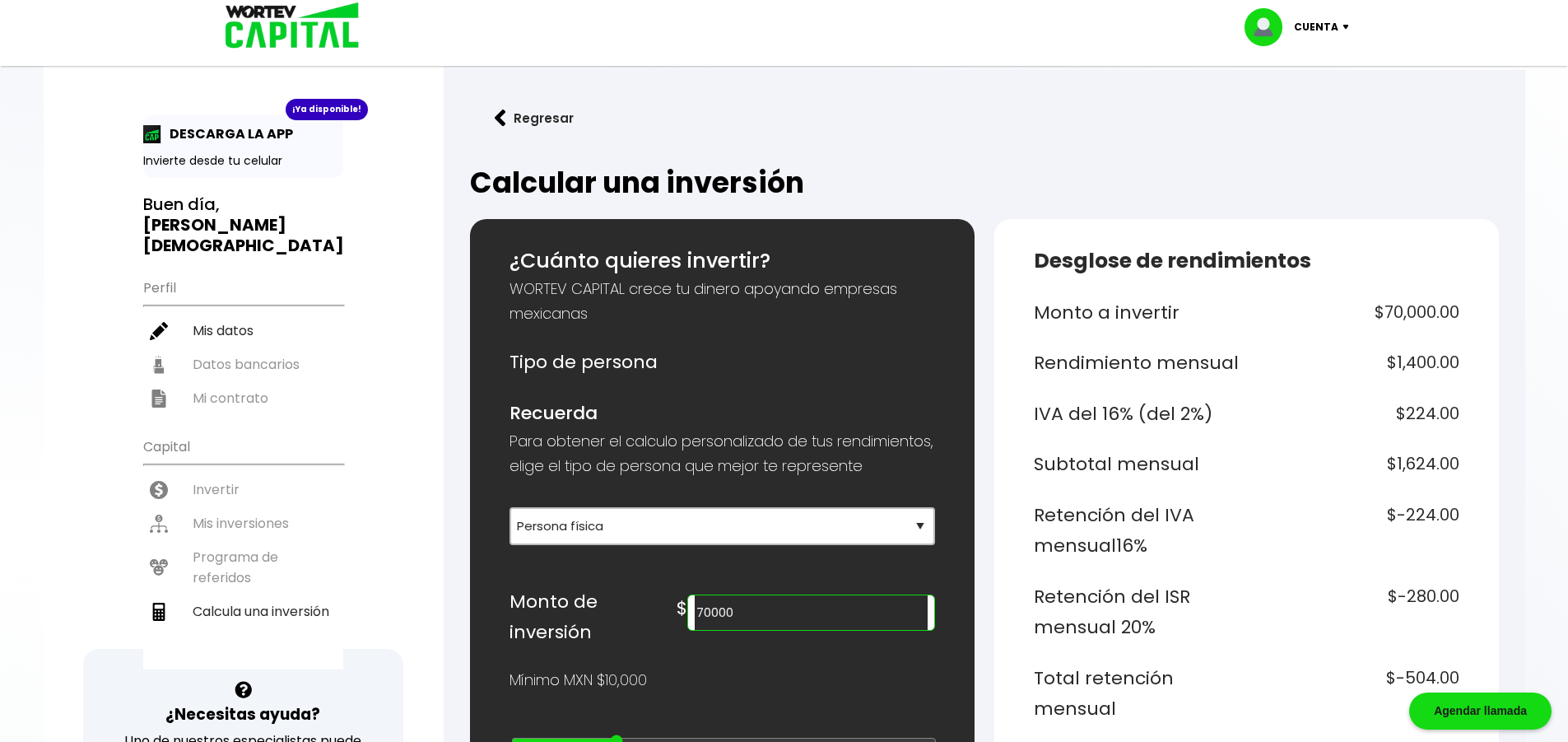
click at [507, 113] on button "Regresar" at bounding box center [534, 118] width 129 height 44
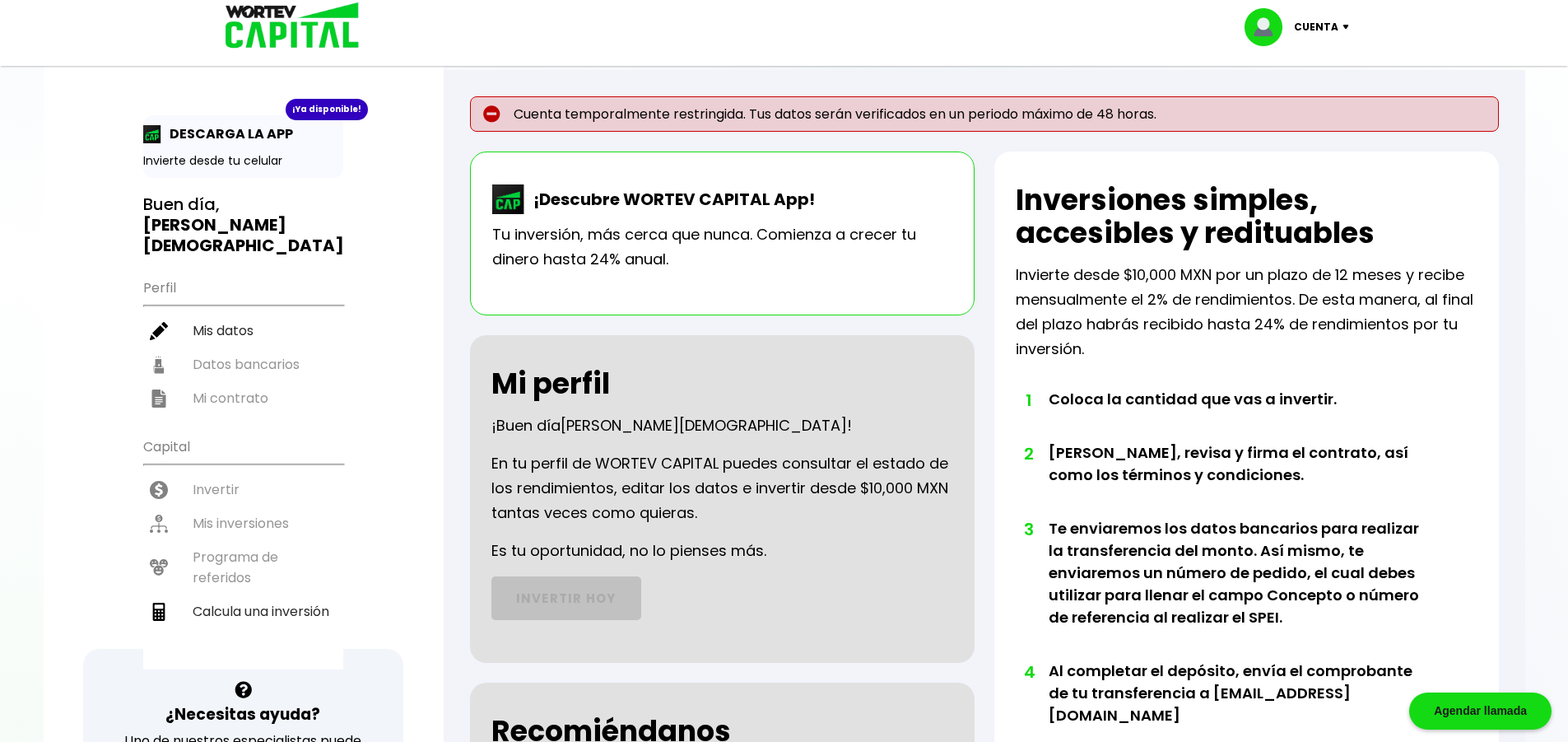
click at [1256, 158] on div "Inversiones simples, accesibles y redituables Invierte desde $10,000 MXN por un…" at bounding box center [1246, 520] width 505 height 738
click at [1347, 27] on img at bounding box center [1349, 27] width 22 height 5
click at [1273, 150] on div "Cuenta temporalmente restringida. Tus datos serán verificados en un periodo máx…" at bounding box center [983, 601] width 1081 height 1061
click at [458, 202] on div "Cuenta temporalmente restringida. Tus datos serán verificados en un periodo máx…" at bounding box center [983, 601] width 1081 height 1061
click at [427, 431] on div "¡Ya disponible! DESCARGA LA APP Invierte desde tu celular Buen día, [PERSON_NAM…" at bounding box center [243, 538] width 400 height 1044
